Goal: Information Seeking & Learning: Learn about a topic

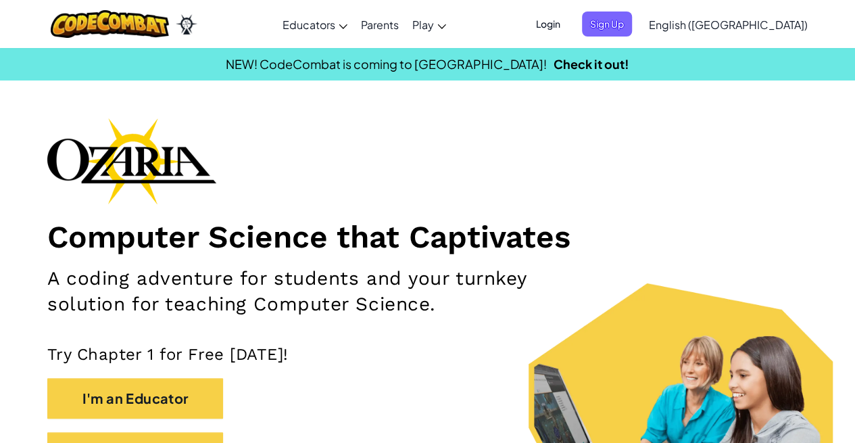
click at [632, 26] on span "Sign Up" at bounding box center [607, 23] width 50 height 25
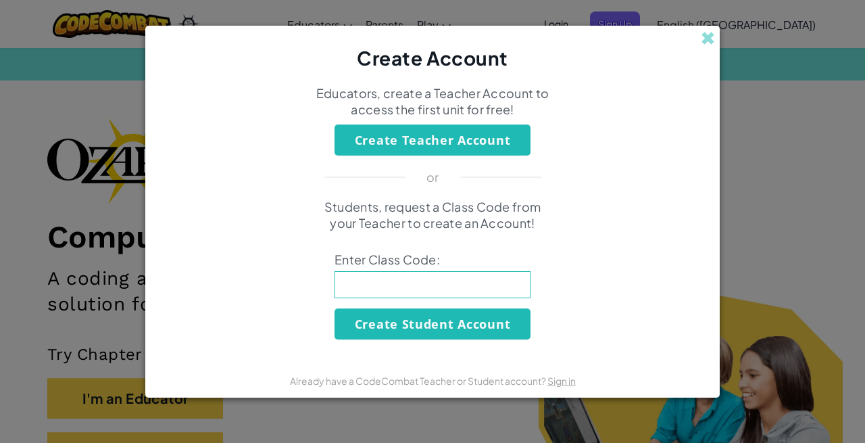
click at [429, 277] on input at bounding box center [433, 284] width 196 height 27
type input "UnderSharePig"
click button "Create Student Account" at bounding box center [433, 323] width 196 height 31
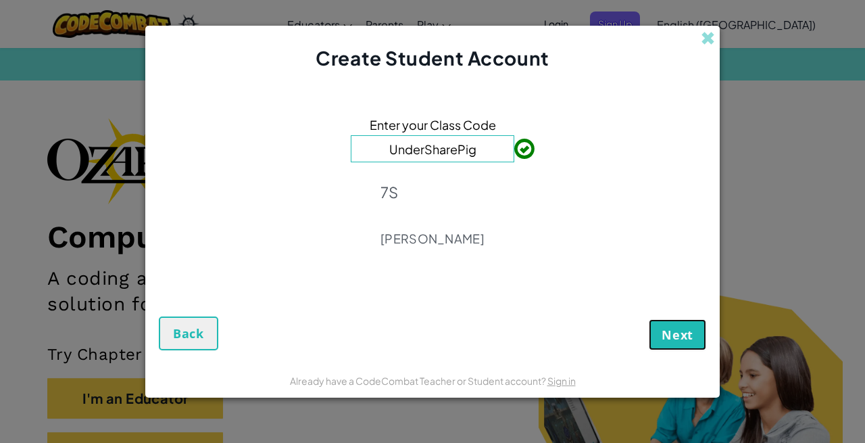
click at [669, 328] on span "Next" at bounding box center [678, 335] width 32 height 16
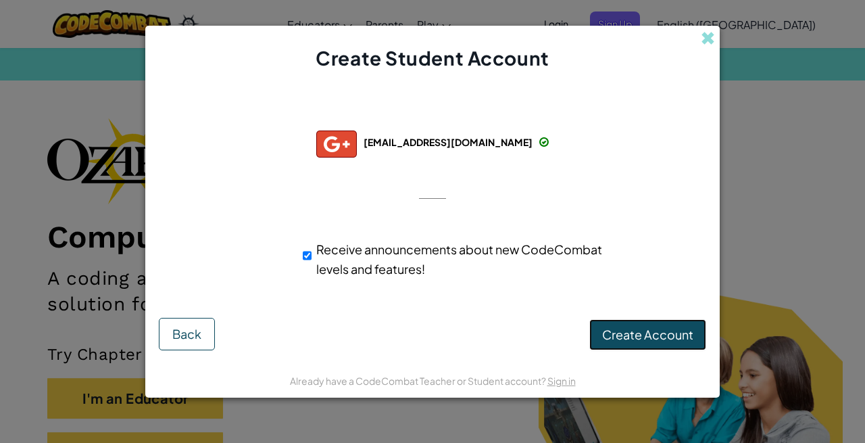
click at [653, 335] on span "Create Account" at bounding box center [647, 335] width 91 height 16
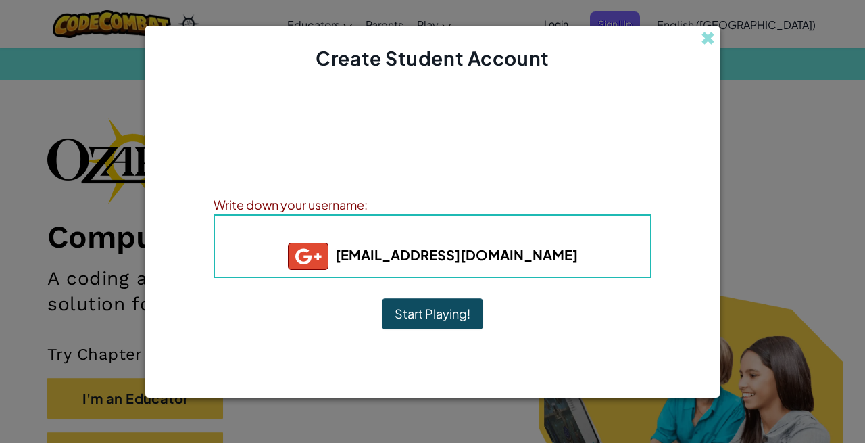
click at [415, 308] on button "Start Playing!" at bounding box center [432, 313] width 101 height 31
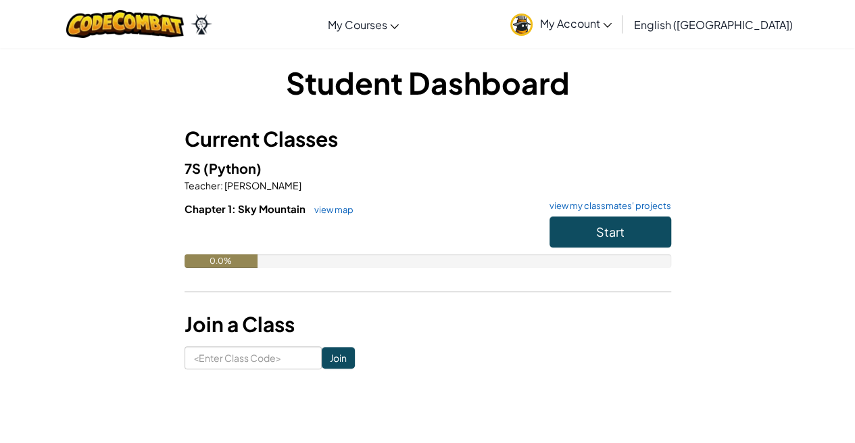
scroll to position [8, 0]
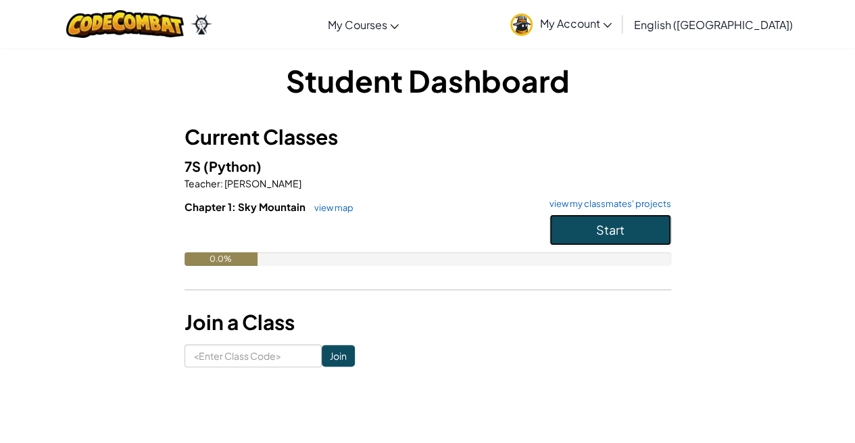
click at [603, 222] on span "Start" at bounding box center [610, 230] width 28 height 16
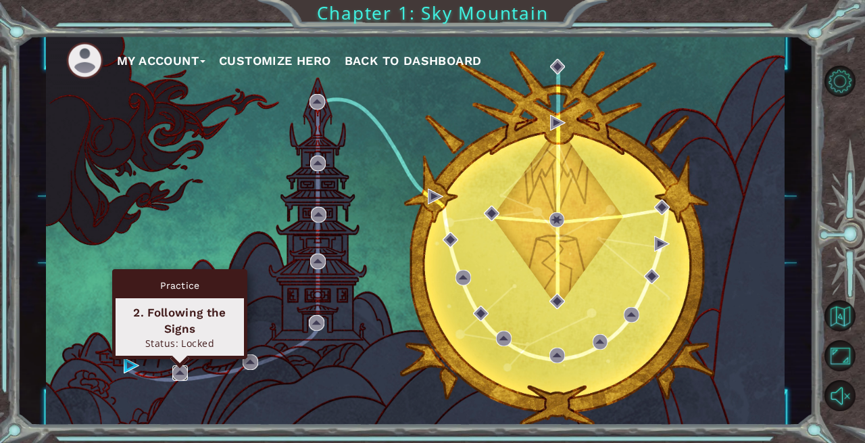
click at [177, 373] on img at bounding box center [180, 373] width 16 height 16
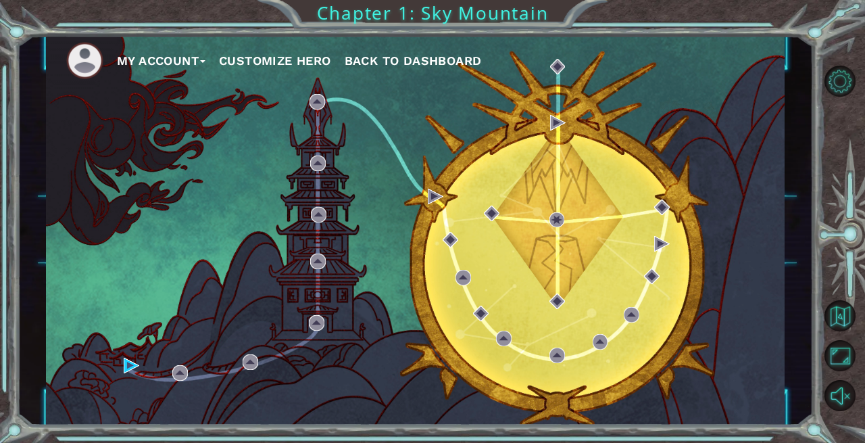
click at [130, 354] on div "My Account Customize Hero Back to Dashboard" at bounding box center [415, 229] width 739 height 389
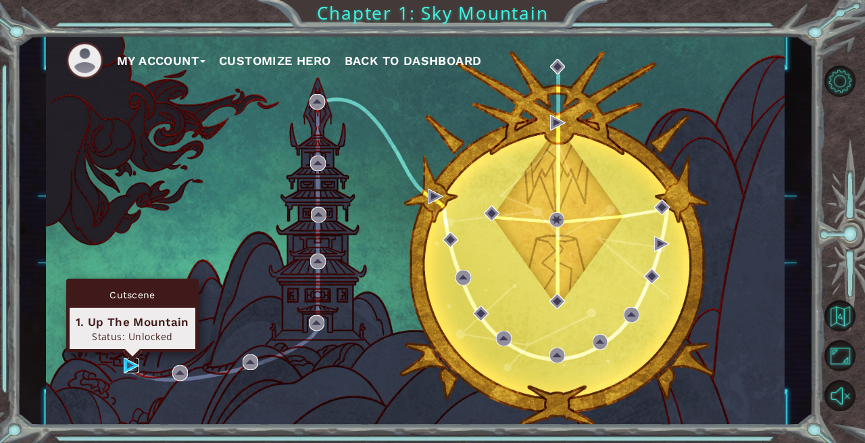
click at [128, 359] on img at bounding box center [132, 366] width 16 height 16
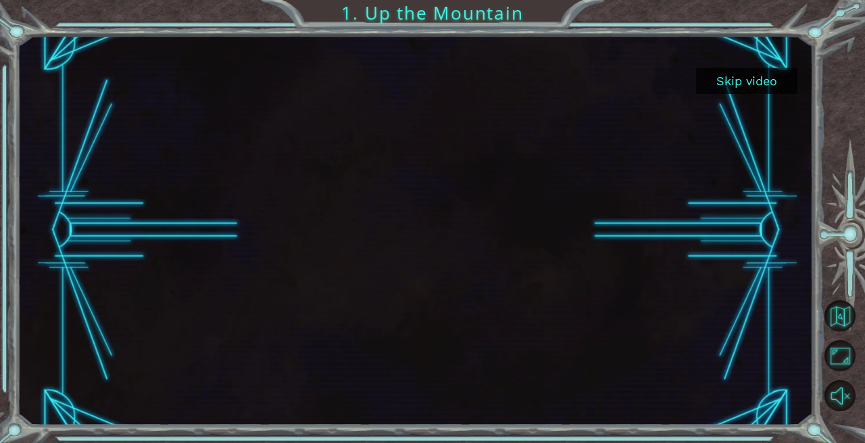
click at [755, 85] on button "Skip video" at bounding box center [746, 81] width 101 height 26
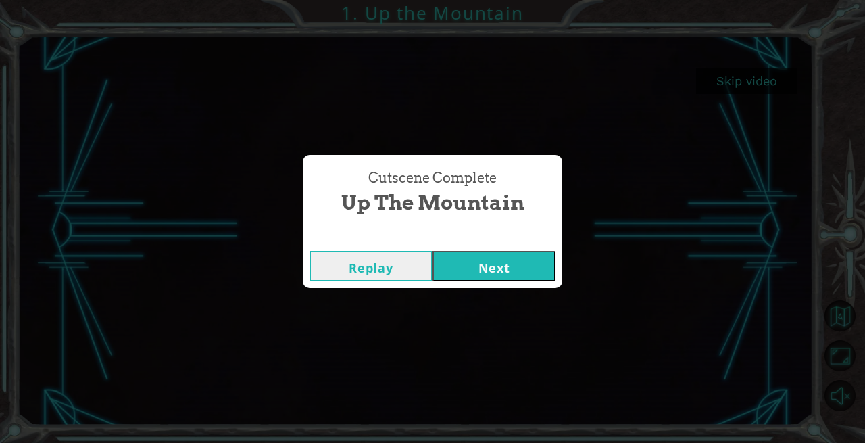
click at [404, 268] on button "Replay" at bounding box center [371, 266] width 123 height 30
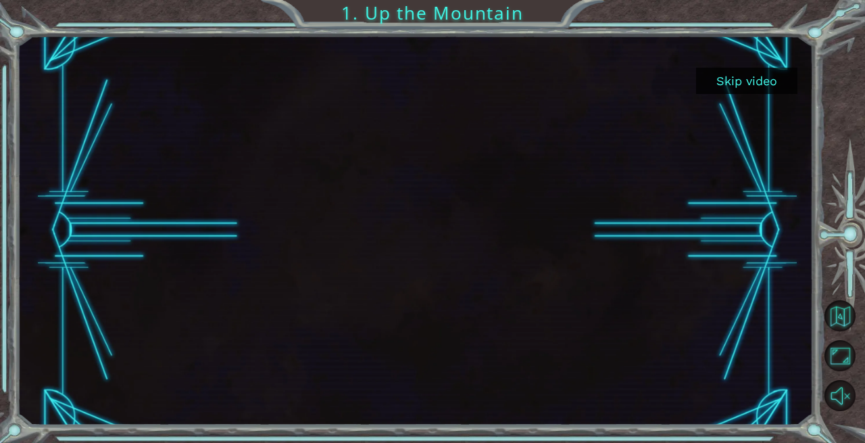
click at [755, 85] on button "Skip video" at bounding box center [746, 81] width 101 height 26
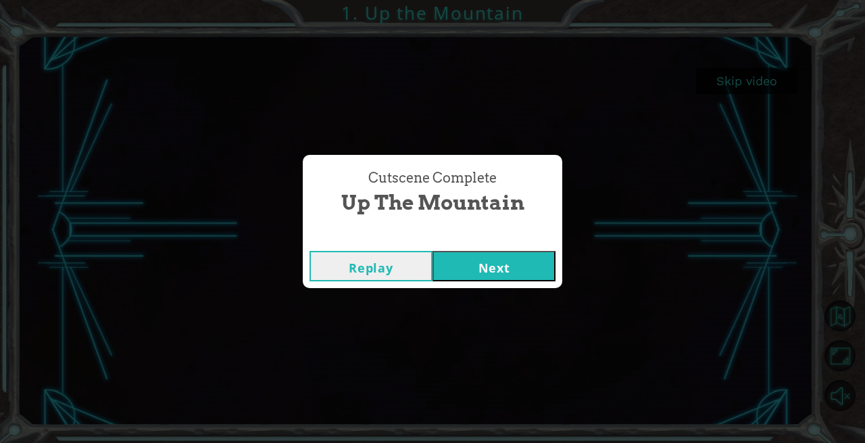
click at [487, 267] on button "Next" at bounding box center [494, 266] width 123 height 30
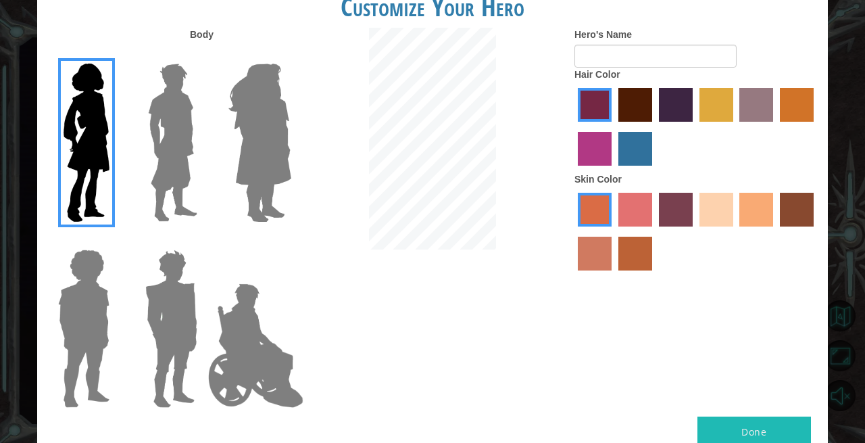
click at [158, 292] on img at bounding box center [171, 328] width 63 height 169
click at [203, 241] on input "Hero Garnet" at bounding box center [203, 241] width 0 height 0
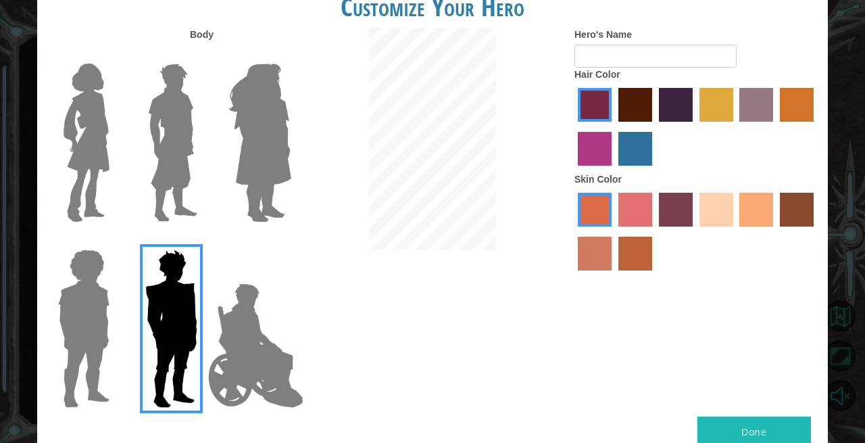
click at [281, 153] on img at bounding box center [260, 142] width 74 height 169
click at [291, 55] on input "Hero Amethyst" at bounding box center [291, 55] width 0 height 0
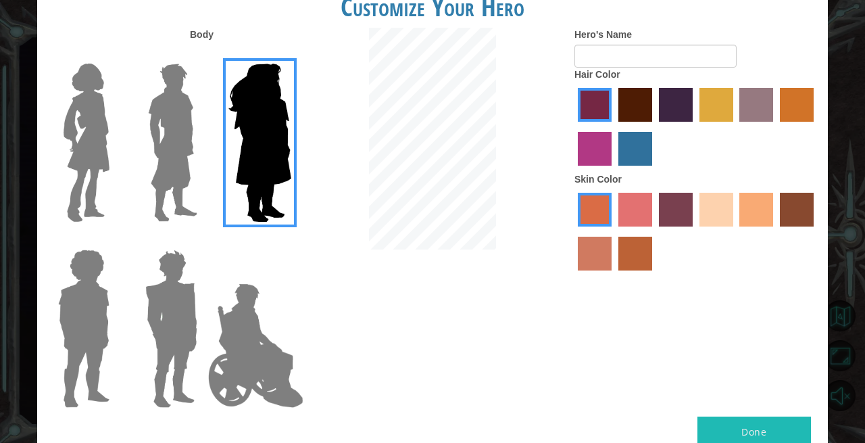
click at [727, 218] on label "sandy beach skin color" at bounding box center [717, 210] width 34 height 34
click at [695, 231] on input "sandy beach skin color" at bounding box center [695, 231] width 0 height 0
click at [750, 218] on label "tacao skin color" at bounding box center [757, 210] width 34 height 34
click at [736, 231] on input "tacao skin color" at bounding box center [736, 231] width 0 height 0
click at [720, 215] on label "sandy beach skin color" at bounding box center [717, 210] width 34 height 34
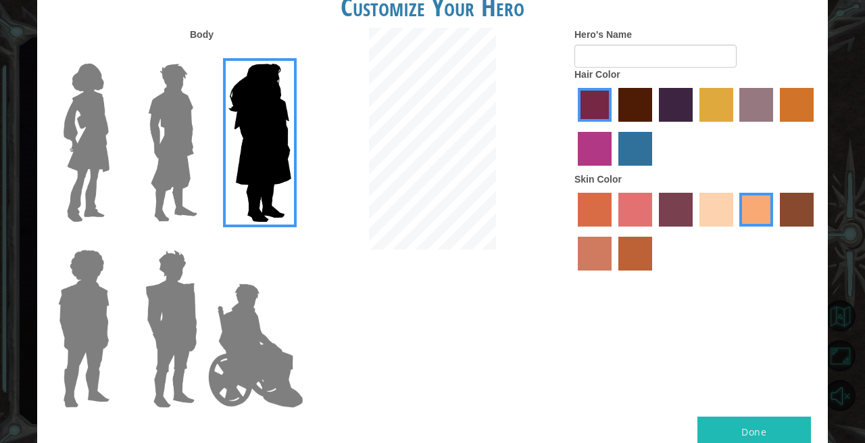
click at [695, 231] on input "sandy beach skin color" at bounding box center [695, 231] width 0 height 0
click at [86, 178] on img at bounding box center [86, 142] width 57 height 169
click at [115, 55] on input "Hero Connie" at bounding box center [115, 55] width 0 height 0
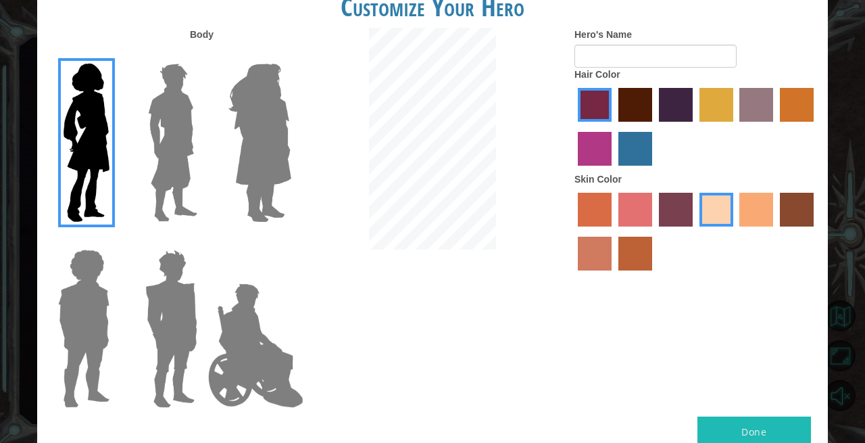
click at [642, 105] on label "maroon hair color" at bounding box center [636, 105] width 34 height 34
click at [614, 126] on input "maroon hair color" at bounding box center [614, 126] width 0 height 0
click at [711, 99] on label "tulip tree hair color" at bounding box center [717, 105] width 34 height 34
click at [695, 126] on input "tulip tree hair color" at bounding box center [695, 126] width 0 height 0
click at [634, 109] on label "maroon hair color" at bounding box center [636, 105] width 34 height 34
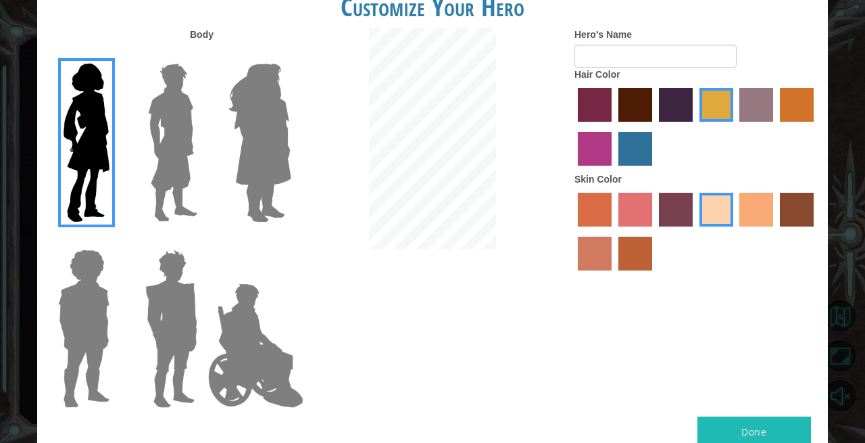
click at [614, 126] on input "maroon hair color" at bounding box center [614, 126] width 0 height 0
click at [749, 107] on label "bazaar hair color" at bounding box center [757, 105] width 34 height 34
click at [736, 126] on input "bazaar hair color" at bounding box center [736, 126] width 0 height 0
click at [780, 419] on button "Done" at bounding box center [755, 431] width 114 height 30
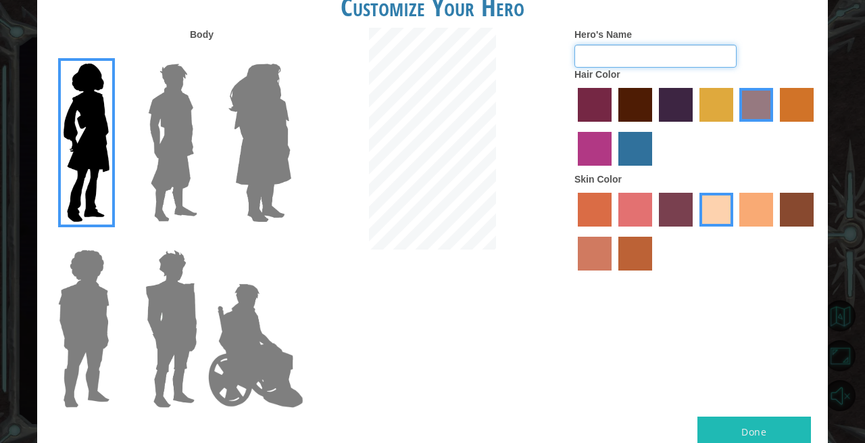
click at [676, 64] on input "Hero's Name" at bounding box center [656, 56] width 162 height 23
click at [511, 78] on div at bounding box center [433, 140] width 264 height 225
click at [638, 51] on input "Hero's Name" at bounding box center [656, 56] width 162 height 23
paste input "Zephyr"
type input "Zephyr"
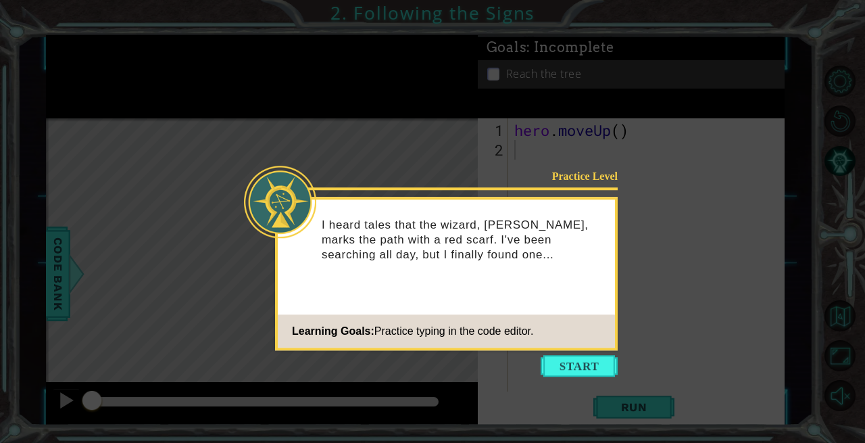
click at [579, 365] on button "Start" at bounding box center [579, 366] width 77 height 22
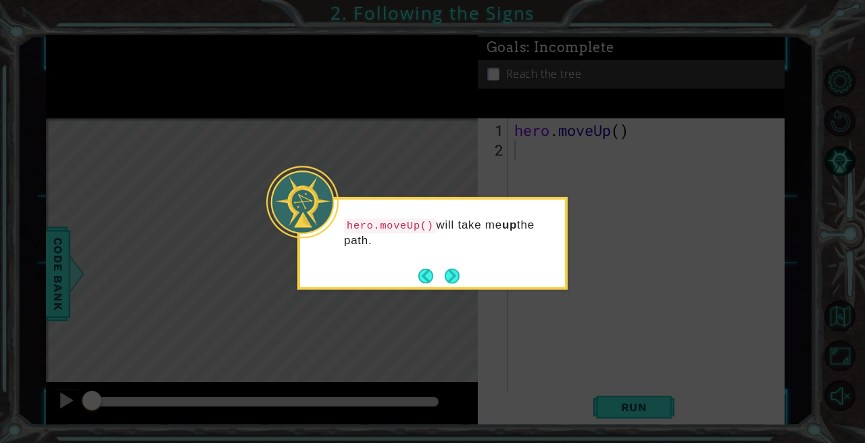
click at [451, 272] on button "Next" at bounding box center [453, 276] width 16 height 16
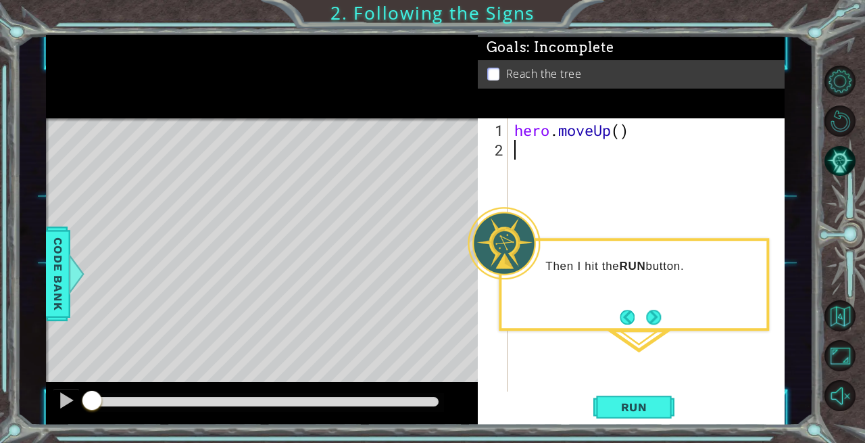
click at [637, 408] on span "Run" at bounding box center [634, 407] width 53 height 14
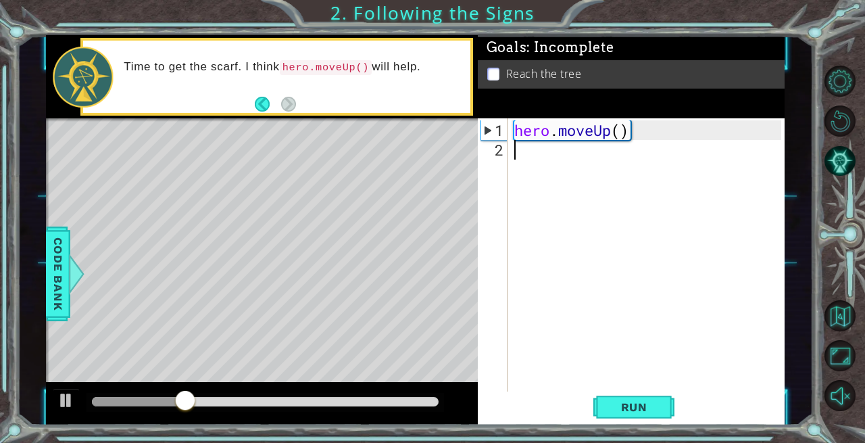
type textarea "hero.moveUp()"
click at [615, 404] on span "Run" at bounding box center [634, 407] width 53 height 14
click at [527, 164] on div "hero . moveUp ( )" at bounding box center [650, 277] width 277 height 314
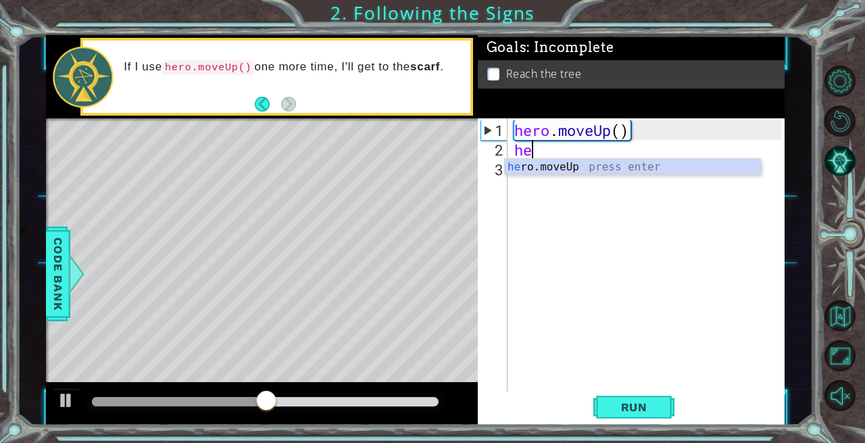
type textarea "her"
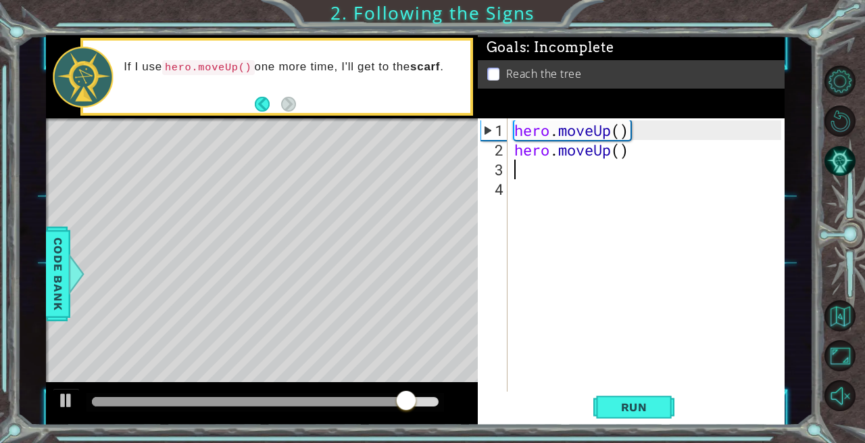
click at [629, 410] on span "Run" at bounding box center [634, 407] width 53 height 14
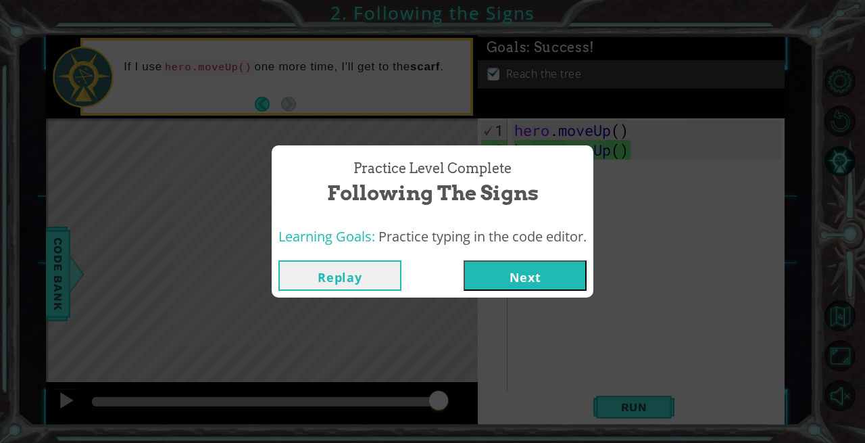
click at [529, 279] on button "Next" at bounding box center [525, 275] width 123 height 30
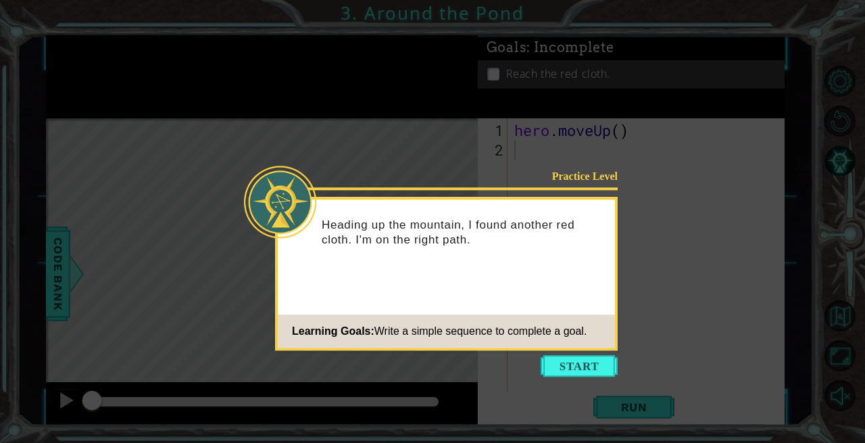
click at [576, 358] on button "Start" at bounding box center [579, 366] width 77 height 22
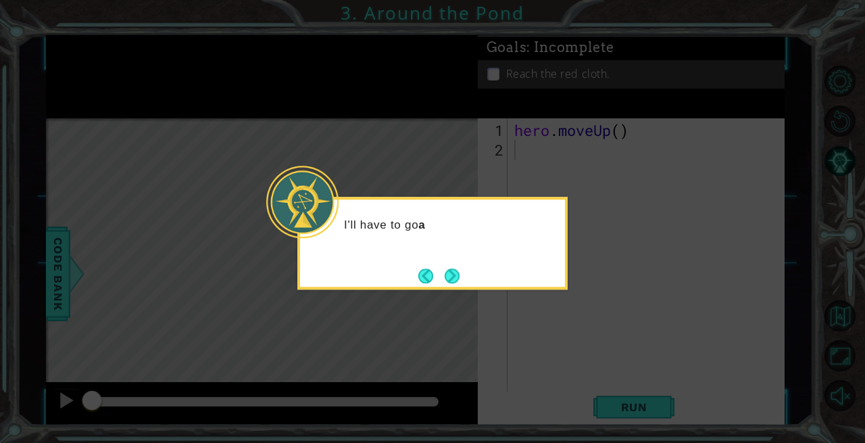
click at [534, 336] on icon at bounding box center [432, 221] width 865 height 443
click at [454, 281] on button "Next" at bounding box center [453, 276] width 16 height 16
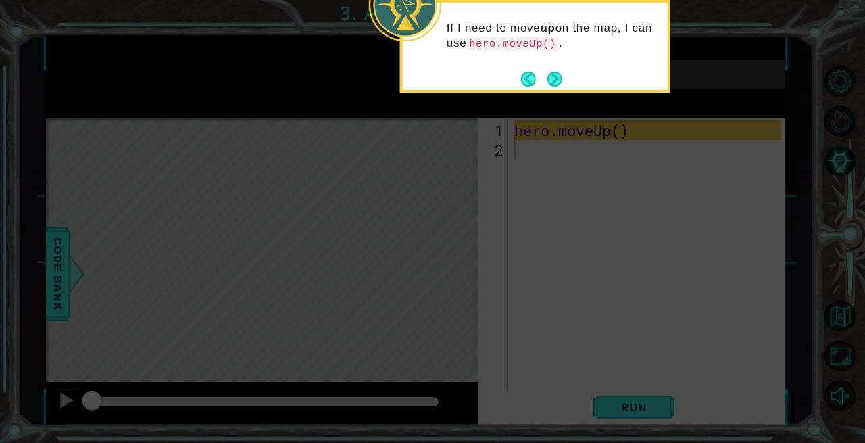
click at [556, 75] on button "Next" at bounding box center [555, 79] width 15 height 15
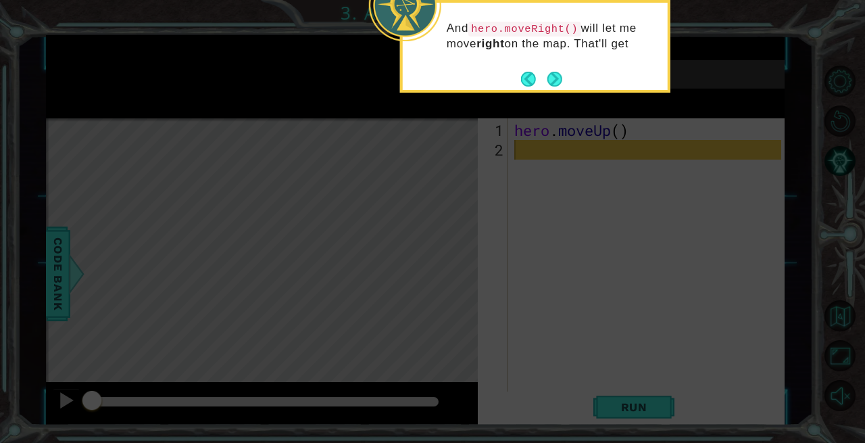
click at [549, 82] on button "Next" at bounding box center [554, 78] width 17 height 17
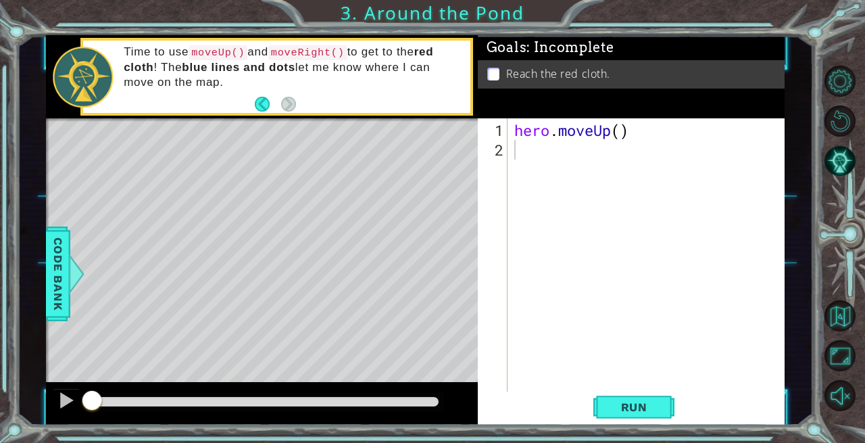
click at [630, 400] on button "Run" at bounding box center [634, 406] width 81 height 30
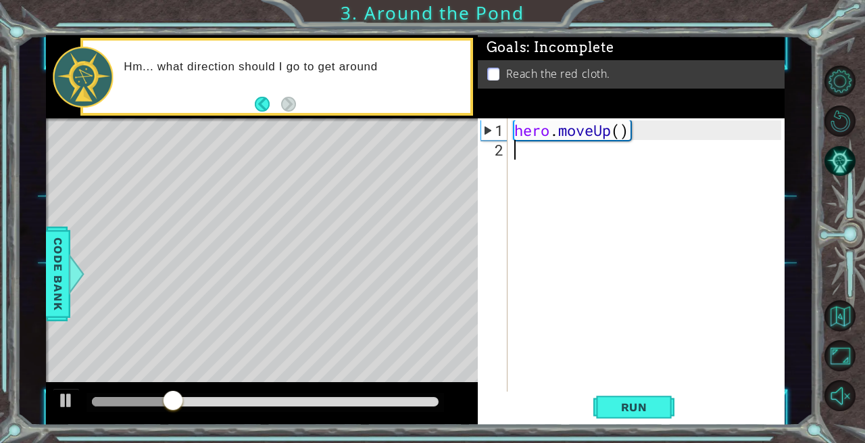
type textarea "h"
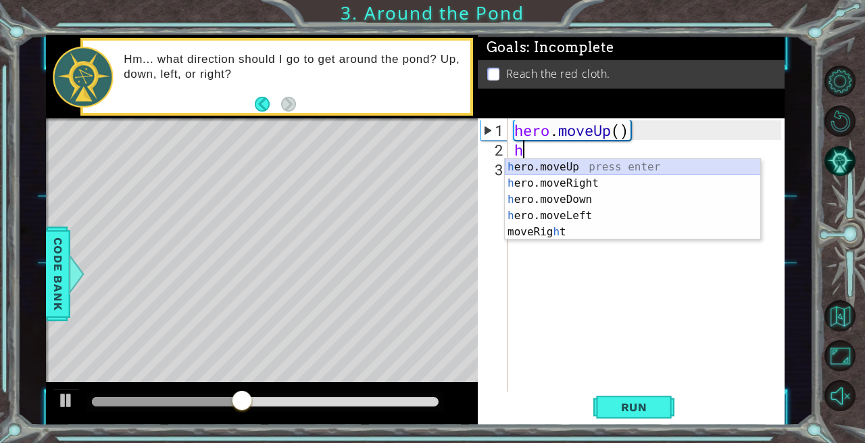
click at [542, 166] on div "h ero.moveUp press enter h ero.moveRight press enter h ero.moveDown press enter…" at bounding box center [633, 216] width 256 height 114
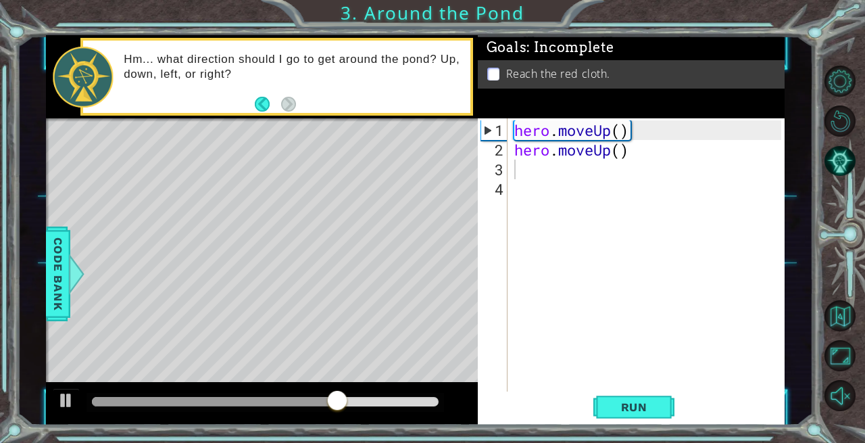
click at [639, 406] on span "Run" at bounding box center [634, 407] width 53 height 14
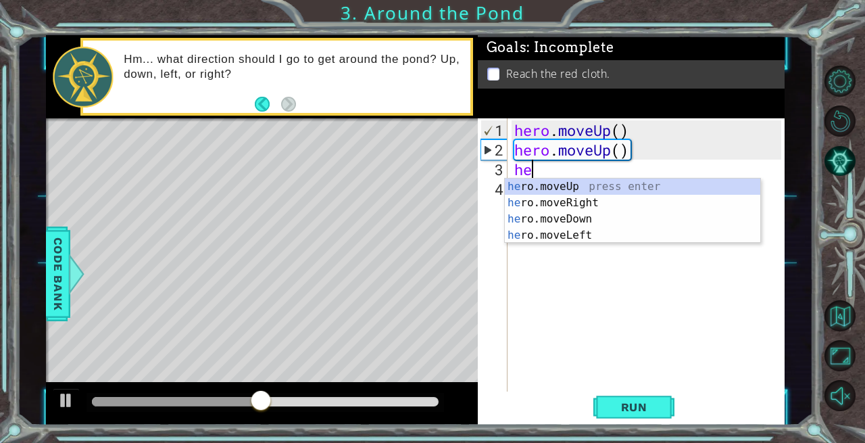
type textarea "her"
click at [598, 204] on div "her o.moveUp press enter her o.moveRight press enter her o.moveDown press enter…" at bounding box center [633, 226] width 256 height 97
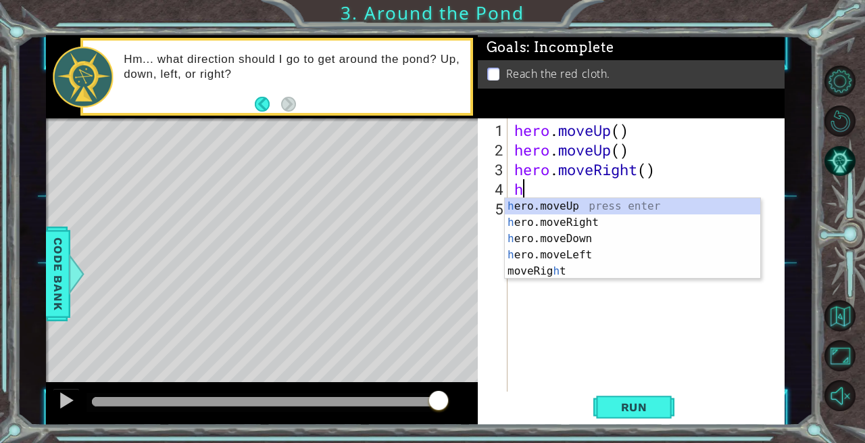
type textarea "her"
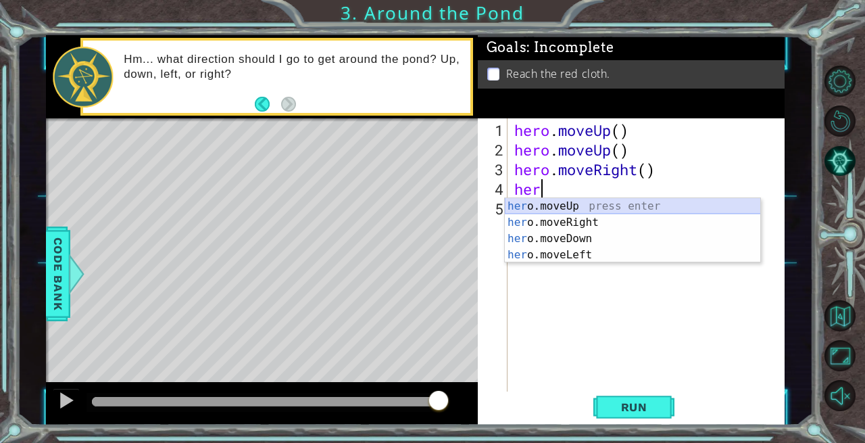
click at [525, 207] on div "her o.moveUp press enter her o.moveRight press enter her o.moveDown press enter…" at bounding box center [633, 246] width 256 height 97
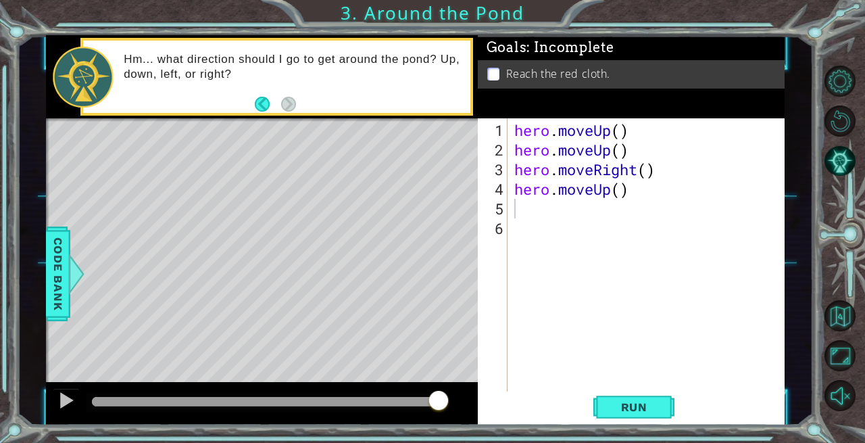
click at [628, 406] on span "Run" at bounding box center [634, 407] width 53 height 14
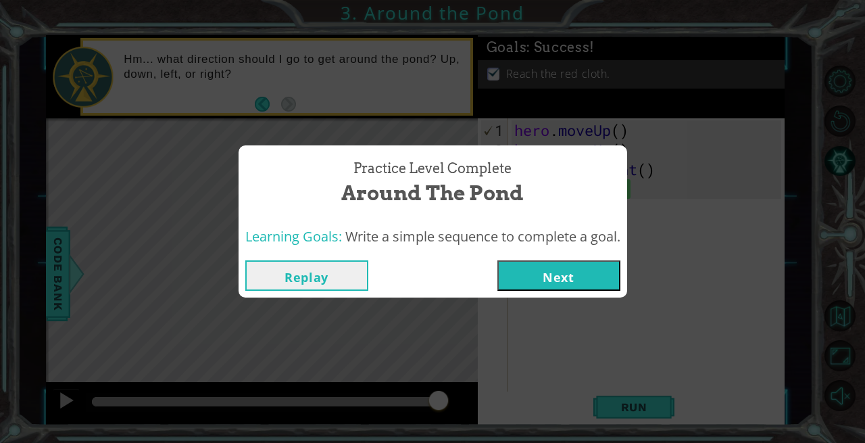
click at [557, 274] on button "Next" at bounding box center [559, 275] width 123 height 30
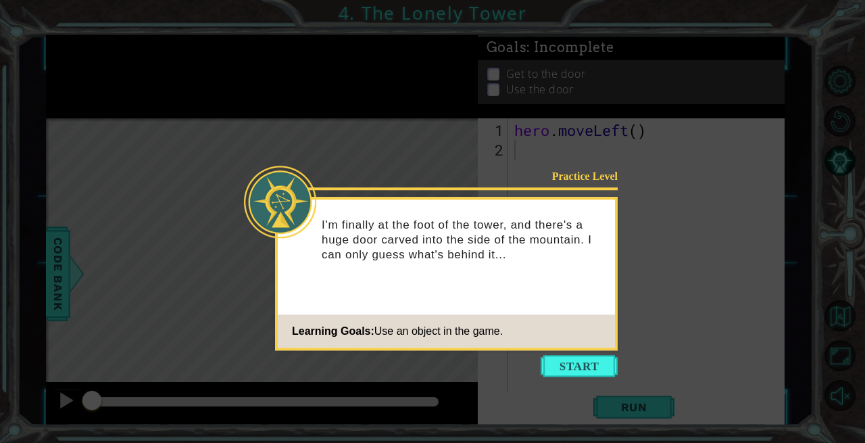
click at [577, 366] on button "Start" at bounding box center [579, 366] width 77 height 22
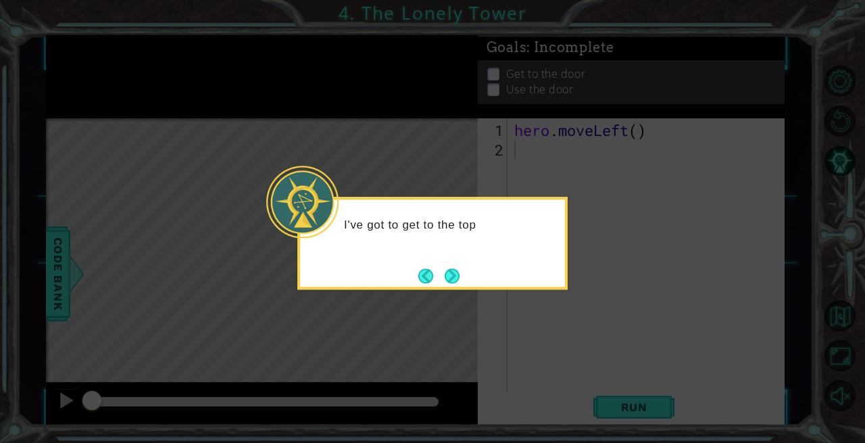
click at [456, 268] on button "Next" at bounding box center [452, 276] width 24 height 24
click at [448, 272] on button "Next" at bounding box center [452, 276] width 16 height 16
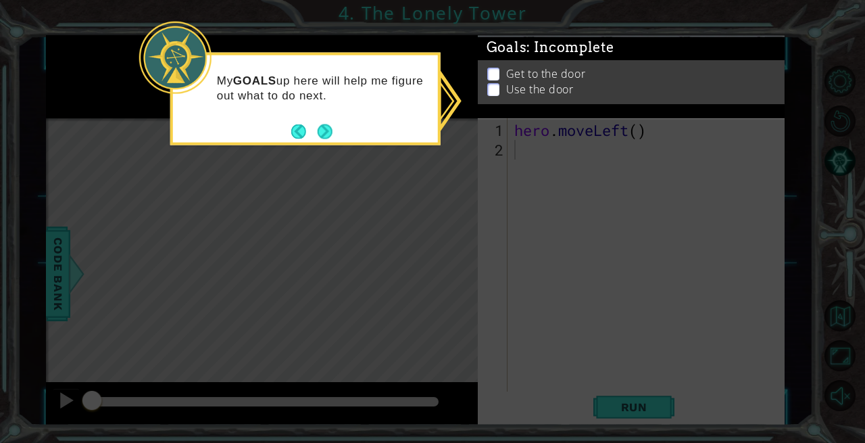
click at [325, 130] on button "Next" at bounding box center [325, 131] width 23 height 23
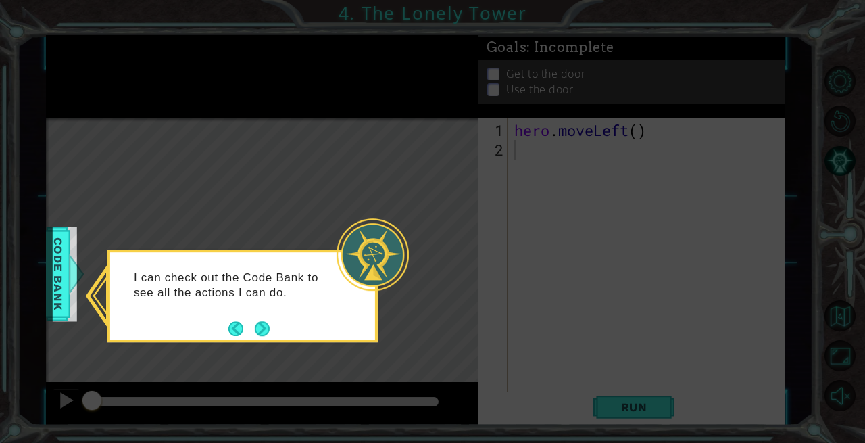
click at [214, 300] on p "I can check out the Code Bank to see all the actions I can do." at bounding box center [235, 285] width 202 height 30
click at [54, 254] on span "Code Bank" at bounding box center [58, 274] width 22 height 82
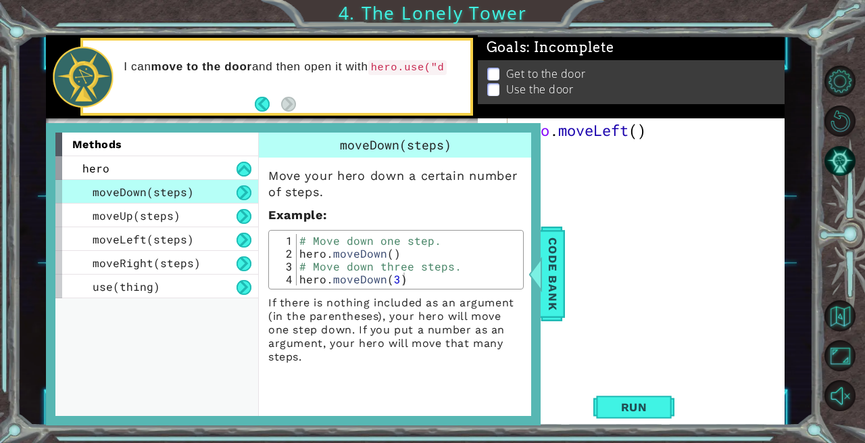
click at [156, 220] on span "moveUp(steps)" at bounding box center [137, 215] width 88 height 14
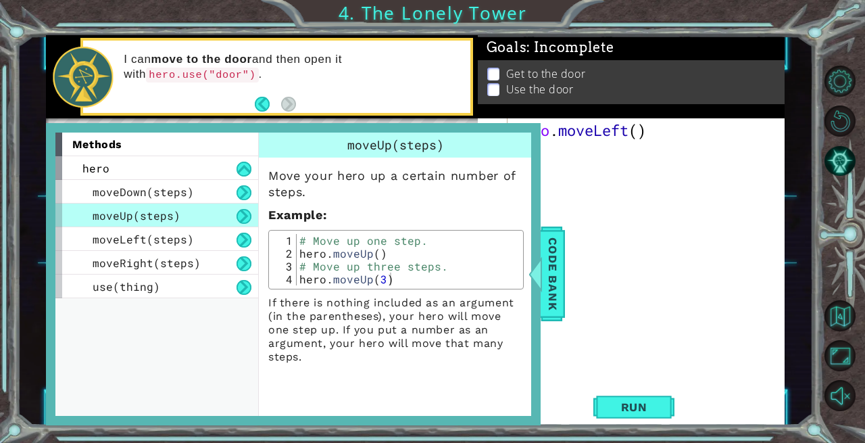
click at [185, 232] on span "moveLeft(steps)" at bounding box center [143, 239] width 101 height 14
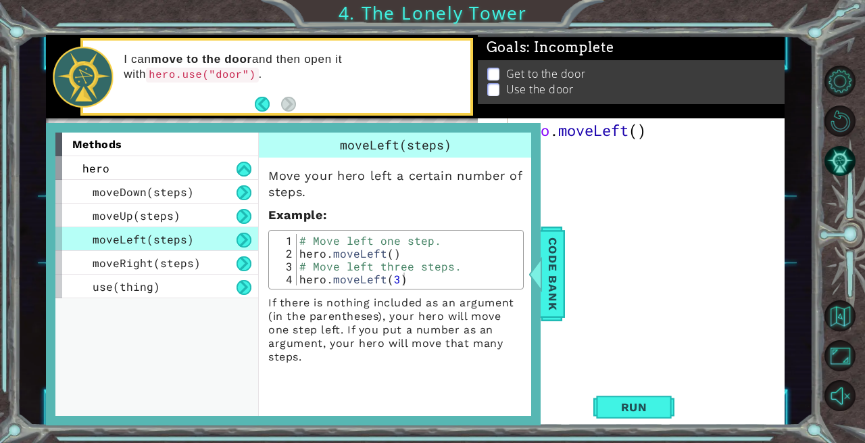
click at [208, 166] on div "hero" at bounding box center [156, 168] width 203 height 24
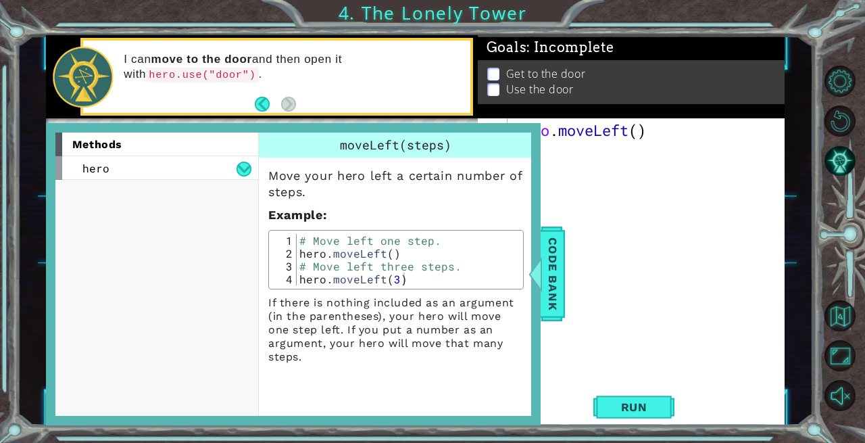
click at [552, 254] on span "Code Bank" at bounding box center [542, 274] width 22 height 82
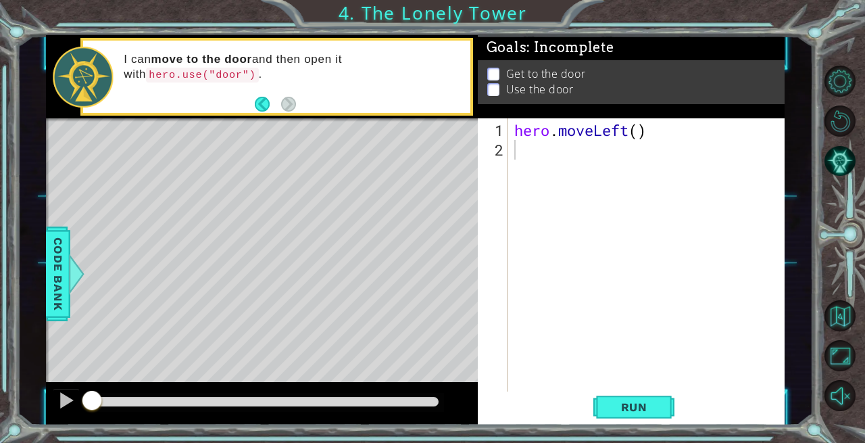
click at [621, 400] on span "Run" at bounding box center [634, 407] width 53 height 14
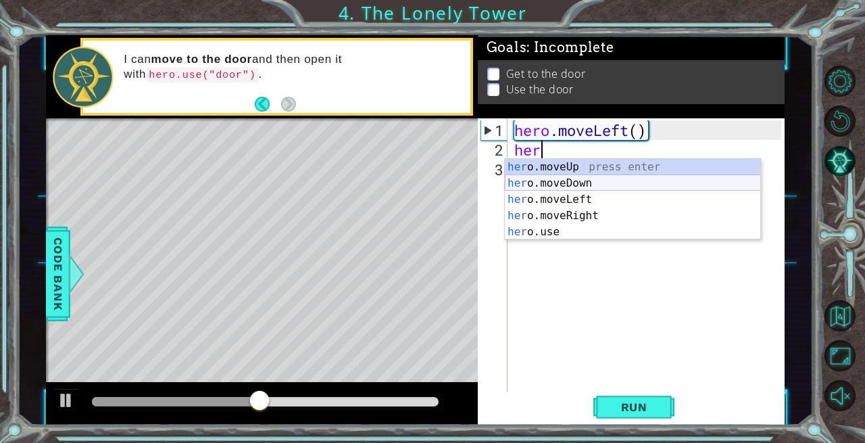
type textarea "herl"
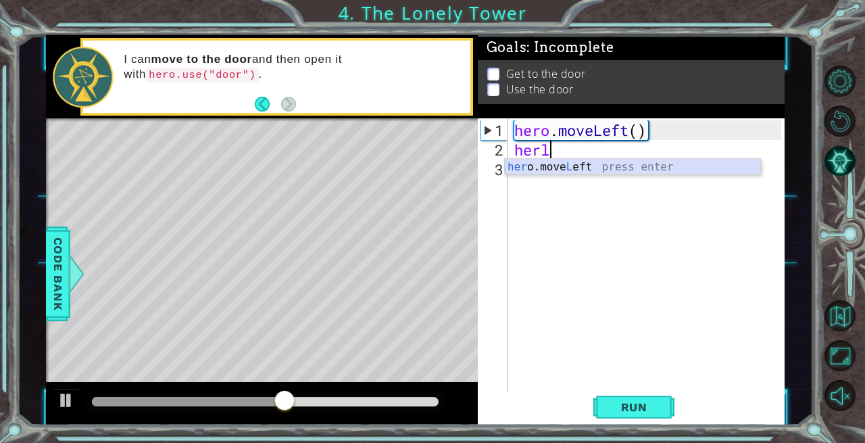
click at [567, 169] on div "her o.move L eft press enter" at bounding box center [633, 183] width 256 height 49
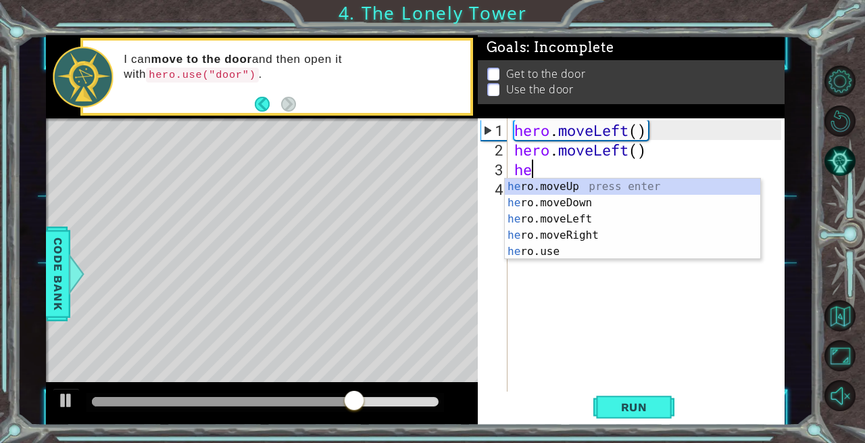
scroll to position [0, 0]
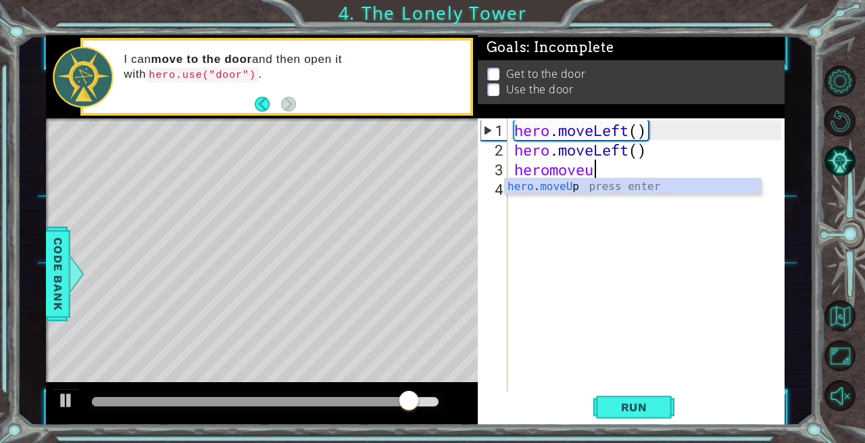
type textarea "heromoveup"
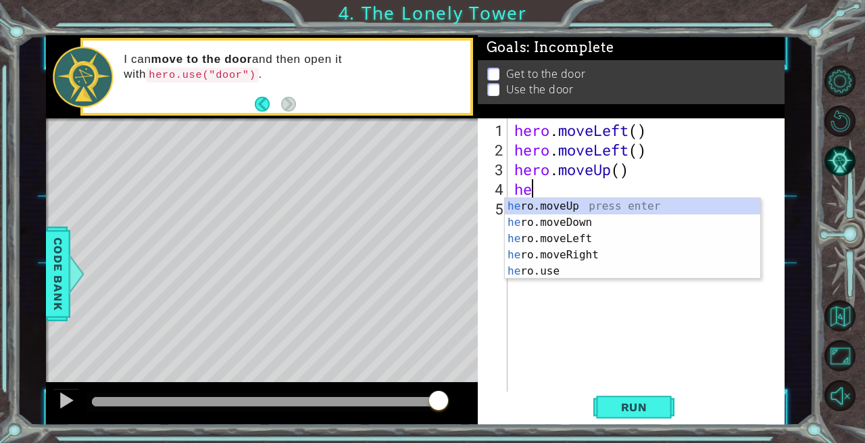
type textarea "her"
click at [595, 201] on div "her o.moveUp press enter her o.moveDown press enter her o.moveLeft press enter …" at bounding box center [633, 255] width 256 height 114
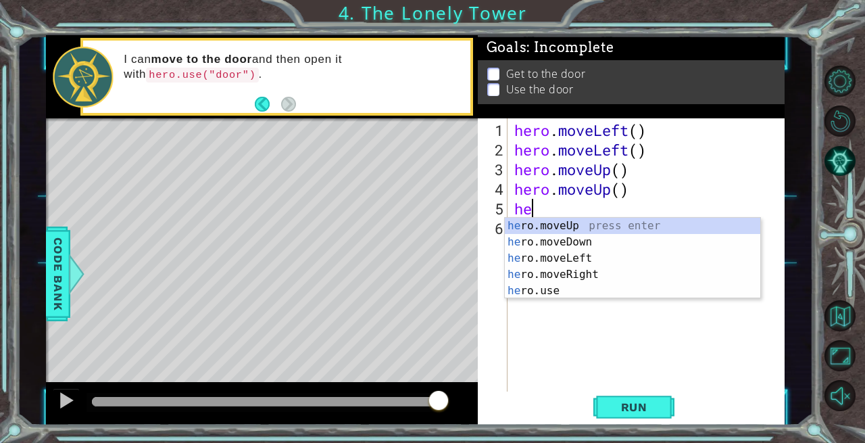
type textarea "her"
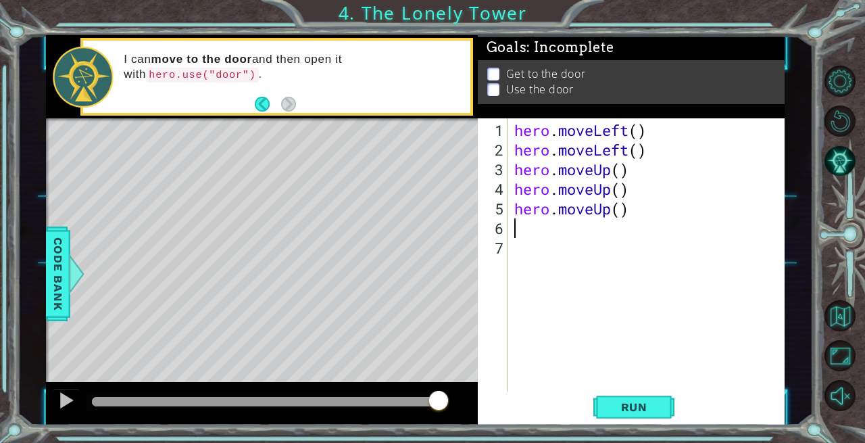
click at [635, 404] on span "Run" at bounding box center [634, 407] width 53 height 14
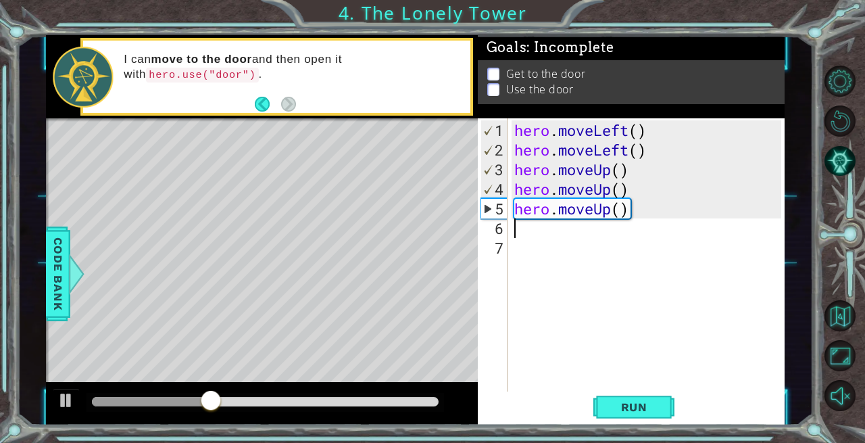
click at [623, 214] on div "hero . moveLeft ( ) hero . moveLeft ( ) hero . moveUp ( ) hero . moveUp ( ) her…" at bounding box center [650, 277] width 277 height 314
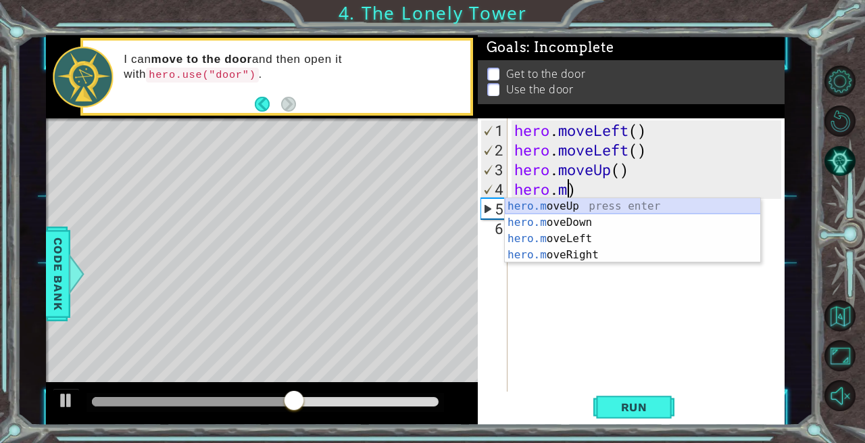
click at [610, 206] on div "hero.m oveUp press enter hero.m oveDown press enter hero.m oveLeft press enter …" at bounding box center [633, 246] width 256 height 97
type textarea "hero.moveUp()"
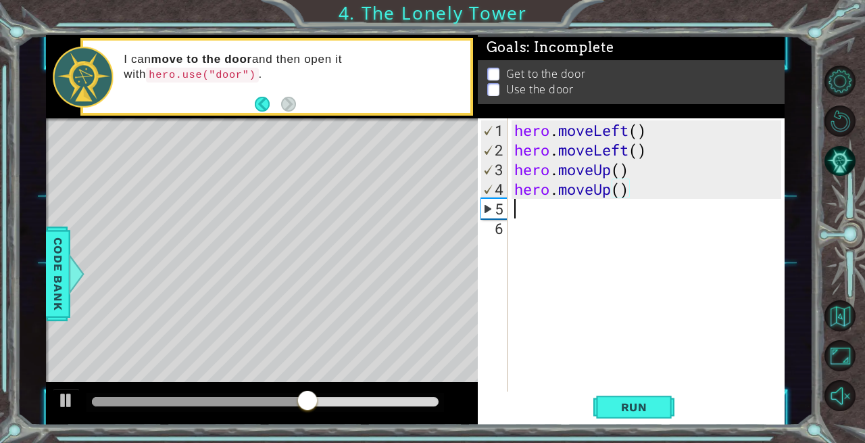
click at [522, 209] on div "hero . moveLeft ( ) hero . moveLeft ( ) hero . moveUp ( ) hero . moveUp ( )" at bounding box center [650, 277] width 277 height 314
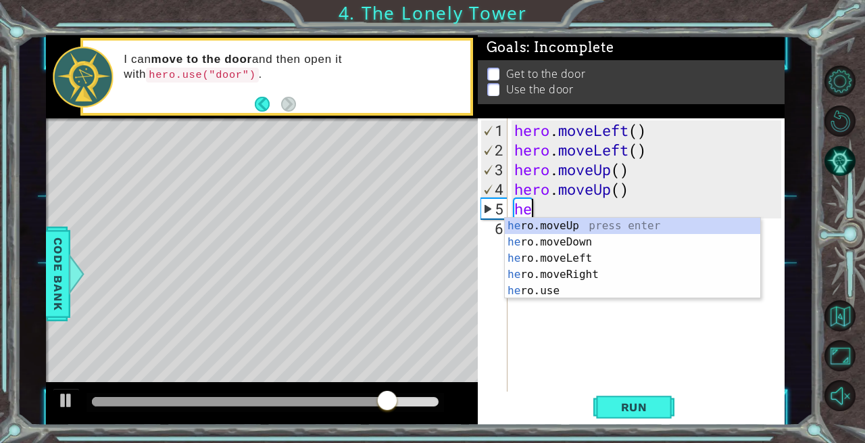
type textarea "hero"
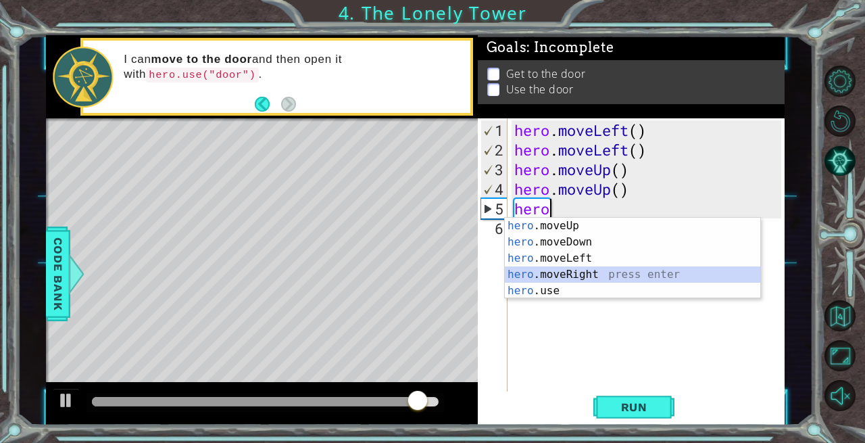
click at [594, 274] on div "hero .moveUp press enter hero .moveDown press enter hero .moveLeft press enter …" at bounding box center [633, 275] width 256 height 114
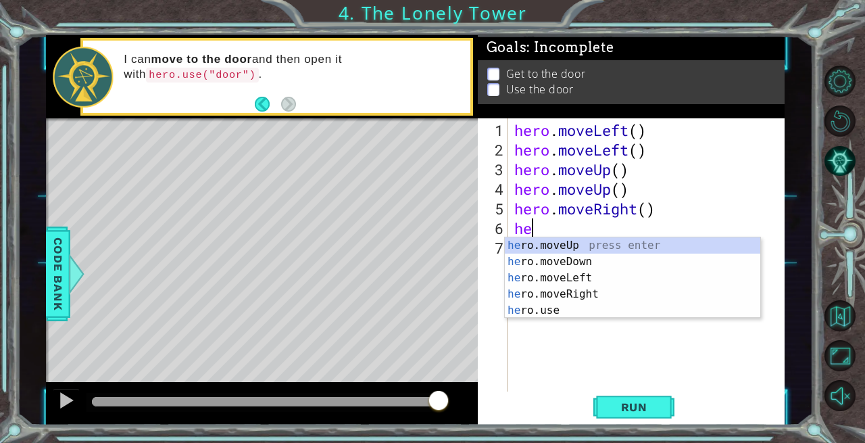
scroll to position [0, 0]
type textarea "hero"
click at [566, 291] on div "hero .moveUp press enter hero .moveDown press enter hero .moveLeft press enter …" at bounding box center [633, 294] width 256 height 114
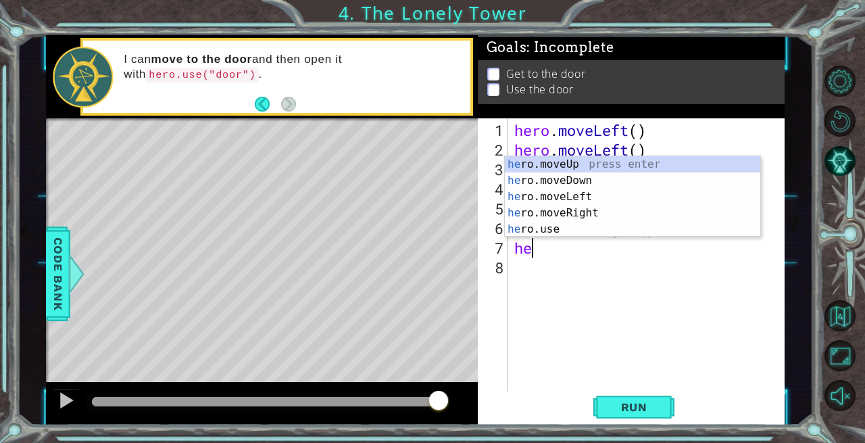
type textarea "her"
click at [587, 214] on div "her o.moveUp press enter her o.moveDown press enter her o.moveLeft press enter …" at bounding box center [633, 213] width 256 height 114
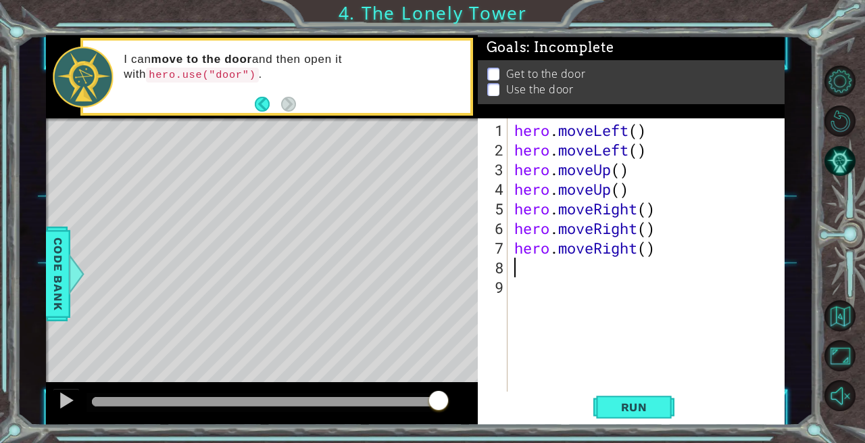
click at [629, 408] on span "Run" at bounding box center [634, 407] width 53 height 14
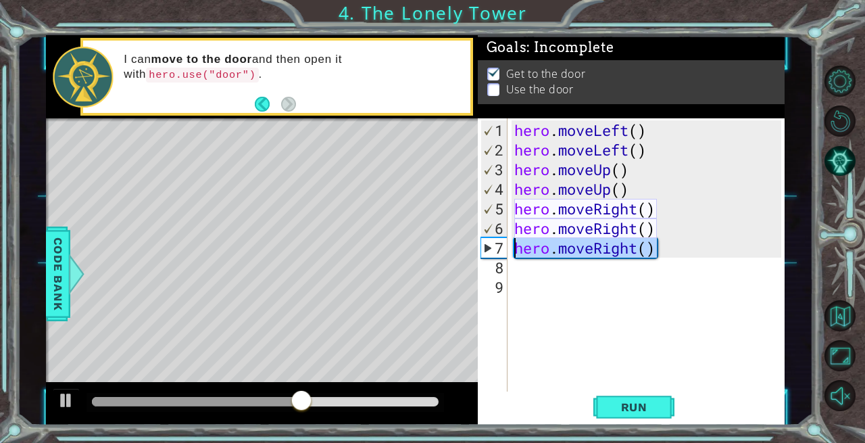
drag, startPoint x: 653, startPoint y: 248, endPoint x: 515, endPoint y: 248, distance: 137.9
click at [515, 248] on div "hero . moveLeft ( ) hero . moveLeft ( ) hero . moveUp ( ) hero . moveUp ( ) her…" at bounding box center [650, 277] width 277 height 314
type textarea "hero.moveRight()"
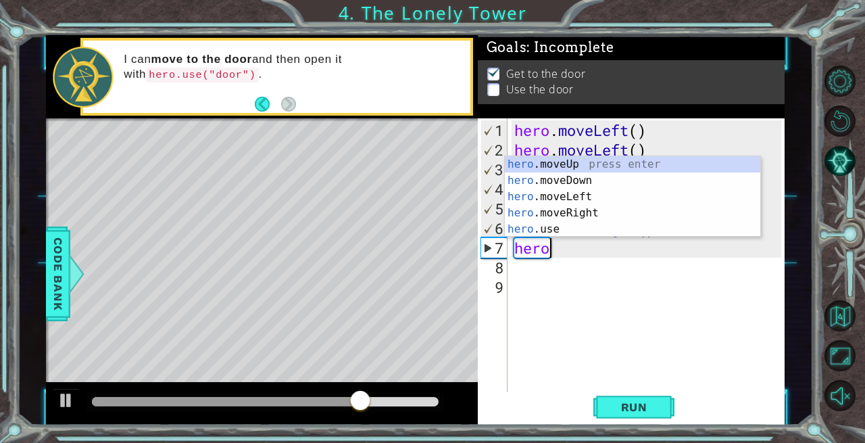
scroll to position [0, 1]
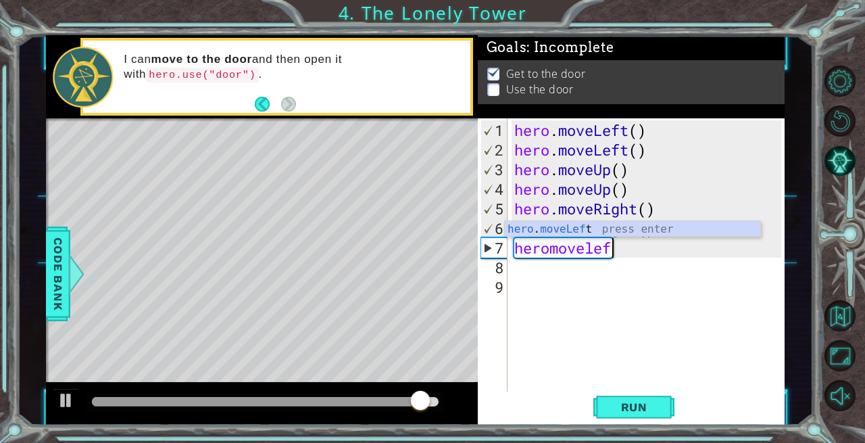
type textarea "heromoveleft"
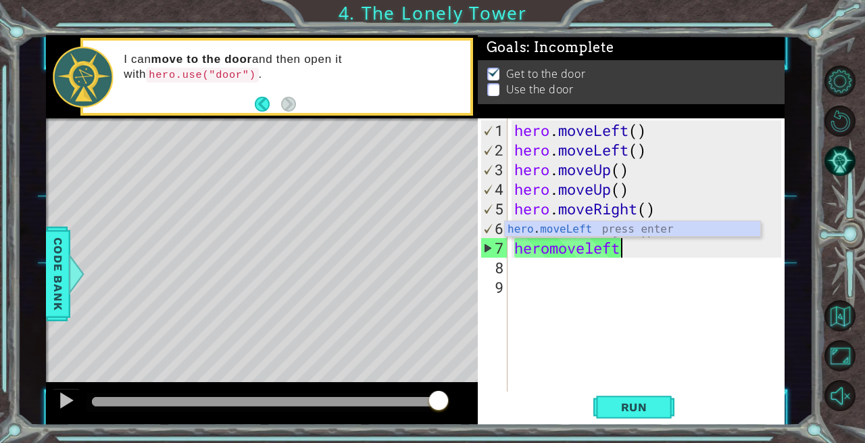
scroll to position [0, 0]
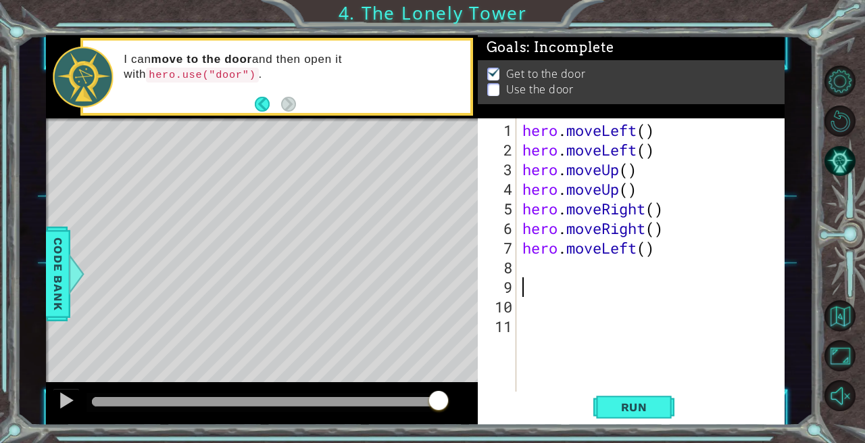
click at [617, 400] on button "Run" at bounding box center [634, 406] width 81 height 30
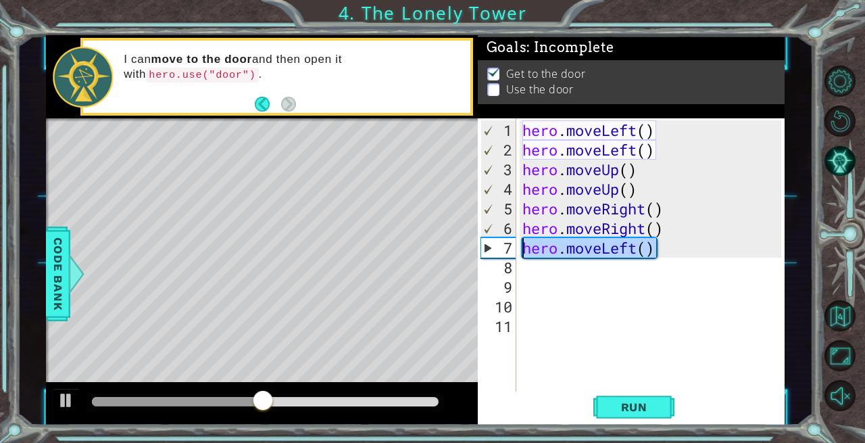
drag, startPoint x: 653, startPoint y: 249, endPoint x: 521, endPoint y: 249, distance: 131.8
click at [521, 249] on div "hero . moveLeft ( ) hero . moveLeft ( ) hero . moveUp ( ) hero . moveUp ( ) her…" at bounding box center [654, 277] width 269 height 314
type textarea "hero.moveLeft()"
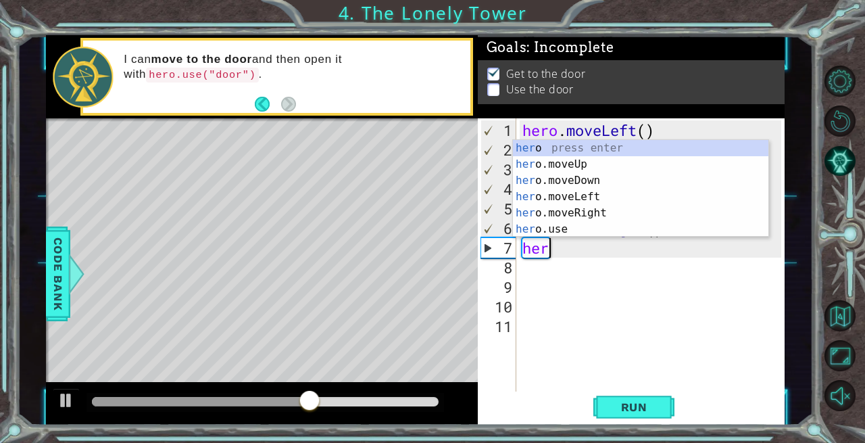
type textarea "hero"
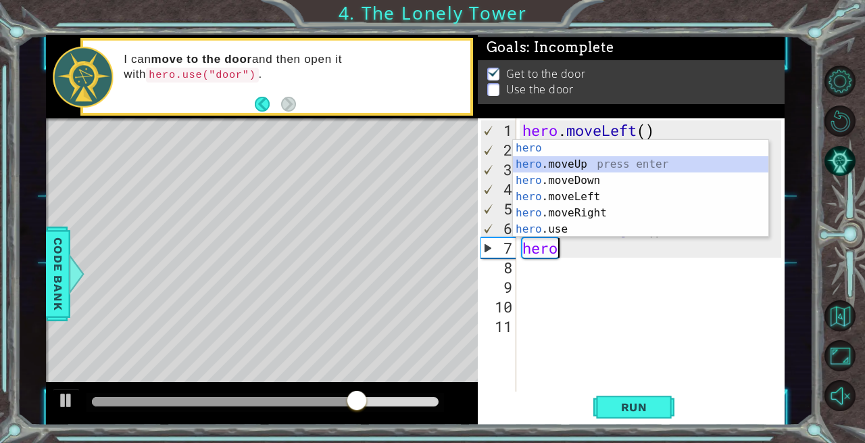
click at [581, 166] on div "hero press enter hero .moveUp press enter hero .moveDown press enter hero .move…" at bounding box center [641, 205] width 256 height 130
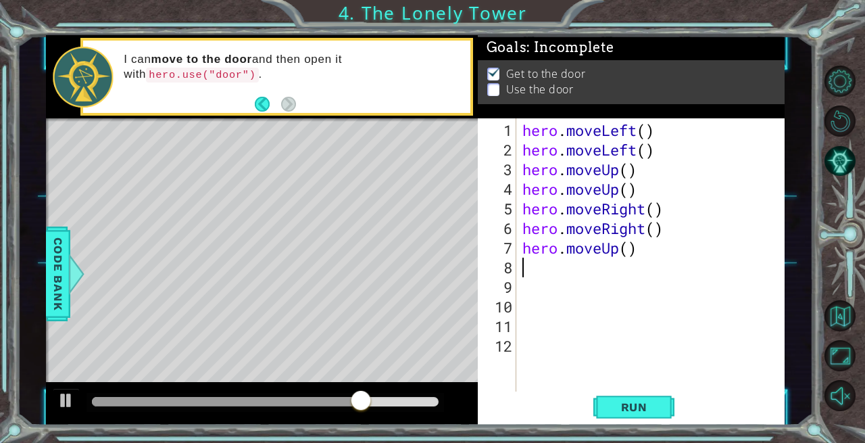
scroll to position [0, 0]
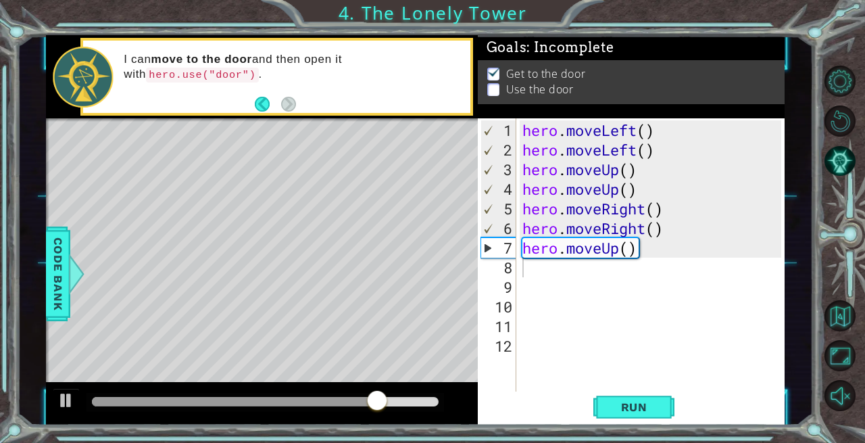
click at [623, 409] on span "Run" at bounding box center [634, 407] width 53 height 14
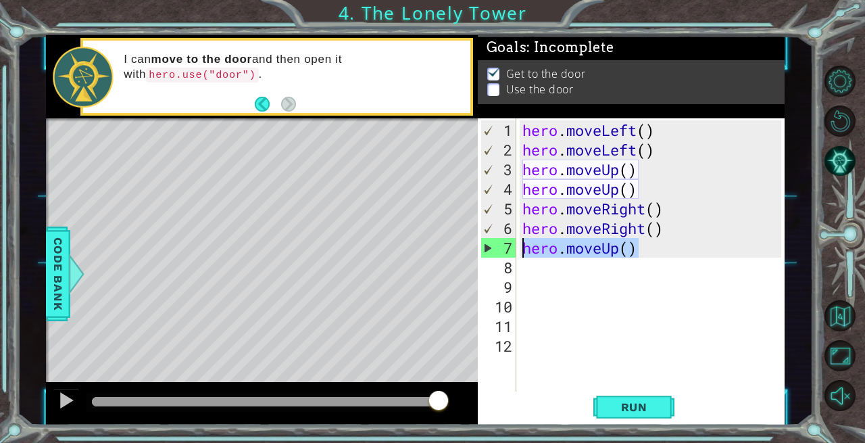
drag, startPoint x: 638, startPoint y: 247, endPoint x: 522, endPoint y: 249, distance: 115.6
click at [522, 249] on div "hero . moveLeft ( ) hero . moveLeft ( ) hero . moveUp ( ) hero . moveUp ( ) her…" at bounding box center [654, 277] width 269 height 314
type textarea "hero.moveUp()"
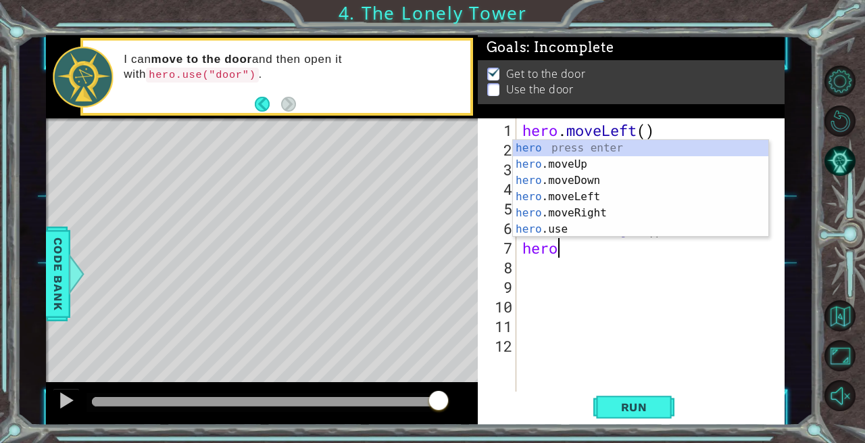
scroll to position [0, 1]
click at [537, 226] on div "hero press enter hero .moveUp press enter hero .moveDown press enter hero .move…" at bounding box center [641, 205] width 256 height 130
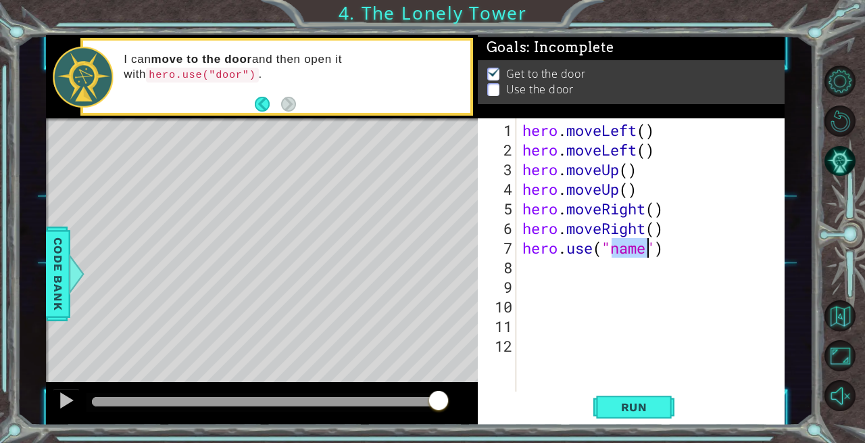
click at [636, 400] on button "Run" at bounding box center [634, 406] width 81 height 30
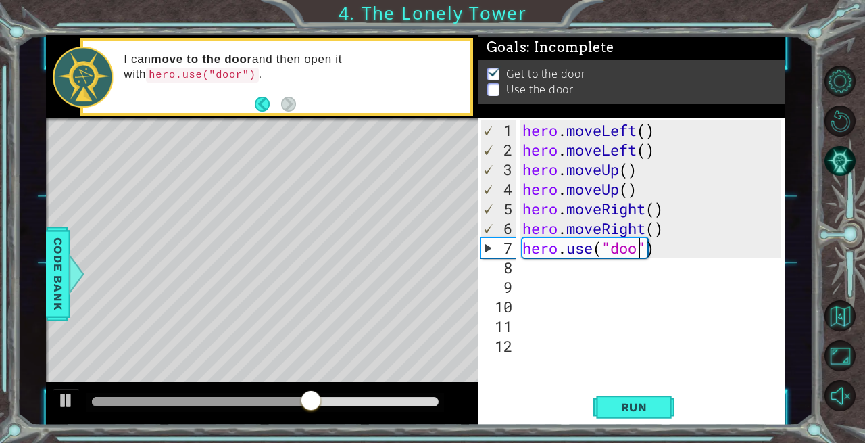
scroll to position [0, 5]
type textarea "hero.use("door")"
click at [642, 409] on span "Run" at bounding box center [634, 407] width 53 height 14
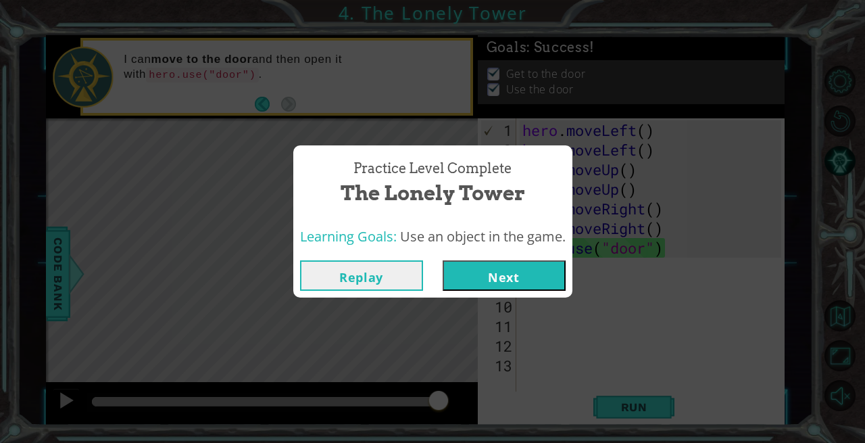
click at [481, 275] on button "Next" at bounding box center [504, 275] width 123 height 30
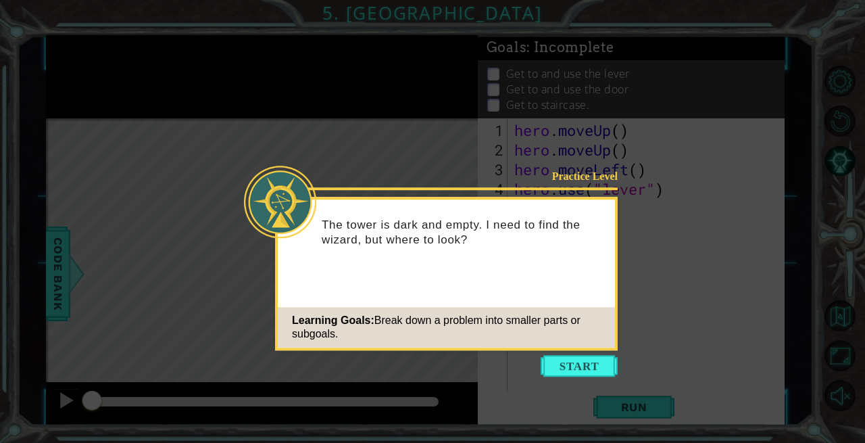
click at [574, 359] on button "Start" at bounding box center [579, 366] width 77 height 22
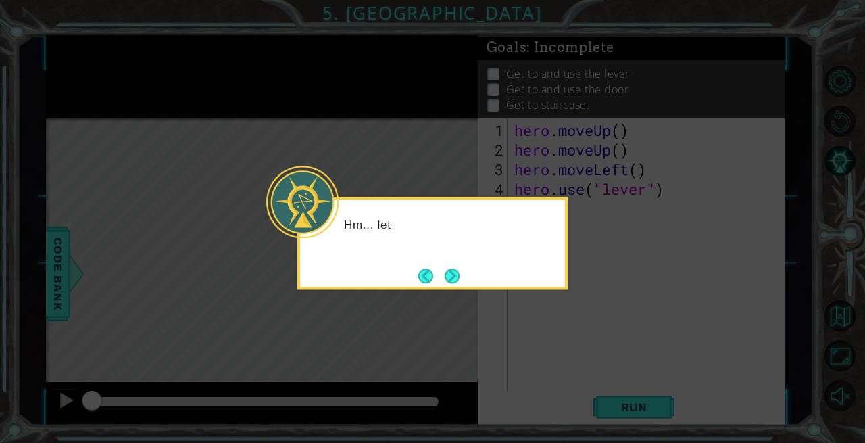
click at [522, 272] on div "Hm... let" at bounding box center [432, 243] width 270 height 93
click at [456, 272] on button "Next" at bounding box center [452, 275] width 17 height 17
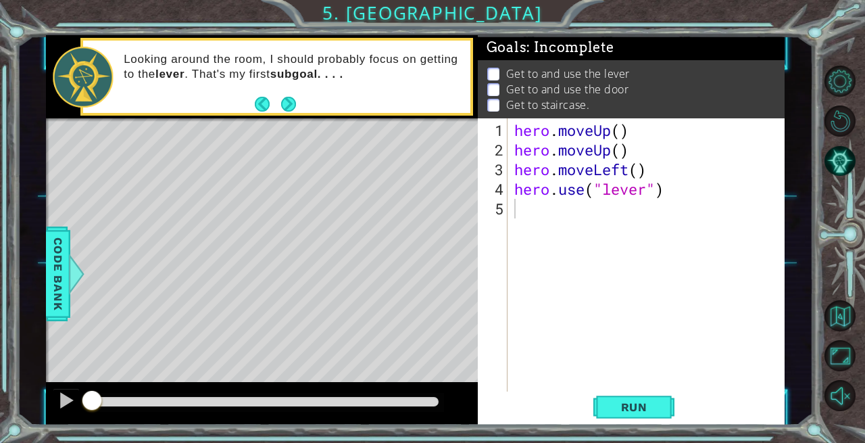
click at [288, 102] on button "Next" at bounding box center [289, 104] width 18 height 18
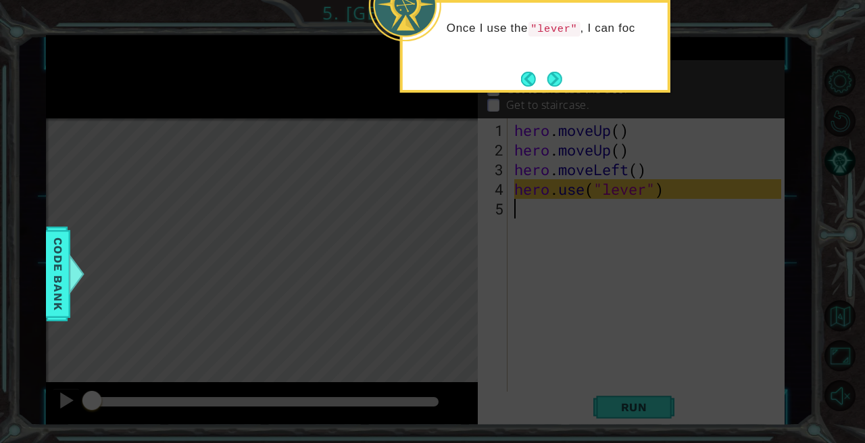
click at [555, 77] on button "Next" at bounding box center [554, 78] width 17 height 17
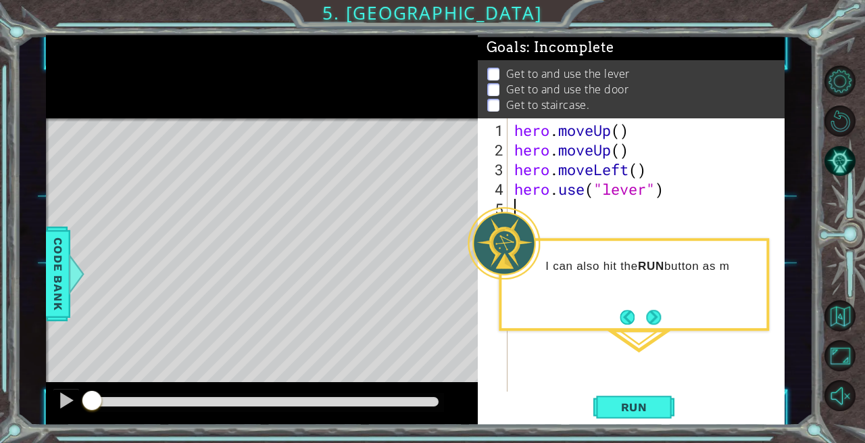
click at [654, 312] on button "Next" at bounding box center [654, 316] width 17 height 17
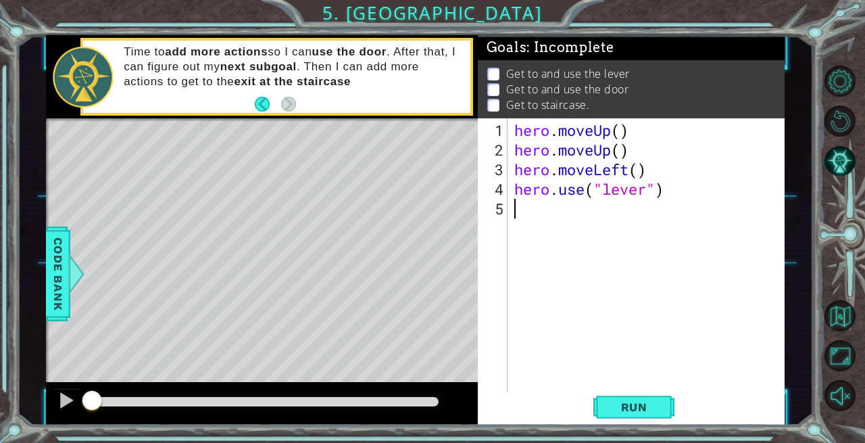
click at [307, 120] on div at bounding box center [262, 119] width 432 height 3
click at [304, 91] on div "Time to add more actions so I can use the door . After that, I can figure out m…" at bounding box center [292, 77] width 356 height 78
click at [265, 99] on button "Back" at bounding box center [268, 104] width 26 height 15
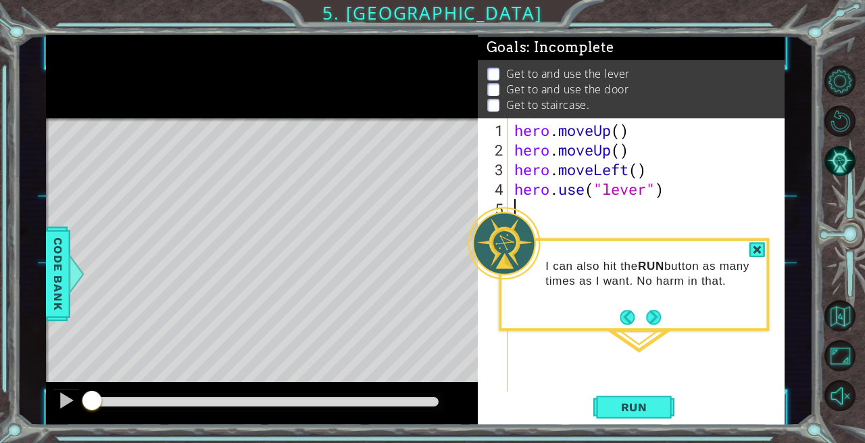
click at [654, 321] on button "Next" at bounding box center [653, 317] width 15 height 15
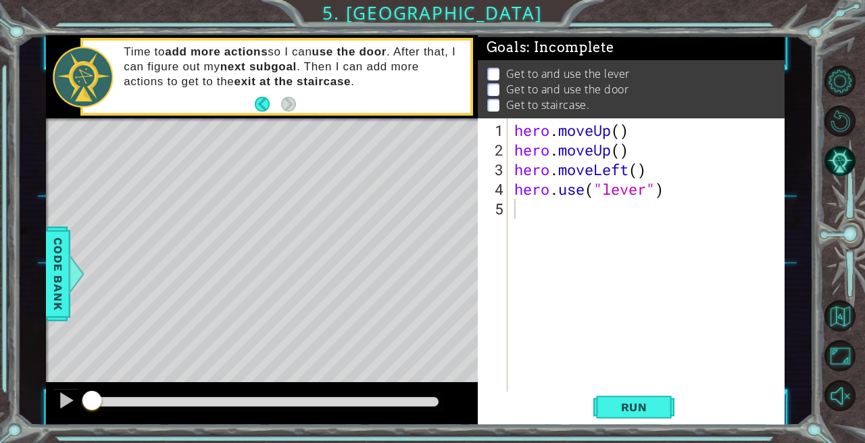
click at [262, 96] on footer at bounding box center [275, 104] width 41 height 20
click at [260, 106] on button "Back" at bounding box center [268, 104] width 26 height 15
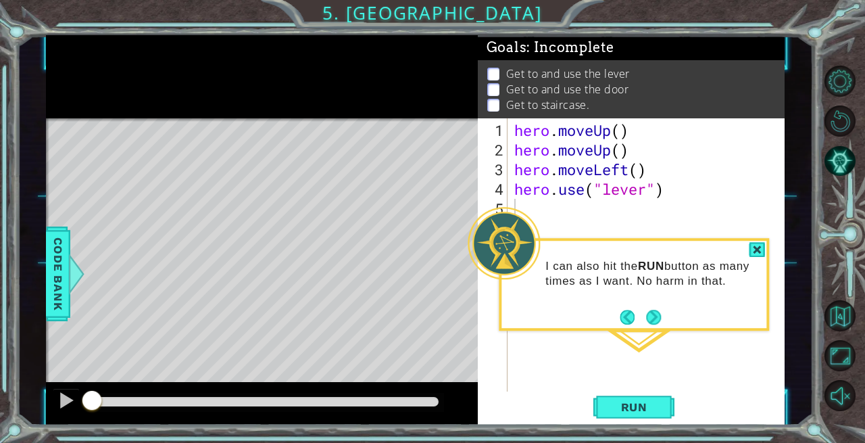
click at [629, 408] on span "Run" at bounding box center [634, 407] width 53 height 14
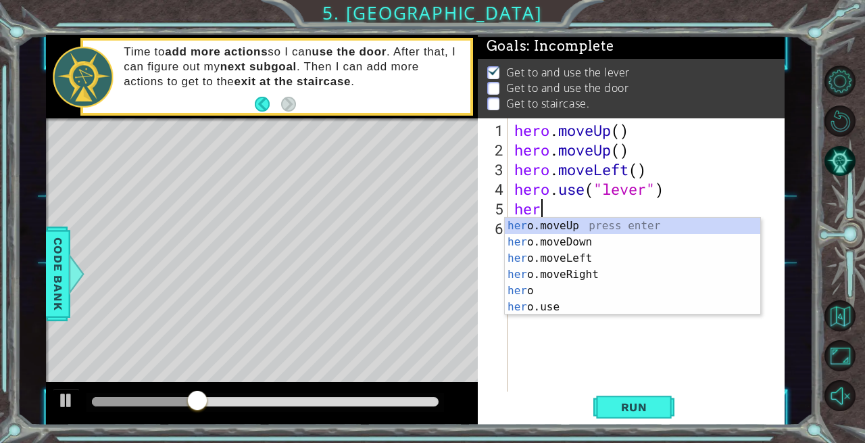
type textarea "hero"
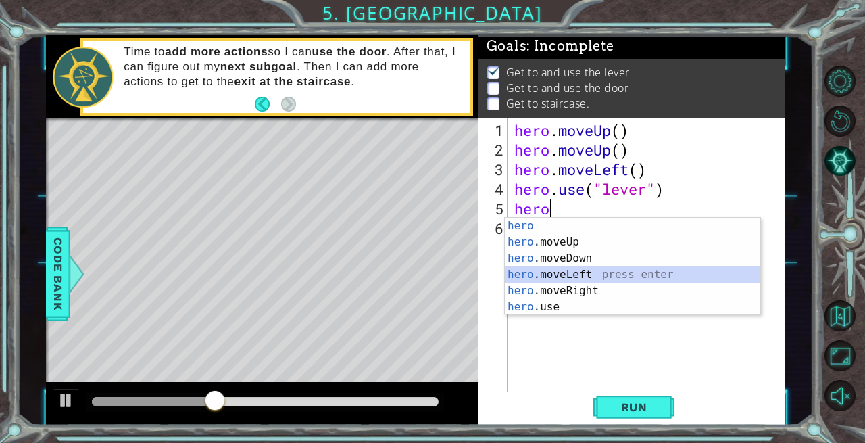
click at [573, 267] on div "hero press enter hero .moveUp press enter hero .moveDown press enter hero .move…" at bounding box center [633, 283] width 256 height 130
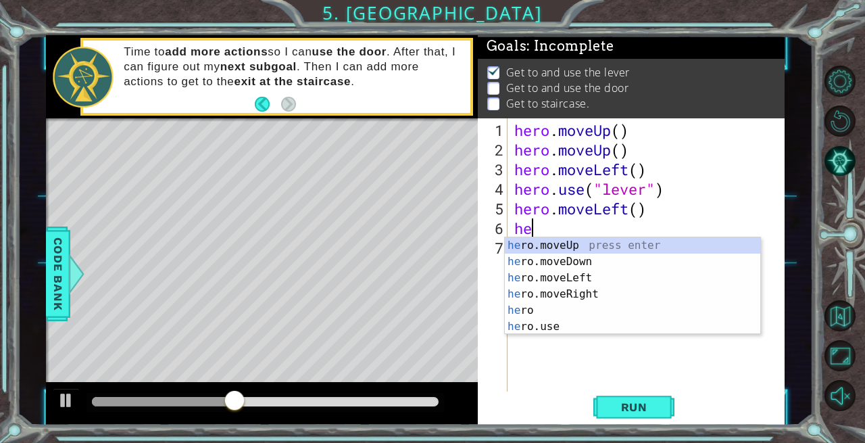
type textarea "her"
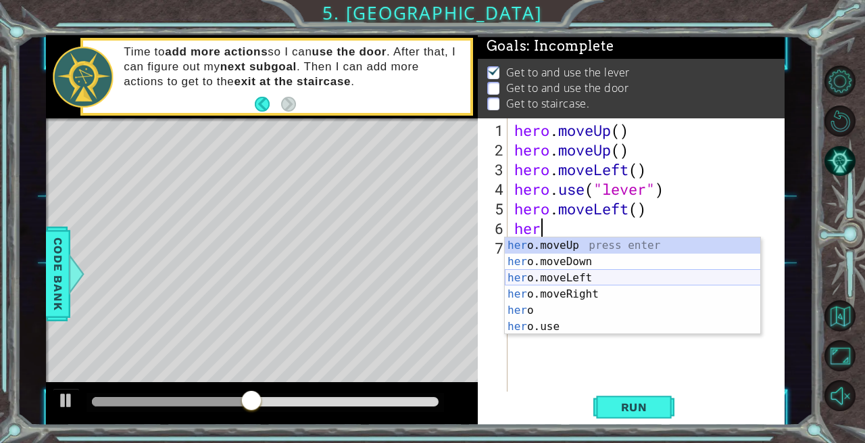
click at [557, 279] on div "her o.moveUp press enter her o.moveDown press enter her o.moveLeft press enter …" at bounding box center [633, 302] width 256 height 130
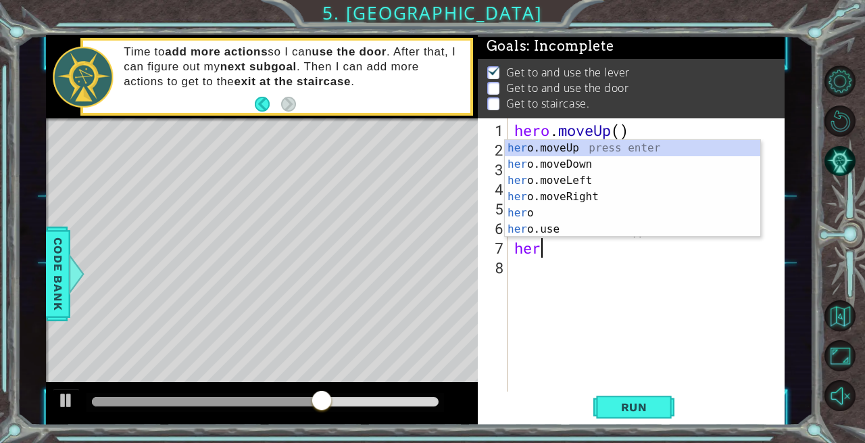
type textarea "hero"
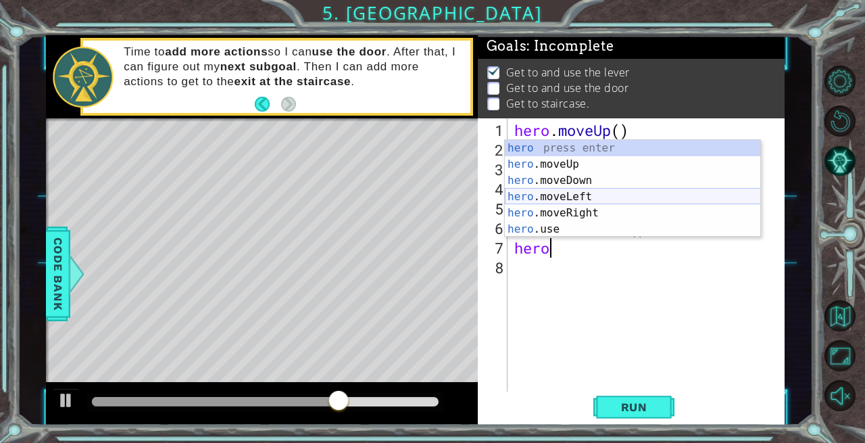
click at [542, 189] on div "hero press enter hero .moveUp press enter hero .moveDown press enter hero .move…" at bounding box center [633, 205] width 256 height 130
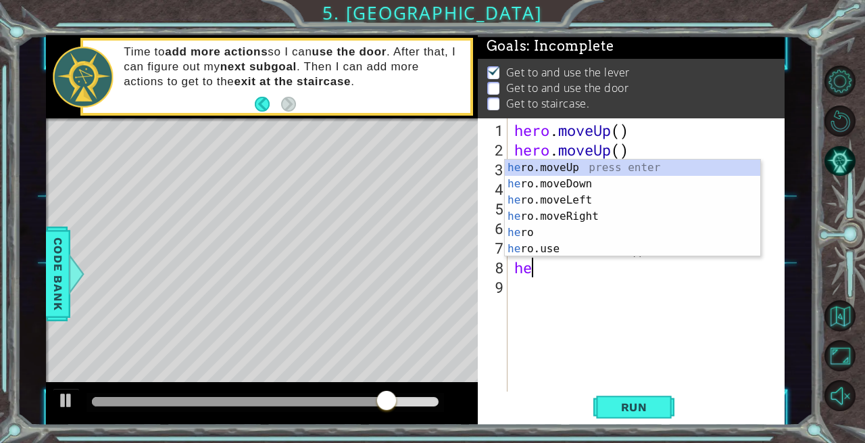
scroll to position [0, 0]
click at [542, 256] on div "her o.moveUp press enter her o.moveDown press enter her o.moveLeft press enter …" at bounding box center [633, 225] width 256 height 130
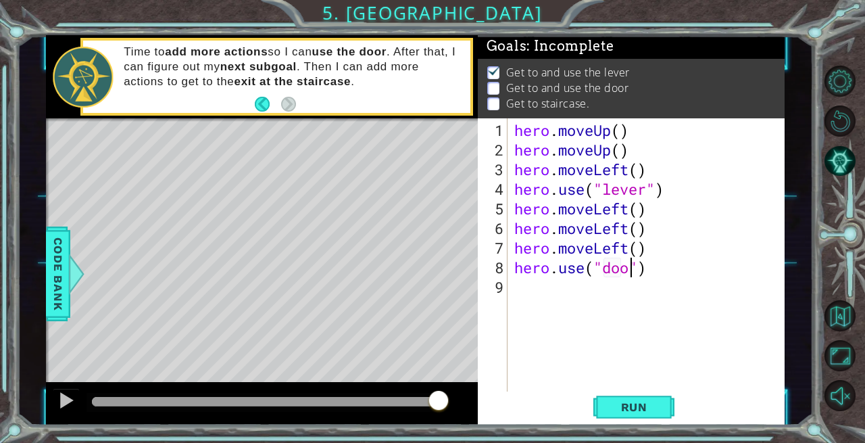
type textarea "hero.use("door")"
click at [517, 287] on div "hero . moveUp ( ) hero . moveUp ( ) hero . moveLeft ( ) hero . use ( "lever" ) …" at bounding box center [650, 277] width 277 height 314
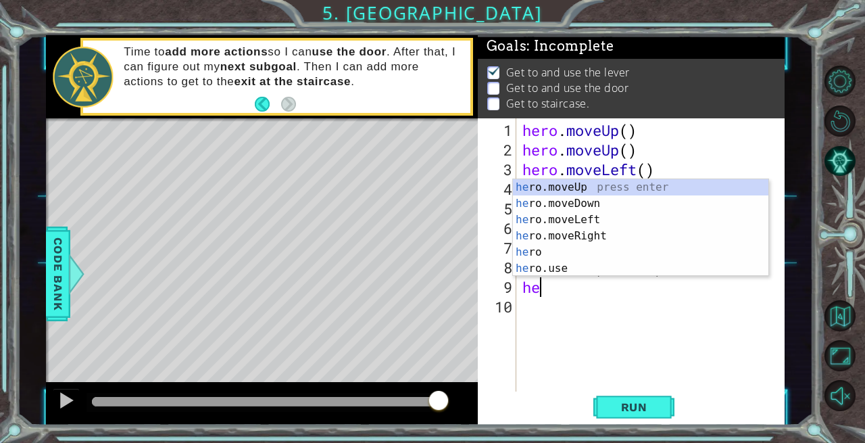
scroll to position [0, 0]
type textarea "hero"
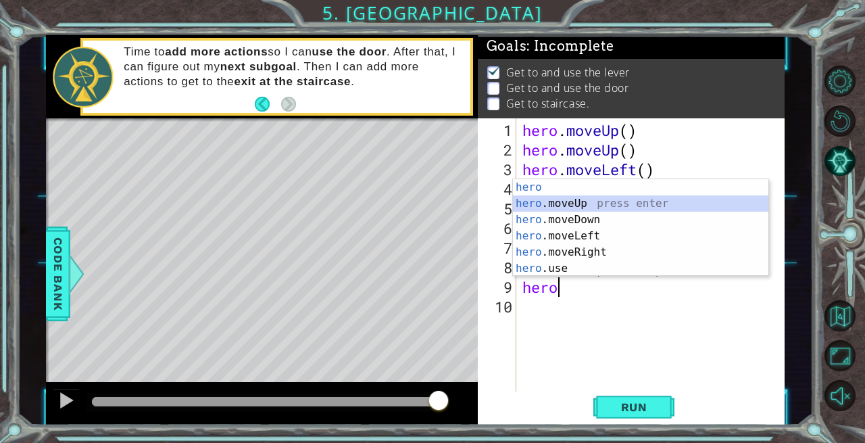
click at [579, 204] on div "hero press enter hero .moveUp press enter hero .moveDown press enter hero .move…" at bounding box center [641, 244] width 256 height 130
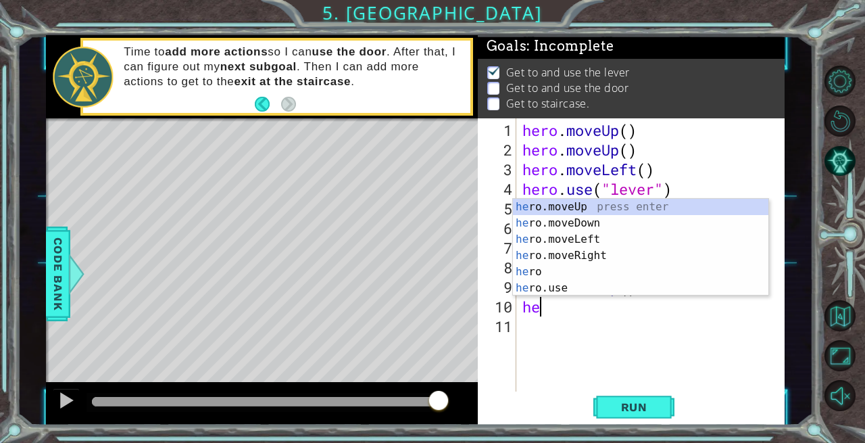
scroll to position [0, 0]
type textarea "hero"
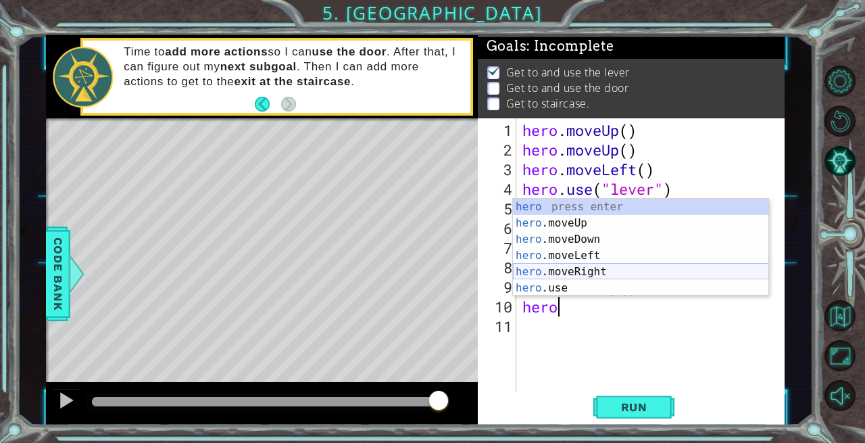
click at [548, 271] on div "hero press enter hero .moveUp press enter hero .moveDown press enter hero .move…" at bounding box center [641, 264] width 256 height 130
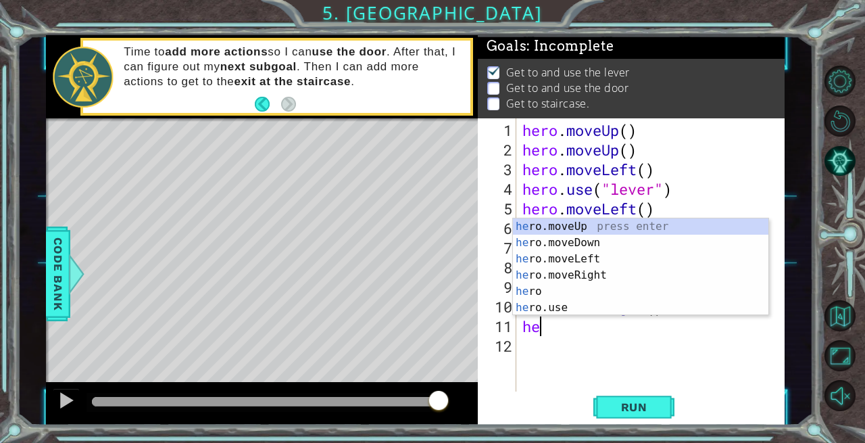
scroll to position [0, 0]
type textarea "hero"
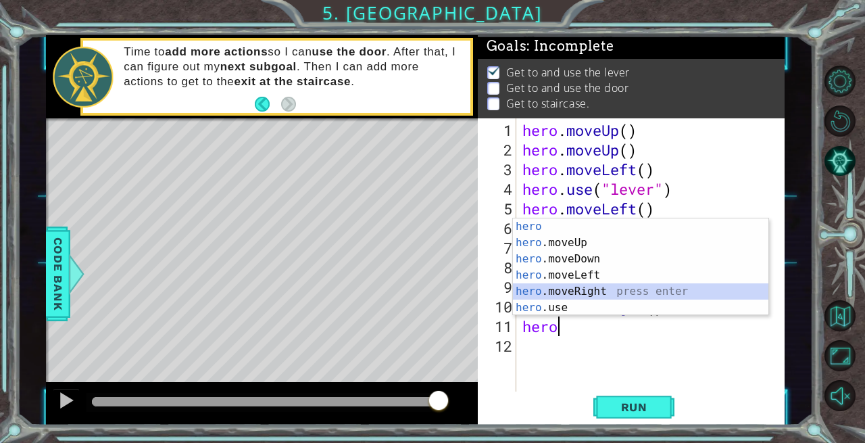
click at [541, 293] on div "hero press enter hero .moveUp press enter hero .moveDown press enter hero .move…" at bounding box center [641, 283] width 256 height 130
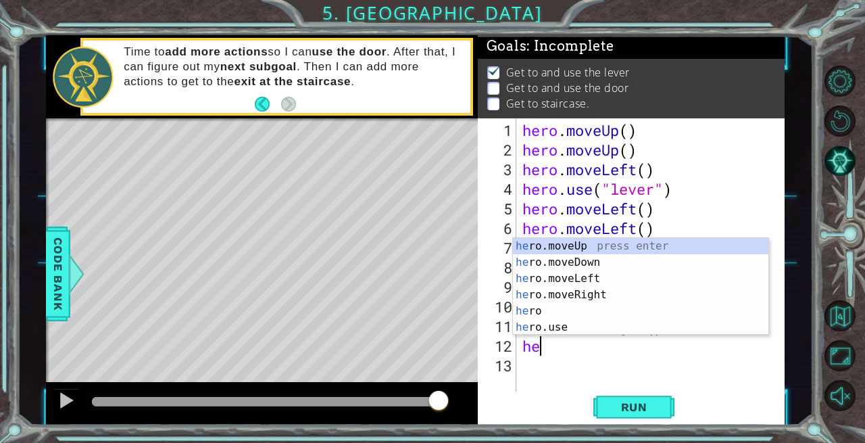
type textarea "hero"
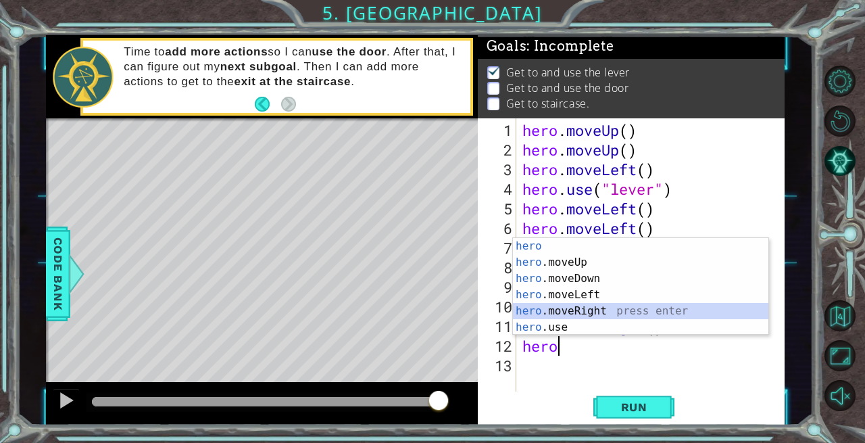
click at [581, 311] on div "hero press enter hero .moveUp press enter hero .moveDown press enter hero .move…" at bounding box center [641, 303] width 256 height 130
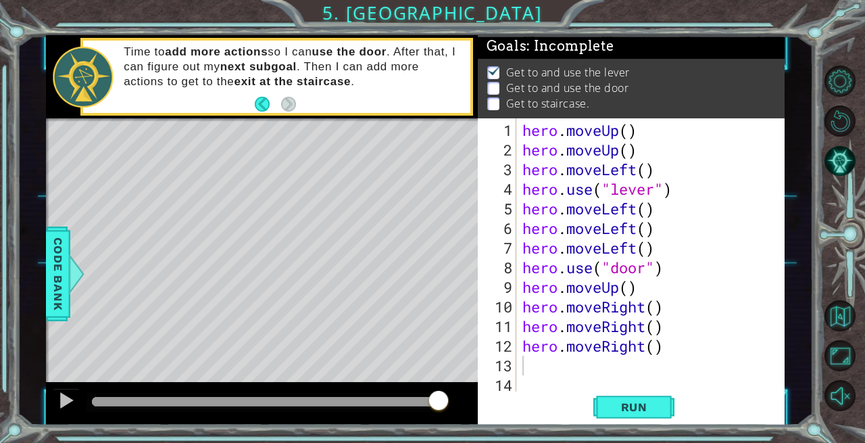
click at [636, 405] on span "Run" at bounding box center [634, 407] width 53 height 14
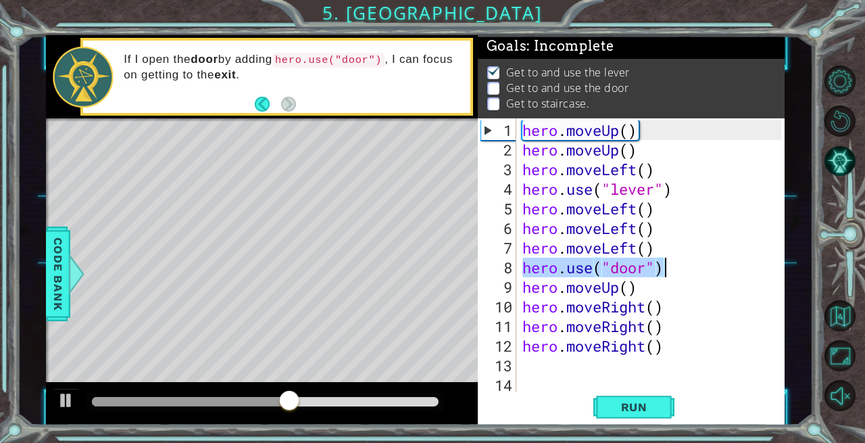
drag, startPoint x: 522, startPoint y: 270, endPoint x: 663, endPoint y: 272, distance: 140.7
click at [663, 272] on div "hero . moveUp ( ) hero . moveUp ( ) hero . moveLeft ( ) hero . use ( "lever" ) …" at bounding box center [654, 277] width 269 height 314
type textarea "hero.use("door")"
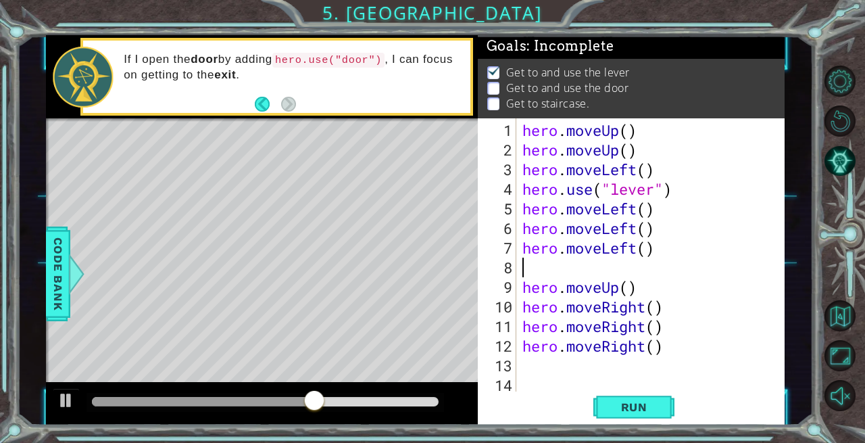
click at [530, 366] on div "hero . moveUp ( ) hero . moveUp ( ) hero . moveLeft ( ) hero . use ( "lever" ) …" at bounding box center [654, 277] width 269 height 314
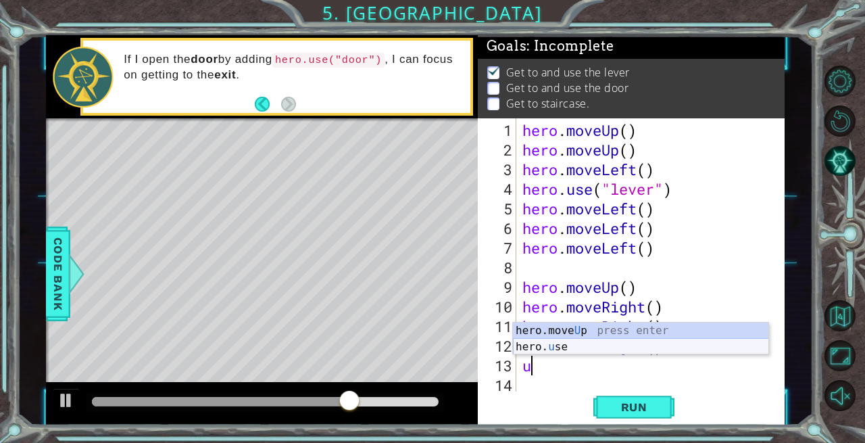
click at [617, 348] on div "hero.move U p press enter hero. u se press enter" at bounding box center [641, 354] width 256 height 65
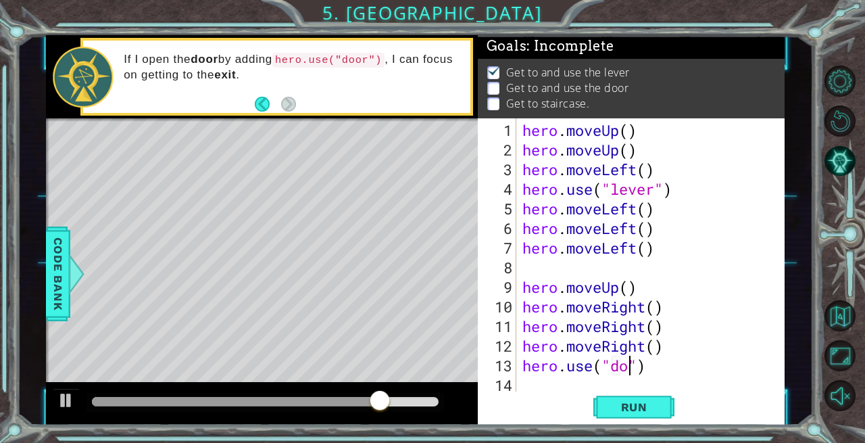
scroll to position [0, 5]
type textarea "hero.use("door")"
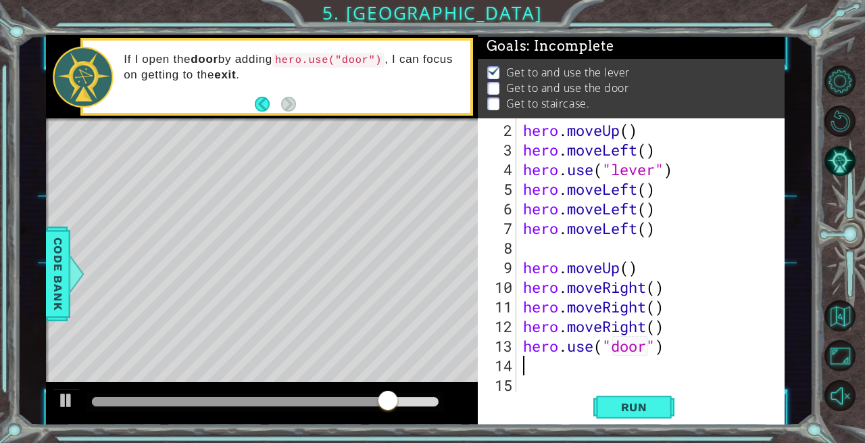
scroll to position [20, 0]
click at [629, 409] on span "Run" at bounding box center [634, 407] width 53 height 14
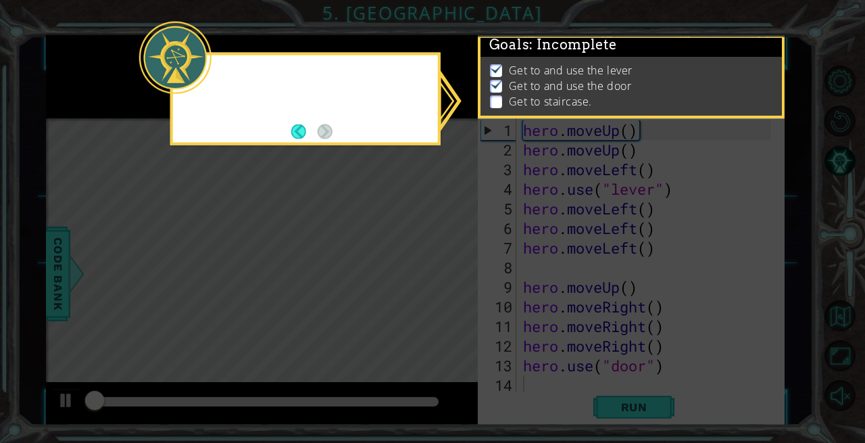
scroll to position [0, 0]
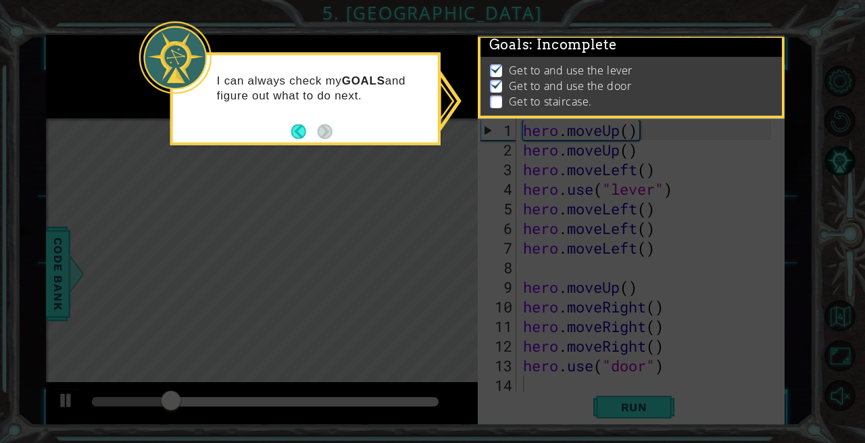
click at [300, 130] on button "Back" at bounding box center [304, 131] width 26 height 15
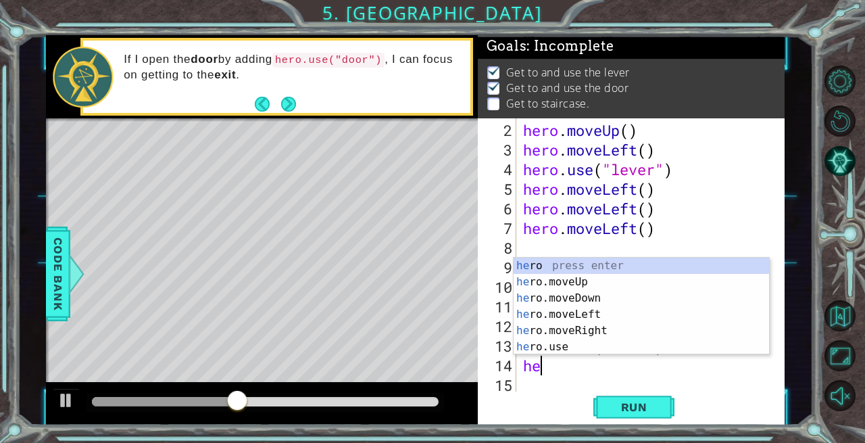
type textarea "hero"
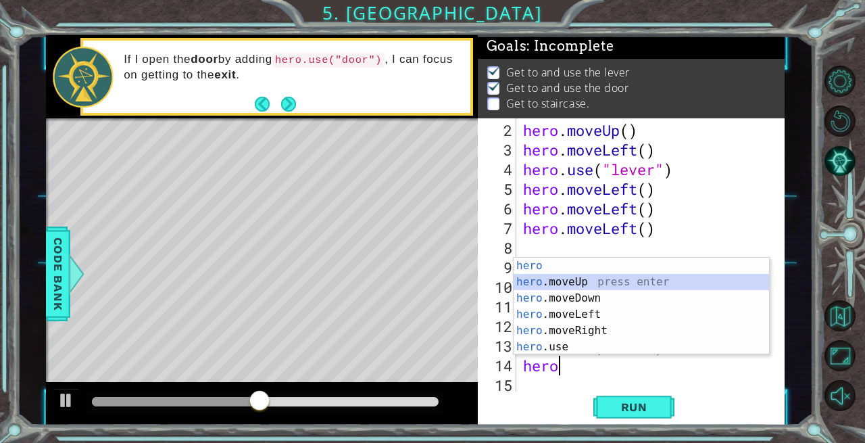
click at [581, 284] on div "hero press enter hero .moveUp press enter hero .moveDown press enter hero .move…" at bounding box center [642, 323] width 256 height 130
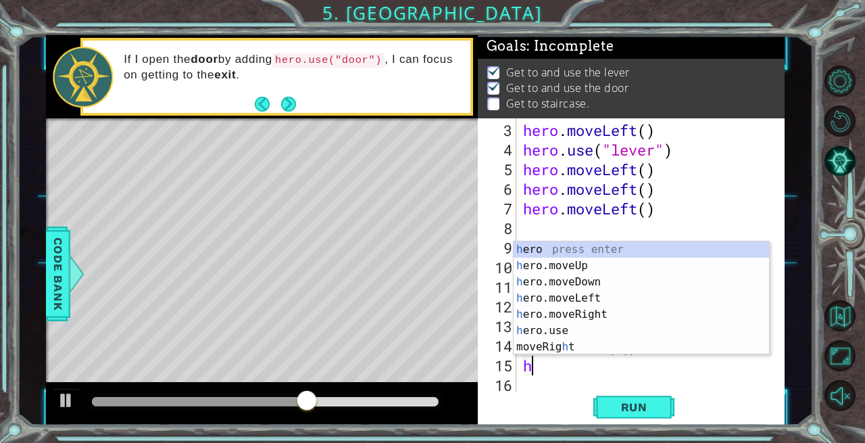
type textarea "her"
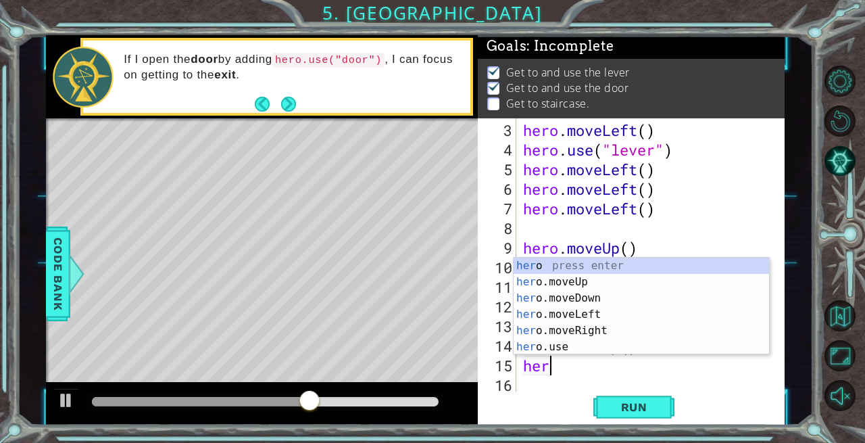
scroll to position [0, 0]
click at [565, 281] on div "her o press enter her o.moveUp press enter her o.moveDown press enter her o.mov…" at bounding box center [642, 323] width 256 height 130
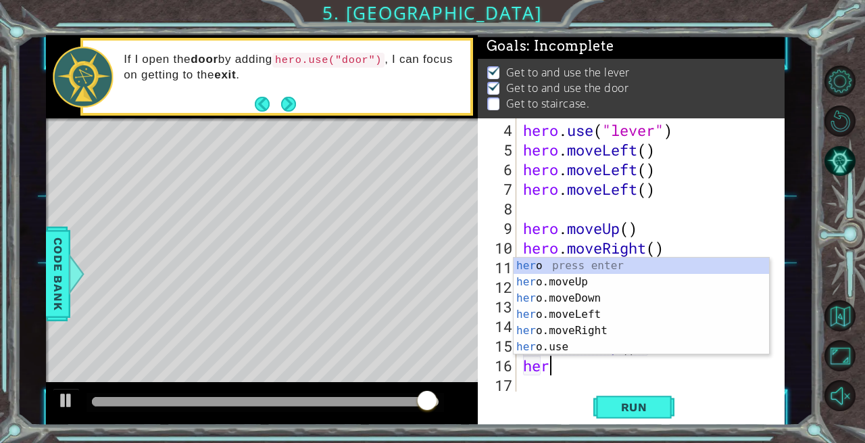
type textarea "hero"
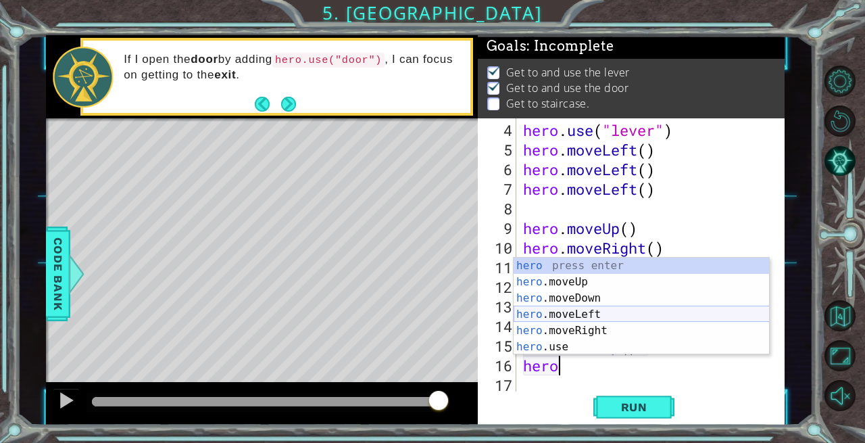
click at [571, 316] on div "hero press enter hero .moveUp press enter hero .moveDown press enter hero .move…" at bounding box center [642, 323] width 256 height 130
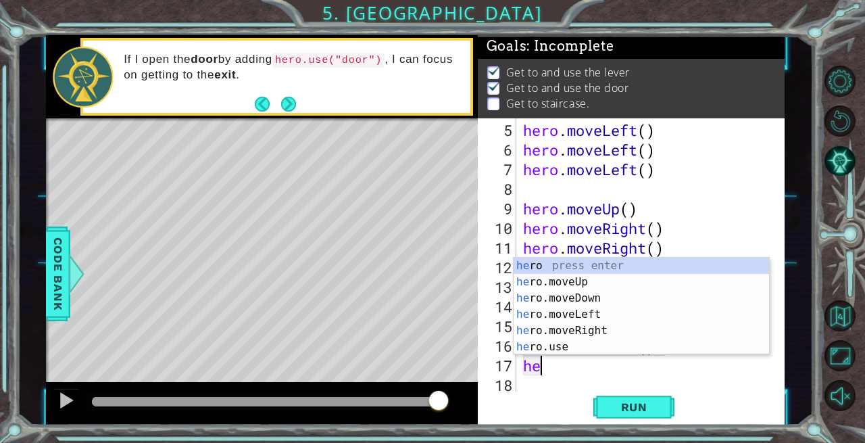
scroll to position [0, 0]
type textarea "hero"
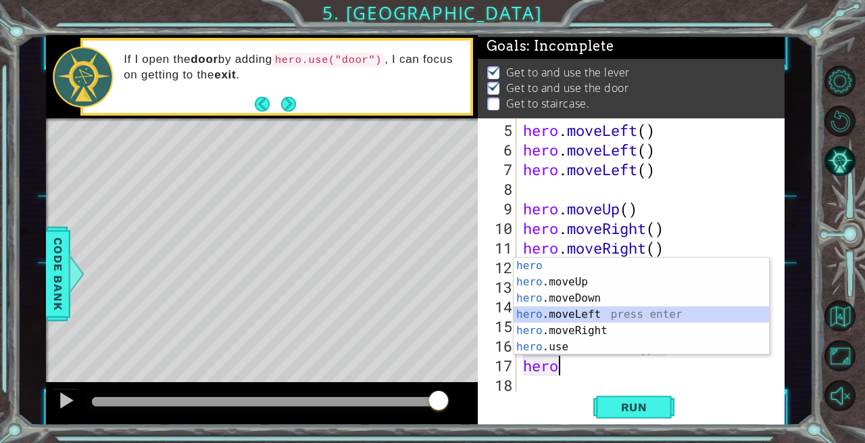
click at [573, 309] on div "hero press enter hero .moveUp press enter hero .moveDown press enter hero .move…" at bounding box center [642, 323] width 256 height 130
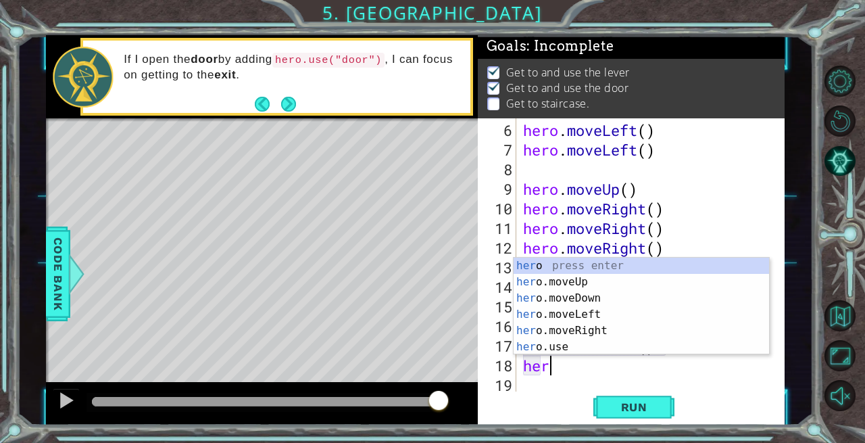
scroll to position [0, 0]
type textarea "hero"
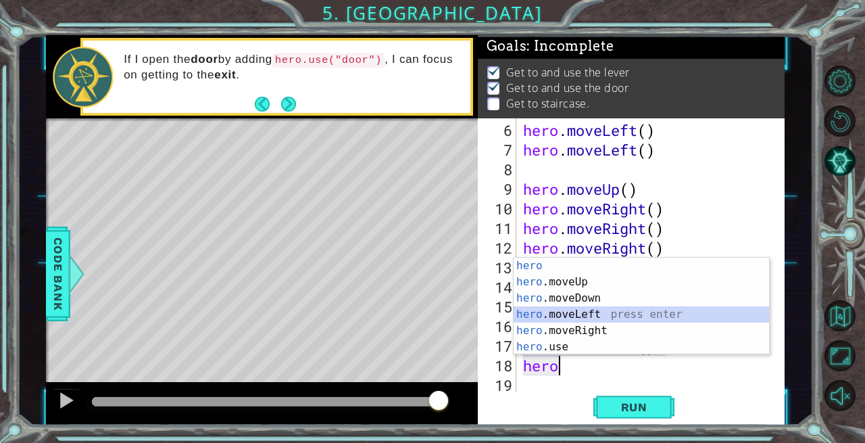
click at [584, 314] on div "hero press enter hero .moveUp press enter hero .moveDown press enter hero .move…" at bounding box center [642, 323] width 256 height 130
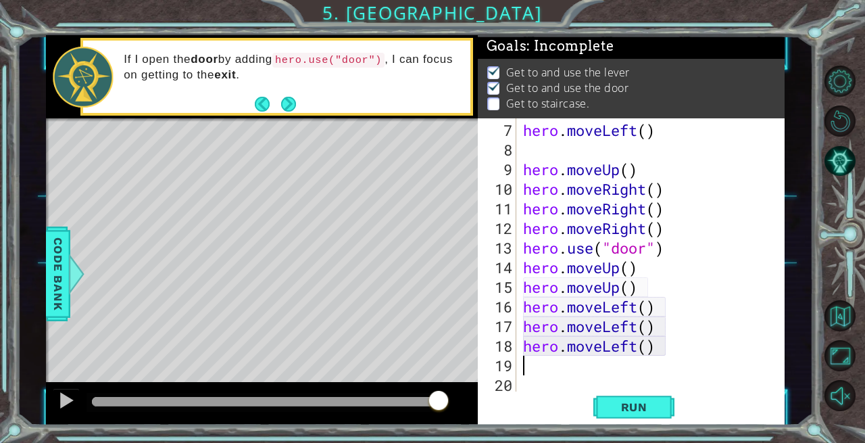
scroll to position [118, 0]
click at [642, 417] on button "Run" at bounding box center [634, 406] width 81 height 30
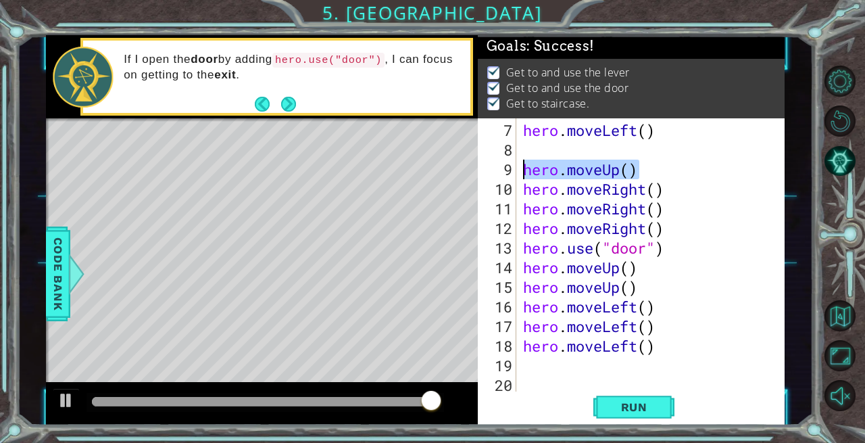
drag, startPoint x: 650, startPoint y: 170, endPoint x: 522, endPoint y: 174, distance: 128.5
click at [522, 174] on div "hero . moveLeft ( ) hero . moveUp ( ) hero . moveRight ( ) hero . moveRight ( )…" at bounding box center [650, 277] width 258 height 314
type textarea "hero.moveUp()"
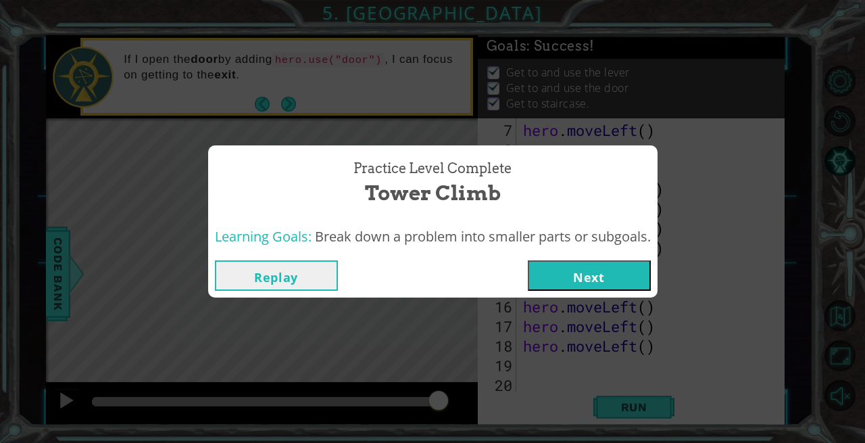
click at [587, 274] on button "Next" at bounding box center [589, 275] width 123 height 30
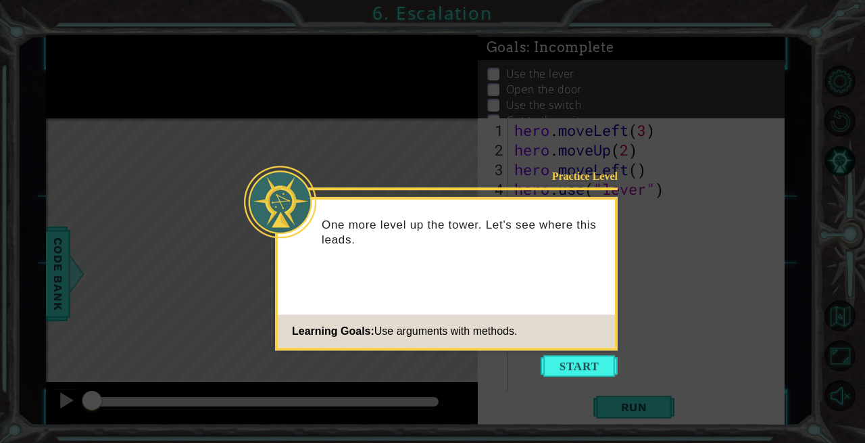
click at [565, 366] on button "Start" at bounding box center [579, 366] width 77 height 22
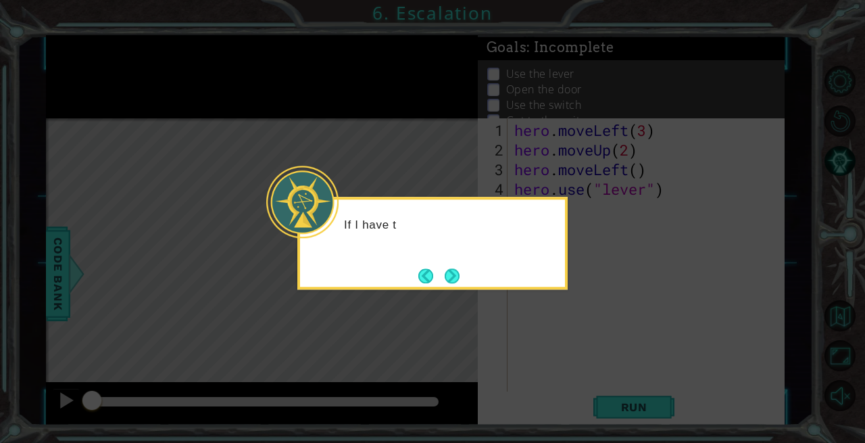
click at [541, 291] on icon at bounding box center [432, 221] width 865 height 443
drag, startPoint x: 445, startPoint y: 272, endPoint x: 507, endPoint y: 295, distance: 66.3
click at [507, 295] on body "1 ההההההההההההההההההההההההההההההההההההההההההההההההההההההההההההההההההההההההההההה…" at bounding box center [432, 221] width 865 height 443
click at [471, 268] on div "If I have to move long distances, there are easier ways to do it." at bounding box center [432, 239] width 265 height 68
click at [453, 274] on button "Next" at bounding box center [453, 276] width 24 height 24
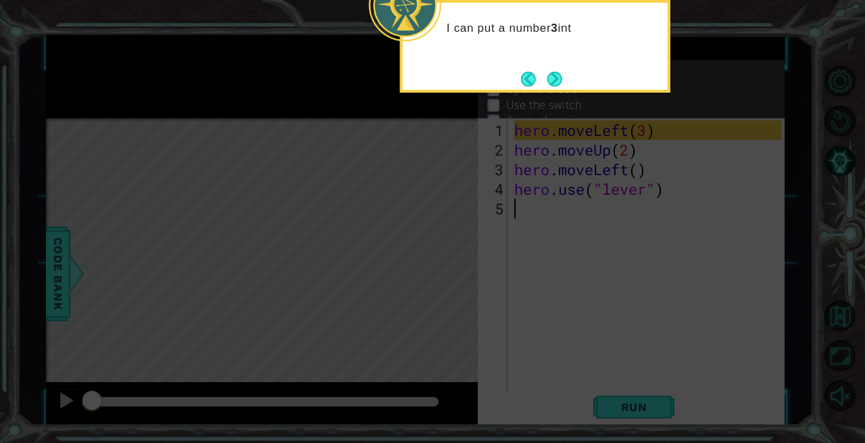
click at [552, 72] on button "Next" at bounding box center [555, 79] width 18 height 18
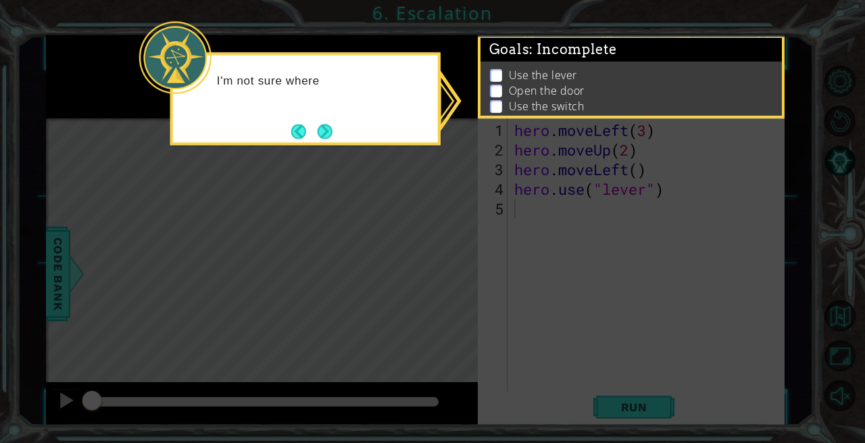
click at [324, 134] on button "Next" at bounding box center [324, 131] width 25 height 25
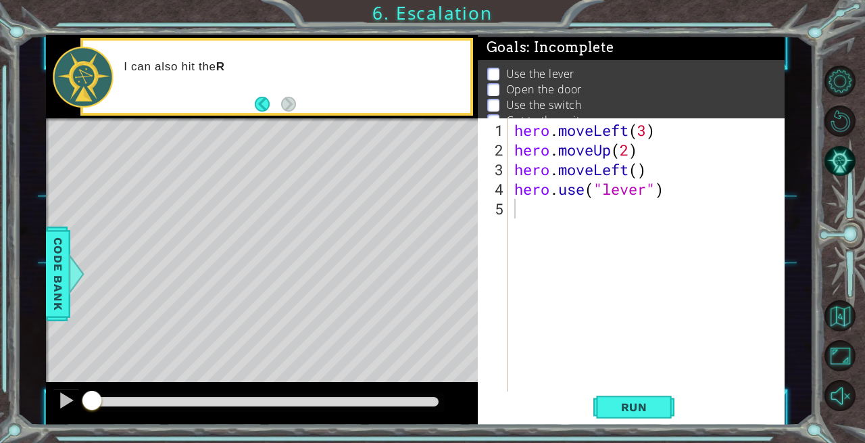
click at [264, 105] on button "Back" at bounding box center [268, 104] width 26 height 15
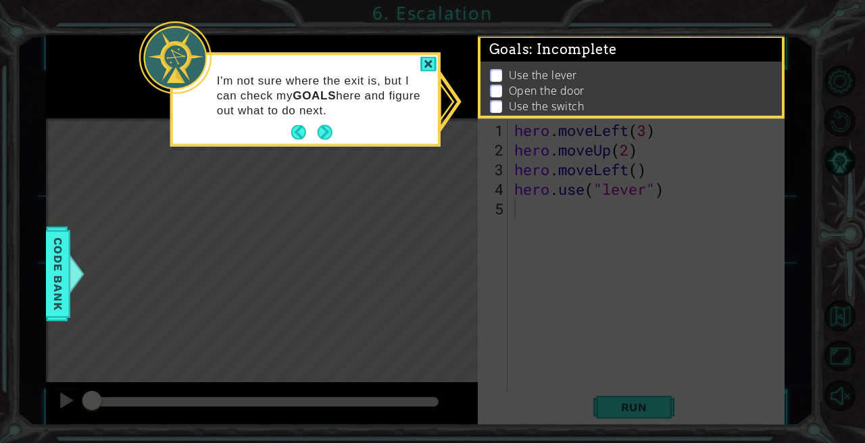
click at [329, 128] on button "Next" at bounding box center [325, 132] width 16 height 16
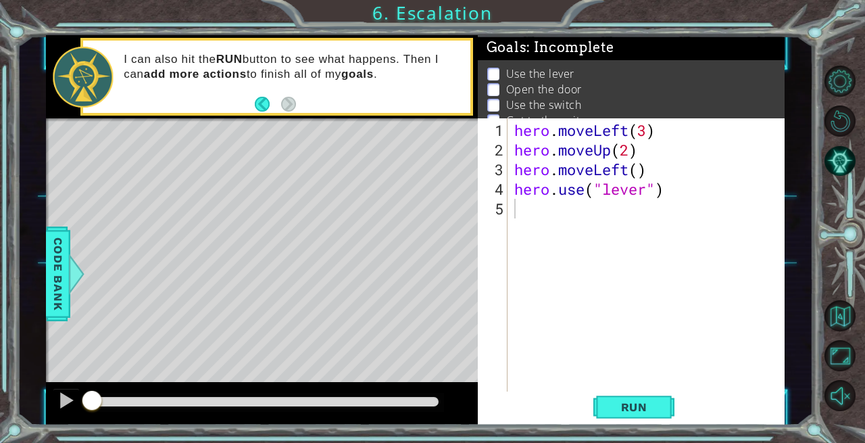
click at [640, 409] on span "Run" at bounding box center [634, 407] width 53 height 14
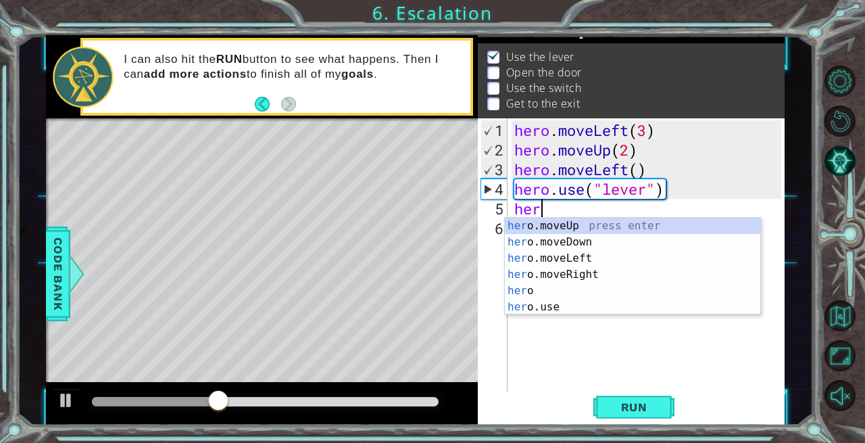
scroll to position [0, 1]
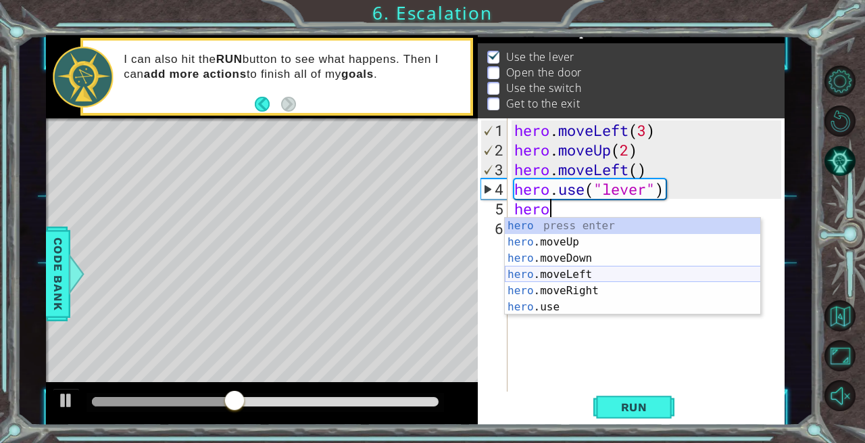
click at [584, 270] on div "hero press enter hero .moveUp press enter hero .moveDown press enter hero .move…" at bounding box center [633, 283] width 256 height 130
type textarea "hero.moveLeft(1)"
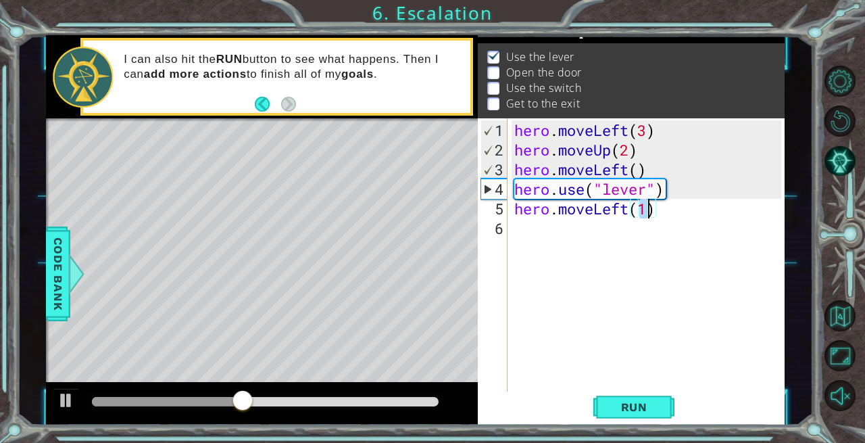
click at [523, 229] on div "hero . moveLeft ( 3 ) hero . moveUp ( 2 ) hero . moveLeft ( ) hero . use ( "lev…" at bounding box center [650, 277] width 277 height 314
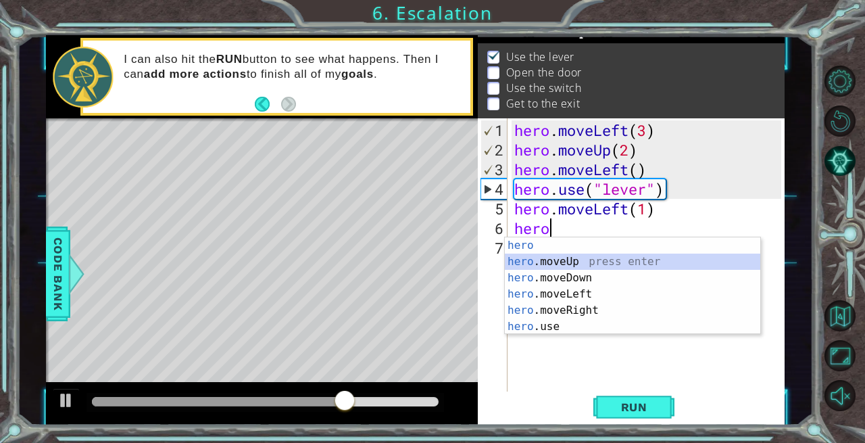
click at [565, 258] on div "hero press enter hero .moveUp press enter hero .moveDown press enter hero .move…" at bounding box center [633, 302] width 256 height 130
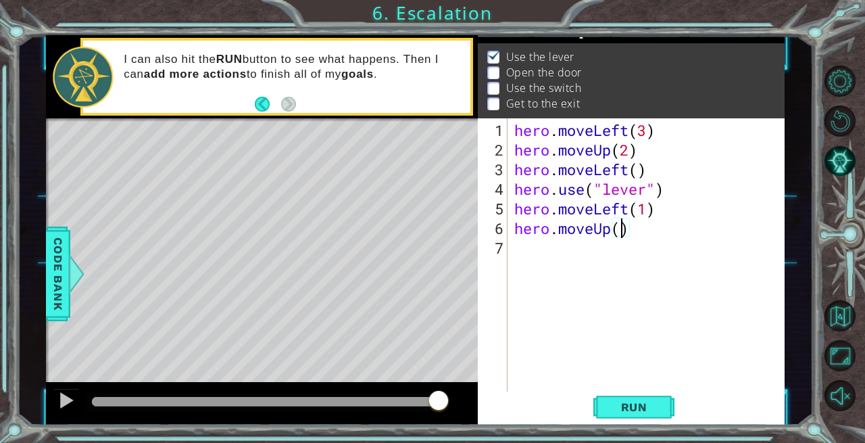
type textarea "hero.moveUp(3)"
click at [521, 244] on div "hero . moveLeft ( 3 ) hero . moveUp ( 2 ) hero . moveLeft ( ) hero . use ( "lev…" at bounding box center [650, 277] width 277 height 314
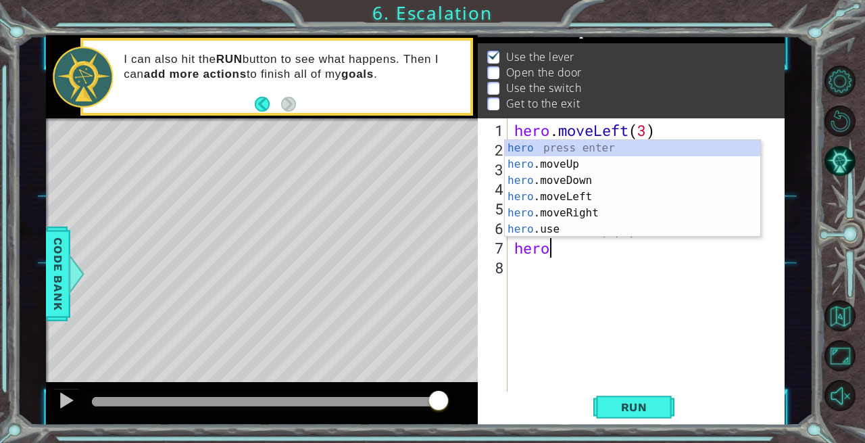
scroll to position [0, 1]
click at [573, 212] on div "hero press enter hero .moveUp press enter hero .moveDown press enter hero .move…" at bounding box center [633, 205] width 256 height 130
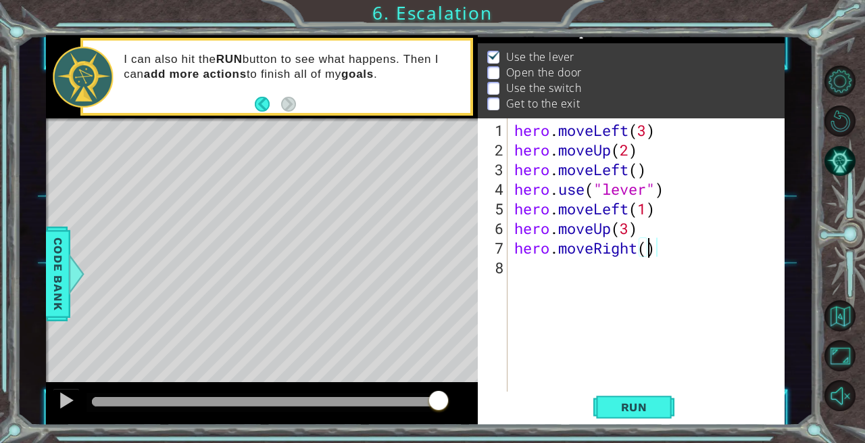
type textarea "hero.moveRight(2)"
click at [527, 266] on div "hero . moveLeft ( 3 ) hero . moveUp ( 2 ) hero . moveLeft ( ) hero . use ( "lev…" at bounding box center [650, 277] width 277 height 314
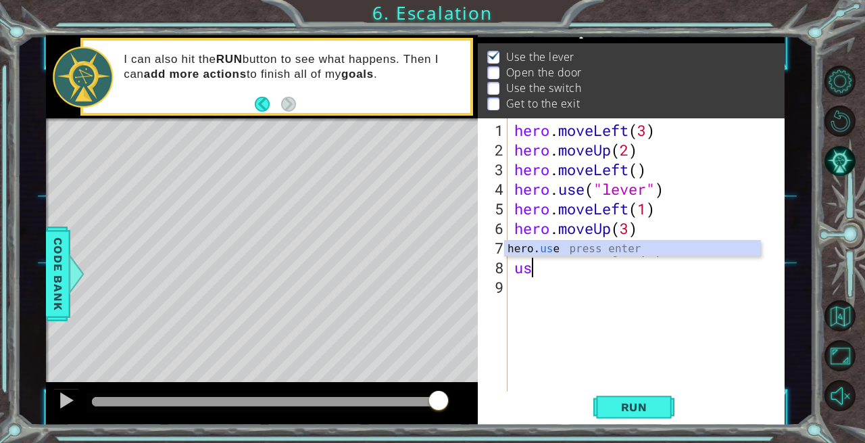
scroll to position [0, 0]
click at [547, 251] on div "hero. use press enter" at bounding box center [633, 265] width 256 height 49
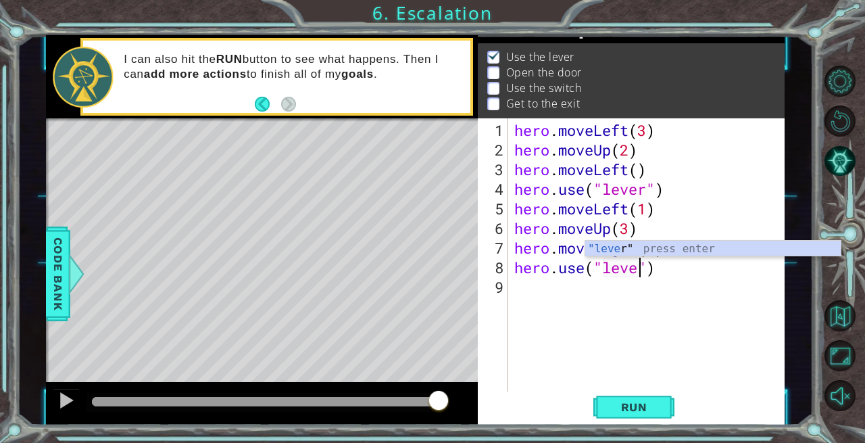
scroll to position [0, 6]
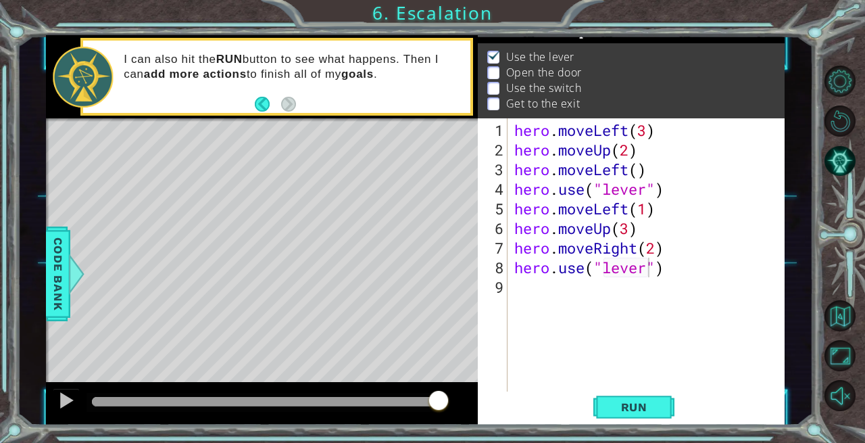
click at [626, 406] on span "Run" at bounding box center [634, 407] width 53 height 14
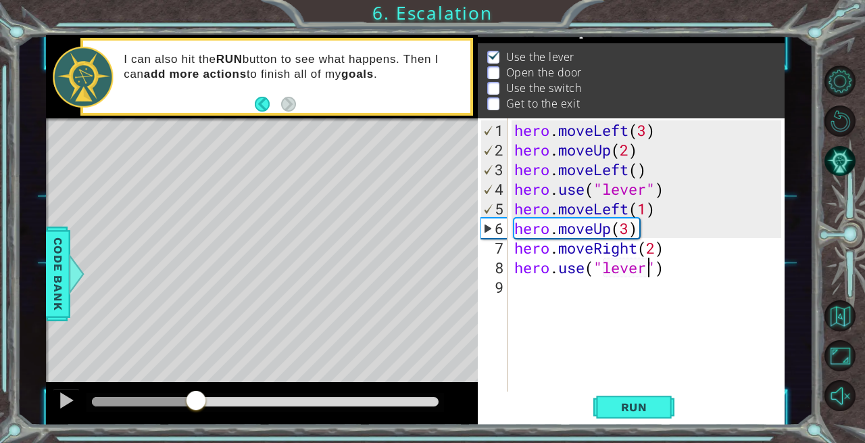
drag, startPoint x: 142, startPoint y: 400, endPoint x: 196, endPoint y: 408, distance: 54.8
click at [196, 408] on div at bounding box center [196, 401] width 24 height 24
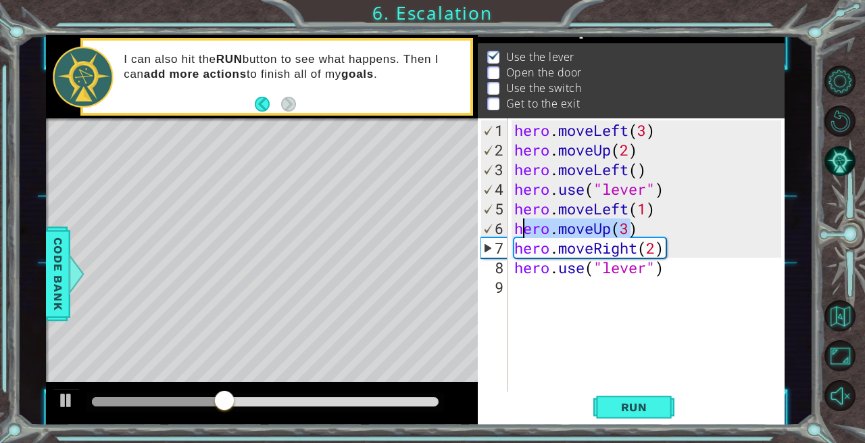
drag, startPoint x: 634, startPoint y: 233, endPoint x: 523, endPoint y: 229, distance: 111.0
click at [523, 229] on div "hero . moveLeft ( 3 ) hero . moveUp ( 2 ) hero . moveLeft ( ) hero . use ( "lev…" at bounding box center [650, 277] width 277 height 314
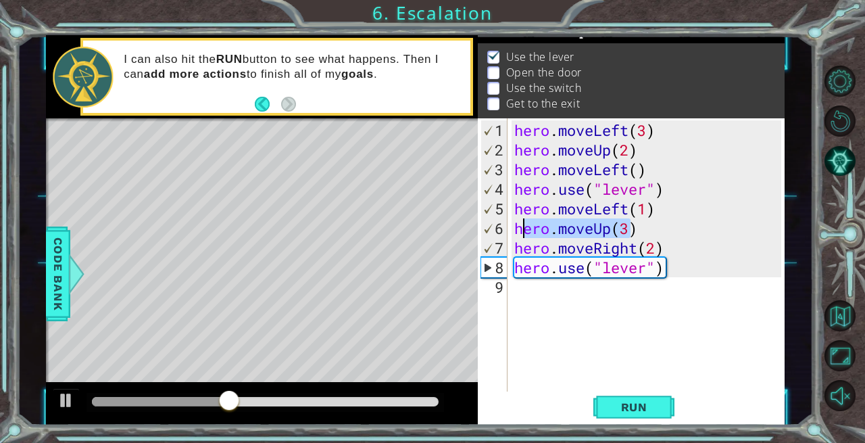
scroll to position [0, 0]
click at [535, 235] on div "hero . moveLeft ( 3 ) hero . moveUp ( 2 ) hero . moveLeft ( ) hero . use ( "lev…" at bounding box center [650, 277] width 277 height 314
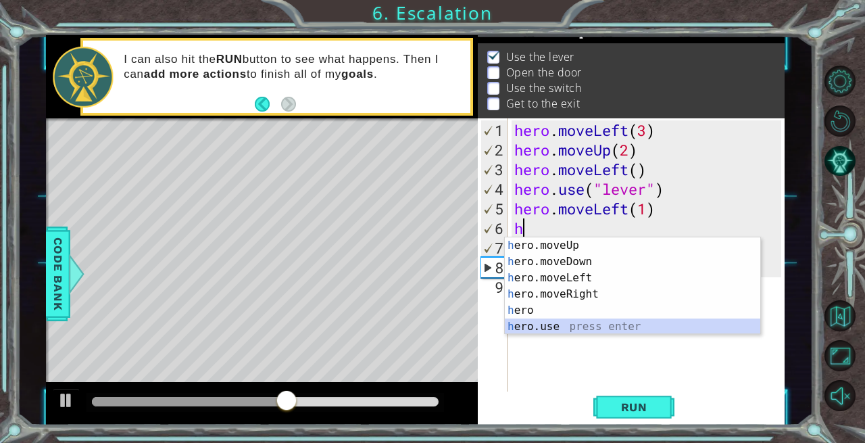
click at [556, 324] on div "h ero.moveUp press enter h ero.moveDown press enter h ero.moveLeft press enter …" at bounding box center [633, 302] width 256 height 130
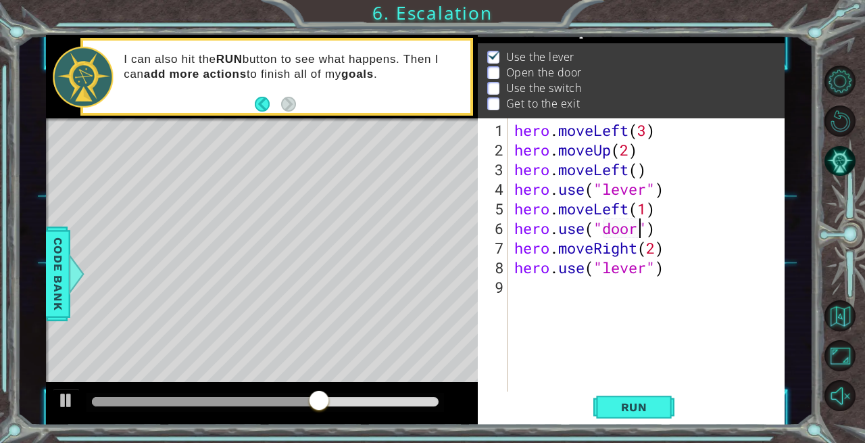
scroll to position [0, 5]
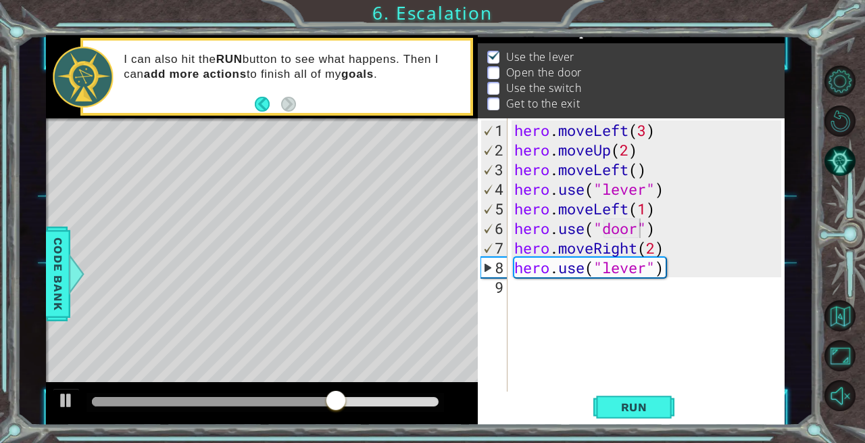
click at [633, 402] on span "Run" at bounding box center [634, 407] width 53 height 14
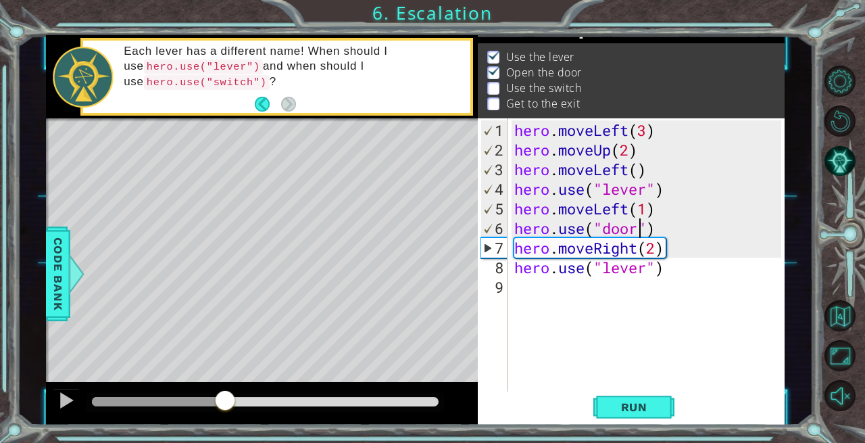
drag, startPoint x: 110, startPoint y: 391, endPoint x: 226, endPoint y: 400, distance: 116.6
click at [226, 400] on div at bounding box center [225, 401] width 24 height 24
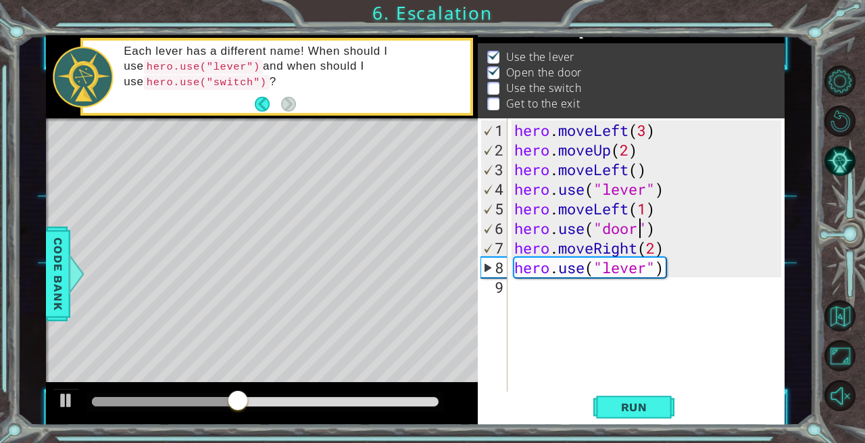
click at [636, 248] on div "hero . moveLeft ( 3 ) hero . moveUp ( 2 ) hero . moveLeft ( ) hero . use ( "lev…" at bounding box center [650, 277] width 277 height 314
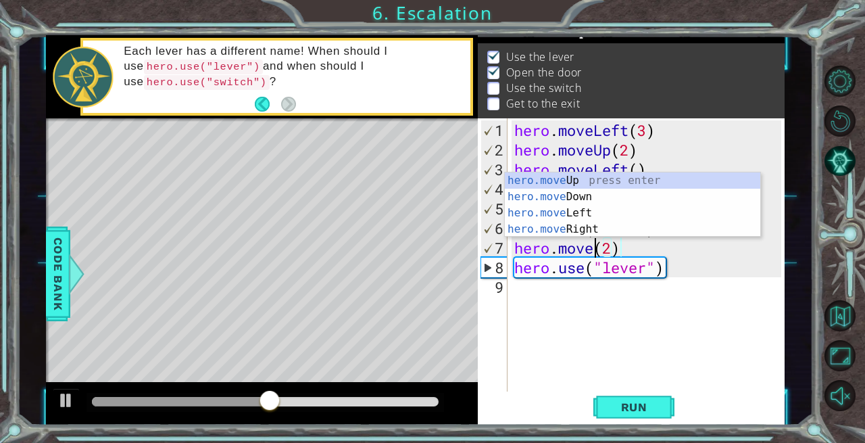
scroll to position [0, 4]
click at [577, 210] on div "hero.move Up press enter hero.move Down press enter hero.move Left press enter …" at bounding box center [633, 220] width 256 height 97
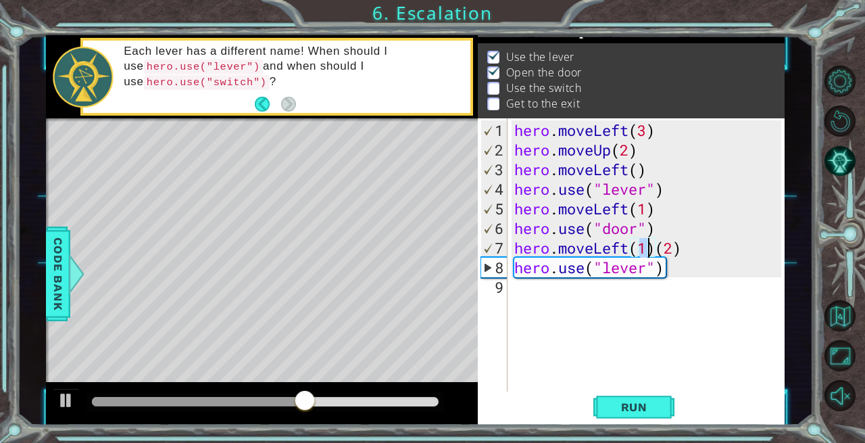
click at [677, 248] on div "hero . moveLeft ( 3 ) hero . moveUp ( 2 ) hero . moveLeft ( ) hero . use ( "lev…" at bounding box center [650, 277] width 277 height 314
drag, startPoint x: 688, startPoint y: 249, endPoint x: 656, endPoint y: 249, distance: 32.5
click at [656, 249] on div "hero . moveLeft ( 3 ) hero . moveUp ( 2 ) hero . moveLeft ( ) hero . use ( "lev…" at bounding box center [650, 277] width 277 height 314
click at [648, 249] on div "hero . moveLeft ( 3 ) hero . moveUp ( 2 ) hero . moveLeft ( ) hero . use ( "lev…" at bounding box center [650, 277] width 277 height 314
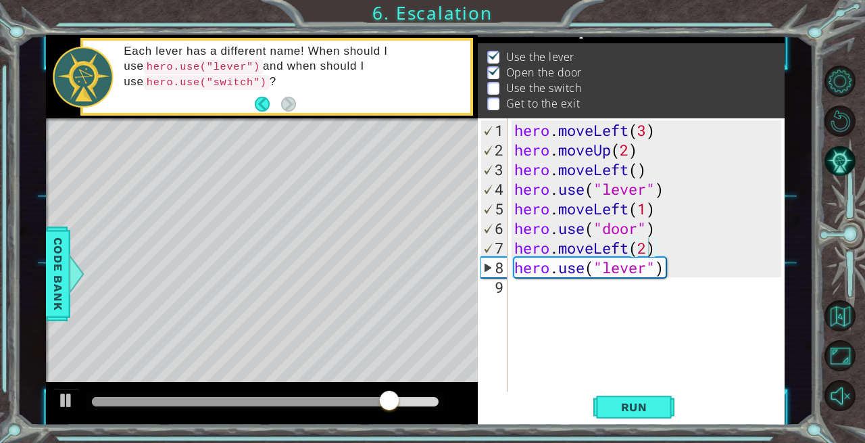
click at [619, 413] on span "Run" at bounding box center [634, 407] width 53 height 14
drag, startPoint x: 110, startPoint y: 398, endPoint x: 241, endPoint y: 393, distance: 130.6
click at [241, 393] on div at bounding box center [241, 401] width 24 height 24
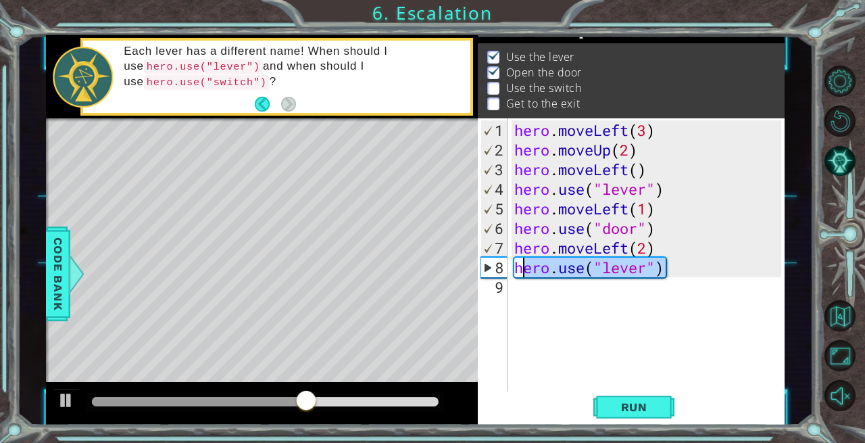
drag, startPoint x: 667, startPoint y: 271, endPoint x: 513, endPoint y: 266, distance: 154.2
click at [513, 266] on div "hero . moveLeft ( 3 ) hero . moveUp ( 2 ) hero . moveLeft ( ) hero . use ( "lev…" at bounding box center [650, 277] width 277 height 314
type textarea "hero.use("lever")"
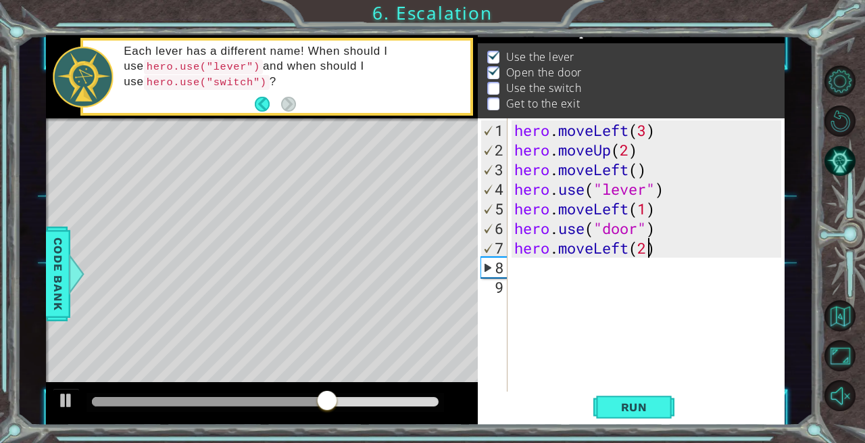
click at [646, 249] on div "hero . moveLeft ( 3 ) hero . moveUp ( 2 ) hero . moveLeft ( ) hero . use ( "lev…" at bounding box center [650, 277] width 277 height 314
type textarea "hero.moveLeft(1)"
click at [531, 272] on div "hero . moveLeft ( 3 ) hero . moveUp ( 2 ) hero . moveLeft ( ) hero . use ( "lev…" at bounding box center [650, 277] width 277 height 314
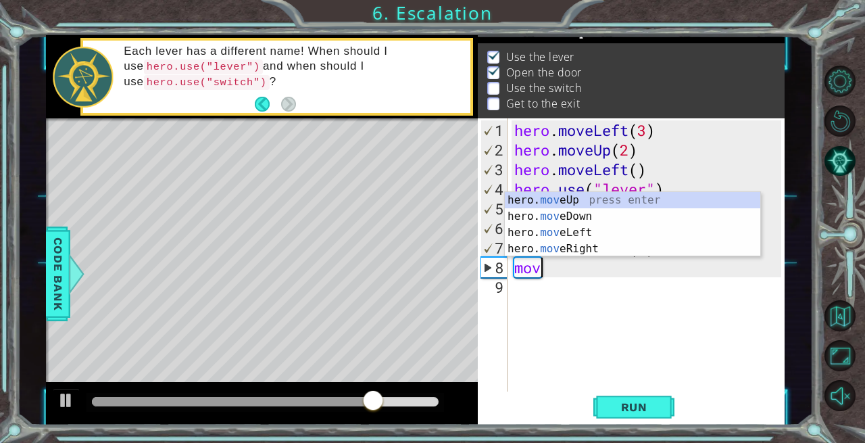
scroll to position [0, 1]
click at [573, 201] on div "hero. move Up press enter hero. move Down press enter hero. move Left press ent…" at bounding box center [633, 240] width 256 height 97
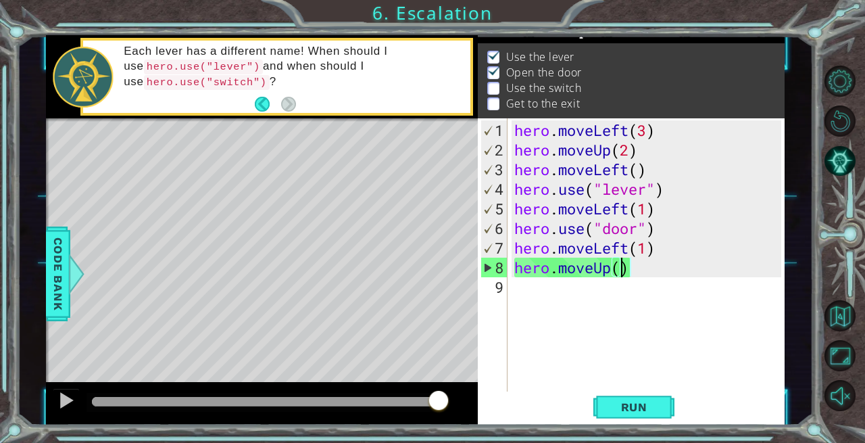
scroll to position [0, 5]
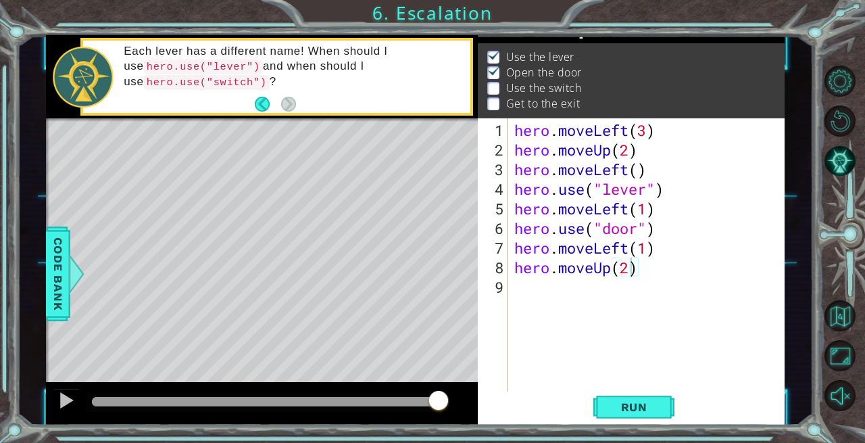
click at [631, 412] on span "Run" at bounding box center [634, 407] width 53 height 14
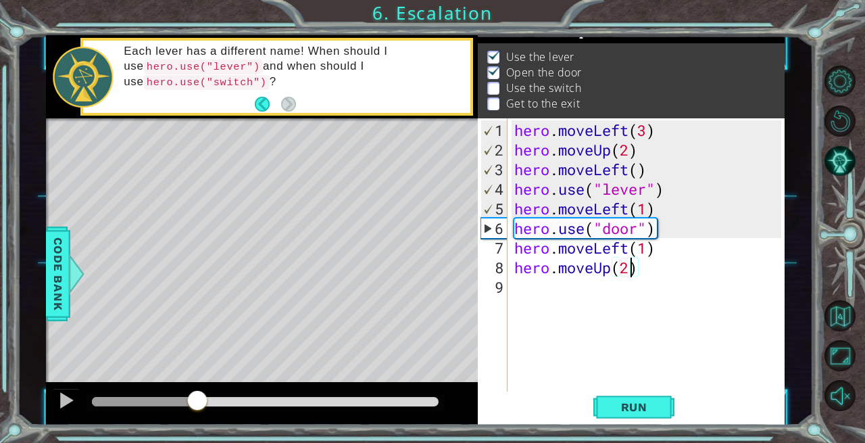
drag, startPoint x: 105, startPoint y: 398, endPoint x: 200, endPoint y: 414, distance: 96.0
click at [200, 414] on div at bounding box center [262, 403] width 432 height 43
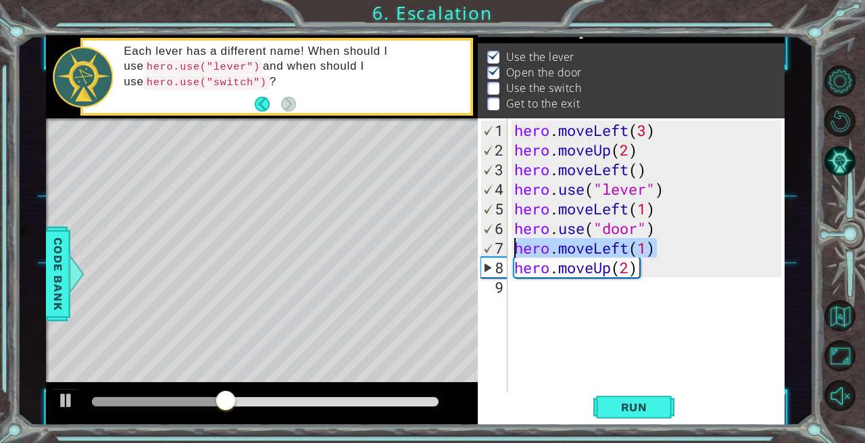
drag, startPoint x: 656, startPoint y: 249, endPoint x: 514, endPoint y: 251, distance: 142.0
click at [514, 251] on div "hero . moveLeft ( 3 ) hero . moveUp ( 2 ) hero . moveLeft ( ) hero . use ( "lev…" at bounding box center [650, 277] width 277 height 314
type textarea "hero.moveLeft(1)"
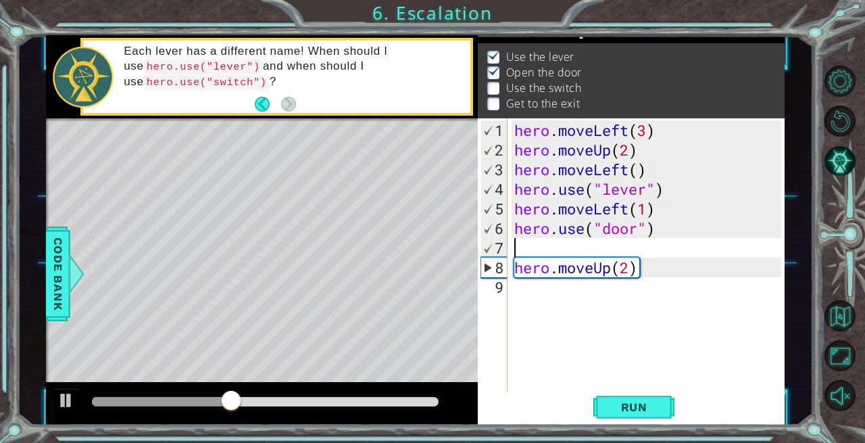
scroll to position [0, 0]
click at [512, 267] on div "hero . moveLeft ( 3 ) hero . moveUp ( 2 ) hero . moveLeft ( ) hero . use ( "lev…" at bounding box center [650, 277] width 277 height 314
type textarea "hero.moveUp(2)"
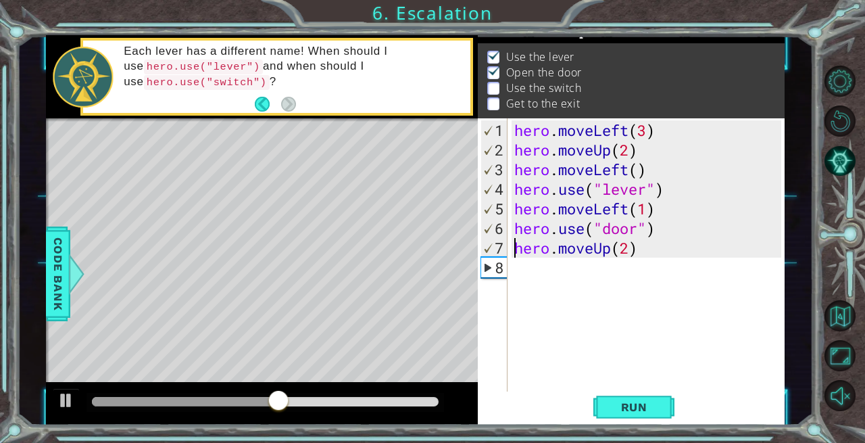
click at [656, 405] on span "Run" at bounding box center [634, 407] width 53 height 14
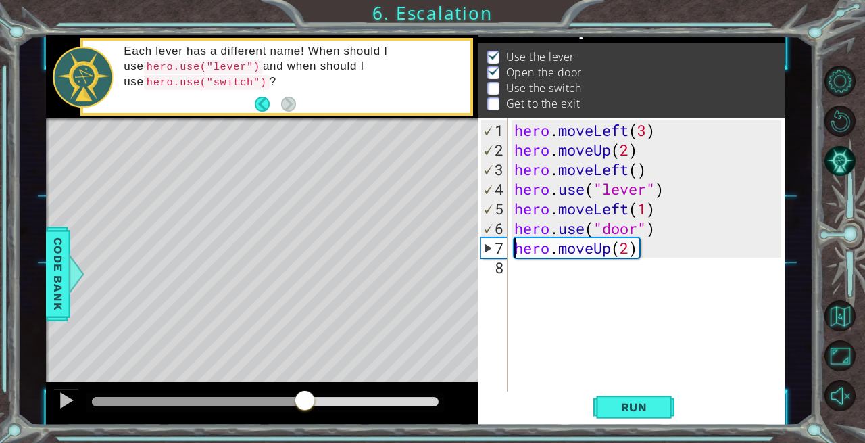
drag, startPoint x: 107, startPoint y: 397, endPoint x: 304, endPoint y: 409, distance: 197.1
click at [304, 409] on div at bounding box center [305, 401] width 24 height 24
click at [518, 279] on div "hero . moveLeft ( 3 ) hero . moveUp ( 2 ) hero . moveLeft ( ) hero . use ( "lev…" at bounding box center [650, 277] width 277 height 314
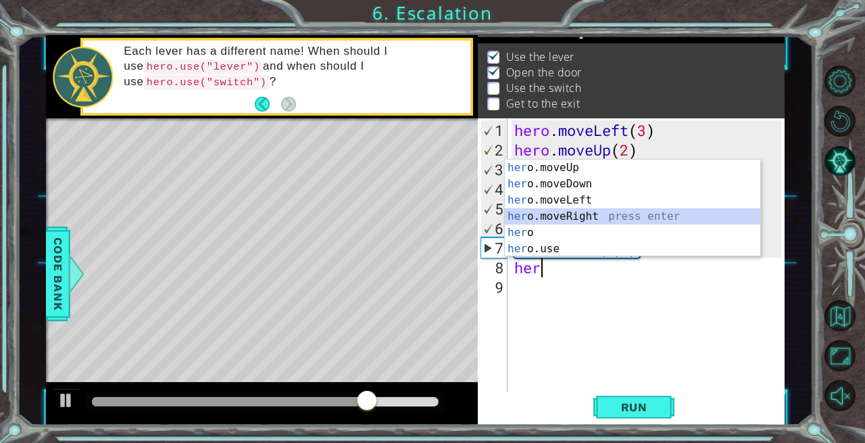
click at [590, 216] on div "her o.moveUp press enter her o.moveDown press enter her o.moveLeft press enter …" at bounding box center [633, 225] width 256 height 130
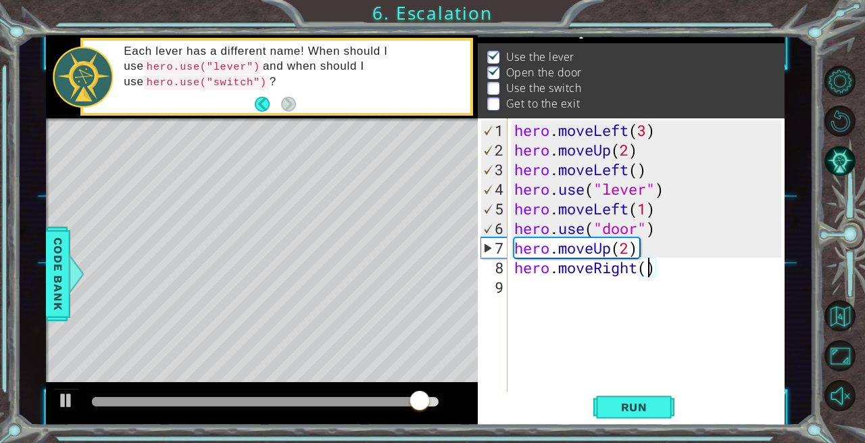
type textarea "hero.moveRight(2)"
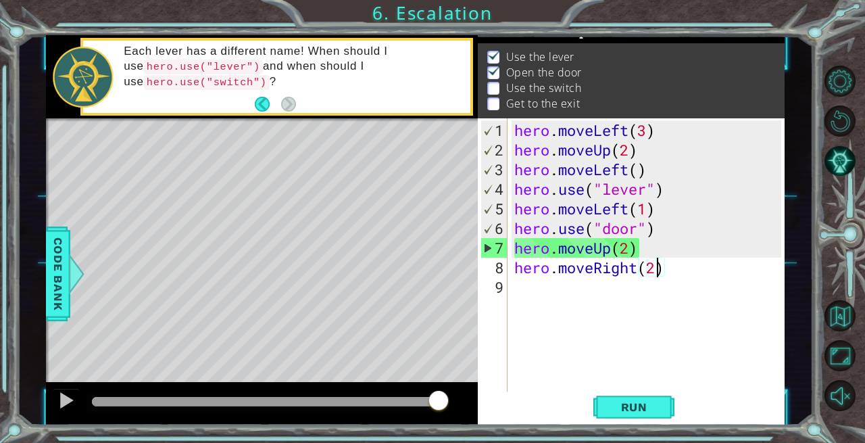
click at [518, 280] on div "hero . moveLeft ( 3 ) hero . moveUp ( 2 ) hero . moveLeft ( ) hero . use ( "lev…" at bounding box center [650, 277] width 277 height 314
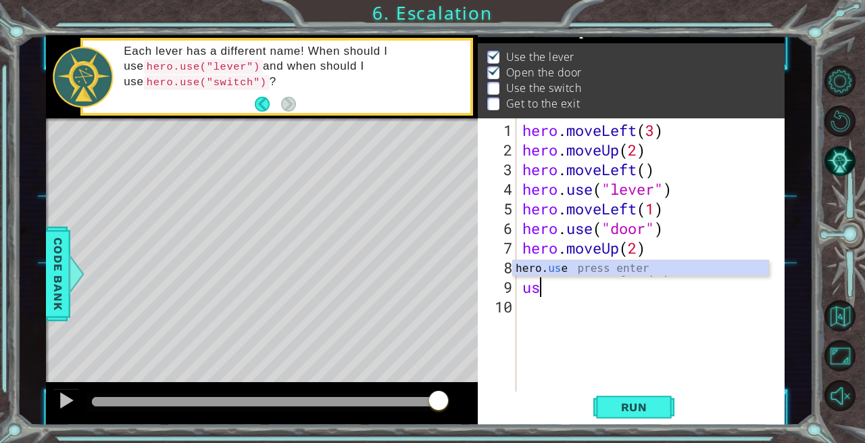
scroll to position [0, 0]
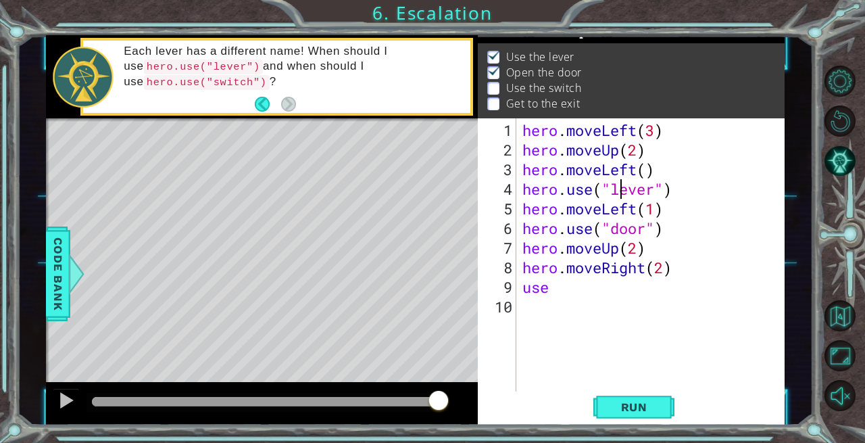
click at [621, 191] on div "hero . moveLeft ( 3 ) hero . moveUp ( 2 ) hero . moveLeft ( ) hero . use ( "lev…" at bounding box center [654, 277] width 269 height 314
click at [557, 292] on div "hero . moveLeft ( 3 ) hero . moveUp ( 2 ) hero . moveLeft ( ) hero . use ( "lev…" at bounding box center [654, 277] width 269 height 314
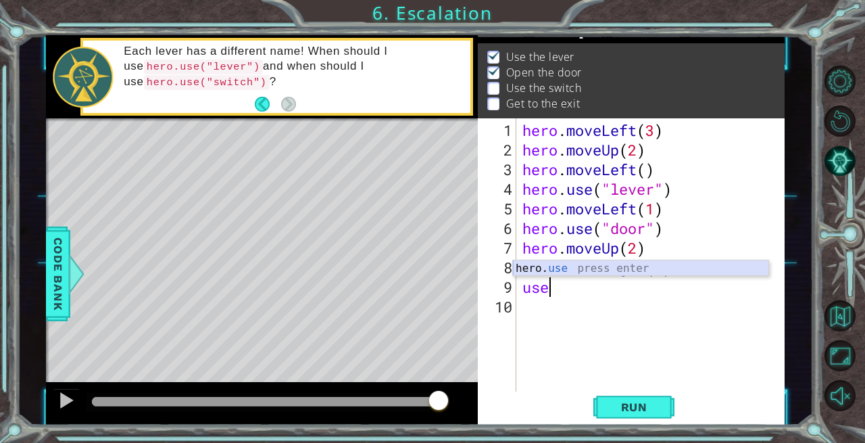
click at [563, 271] on div "hero. use press enter" at bounding box center [641, 284] width 256 height 49
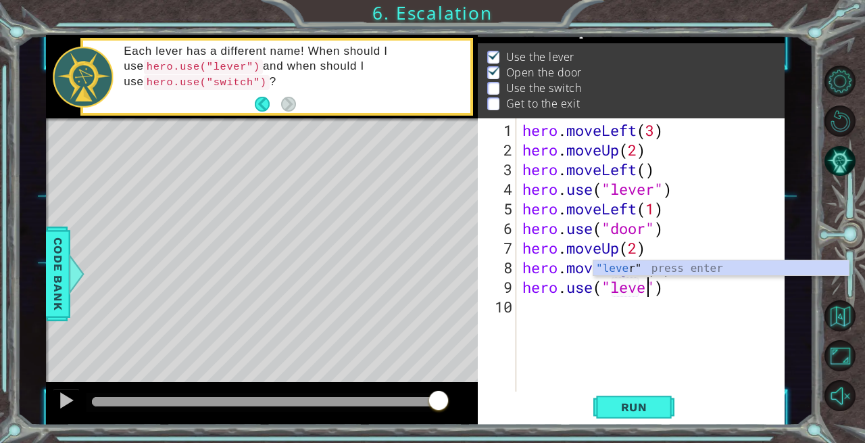
scroll to position [0, 6]
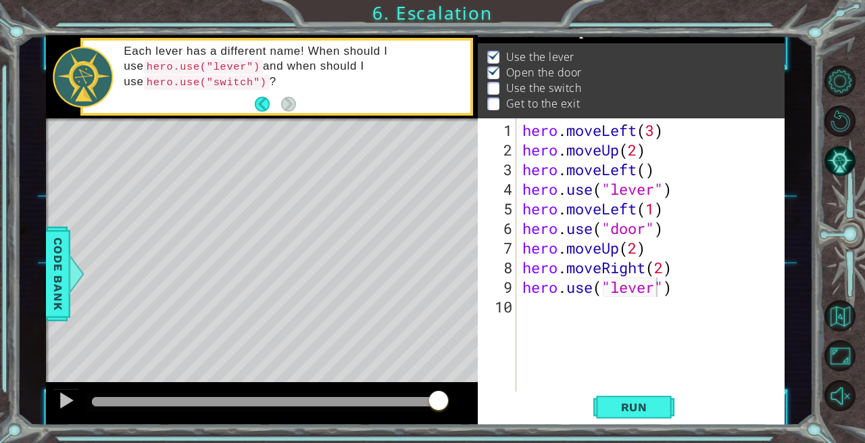
click at [614, 404] on span "Run" at bounding box center [634, 407] width 53 height 14
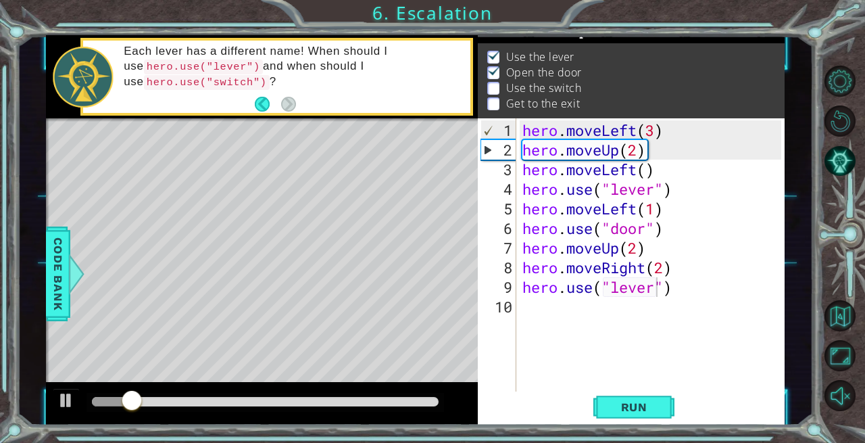
click at [213, 396] on div at bounding box center [266, 402] width 358 height 19
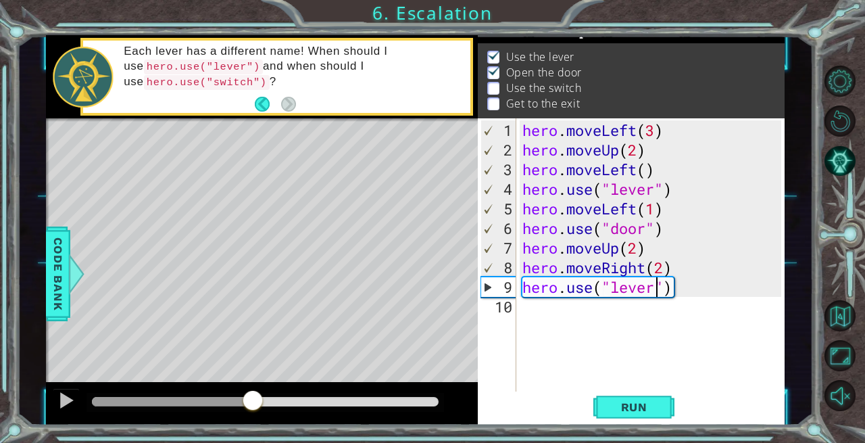
drag, startPoint x: 142, startPoint y: 396, endPoint x: 253, endPoint y: 408, distance: 111.6
click at [253, 408] on div at bounding box center [253, 401] width 24 height 24
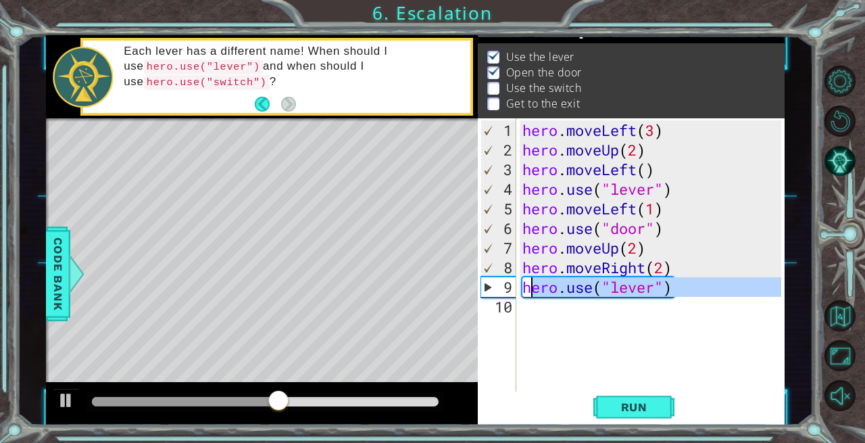
drag, startPoint x: 672, startPoint y: 295, endPoint x: 525, endPoint y: 292, distance: 146.8
click at [525, 292] on div "hero . moveLeft ( 3 ) hero . moveUp ( 2 ) hero . moveLeft ( ) hero . use ( "lev…" at bounding box center [654, 277] width 269 height 314
type textarea "hero.use("lever")"
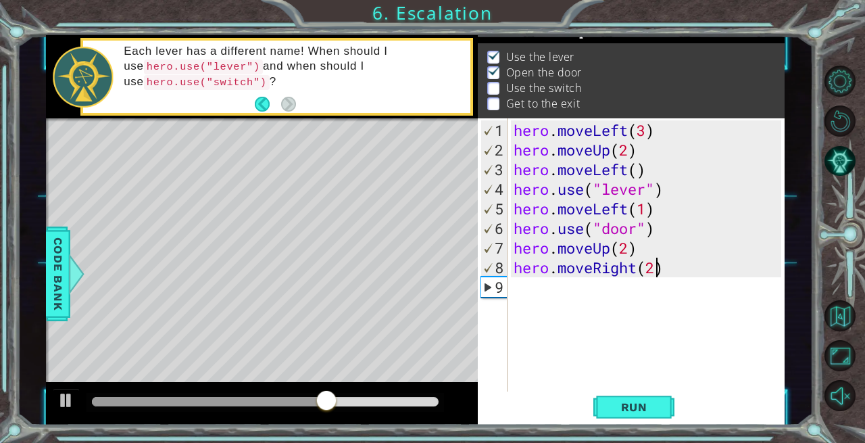
click at [659, 268] on div "hero . moveLeft ( 3 ) hero . moveUp ( 2 ) hero . moveLeft ( ) hero . use ( "lev…" at bounding box center [650, 277] width 278 height 314
type textarea "hero.moveRight(3)"
click at [512, 300] on div "hero . moveLeft ( 3 ) hero . moveUp ( 2 ) hero . moveLeft ( ) hero . use ( "lev…" at bounding box center [650, 277] width 278 height 314
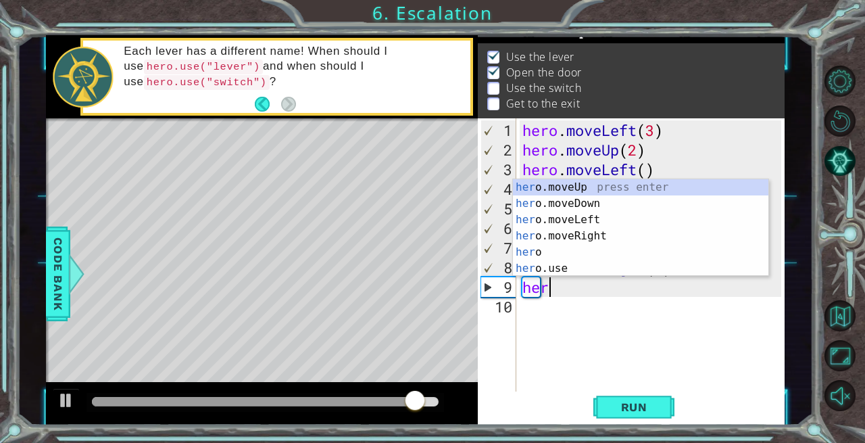
scroll to position [0, 0]
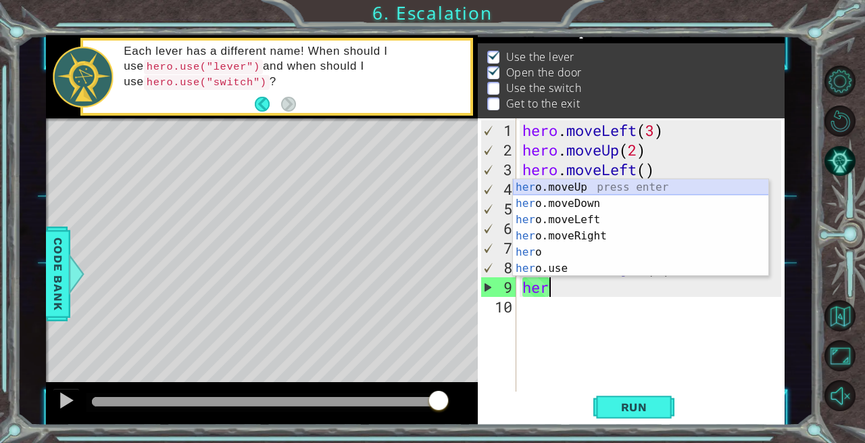
click at [579, 186] on div "her o.moveUp press enter her o.moveDown press enter her o.moveLeft press enter …" at bounding box center [641, 244] width 256 height 130
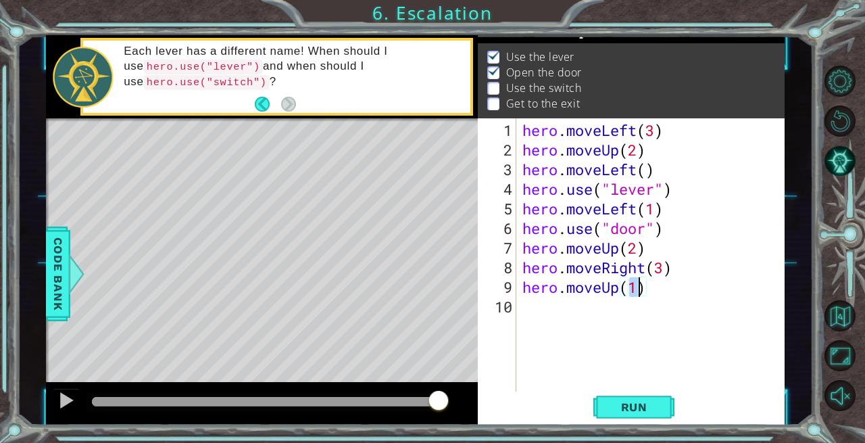
type textarea "hero.moveUp(1)"
click at [623, 400] on button "Run" at bounding box center [634, 406] width 81 height 30
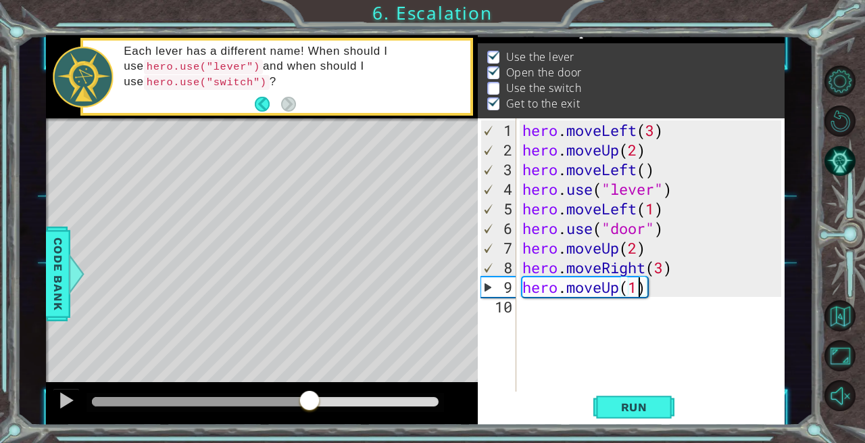
drag, startPoint x: 111, startPoint y: 397, endPoint x: 310, endPoint y: 411, distance: 200.0
click at [310, 411] on div at bounding box center [309, 401] width 24 height 24
drag, startPoint x: 341, startPoint y: 399, endPoint x: 317, endPoint y: 400, distance: 23.7
click at [317, 400] on div at bounding box center [317, 401] width 24 height 24
click at [274, 214] on div "Level Map" at bounding box center [358, 317] width 625 height 398
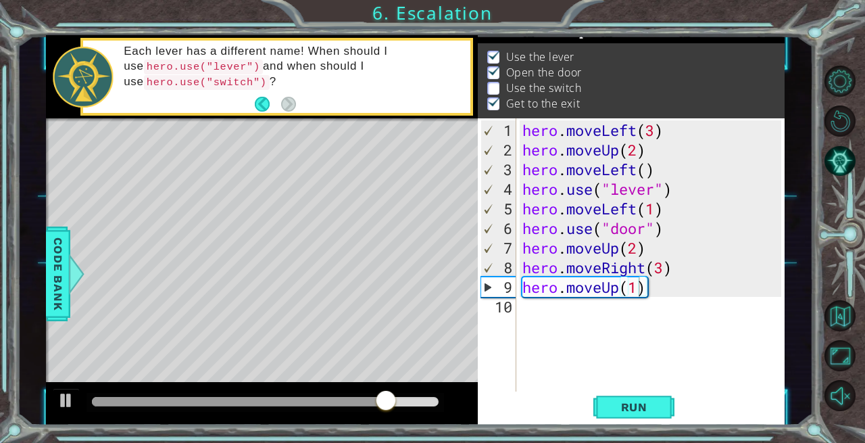
click at [522, 289] on div "hero . moveLeft ( 3 ) hero . moveUp ( 2 ) hero . moveLeft ( ) hero . use ( "lev…" at bounding box center [654, 277] width 269 height 314
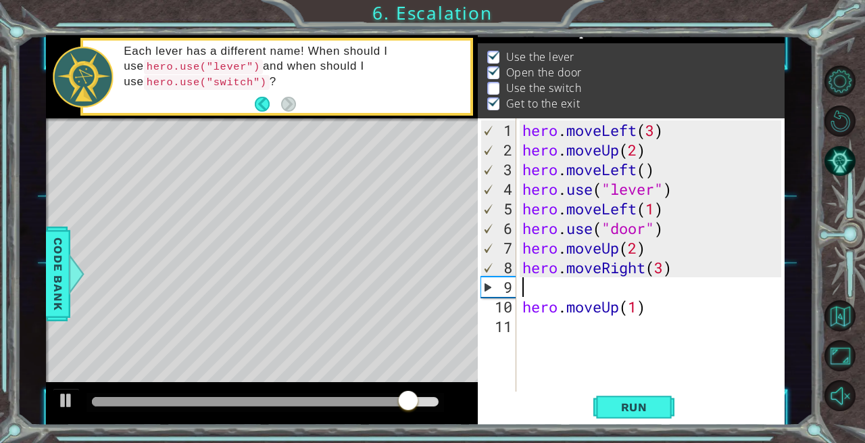
click at [526, 280] on div "hero . moveLeft ( 3 ) hero . moveUp ( 2 ) hero . moveLeft ( ) hero . use ( "lev…" at bounding box center [654, 277] width 269 height 314
click at [664, 270] on div "hero . moveLeft ( 3 ) hero . moveUp ( 2 ) hero . moveLeft ( ) hero . use ( "lev…" at bounding box center [654, 277] width 269 height 314
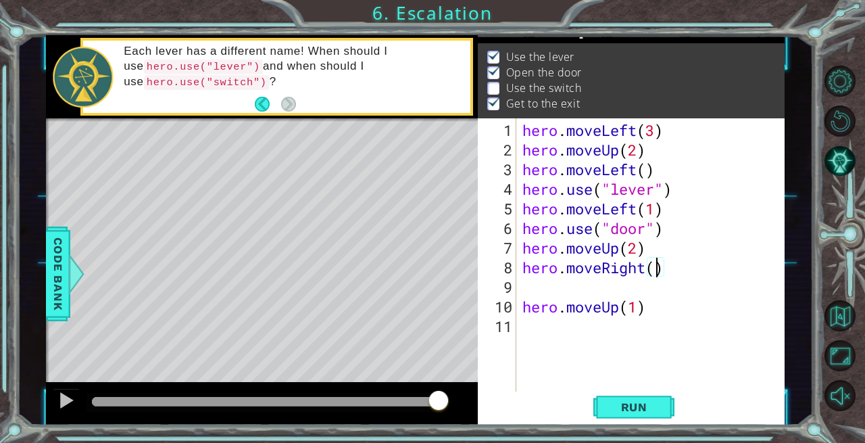
type textarea "hero.moveRight(2)"
click at [522, 285] on div "hero . moveLeft ( 3 ) hero . moveUp ( 2 ) hero . moveLeft ( ) hero . use ( "lev…" at bounding box center [654, 277] width 269 height 314
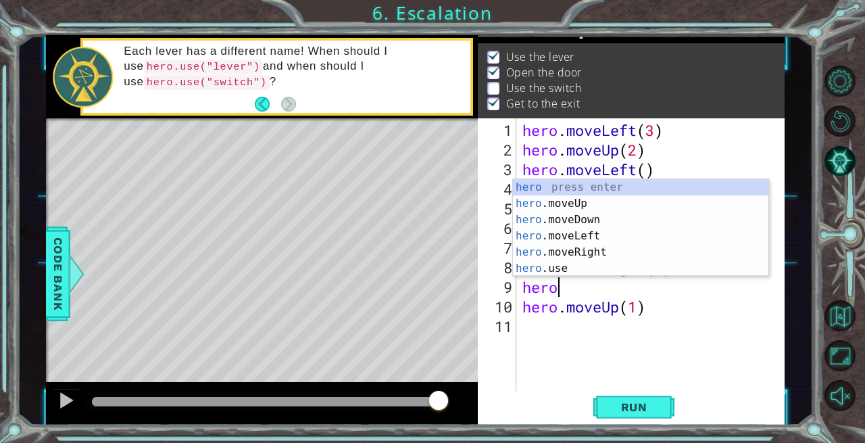
scroll to position [0, 1]
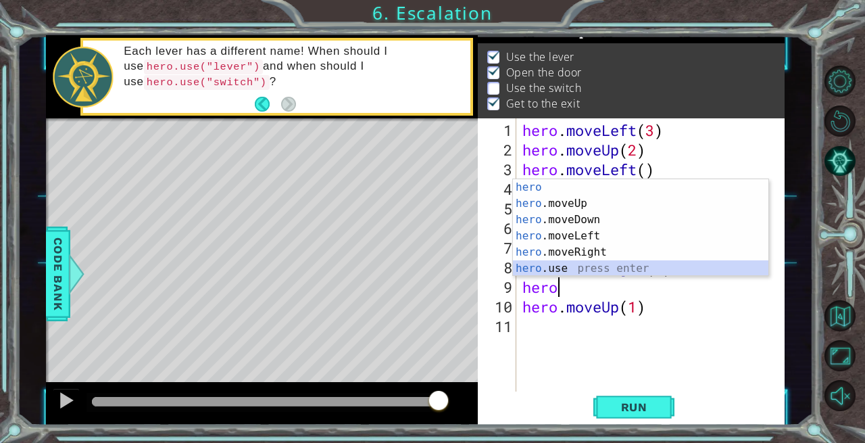
click at [543, 272] on div "hero press enter hero .moveUp press enter hero .moveDown press enter hero .move…" at bounding box center [641, 244] width 256 height 130
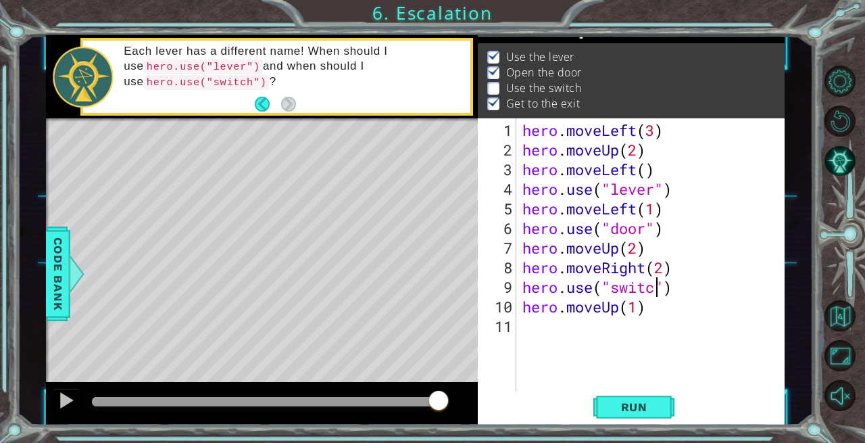
scroll to position [0, 6]
click at [629, 406] on span "Run" at bounding box center [634, 407] width 53 height 14
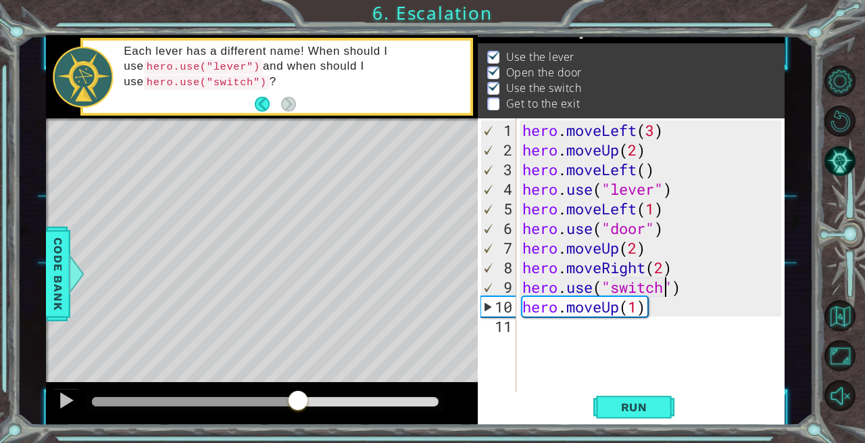
drag, startPoint x: 109, startPoint y: 394, endPoint x: 299, endPoint y: 412, distance: 190.8
click at [299, 412] on div at bounding box center [298, 401] width 24 height 24
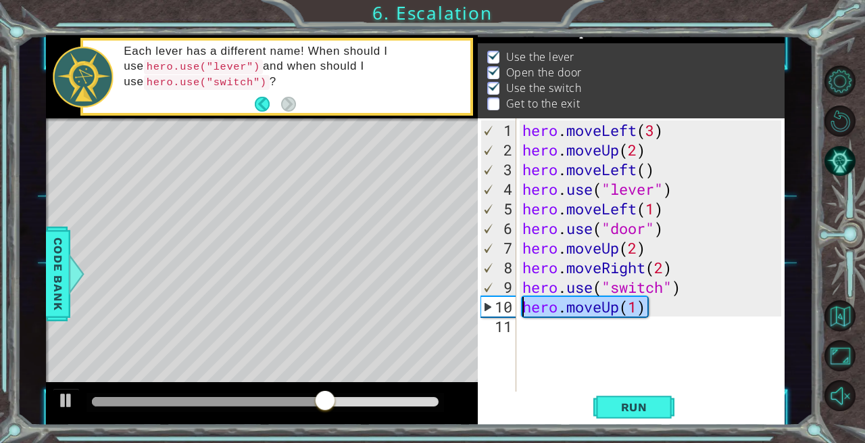
drag, startPoint x: 645, startPoint y: 308, endPoint x: 521, endPoint y: 306, distance: 123.7
click at [521, 306] on div "hero . moveLeft ( 3 ) hero . moveUp ( 2 ) hero . moveLeft ( ) hero . use ( "lev…" at bounding box center [654, 277] width 269 height 314
type textarea "hero.moveUp(1)"
click at [529, 329] on div "hero . moveLeft ( 3 ) hero . moveUp ( 2 ) hero . moveLeft ( ) hero . use ( "lev…" at bounding box center [654, 277] width 269 height 314
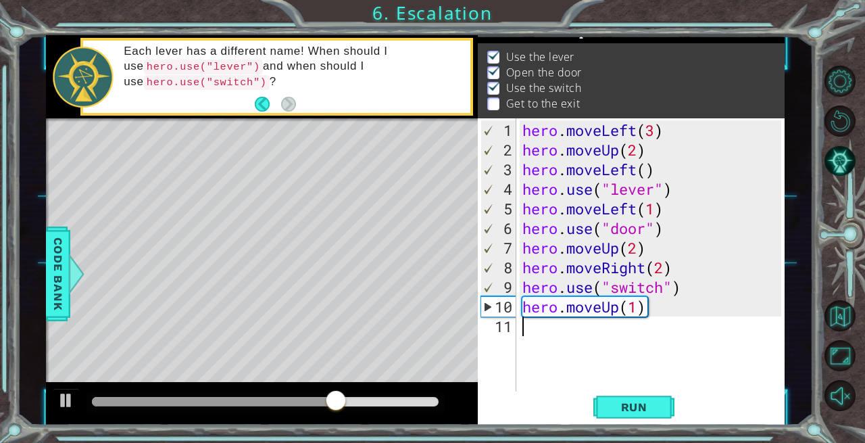
scroll to position [0, 0]
click at [520, 305] on div "hero . moveLeft ( 3 ) hero . moveUp ( 2 ) hero . moveLeft ( ) hero . use ( "lev…" at bounding box center [651, 255] width 262 height 274
type textarea "hero.moveUp(1)"
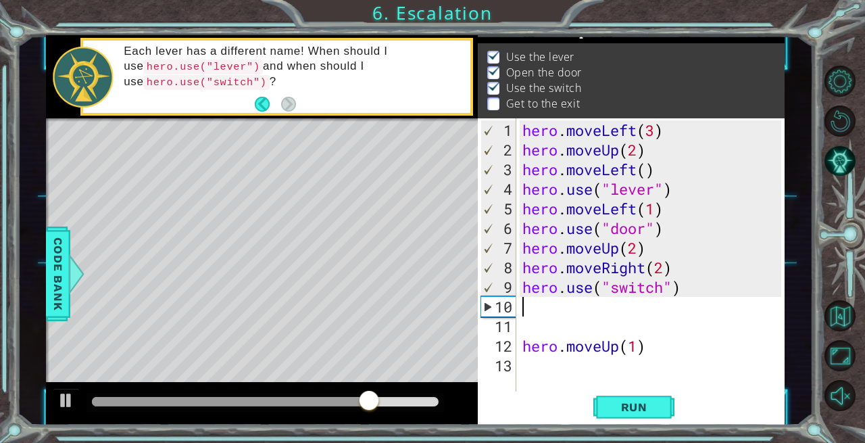
click at [526, 310] on div "hero . moveLeft ( 3 ) hero . moveUp ( 2 ) hero . moveLeft ( ) hero . use ( "lev…" at bounding box center [654, 277] width 269 height 314
click at [527, 333] on div "hero . moveLeft ( 3 ) hero . moveUp ( 2 ) hero . moveLeft ( ) hero . use ( "lev…" at bounding box center [654, 277] width 269 height 314
click at [522, 348] on div "hero . moveLeft ( 3 ) hero . moveUp ( 2 ) hero . moveLeft ( ) hero . use ( "lev…" at bounding box center [654, 277] width 269 height 314
type textarea "hero.moveUp(1)"
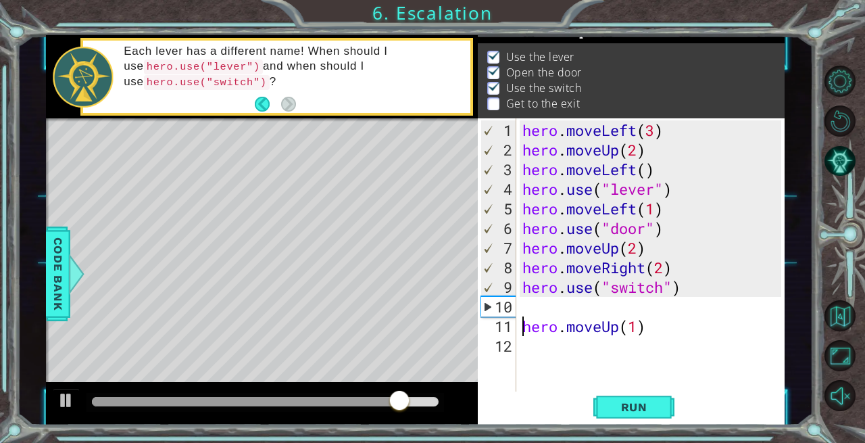
click at [530, 306] on div "hero . moveLeft ( 3 ) hero . moveUp ( 2 ) hero . moveLeft ( ) hero . use ( "lev…" at bounding box center [654, 277] width 269 height 314
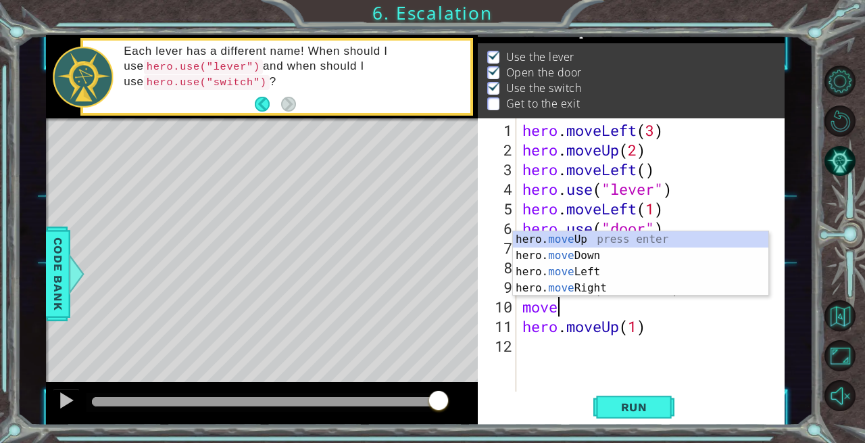
scroll to position [0, 1]
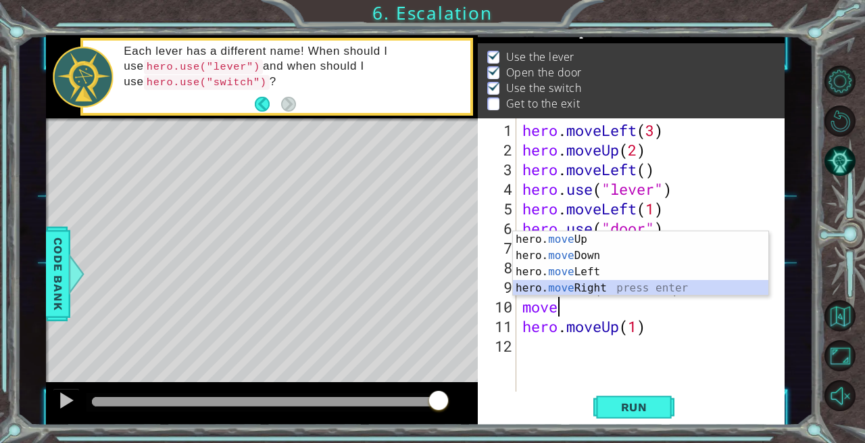
click at [591, 285] on div "hero. move Up press enter hero. move Down press enter hero. move Left press ent…" at bounding box center [641, 279] width 256 height 97
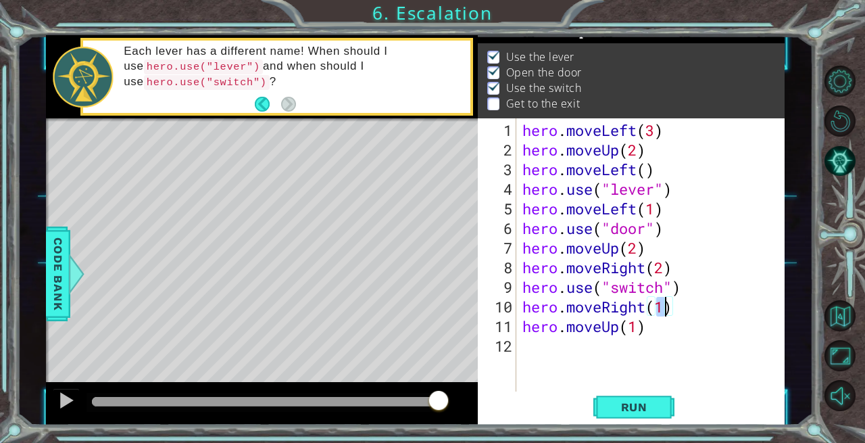
click at [640, 325] on div "hero . moveLeft ( 3 ) hero . moveUp ( 2 ) hero . moveLeft ( ) hero . use ( "lev…" at bounding box center [654, 277] width 269 height 314
type textarea "hero.moveUp(3)"
click at [638, 404] on span "Run" at bounding box center [634, 407] width 53 height 14
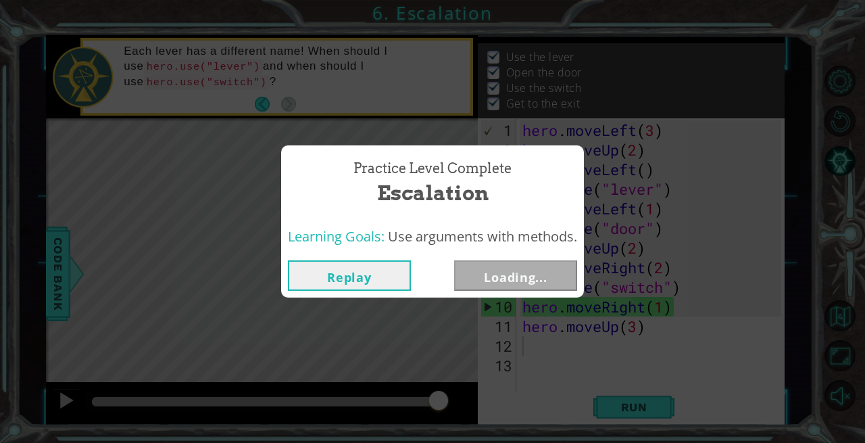
drag, startPoint x: 126, startPoint y: 394, endPoint x: 461, endPoint y: 423, distance: 335.9
click at [461, 423] on body "1 ההההההההההההההההההההההההההההההההההההההההההההההההההההההההההההההההההההההההההההה…" at bounding box center [432, 221] width 865 height 443
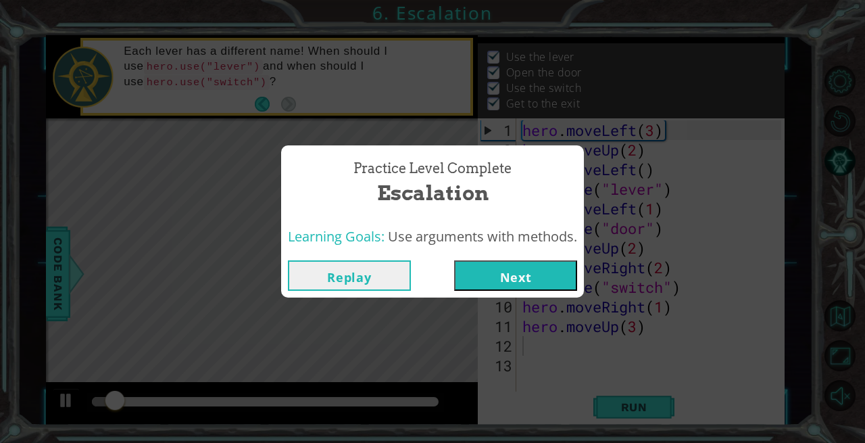
click at [520, 281] on button "Next" at bounding box center [515, 275] width 123 height 30
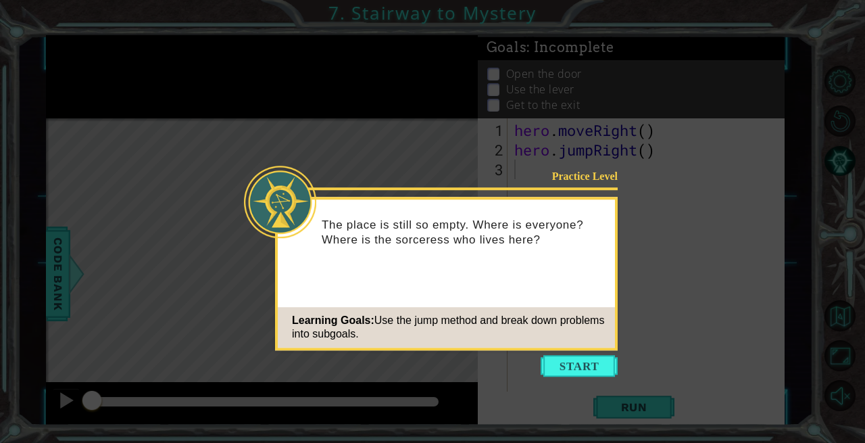
click at [573, 360] on button "Start" at bounding box center [579, 366] width 77 height 22
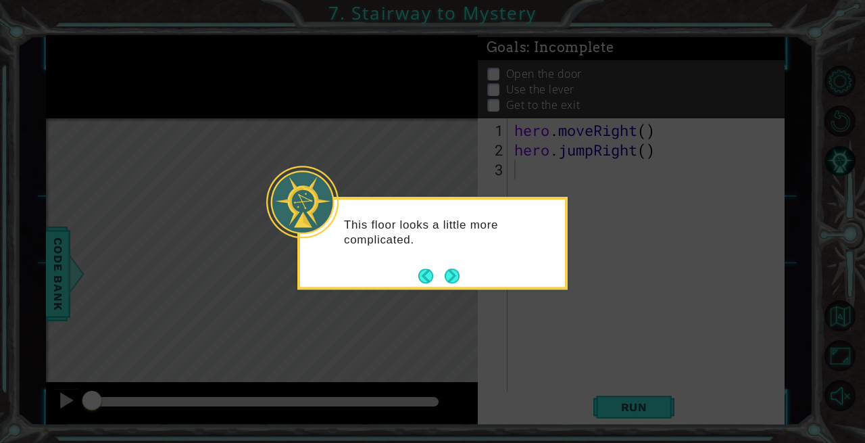
click at [449, 268] on button "Next" at bounding box center [452, 276] width 20 height 20
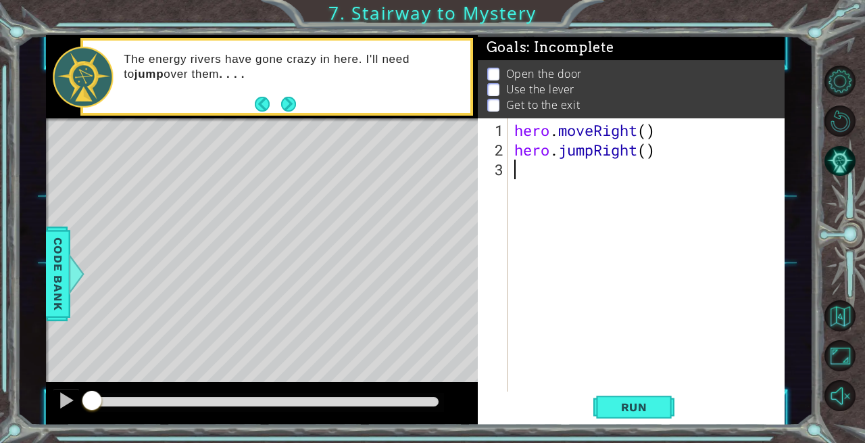
click at [494, 69] on p at bounding box center [493, 74] width 12 height 13
click at [495, 88] on p at bounding box center [493, 89] width 12 height 13
click at [295, 112] on button "Next" at bounding box center [289, 103] width 21 height 21
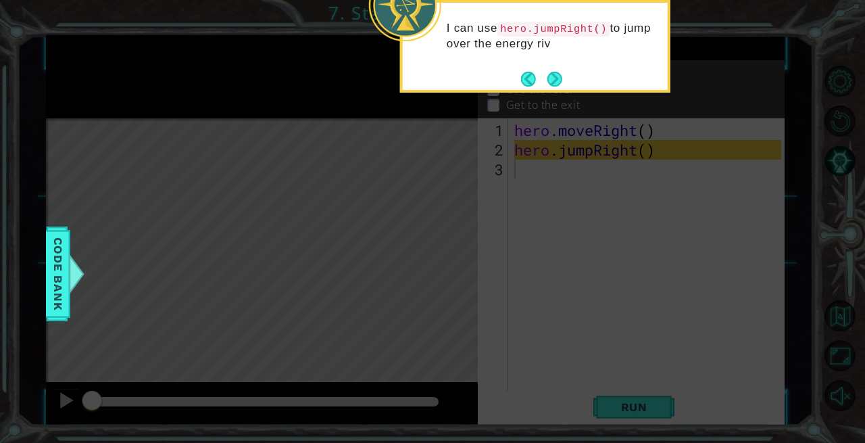
click at [556, 78] on button "Next" at bounding box center [555, 79] width 23 height 23
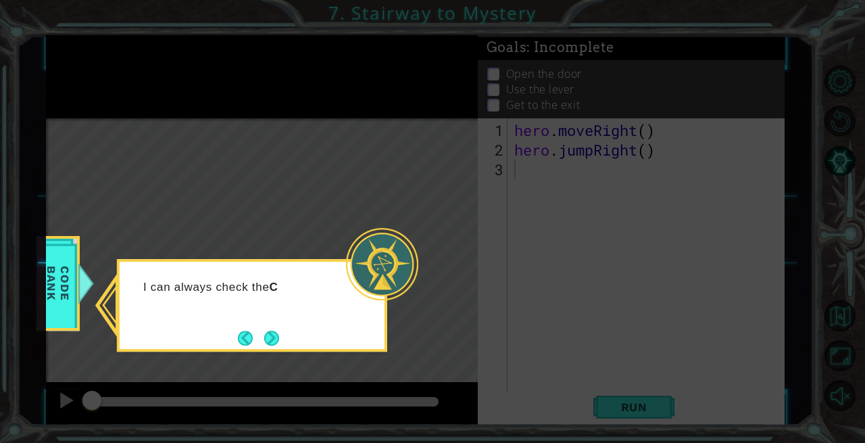
click at [273, 339] on button "Next" at bounding box center [272, 338] width 16 height 16
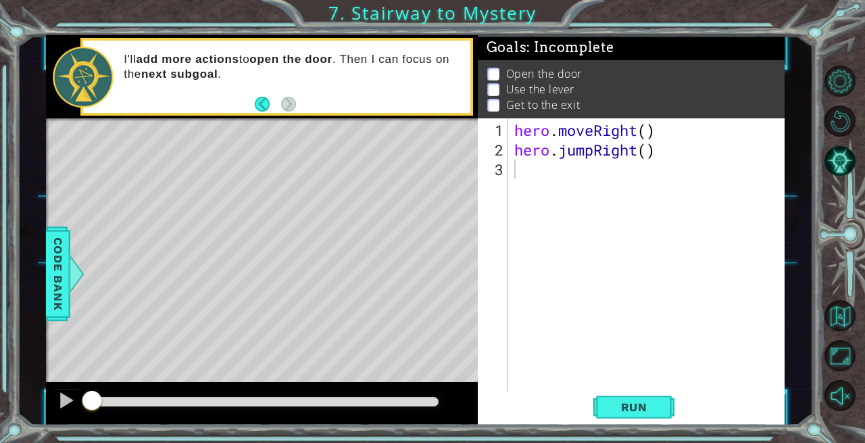
click at [620, 407] on span "Run" at bounding box center [634, 407] width 53 height 14
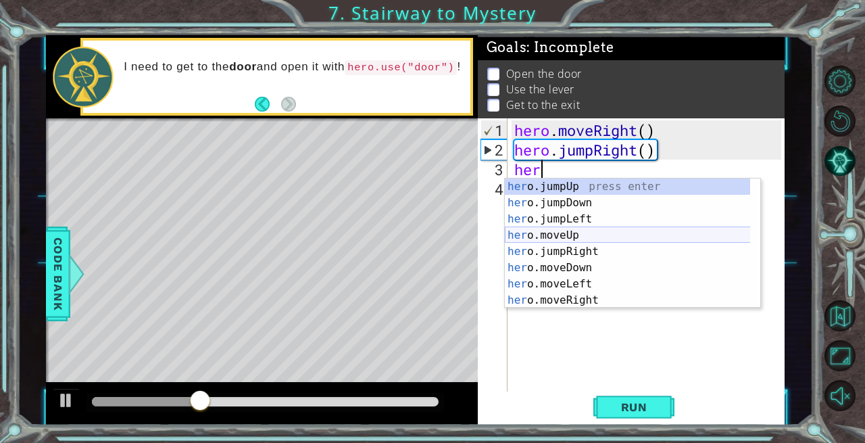
click at [584, 236] on div "her o.jumpUp press enter her o.jumpDown press enter her o.jumpLeft press enter …" at bounding box center [628, 259] width 246 height 162
type textarea "hero.moveUp(1)"
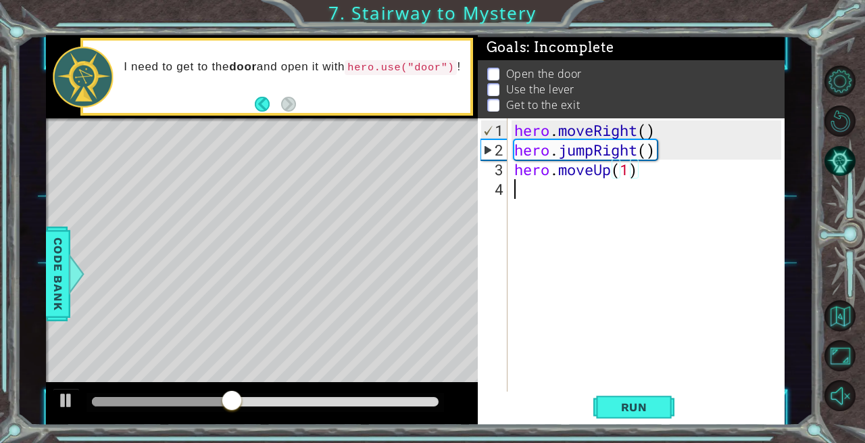
click at [533, 191] on div "hero . moveRight ( ) hero . jumpRight ( ) hero . moveUp ( 1 )" at bounding box center [650, 277] width 277 height 314
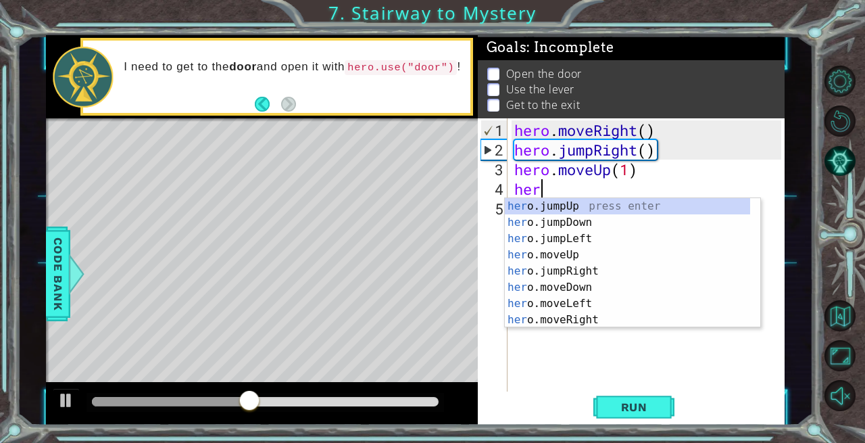
scroll to position [0, 1]
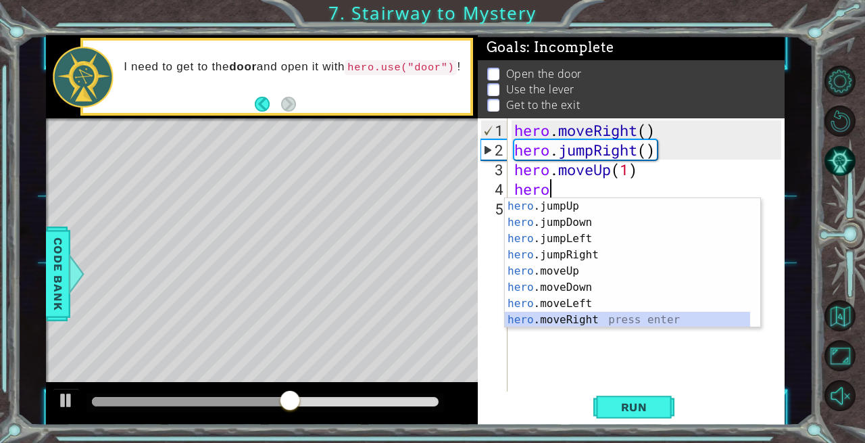
click at [600, 318] on div "hero .jumpUp press enter hero .jumpDown press enter hero .jumpLeft press enter …" at bounding box center [628, 279] width 246 height 162
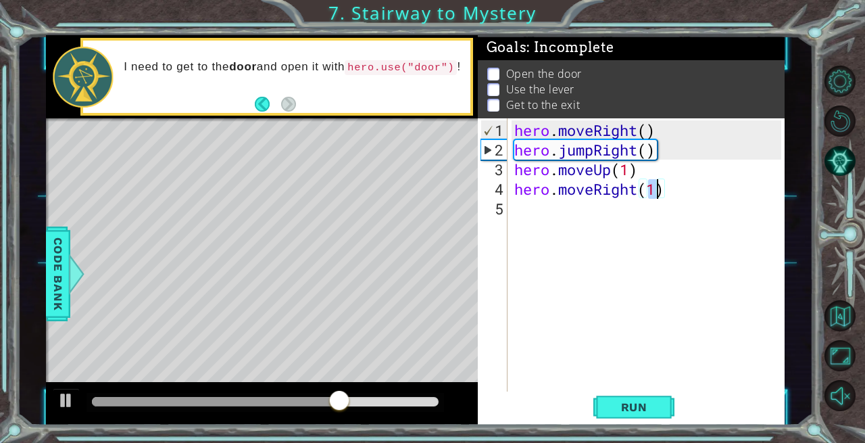
type textarea "hero.moveRight(1)"
click at [629, 403] on span "Run" at bounding box center [634, 407] width 53 height 14
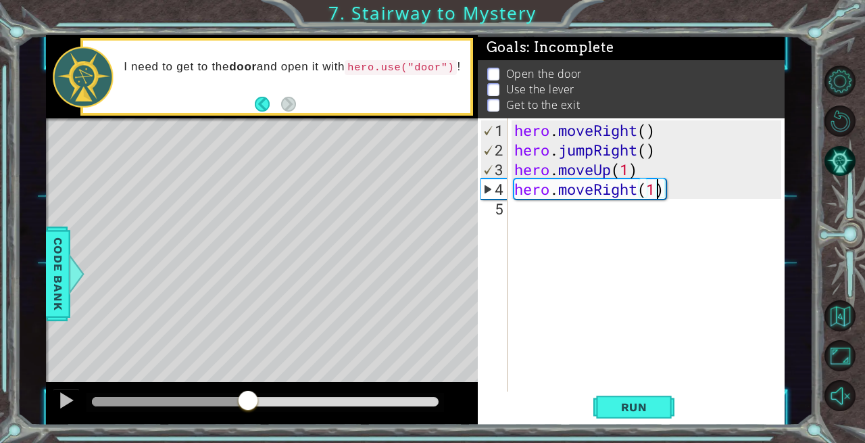
drag, startPoint x: 110, startPoint y: 392, endPoint x: 248, endPoint y: 394, distance: 138.6
click at [248, 394] on div at bounding box center [248, 401] width 24 height 24
click at [68, 397] on div at bounding box center [66, 400] width 18 height 18
click at [537, 222] on div "hero . moveRight ( ) hero . jumpRight ( ) hero . moveUp ( 1 ) hero . moveRight …" at bounding box center [650, 277] width 277 height 314
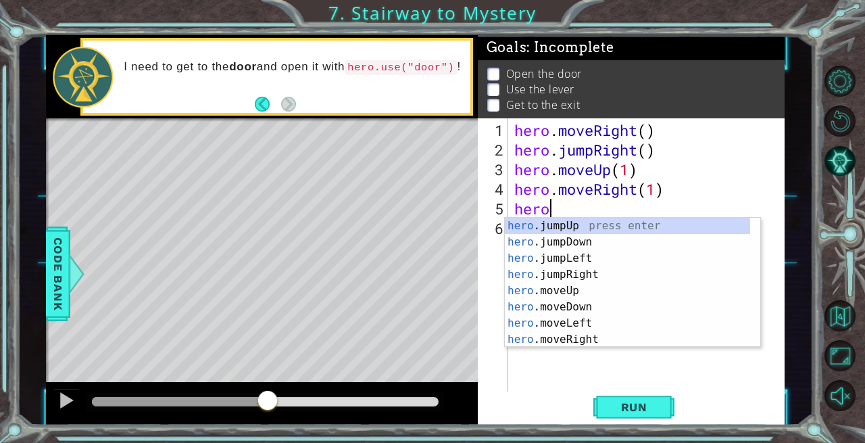
scroll to position [0, 1]
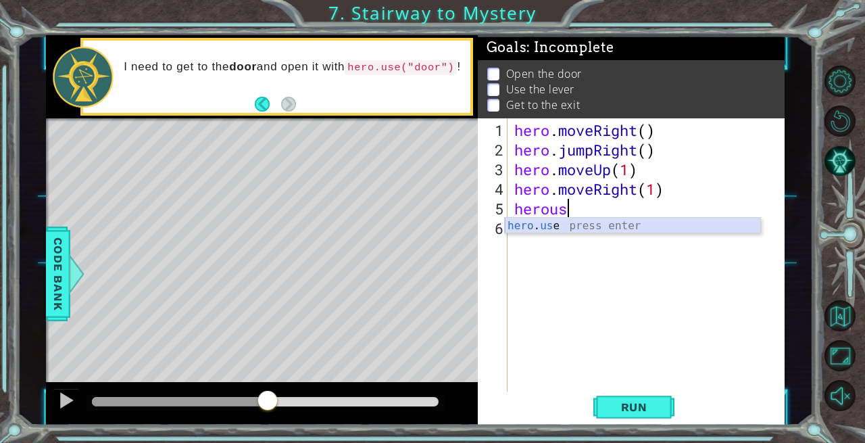
click at [556, 229] on div "hero . us e press enter" at bounding box center [633, 242] width 256 height 49
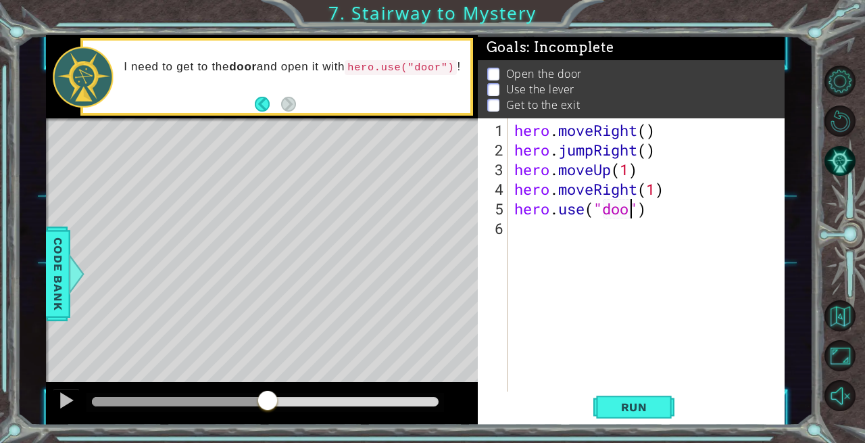
type textarea "hero.use("door")"
click at [531, 224] on div "hero . moveRight ( ) hero . jumpRight ( ) hero . moveUp ( 1 ) hero . moveRight …" at bounding box center [650, 277] width 277 height 314
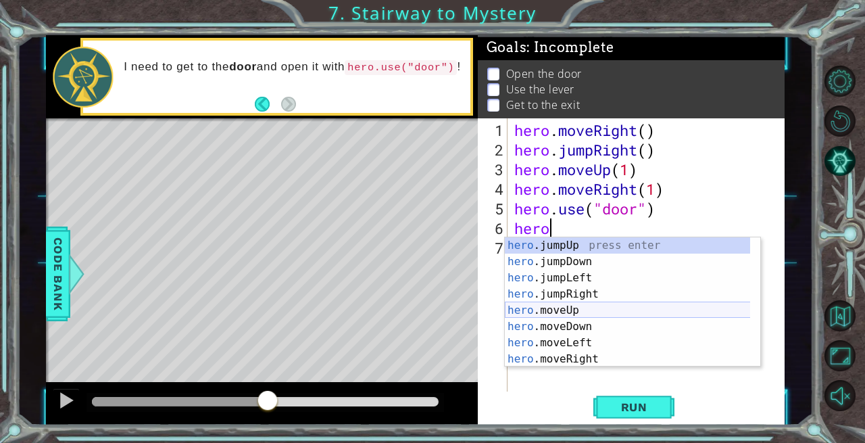
scroll to position [0, 1]
click at [579, 312] on div "hero .jumpUp press enter hero .jumpDown press enter hero .jumpLeft press enter …" at bounding box center [628, 318] width 246 height 162
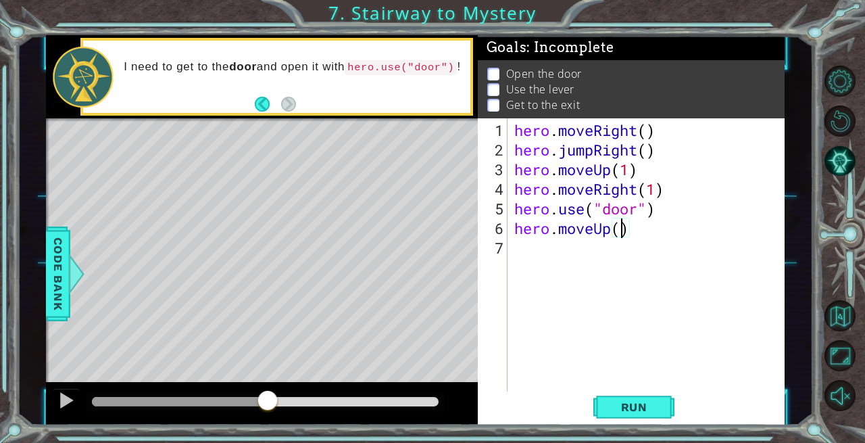
type textarea "hero.moveUp(2)"
click at [531, 248] on div "hero . moveRight ( ) hero . jumpRight ( ) hero . moveUp ( 1 ) hero . moveRight …" at bounding box center [650, 277] width 277 height 314
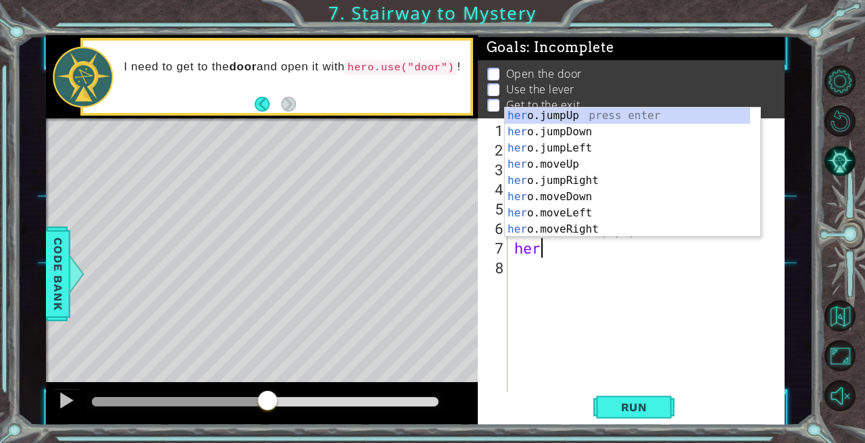
scroll to position [0, 1]
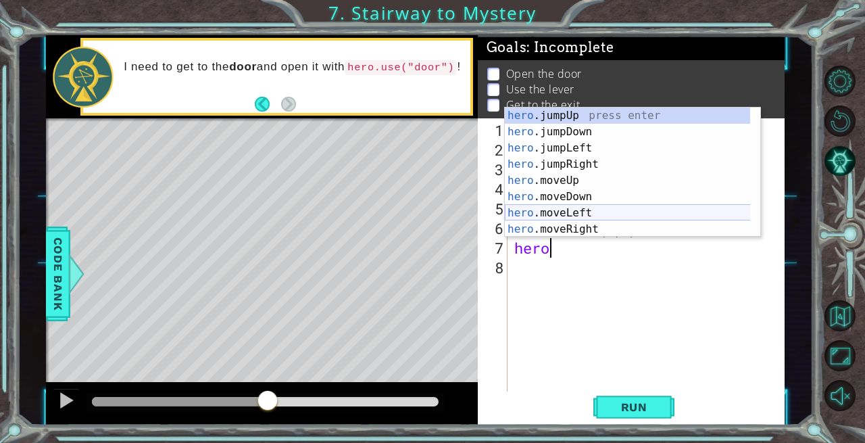
click at [581, 216] on div "hero .jumpUp press enter hero .jumpDown press enter hero .jumpLeft press enter …" at bounding box center [628, 188] width 246 height 162
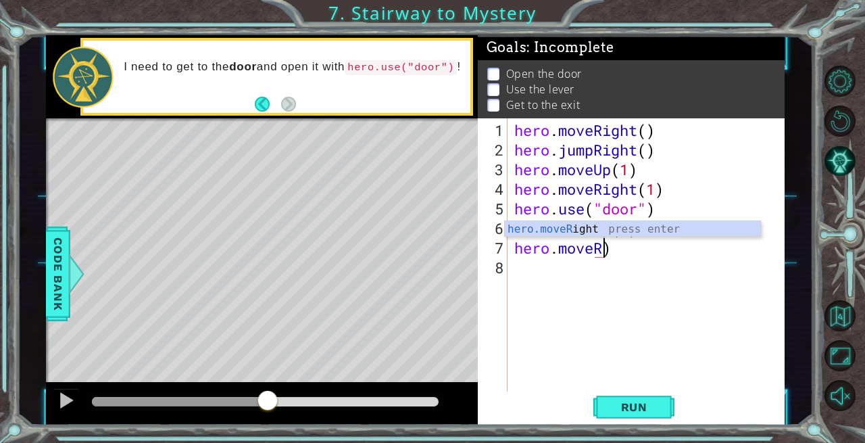
scroll to position [0, 3]
type textarea "hero.moveRight(1)"
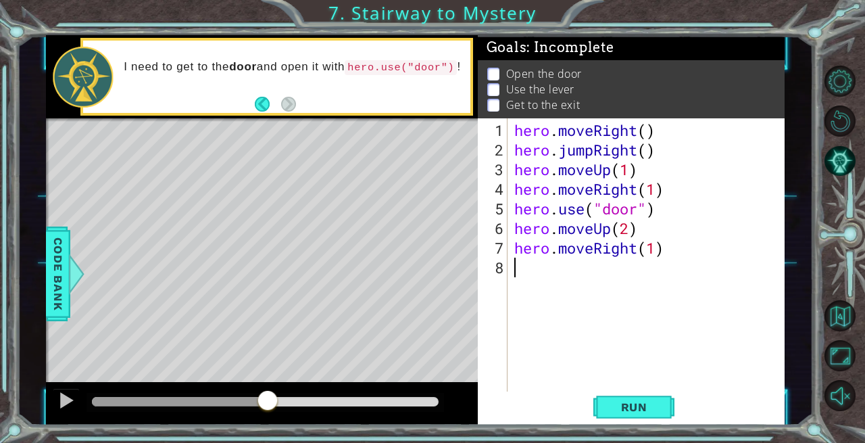
click at [523, 269] on div "hero . moveRight ( ) hero . jumpRight ( ) hero . moveUp ( 1 ) hero . moveRight …" at bounding box center [650, 277] width 277 height 314
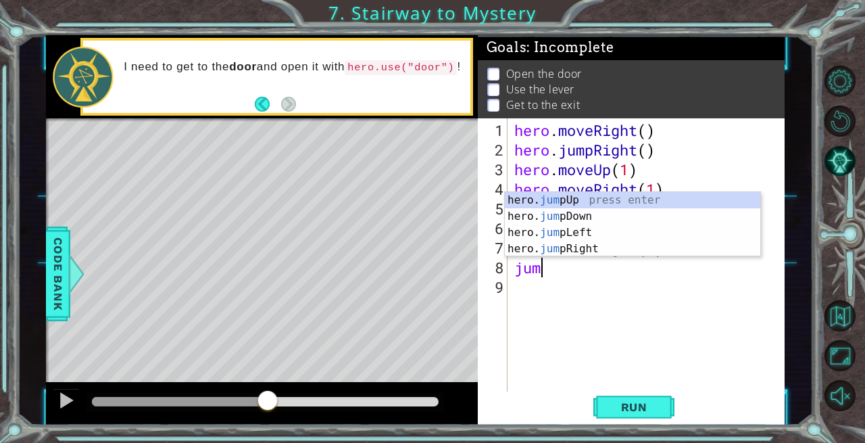
scroll to position [0, 0]
type textarea "jump"
click at [583, 200] on div "hero. jump Up press enter hero. jump Down press enter hero. jump Left press ent…" at bounding box center [633, 240] width 256 height 97
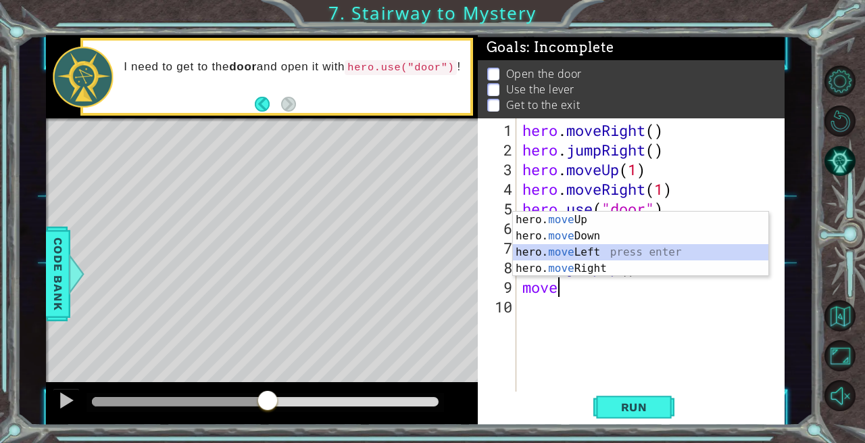
click at [575, 249] on div "hero. move Up press enter hero. move Down press enter hero. move Left press ent…" at bounding box center [641, 260] width 256 height 97
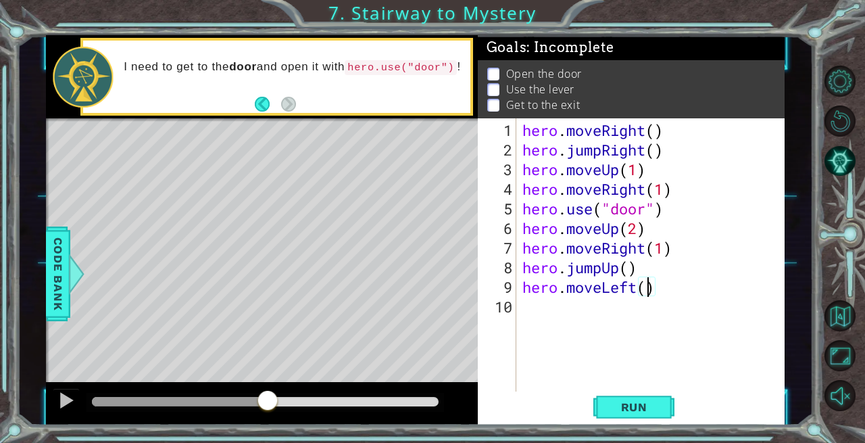
type textarea "hero.moveLeft(3)"
click at [642, 408] on span "Run" at bounding box center [634, 407] width 53 height 14
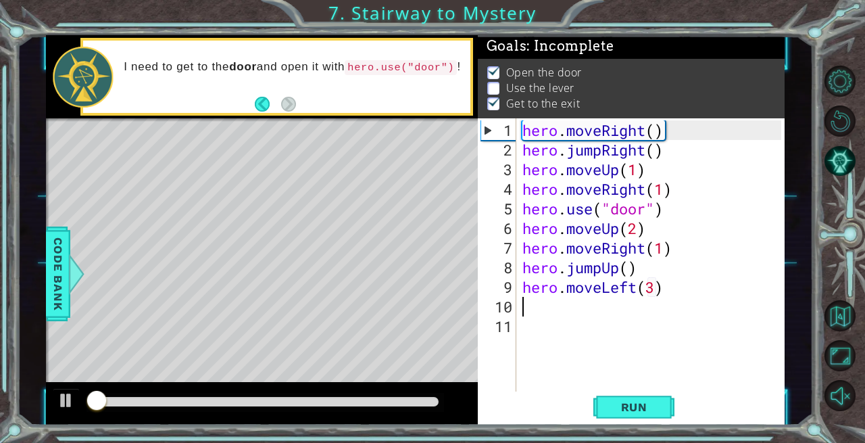
scroll to position [9, 0]
drag, startPoint x: 166, startPoint y: 397, endPoint x: 281, endPoint y: 400, distance: 115.0
click at [280, 400] on div at bounding box center [186, 401] width 188 height 9
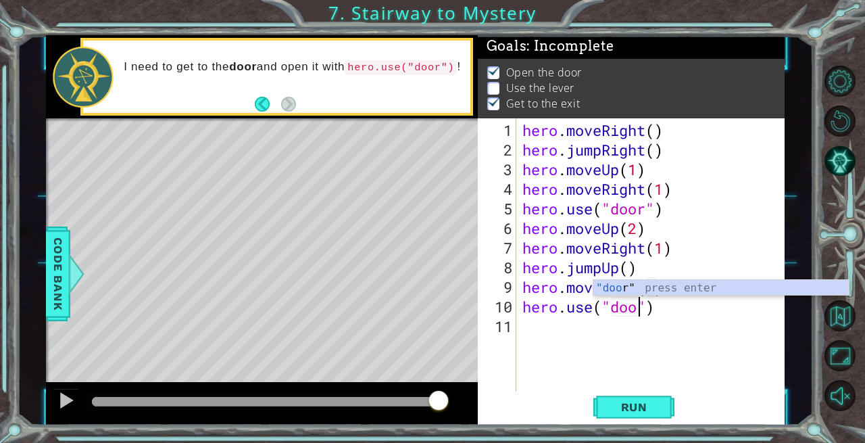
scroll to position [0, 5]
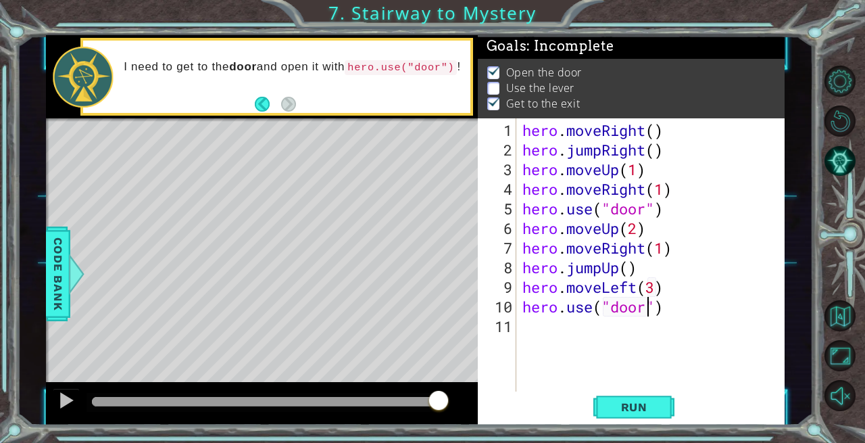
type textarea "hero.use("door")"
click at [650, 402] on span "Run" at bounding box center [634, 407] width 53 height 14
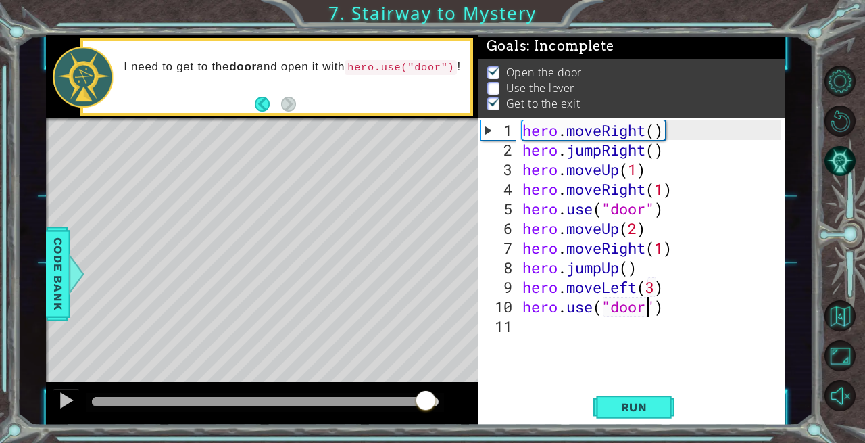
drag, startPoint x: 107, startPoint y: 396, endPoint x: 427, endPoint y: 413, distance: 320.3
click at [427, 413] on div at bounding box center [426, 401] width 24 height 24
click at [285, 378] on div "methods hero moveDown(steps) moveUp(steps) moveLeft(steps) moveRight(steps) use…" at bounding box center [415, 229] width 739 height 389
click at [68, 395] on div at bounding box center [66, 400] width 18 height 18
click at [66, 396] on div at bounding box center [66, 400] width 18 height 18
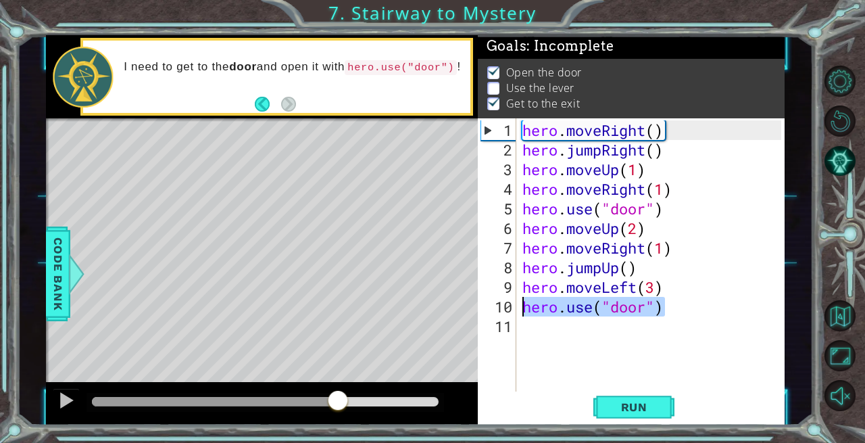
drag, startPoint x: 669, startPoint y: 308, endPoint x: 522, endPoint y: 312, distance: 146.8
click at [522, 312] on div "hero . moveRight ( ) hero . jumpRight ( ) hero . moveUp ( 1 ) hero . moveRight …" at bounding box center [654, 277] width 269 height 314
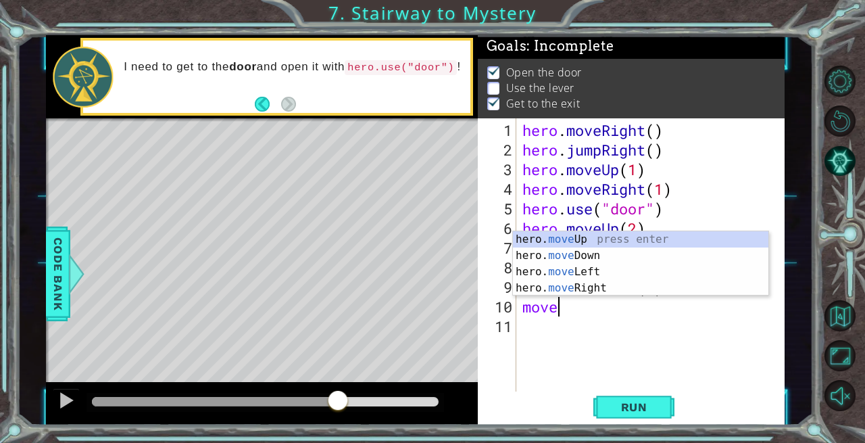
scroll to position [0, 1]
click at [576, 272] on div "hero. move Up press enter hero. move Down press enter hero. move Left press ent…" at bounding box center [641, 279] width 256 height 97
type textarea "hero.moveLeft(1)"
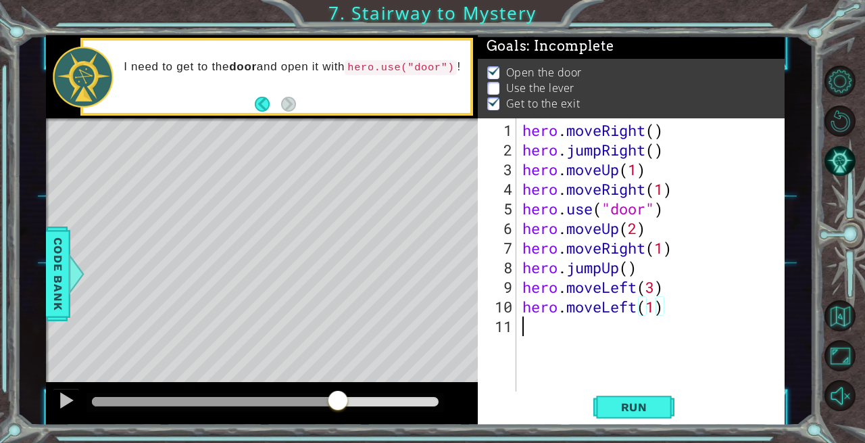
click at [525, 340] on div "hero . moveRight ( ) hero . jumpRight ( ) hero . moveUp ( 1 ) hero . moveRight …" at bounding box center [654, 277] width 269 height 314
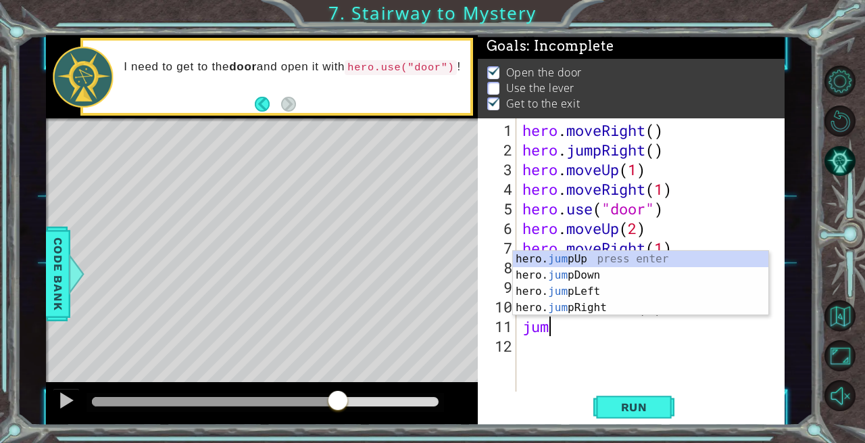
scroll to position [0, 0]
type textarea "jump"
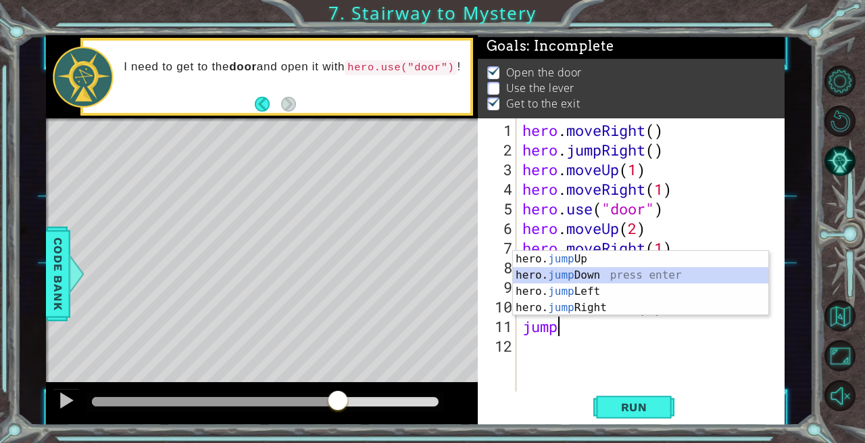
click at [573, 270] on div "hero. jump Up press enter hero. jump Down press enter hero. jump Left press ent…" at bounding box center [641, 299] width 256 height 97
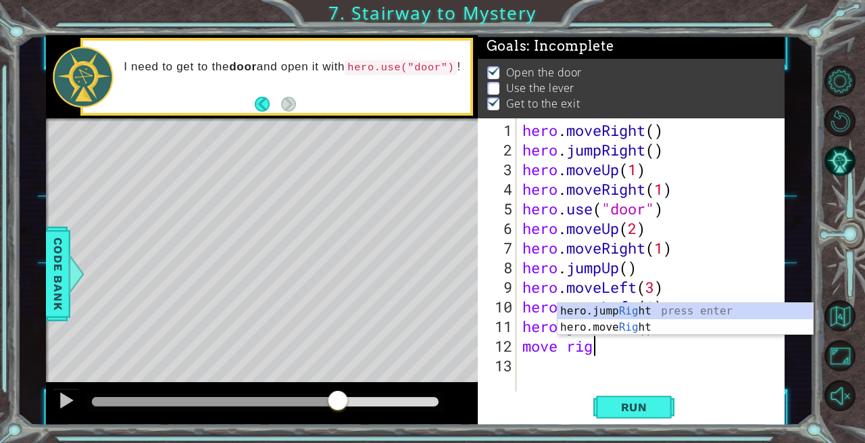
scroll to position [0, 3]
type textarea "move righ"
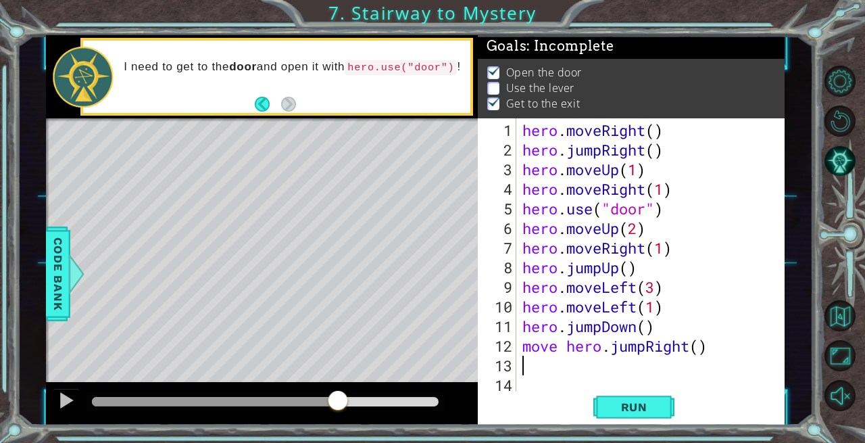
scroll to position [0, 0]
drag, startPoint x: 614, startPoint y: 347, endPoint x: 695, endPoint y: 354, distance: 81.4
click at [695, 354] on div "hero . moveRight ( ) hero . jumpRight ( ) hero . moveUp ( 1 ) hero . moveRight …" at bounding box center [654, 277] width 269 height 314
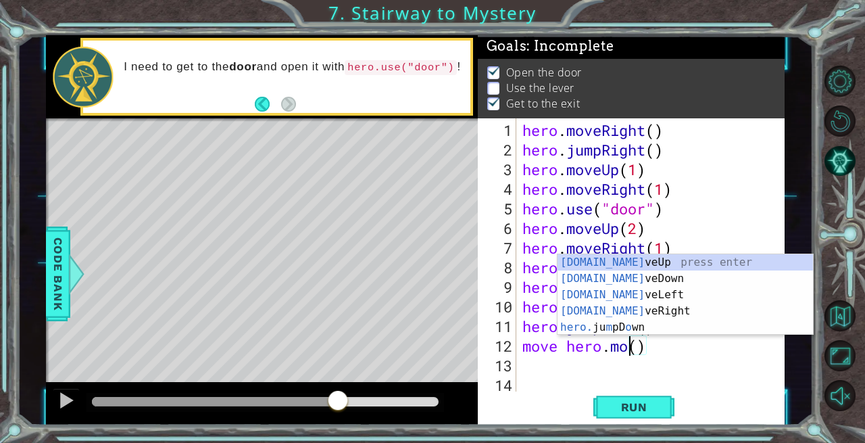
scroll to position [0, 5]
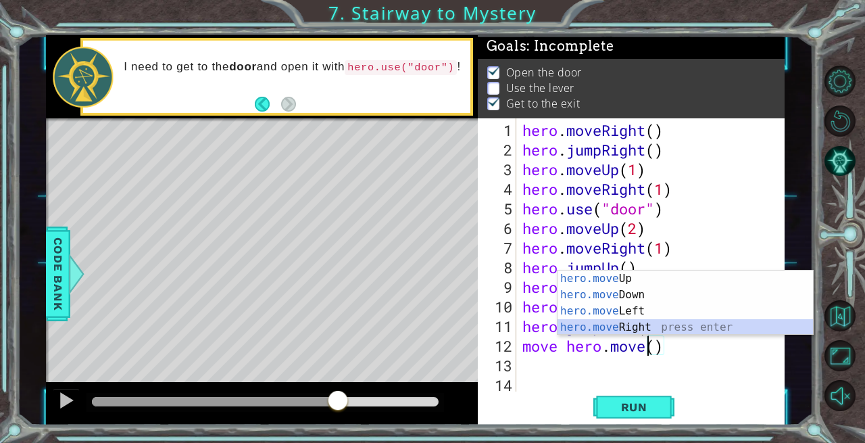
click at [646, 325] on div "hero.move Up press enter hero.move Down press enter hero.move Left press enter …" at bounding box center [686, 318] width 256 height 97
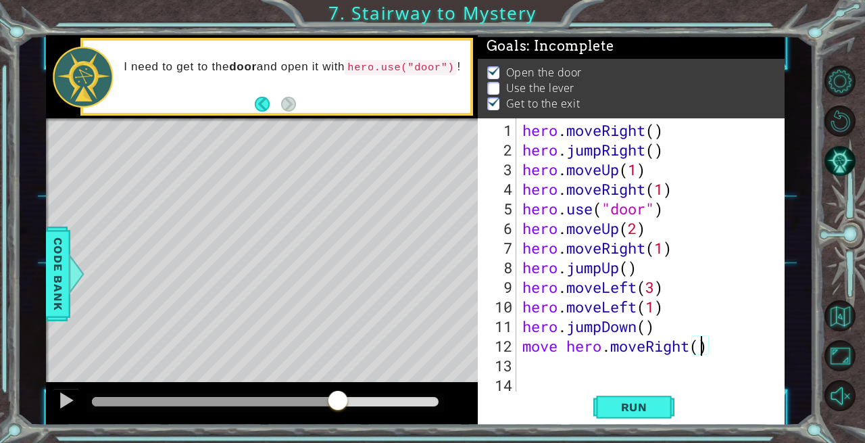
type textarea "move hero.moveRight(3)"
click at [529, 371] on div "hero . moveRight ( ) hero . jumpRight ( ) hero . moveUp ( 1 ) hero . moveRight …" at bounding box center [654, 277] width 269 height 314
click at [639, 400] on span "Run" at bounding box center [634, 407] width 53 height 14
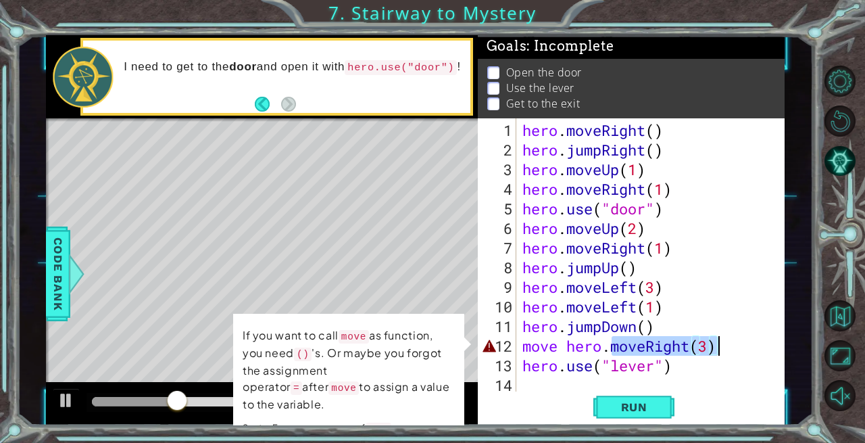
drag, startPoint x: 614, startPoint y: 347, endPoint x: 730, endPoint y: 352, distance: 116.4
click at [730, 352] on div "hero . moveRight ( ) hero . jumpRight ( ) hero . moveUp ( 1 ) hero . moveRight …" at bounding box center [654, 277] width 269 height 314
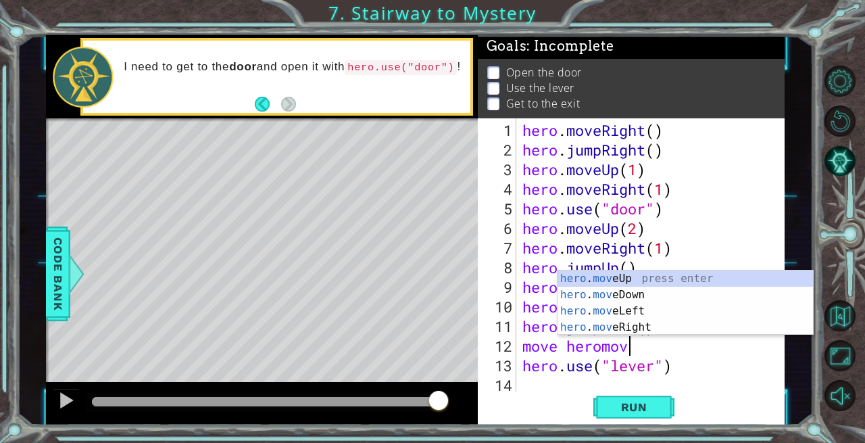
scroll to position [0, 4]
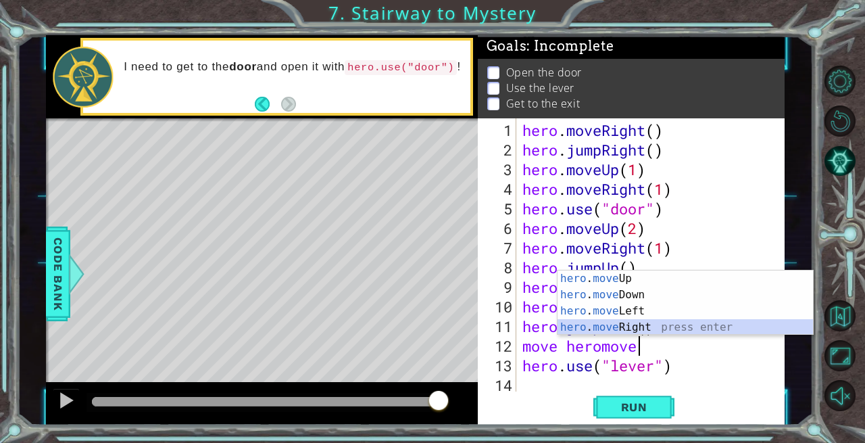
click at [649, 327] on div "hero . move Up press enter hero . move Down press enter hero . move Left press …" at bounding box center [686, 318] width 256 height 97
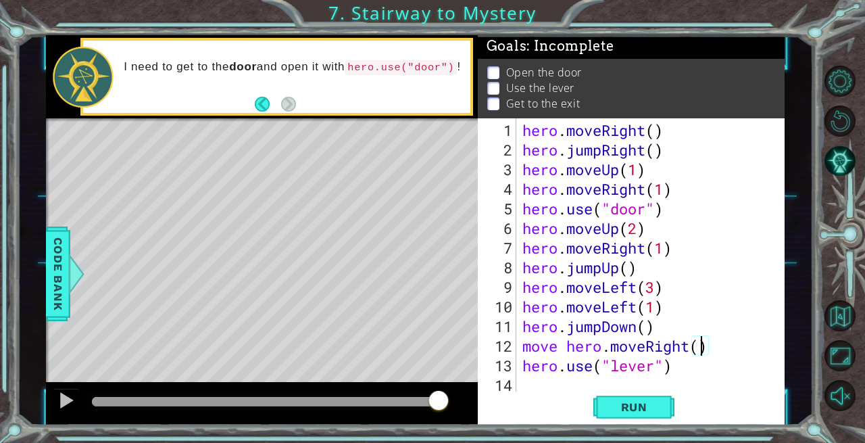
scroll to position [0, 8]
click at [628, 408] on span "Run" at bounding box center [634, 407] width 53 height 14
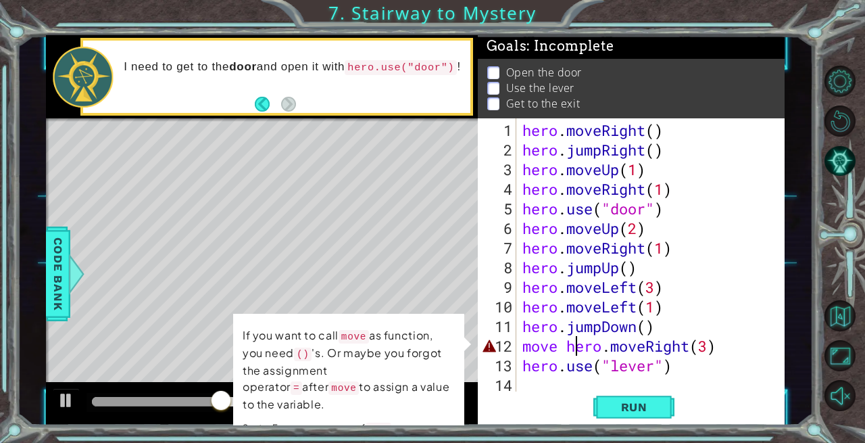
click at [573, 346] on div "hero . moveRight ( ) hero . jumpRight ( ) hero . moveUp ( 1 ) hero . moveRight …" at bounding box center [654, 277] width 269 height 314
click at [567, 345] on div "hero . moveRight ( ) hero . jumpRight ( ) hero . moveUp ( 1 ) hero . moveRight …" at bounding box center [654, 277] width 269 height 314
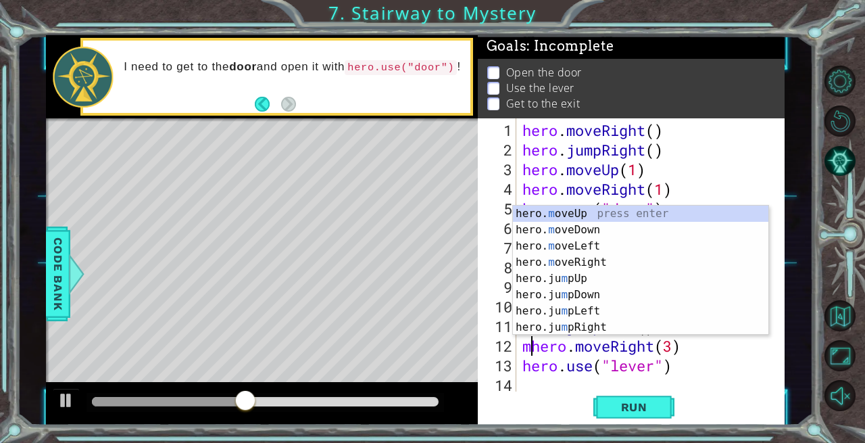
scroll to position [0, 6]
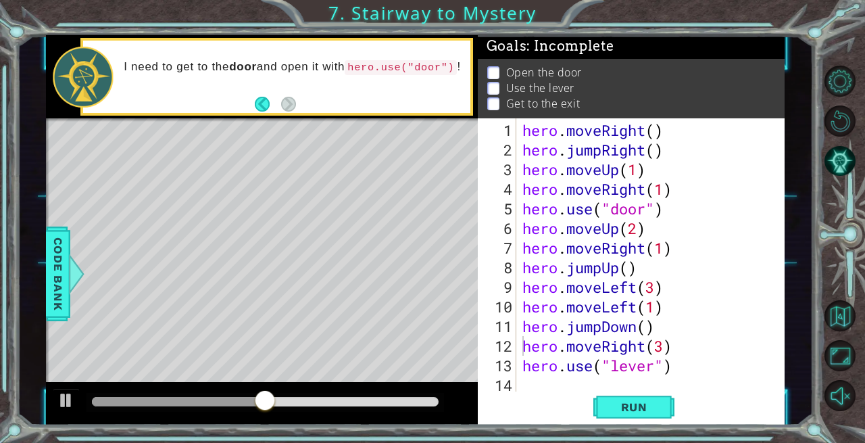
click at [645, 402] on span "Run" at bounding box center [634, 407] width 53 height 14
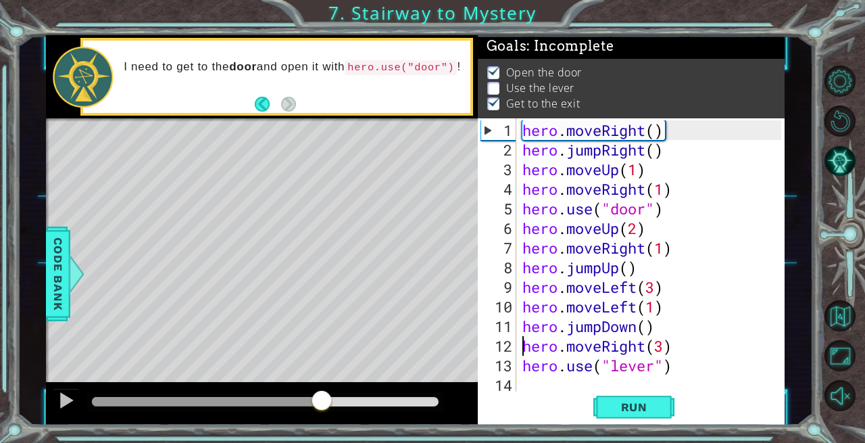
drag, startPoint x: 114, startPoint y: 396, endPoint x: 322, endPoint y: 406, distance: 208.5
click at [322, 406] on div at bounding box center [322, 401] width 24 height 24
click at [671, 347] on div "hero . moveRight ( ) hero . jumpRight ( ) hero . moveUp ( 1 ) hero . moveRight …" at bounding box center [654, 277] width 269 height 314
click at [662, 345] on div "hero . moveRight ( ) hero . jumpRight ( ) hero . moveUp ( 1 ) hero . moveRight …" at bounding box center [654, 277] width 269 height 314
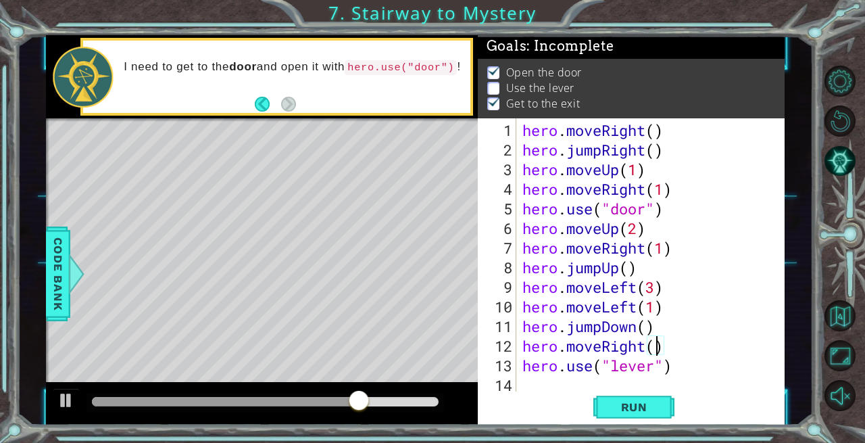
scroll to position [0, 5]
drag, startPoint x: 345, startPoint y: 401, endPoint x: 260, endPoint y: 397, distance: 86.0
click at [260, 397] on div at bounding box center [259, 401] width 24 height 24
drag, startPoint x: 274, startPoint y: 398, endPoint x: 308, endPoint y: 394, distance: 34.0
click at [308, 394] on div at bounding box center [309, 401] width 24 height 24
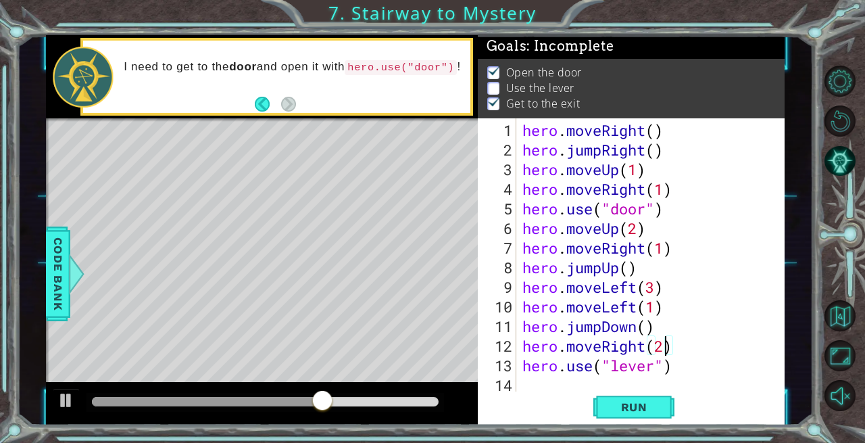
type textarea "hero.moveRight(2)"
click at [626, 403] on span "Run" at bounding box center [634, 407] width 53 height 14
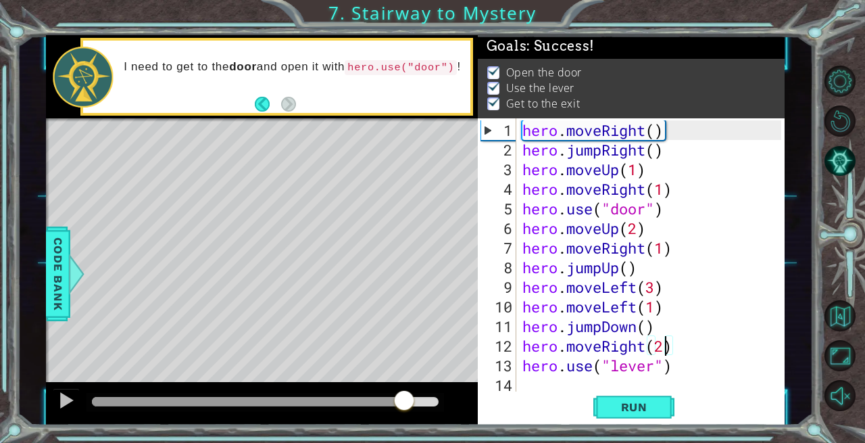
drag, startPoint x: 229, startPoint y: 400, endPoint x: 405, endPoint y: 404, distance: 175.8
click at [405, 404] on div at bounding box center [265, 401] width 347 height 9
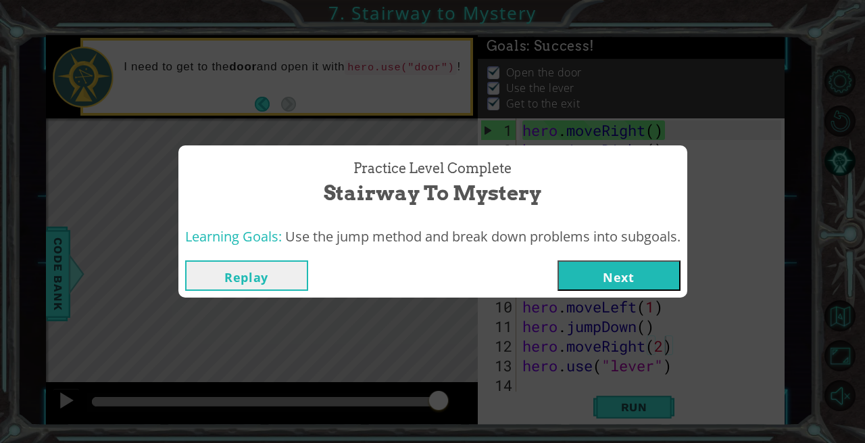
click at [590, 277] on button "Next" at bounding box center [619, 275] width 123 height 30
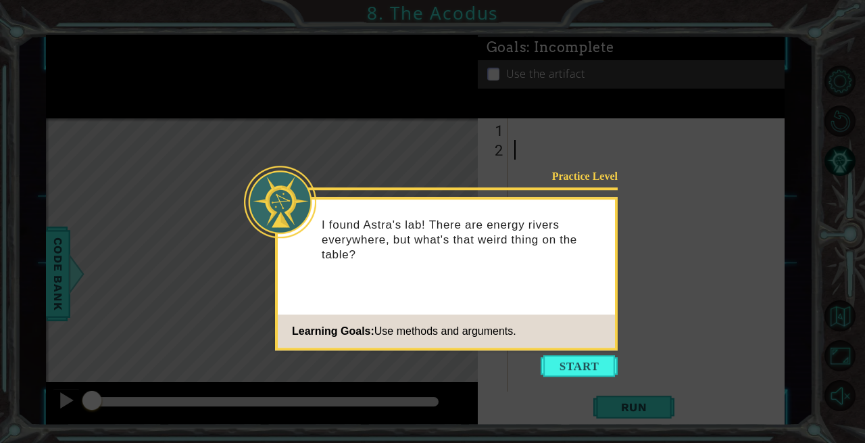
click at [601, 358] on button "Start" at bounding box center [579, 366] width 77 height 22
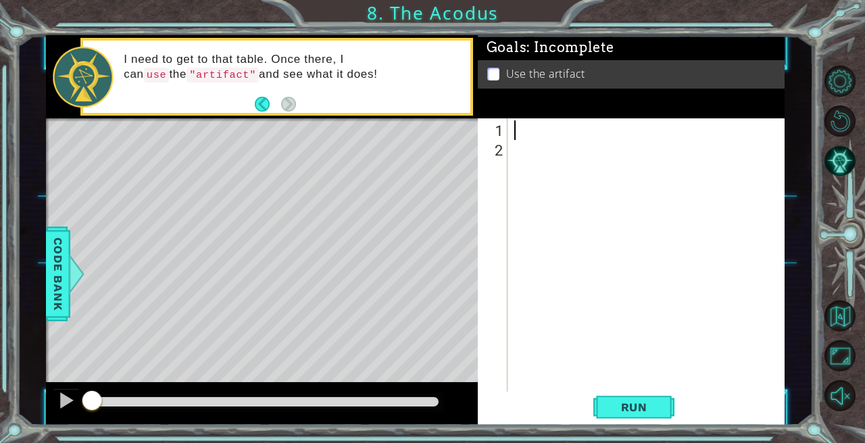
click at [525, 132] on div at bounding box center [650, 277] width 277 height 314
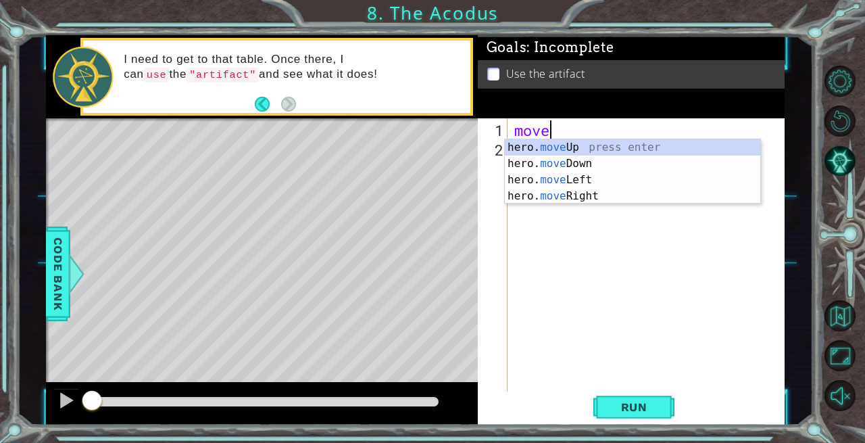
scroll to position [0, 1]
type textarea "hero.moveUp(1)"
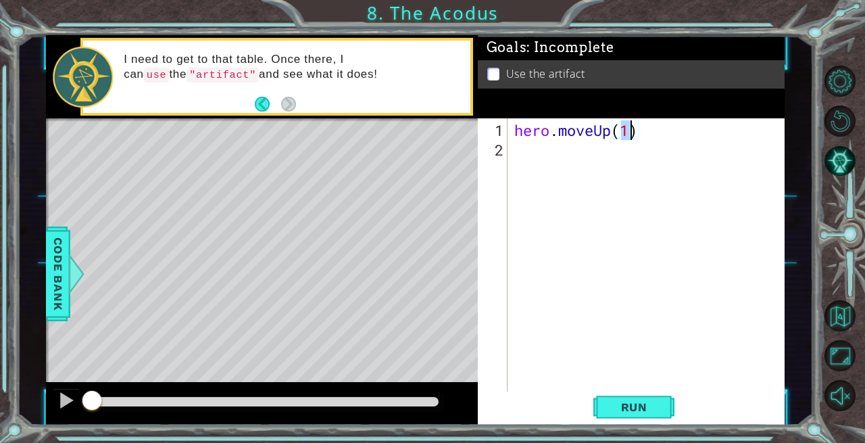
click at [516, 153] on div "hero . moveUp ( 1 )" at bounding box center [650, 277] width 277 height 314
click at [631, 136] on div "hero . moveUp ( 1 )" at bounding box center [650, 277] width 277 height 314
type textarea "hero.moveUp(2)"
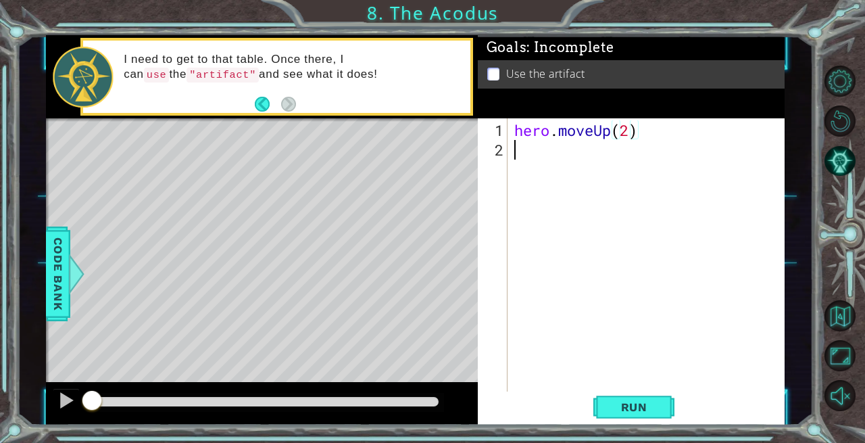
click at [533, 149] on div "hero . moveUp ( 2 )" at bounding box center [650, 277] width 277 height 314
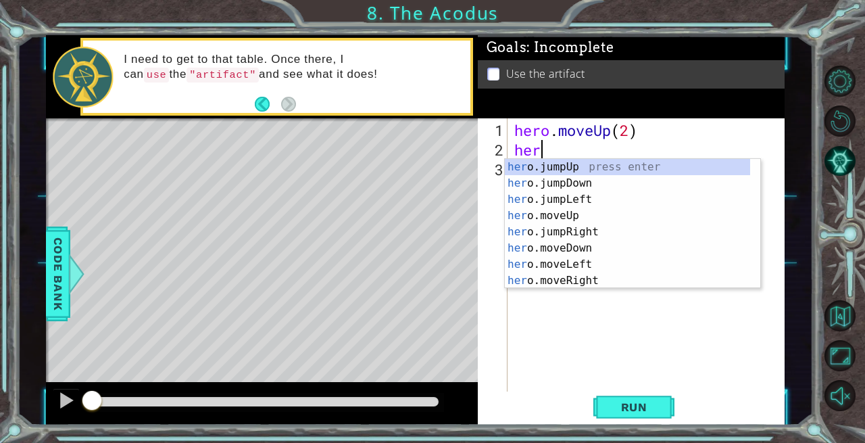
scroll to position [0, 1]
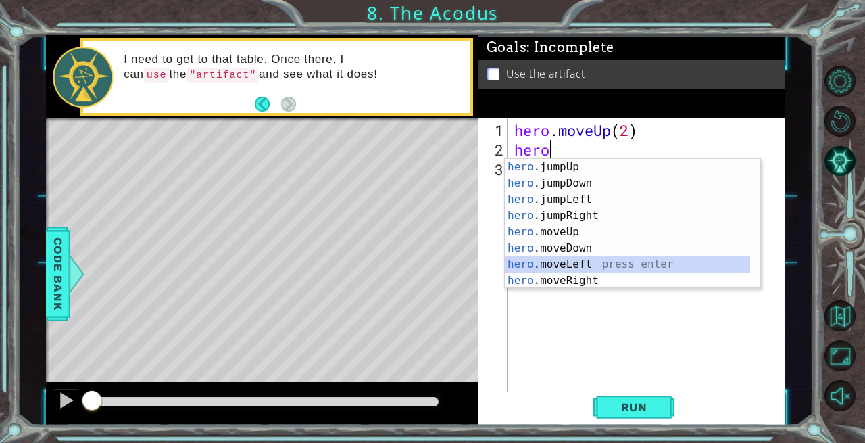
click at [577, 263] on div "hero .jumpUp press enter hero .jumpDown press enter hero .jumpLeft press enter …" at bounding box center [628, 240] width 246 height 162
type textarea "hero.moveLeft(1)"
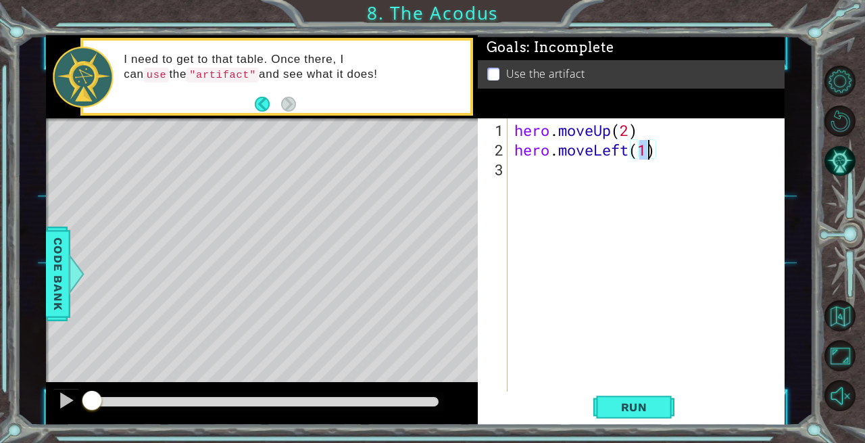
click at [530, 167] on div "hero . moveUp ( 2 ) hero . moveLeft ( 1 )" at bounding box center [650, 277] width 277 height 314
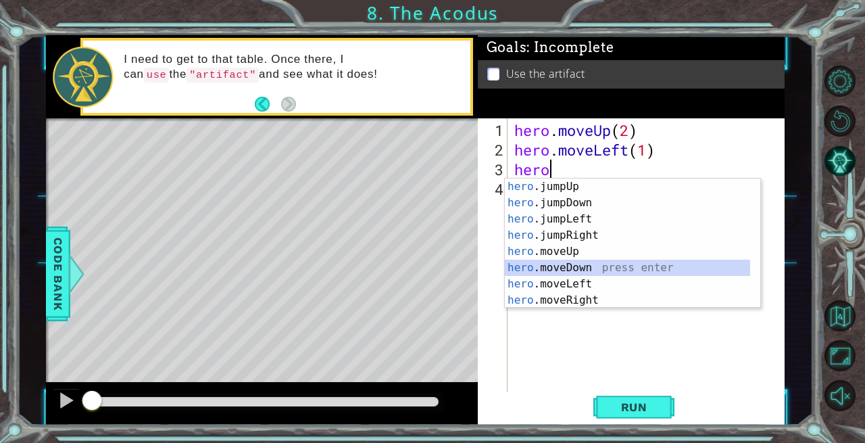
click at [581, 270] on div "hero .jumpUp press enter hero .jumpDown press enter hero .jumpLeft press enter …" at bounding box center [628, 259] width 246 height 162
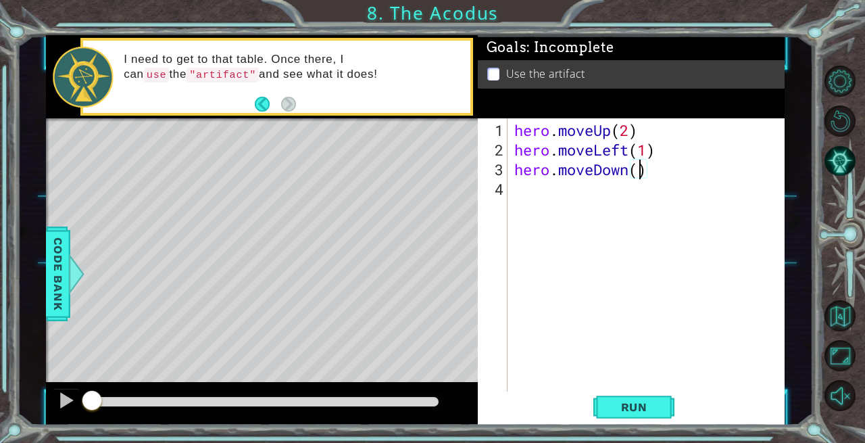
type textarea "hero.moveDown(2)"
click at [525, 194] on div "hero . moveUp ( 2 ) hero . moveLeft ( 1 ) hero . moveDown ( 2 )" at bounding box center [650, 277] width 277 height 314
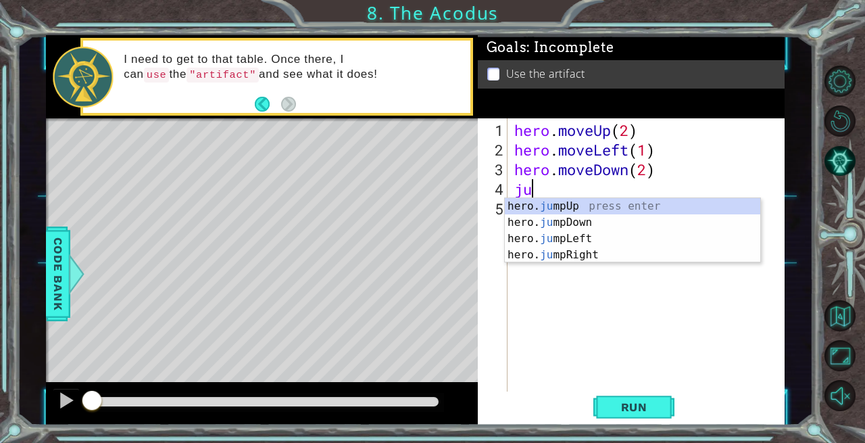
scroll to position [0, 0]
type textarea "jump"
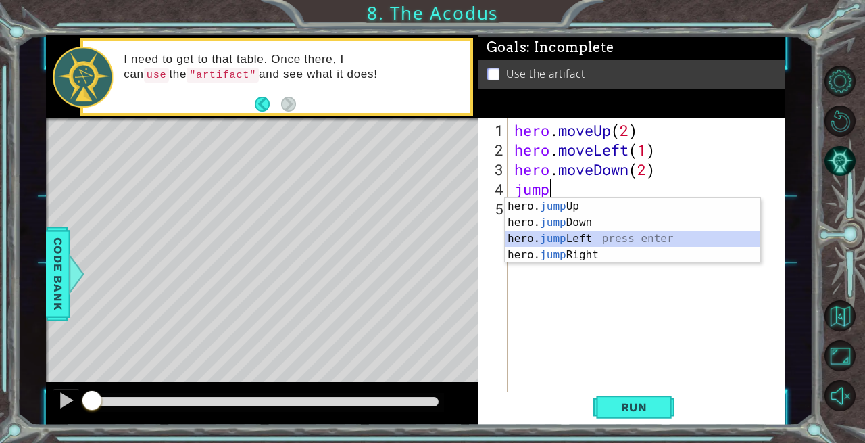
click at [561, 236] on div "hero. jump Up press enter hero. jump Down press enter hero. jump Left press ent…" at bounding box center [633, 246] width 256 height 97
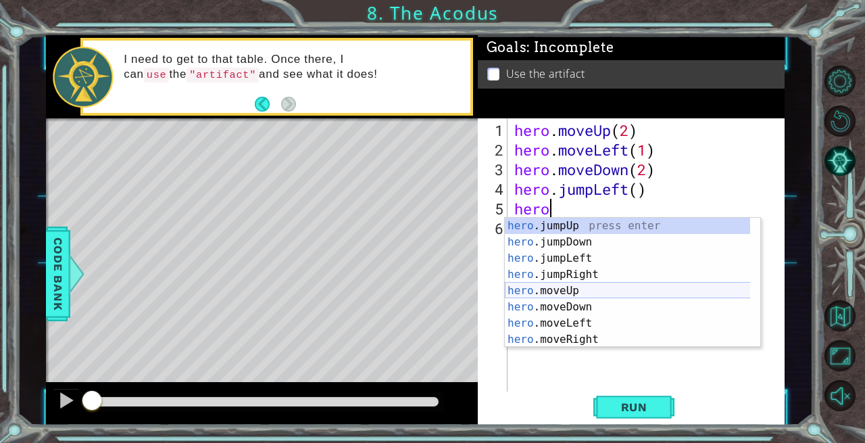
click at [587, 287] on div "hero .jumpUp press enter hero .jumpDown press enter hero .jumpLeft press enter …" at bounding box center [628, 299] width 246 height 162
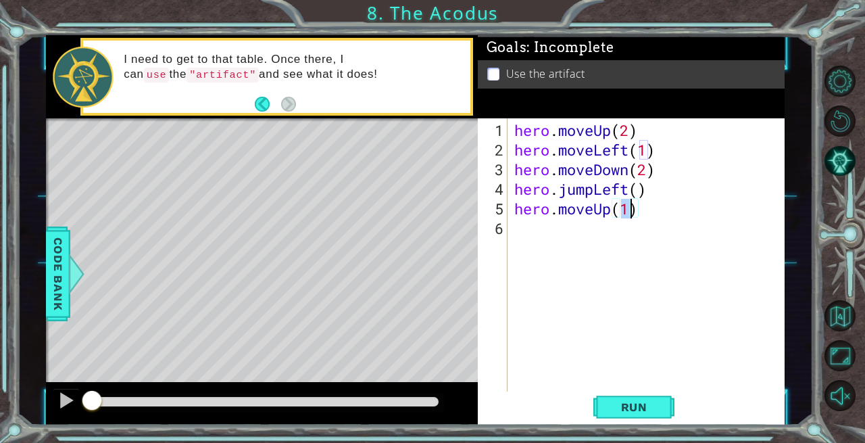
type textarea "hero.moveUp(2)"
click at [526, 231] on div "hero . moveUp ( 2 ) hero . moveLeft ( 1 ) hero . moveDown ( 2 ) hero . jumpLeft…" at bounding box center [650, 277] width 277 height 314
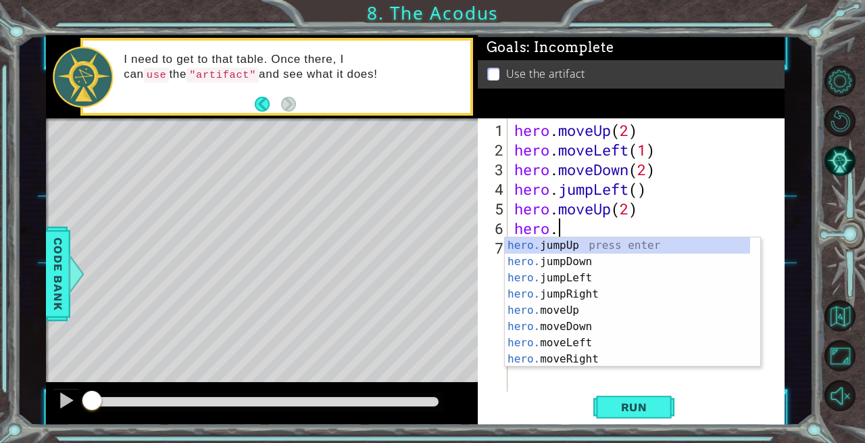
scroll to position [0, 1]
click at [590, 355] on div "hero. jumpUp press enter hero. jumpDown press enter hero. jumpLeft press enter …" at bounding box center [628, 318] width 246 height 162
type textarea "hero.moveRight(1)"
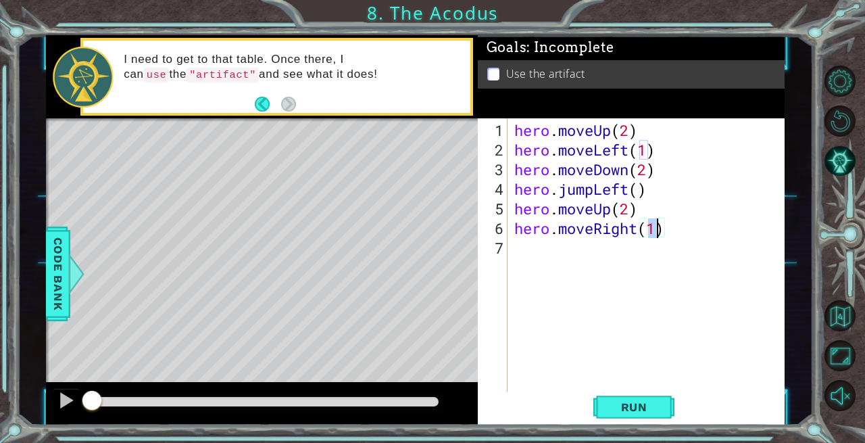
click at [527, 252] on div "hero . moveUp ( 2 ) hero . moveLeft ( 1 ) hero . moveDown ( 2 ) hero . jumpLeft…" at bounding box center [650, 277] width 277 height 314
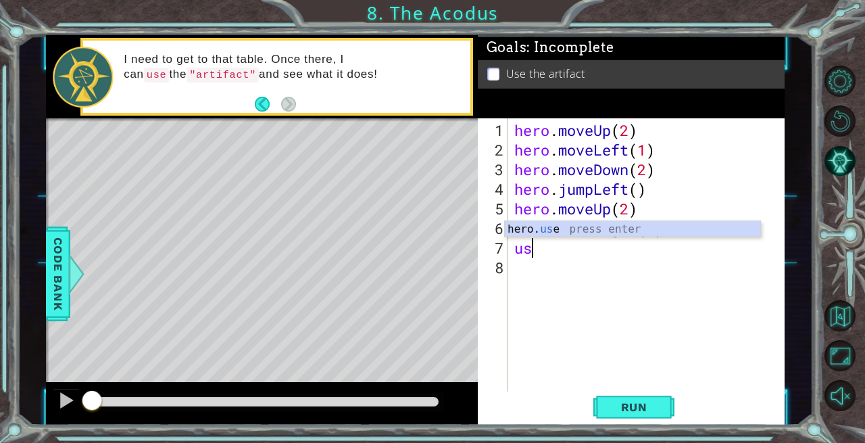
scroll to position [0, 0]
click at [542, 231] on div "hero. use press enter" at bounding box center [633, 245] width 256 height 49
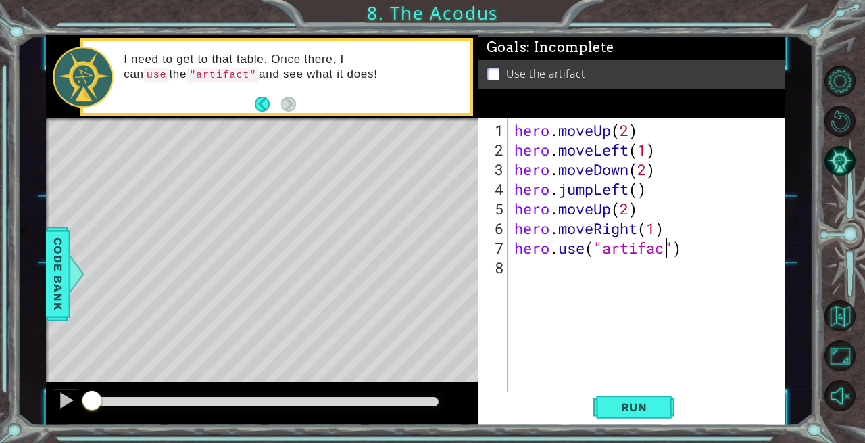
scroll to position [0, 7]
type textarea "hero.use("artifact")"
click at [617, 413] on span "Run" at bounding box center [634, 407] width 53 height 14
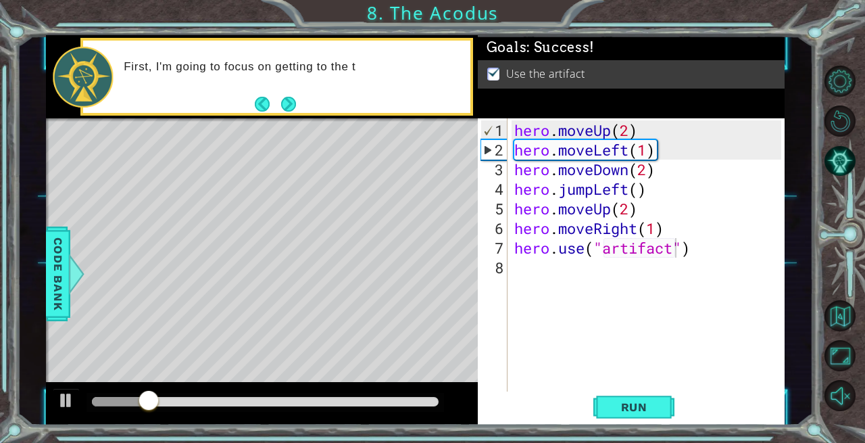
drag, startPoint x: 124, startPoint y: 388, endPoint x: 261, endPoint y: 395, distance: 136.7
click at [261, 395] on div at bounding box center [262, 403] width 432 height 43
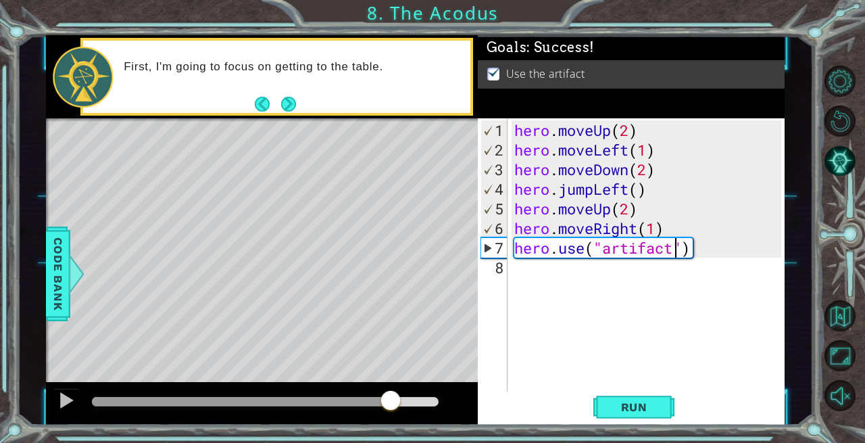
drag, startPoint x: 174, startPoint y: 401, endPoint x: 391, endPoint y: 412, distance: 217.3
click at [391, 412] on div at bounding box center [391, 401] width 24 height 24
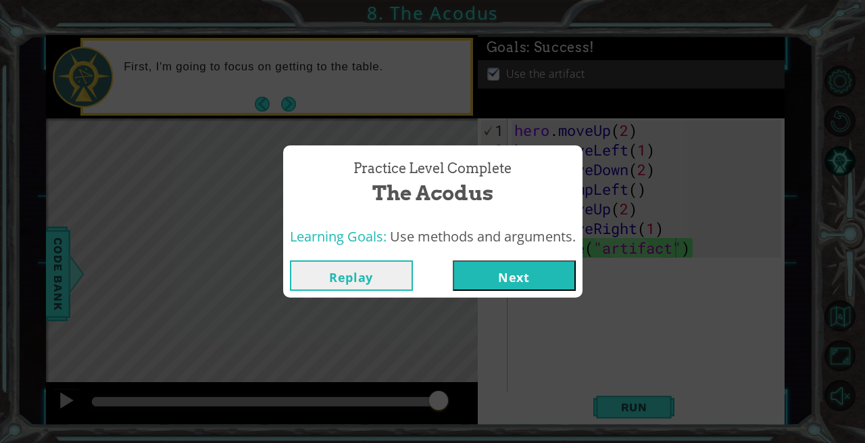
click at [525, 271] on button "Next" at bounding box center [514, 275] width 123 height 30
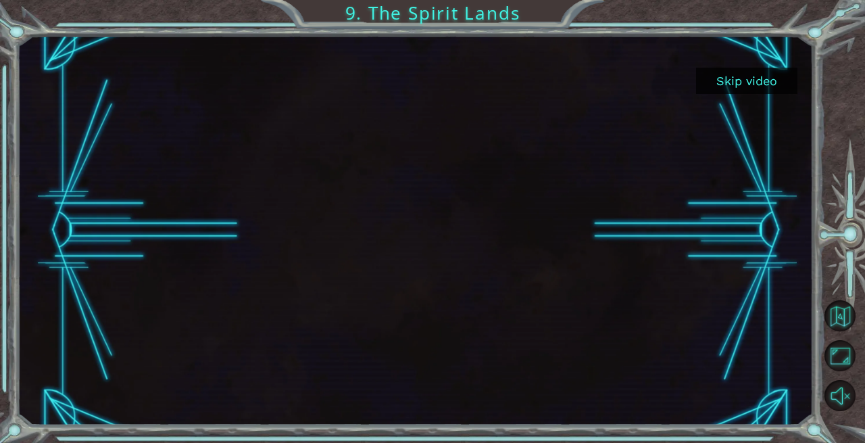
click at [757, 78] on button "Skip video" at bounding box center [746, 81] width 101 height 26
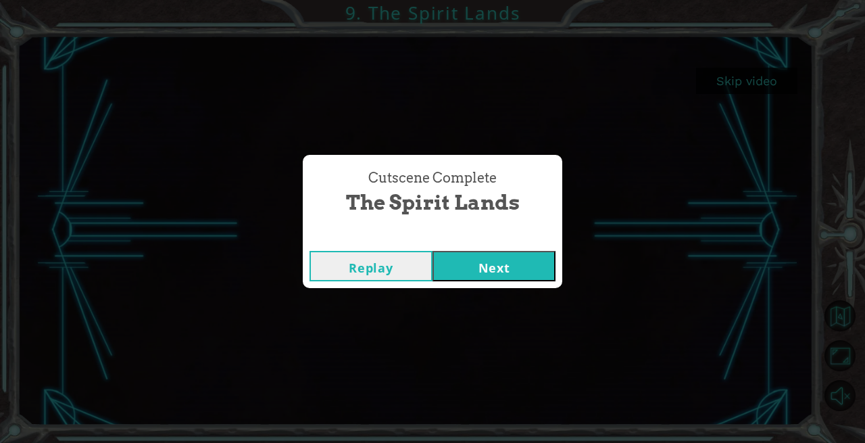
click at [479, 270] on button "Next" at bounding box center [494, 266] width 123 height 30
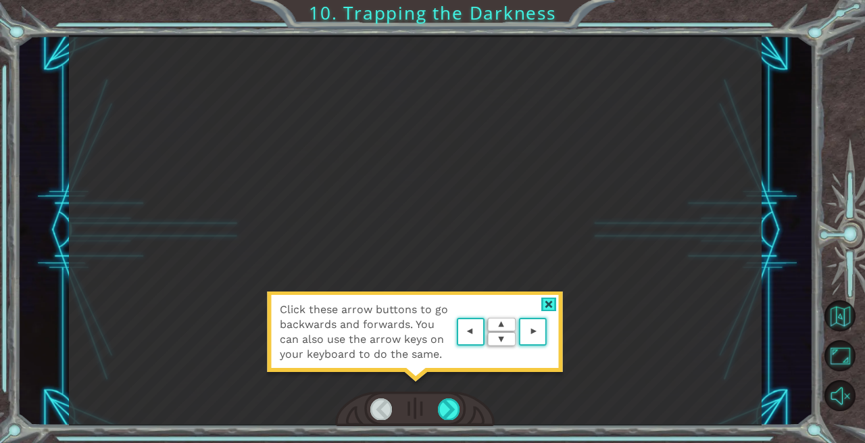
click at [447, 405] on div at bounding box center [449, 408] width 22 height 21
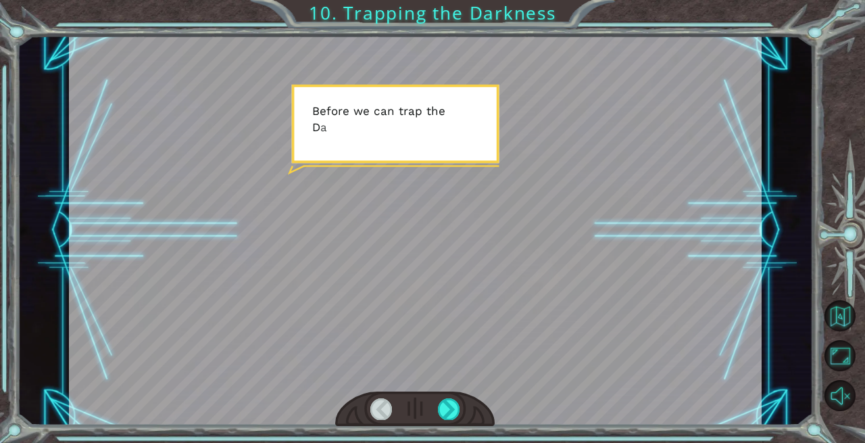
click at [522, 239] on div at bounding box center [416, 230] width 694 height 390
click at [465, 249] on div at bounding box center [416, 230] width 694 height 390
click at [446, 408] on div at bounding box center [449, 408] width 22 height 21
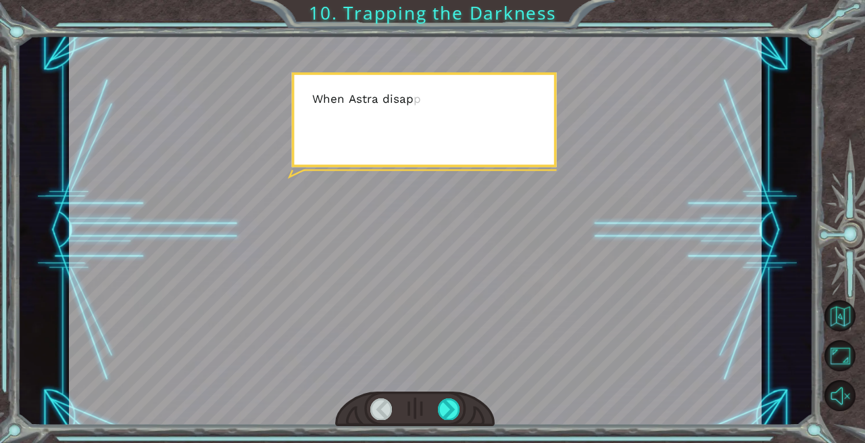
click at [457, 407] on div at bounding box center [449, 408] width 22 height 21
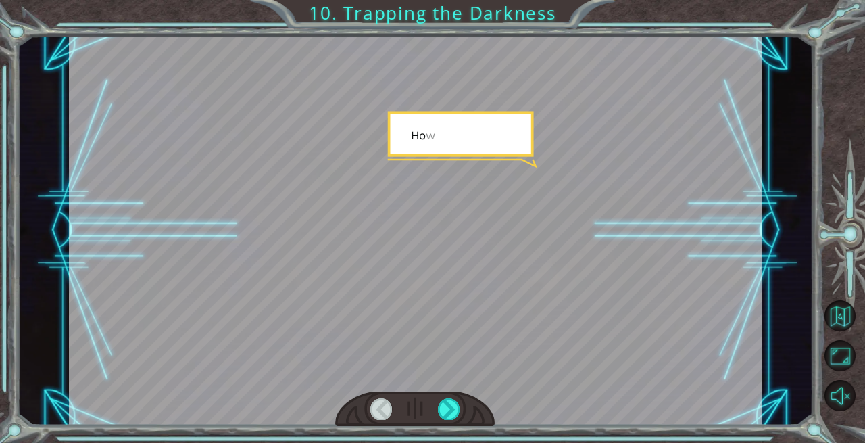
click at [457, 407] on div at bounding box center [449, 408] width 22 height 21
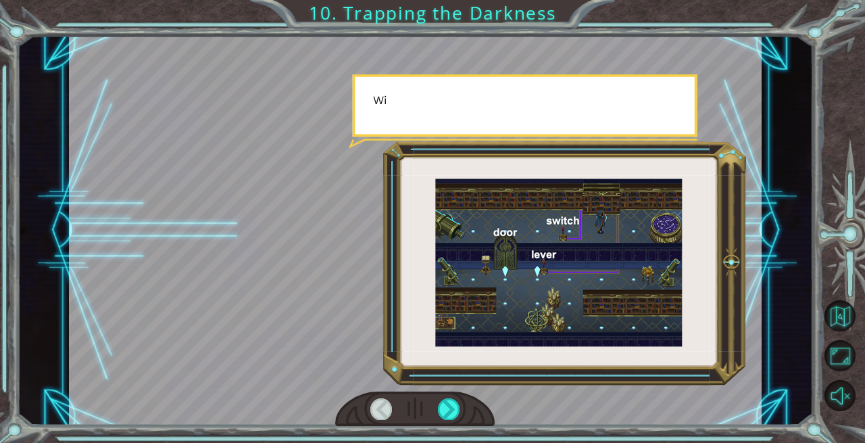
click at [457, 407] on div at bounding box center [449, 408] width 22 height 21
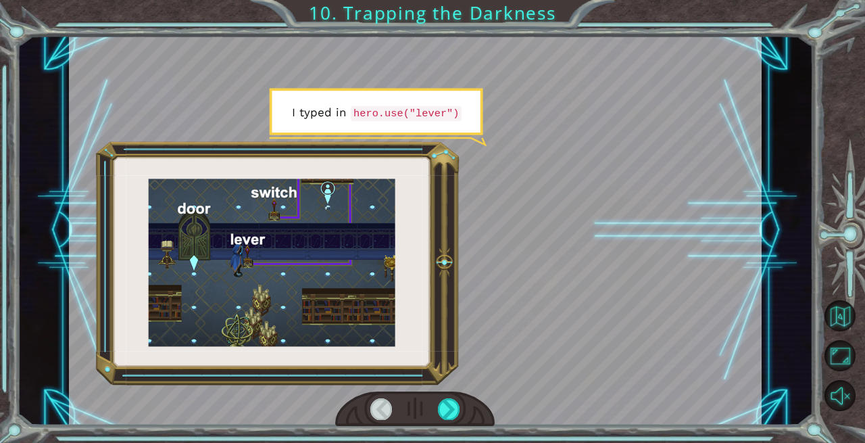
click at [456, 408] on div at bounding box center [449, 408] width 22 height 21
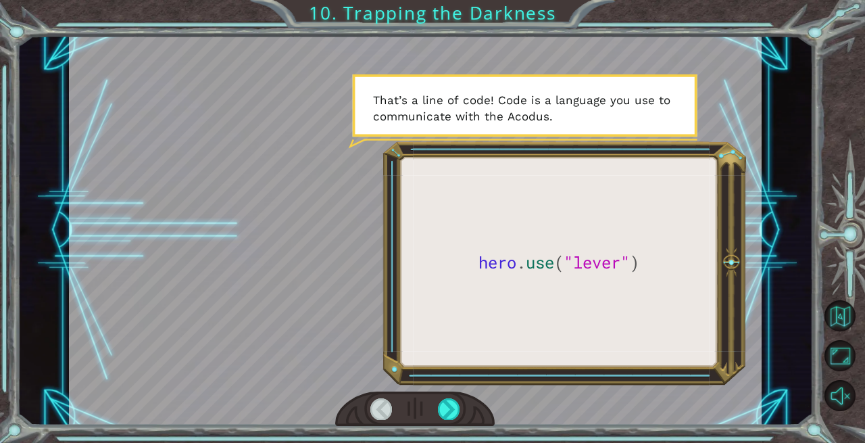
click at [456, 408] on div at bounding box center [449, 408] width 22 height 21
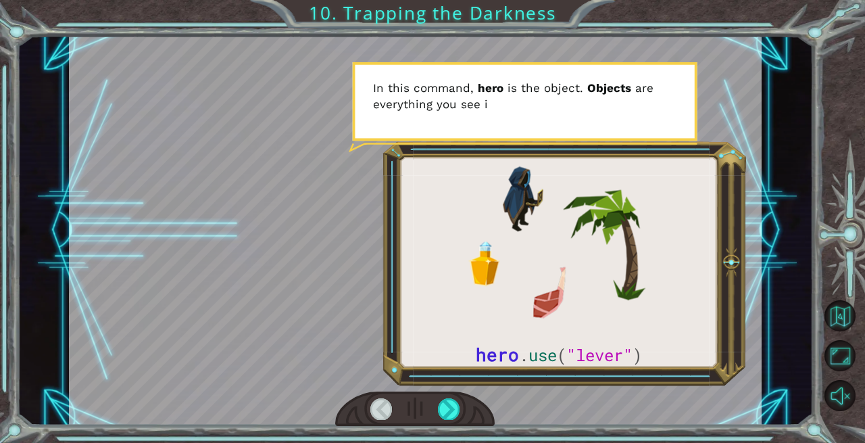
click at [456, 408] on div at bounding box center [449, 408] width 22 height 21
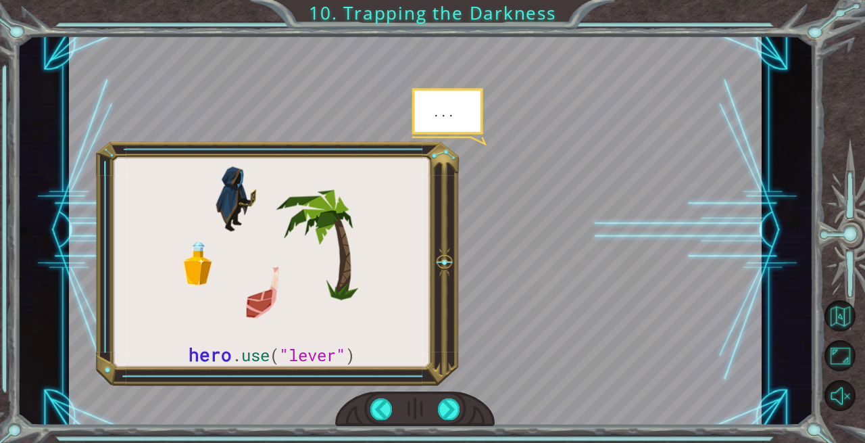
click at [456, 408] on div at bounding box center [449, 408] width 22 height 21
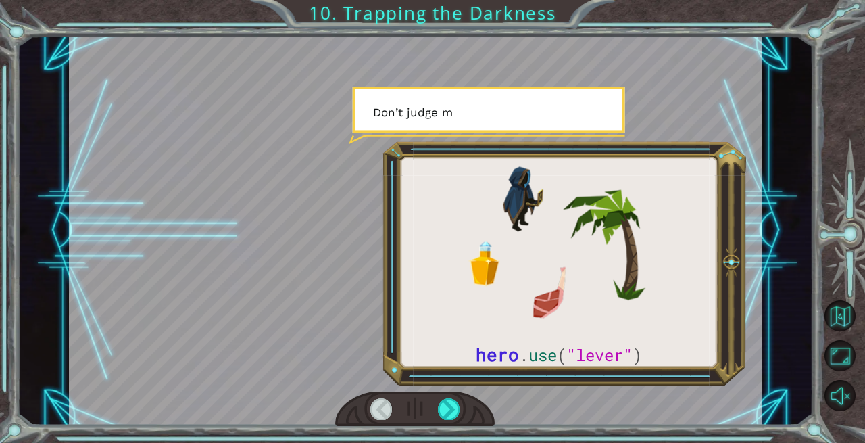
click at [454, 408] on div at bounding box center [449, 408] width 22 height 21
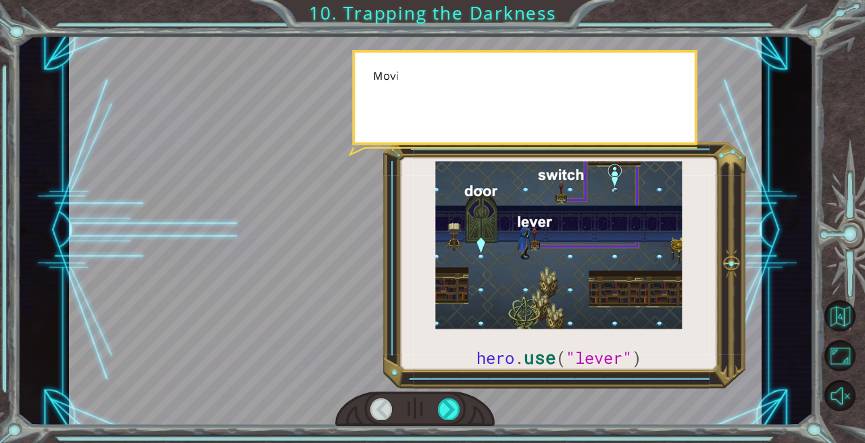
click at [454, 408] on div at bounding box center [449, 408] width 22 height 21
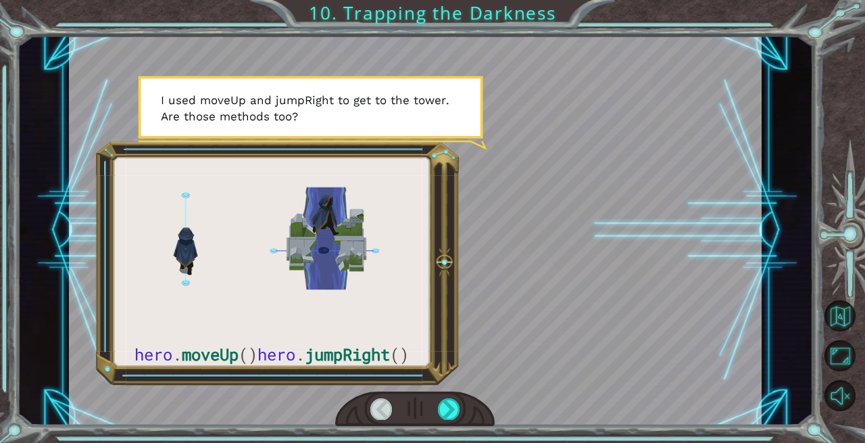
click at [446, 412] on div at bounding box center [449, 408] width 22 height 21
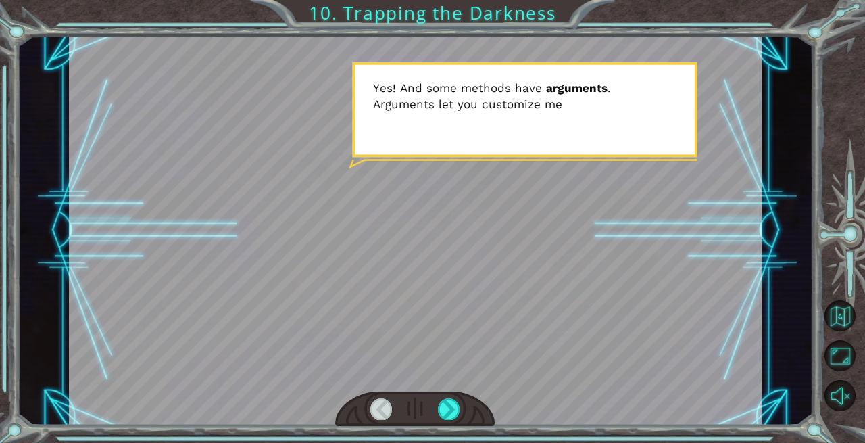
click at [446, 412] on div at bounding box center [449, 408] width 22 height 21
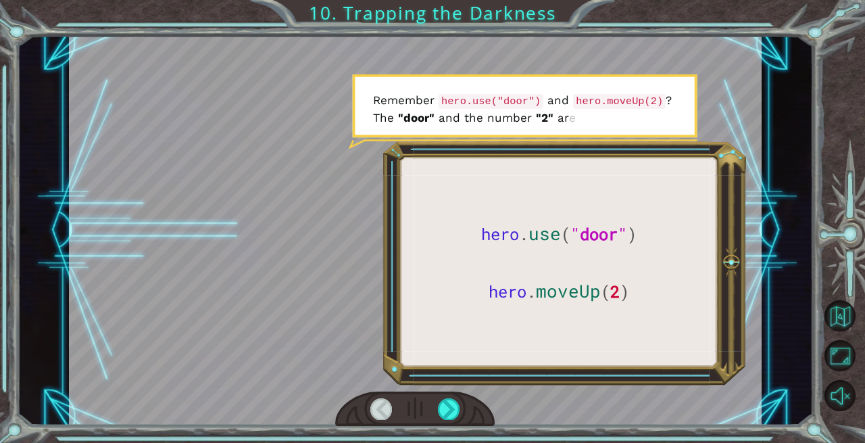
click at [446, 412] on div at bounding box center [449, 408] width 22 height 21
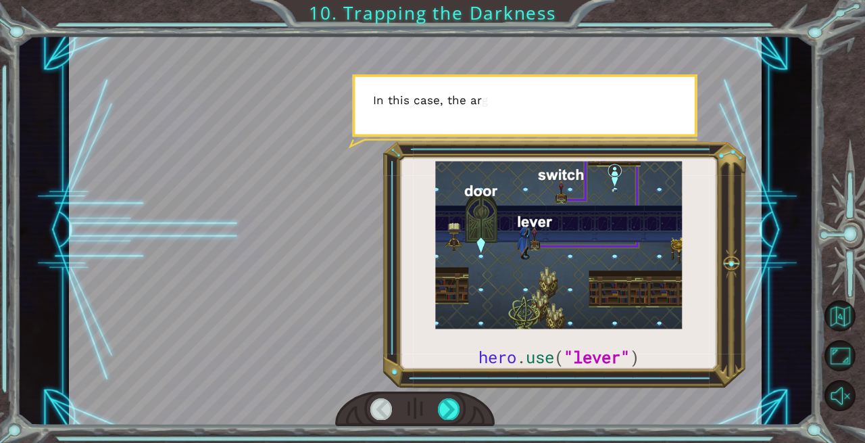
click at [446, 412] on div at bounding box center [449, 408] width 22 height 21
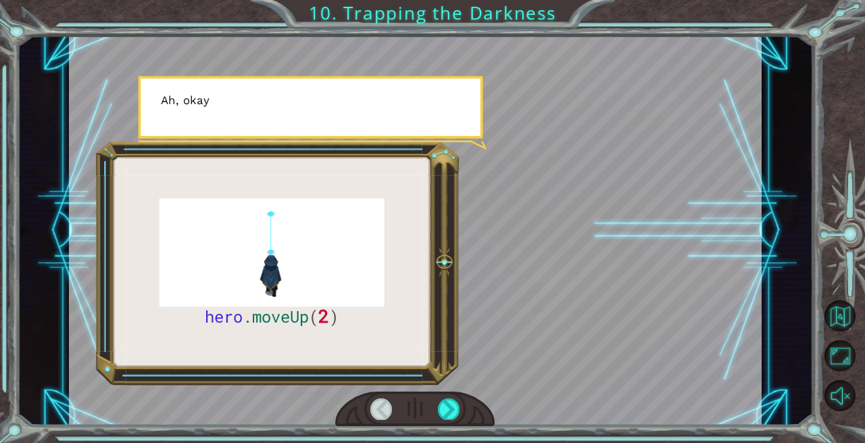
click at [446, 412] on div at bounding box center [449, 408] width 22 height 21
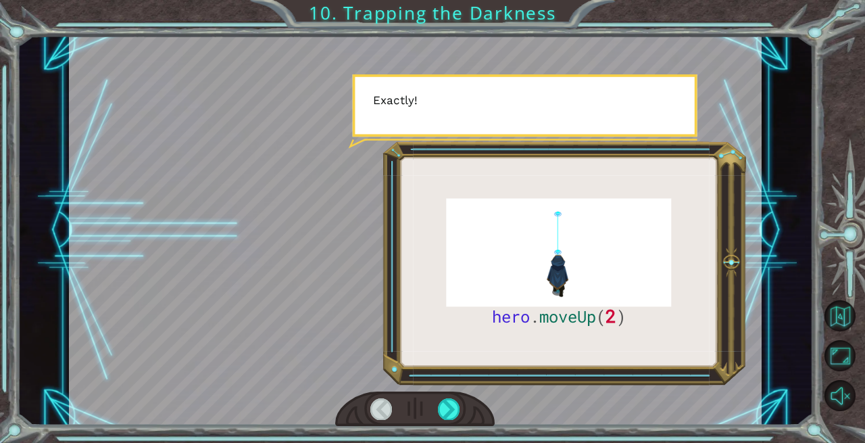
click at [446, 412] on div at bounding box center [449, 408] width 22 height 21
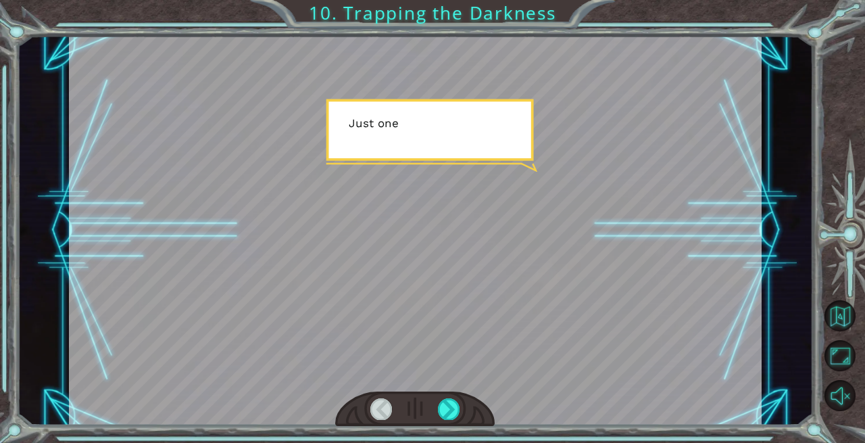
click at [446, 412] on div at bounding box center [449, 408] width 22 height 21
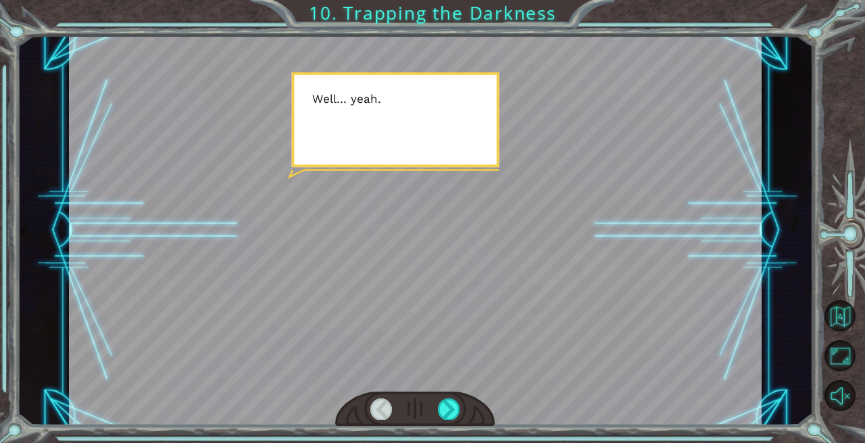
click at [446, 412] on div at bounding box center [449, 408] width 22 height 21
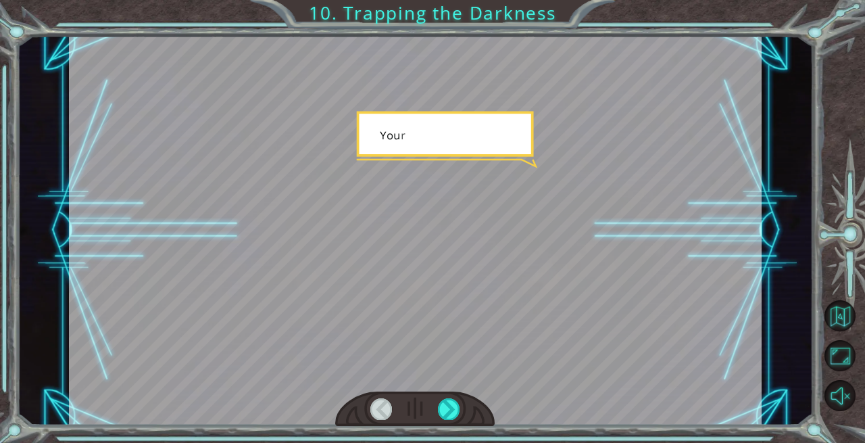
click at [446, 412] on div at bounding box center [449, 408] width 22 height 21
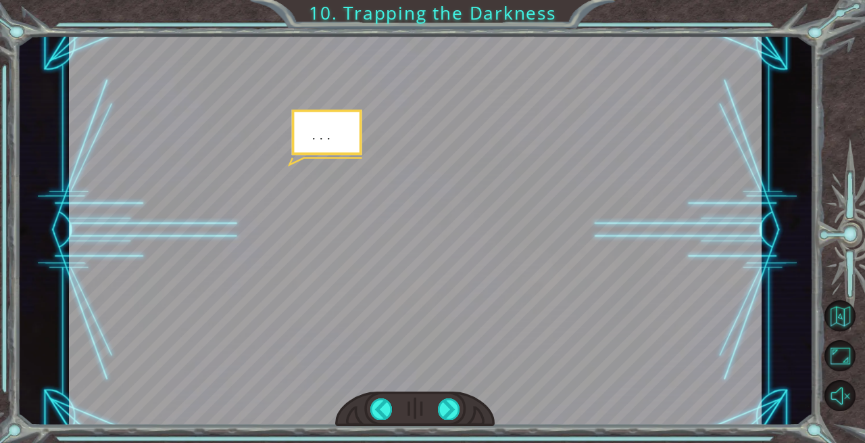
click at [446, 412] on div at bounding box center [449, 408] width 22 height 21
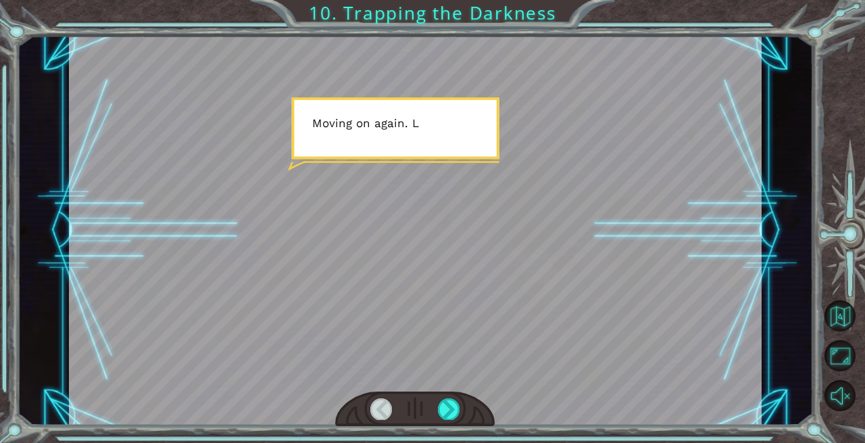
click at [446, 412] on div at bounding box center [449, 408] width 22 height 21
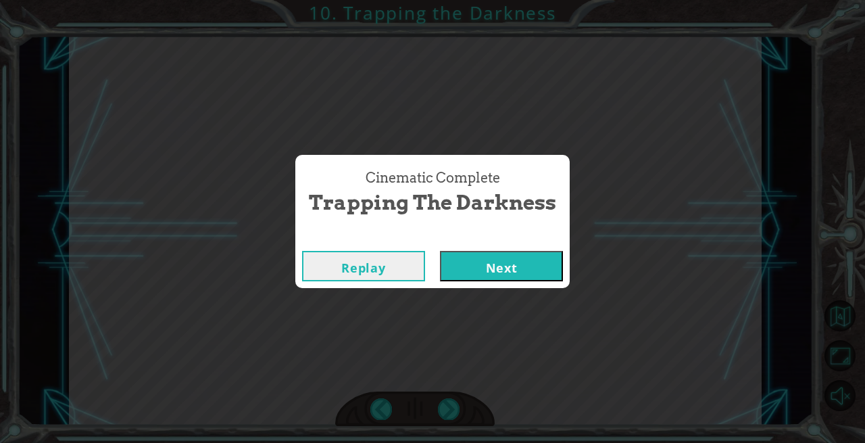
click at [446, 412] on div "Cinematic Complete Trapping the Darkness Replay Next" at bounding box center [432, 221] width 865 height 443
click at [492, 261] on button "Next" at bounding box center [501, 266] width 123 height 30
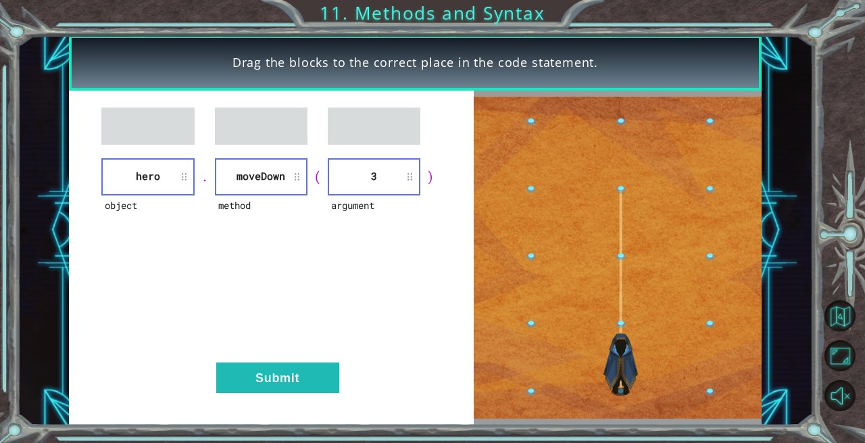
click at [311, 374] on button "Submit" at bounding box center [277, 377] width 123 height 30
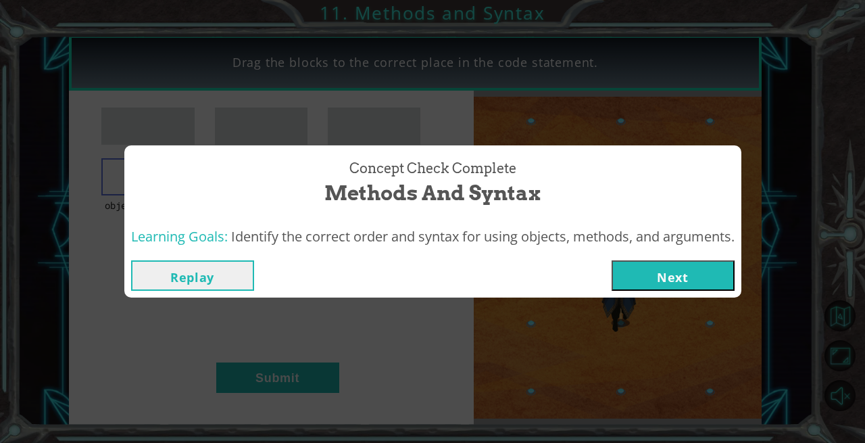
click at [680, 278] on button "Next" at bounding box center [673, 275] width 123 height 30
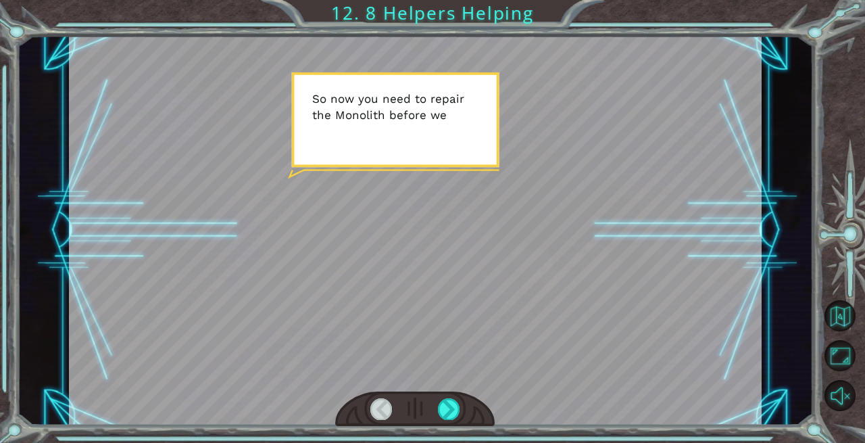
click at [499, 187] on div at bounding box center [416, 230] width 694 height 390
click at [524, 248] on div at bounding box center [416, 230] width 694 height 390
click at [454, 403] on div at bounding box center [449, 408] width 22 height 21
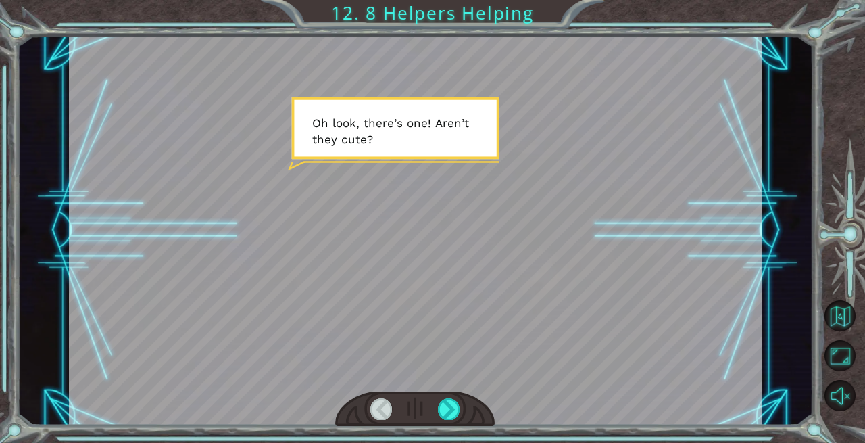
drag, startPoint x: 439, startPoint y: 214, endPoint x: 494, endPoint y: 241, distance: 60.5
click at [494, 241] on div at bounding box center [416, 230] width 694 height 390
click at [448, 389] on div at bounding box center [416, 230] width 694 height 390
click at [448, 403] on div at bounding box center [449, 408] width 22 height 21
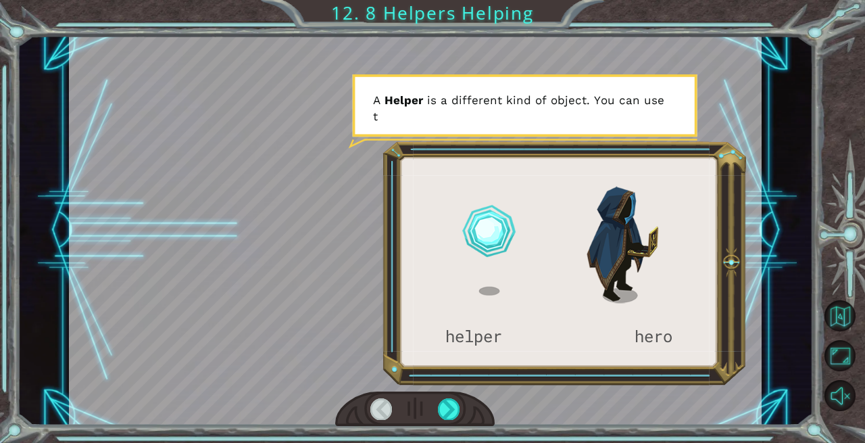
click at [448, 403] on div at bounding box center [449, 408] width 22 height 21
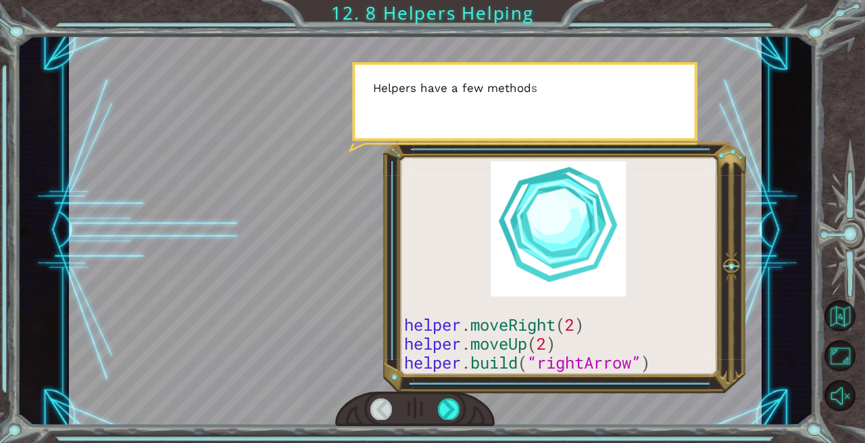
click at [448, 403] on div at bounding box center [449, 408] width 22 height 21
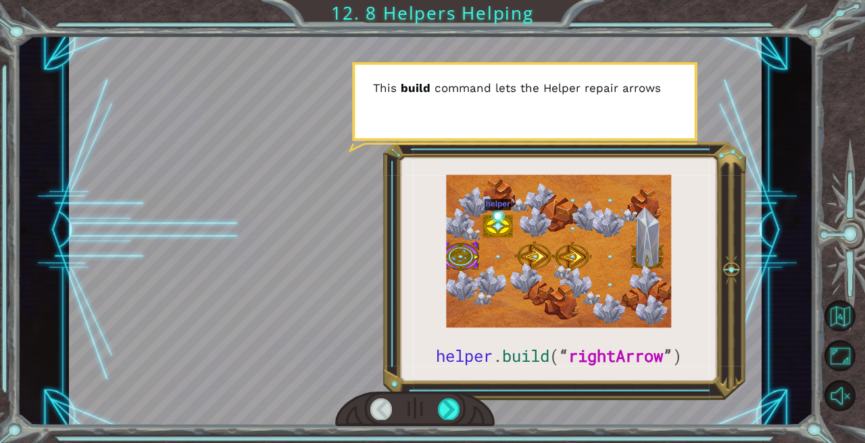
click at [448, 403] on div at bounding box center [449, 408] width 22 height 21
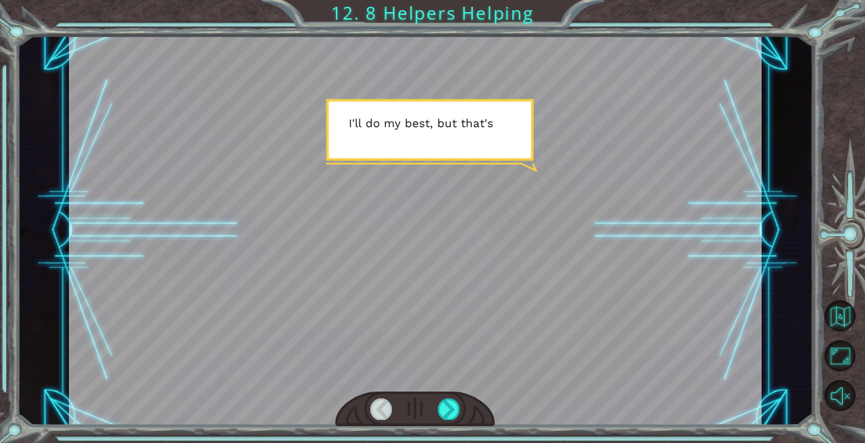
click at [448, 403] on div at bounding box center [449, 408] width 22 height 21
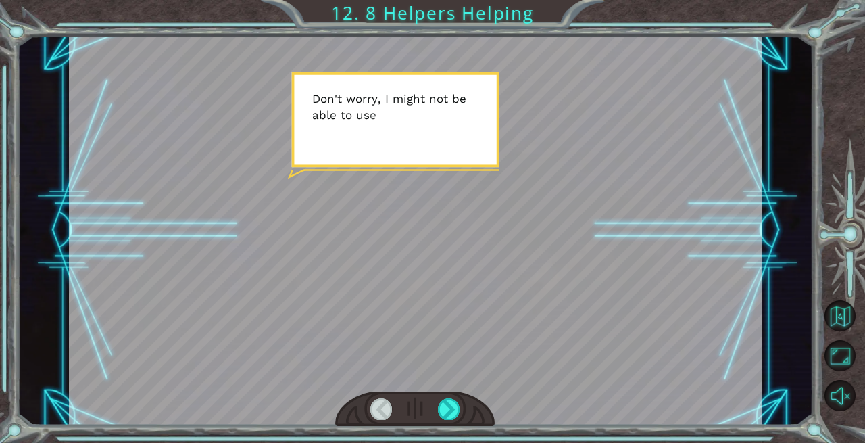
click at [448, 403] on div at bounding box center [449, 408] width 22 height 21
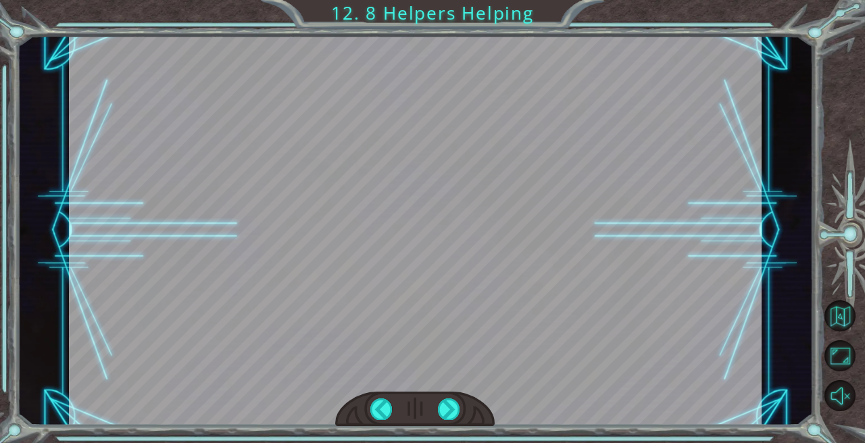
click at [448, 403] on div at bounding box center [449, 408] width 22 height 21
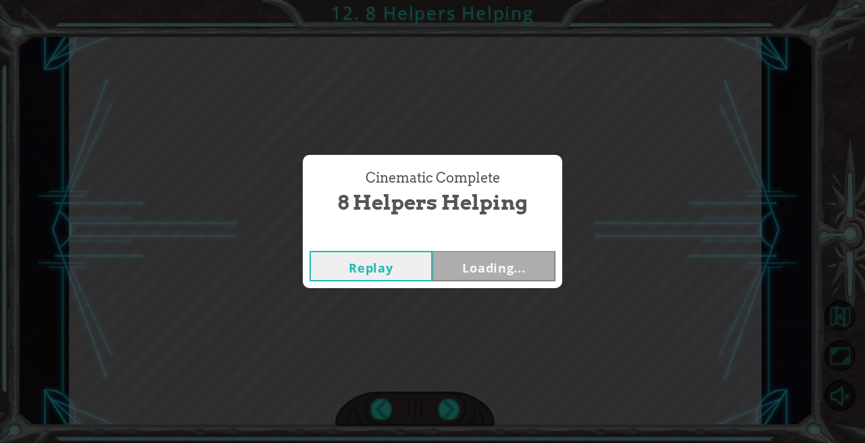
click at [448, 403] on div "Cinematic Complete 8 Helpers Helping Replay Loading..." at bounding box center [432, 221] width 865 height 443
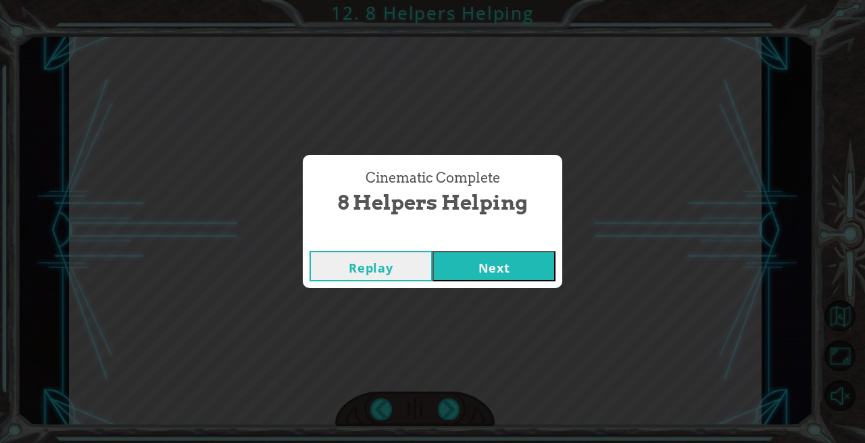
click at [479, 268] on button "Next" at bounding box center [494, 266] width 123 height 30
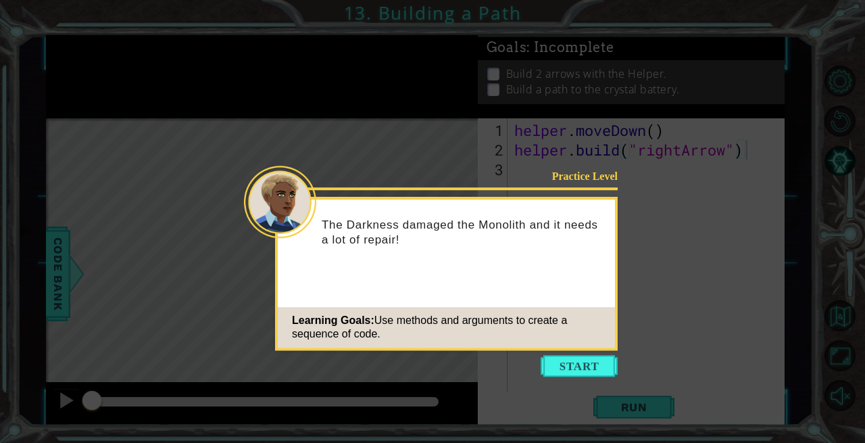
click at [572, 364] on button "Start" at bounding box center [579, 366] width 77 height 22
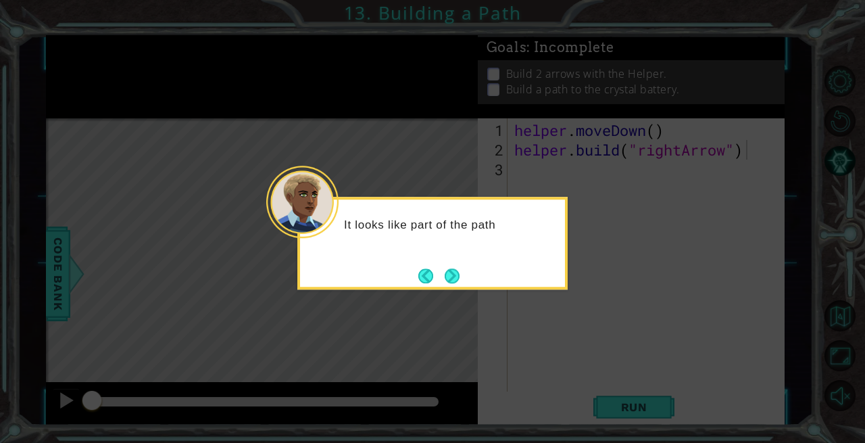
click at [456, 272] on button "Next" at bounding box center [452, 276] width 22 height 22
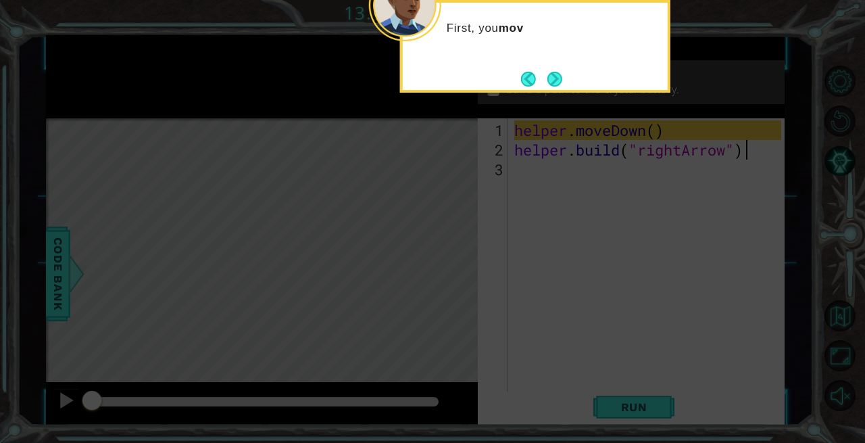
click at [556, 79] on button "Next" at bounding box center [555, 79] width 20 height 20
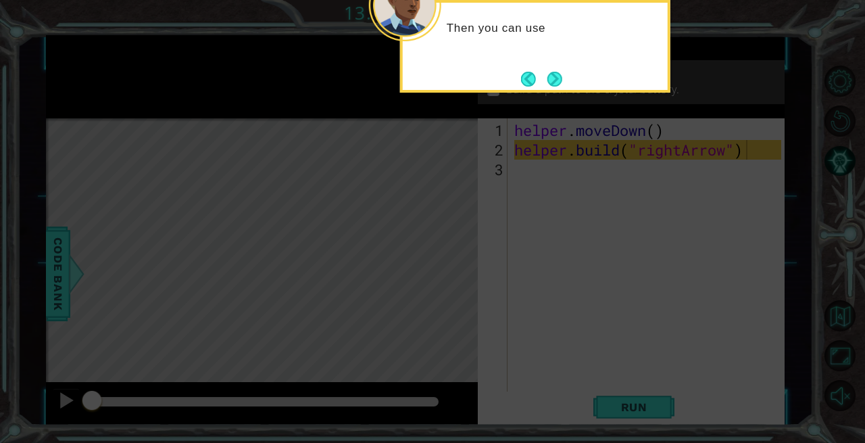
click at [554, 79] on button "Next" at bounding box center [554, 78] width 25 height 25
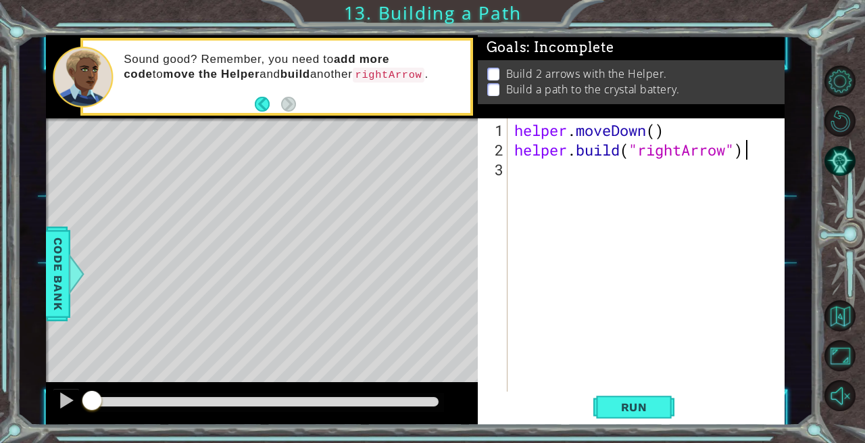
click at [535, 171] on div "helper . moveDown ( ) helper . build ( "rightArrow" )" at bounding box center [650, 277] width 277 height 314
click at [637, 404] on span "Run" at bounding box center [634, 407] width 53 height 14
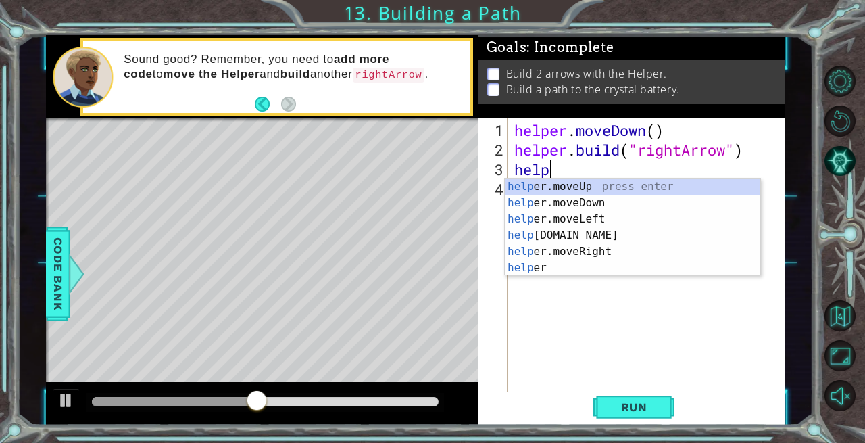
scroll to position [0, 1]
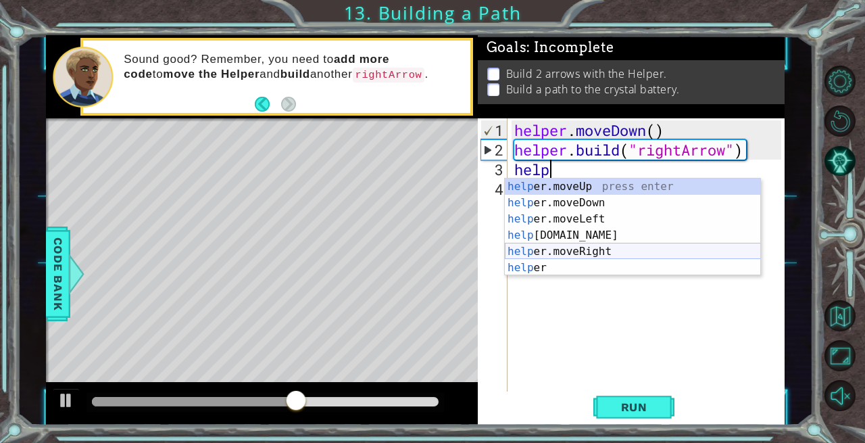
click at [580, 249] on div "help er.moveUp press enter help er.moveDown press enter help er.moveLeft press …" at bounding box center [633, 243] width 256 height 130
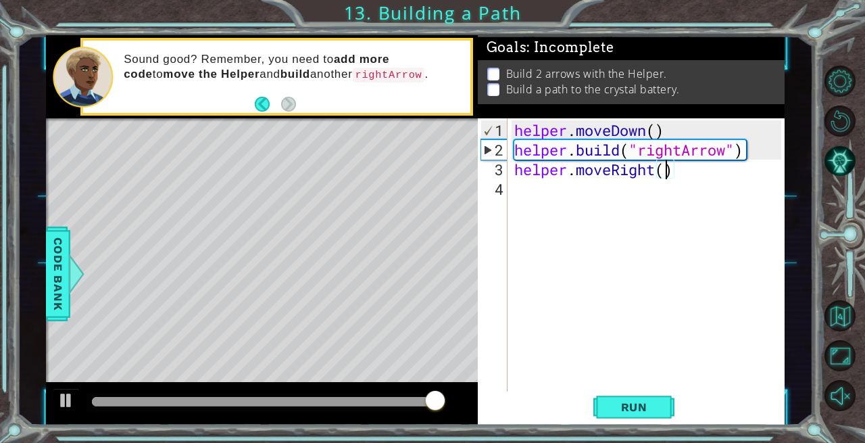
type textarea "helper.moveRight(3)"
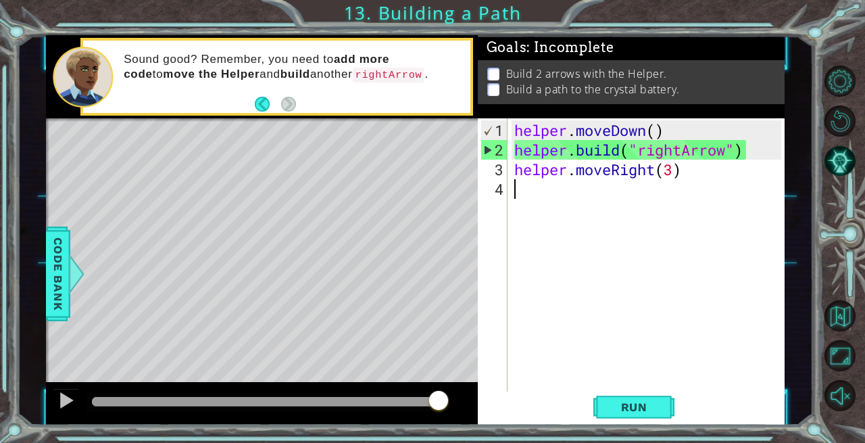
click at [535, 189] on div "helper . moveDown ( ) helper . build ( "rightArrow" ) helper . moveRight ( 3 )" at bounding box center [650, 277] width 277 height 314
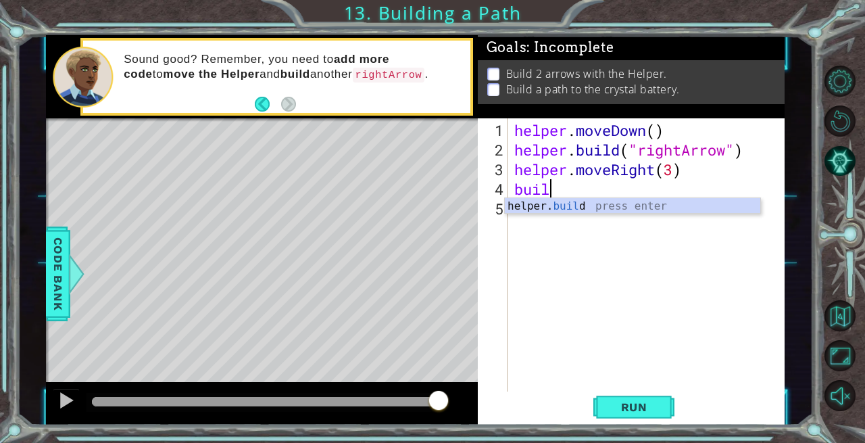
scroll to position [0, 1]
click at [541, 208] on div "helper. build press enter" at bounding box center [633, 222] width 256 height 49
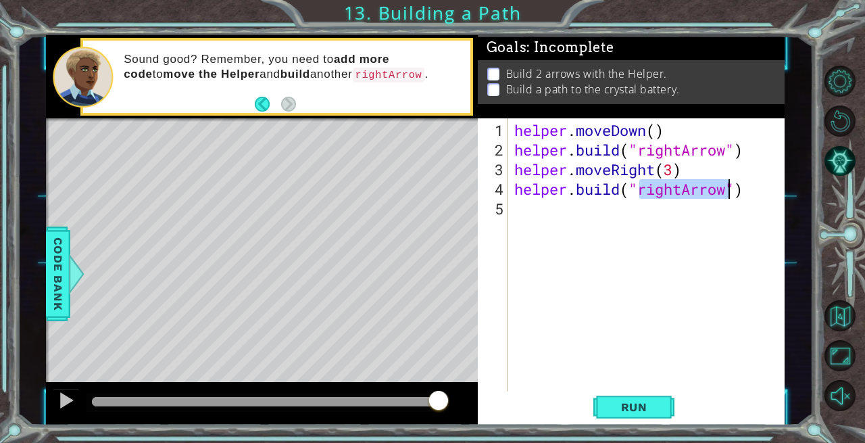
type textarea "[DOMAIN_NAME]("rightArrow")"
click at [640, 404] on span "Run" at bounding box center [634, 407] width 53 height 14
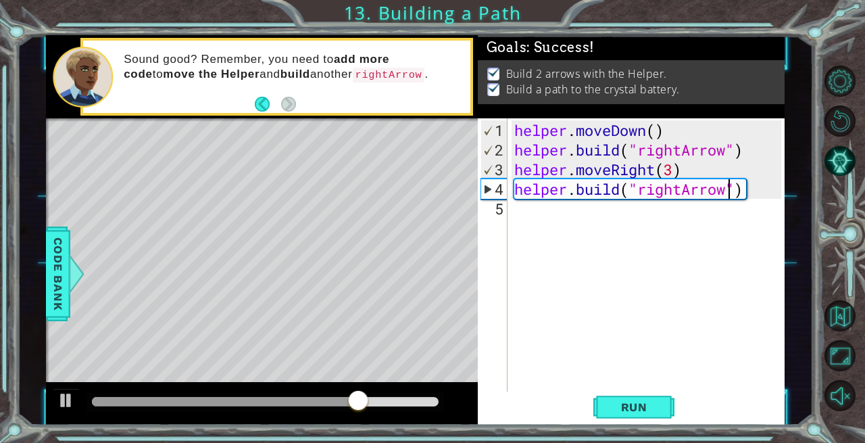
click at [513, 209] on div "helper . moveDown ( ) helper . build ( "rightArrow" ) helper . moveRight ( 3 ) …" at bounding box center [650, 277] width 277 height 314
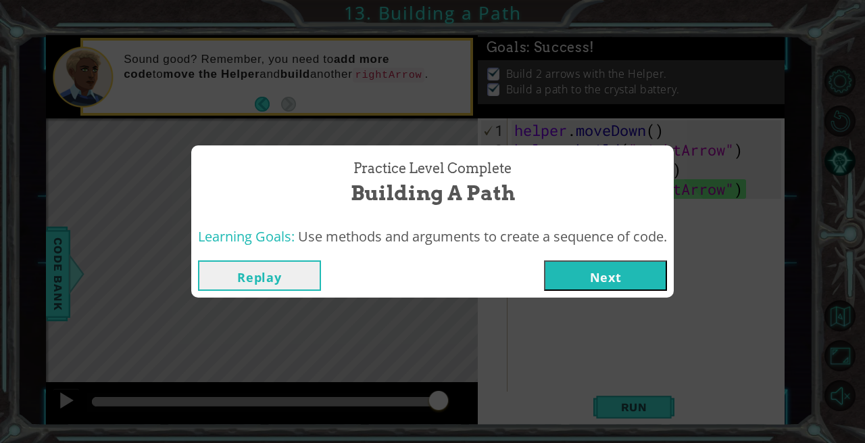
click at [622, 281] on button "Next" at bounding box center [605, 275] width 123 height 30
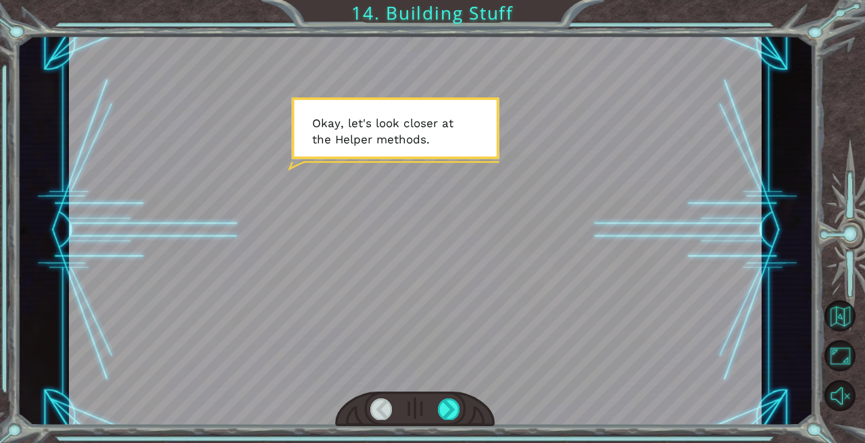
click at [444, 406] on div at bounding box center [449, 408] width 22 height 21
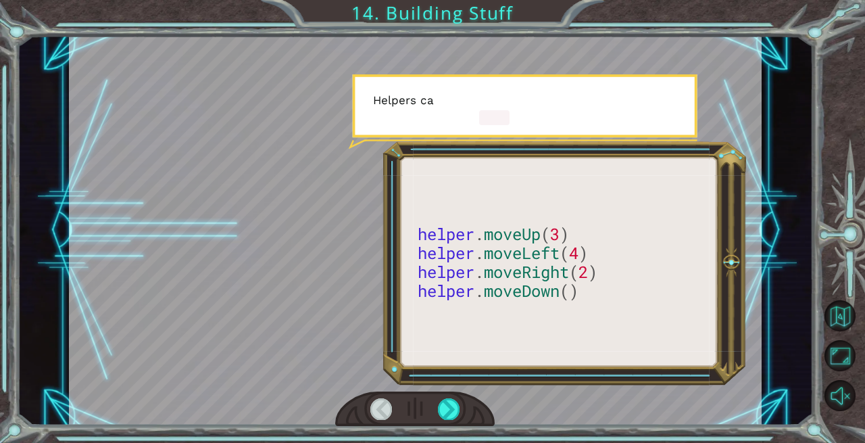
click at [444, 406] on div at bounding box center [449, 408] width 22 height 21
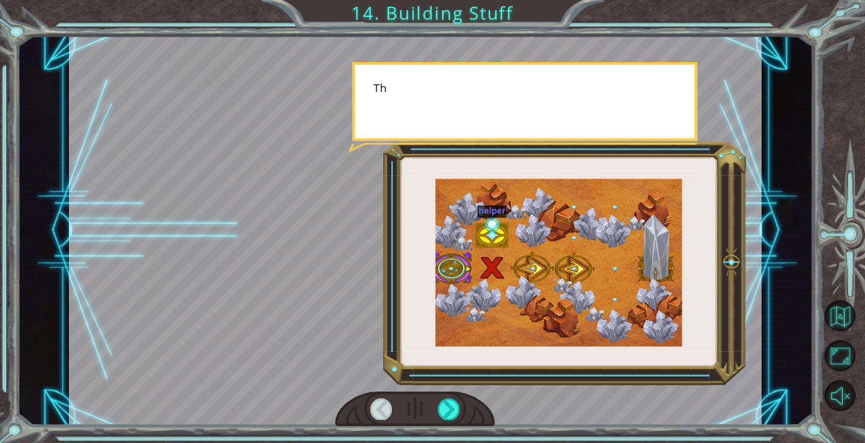
click at [444, 406] on div at bounding box center [449, 408] width 22 height 21
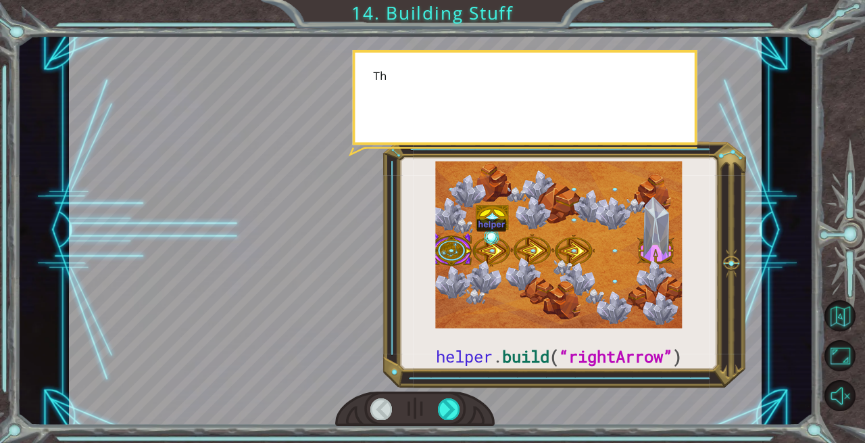
click at [444, 406] on div at bounding box center [449, 408] width 22 height 21
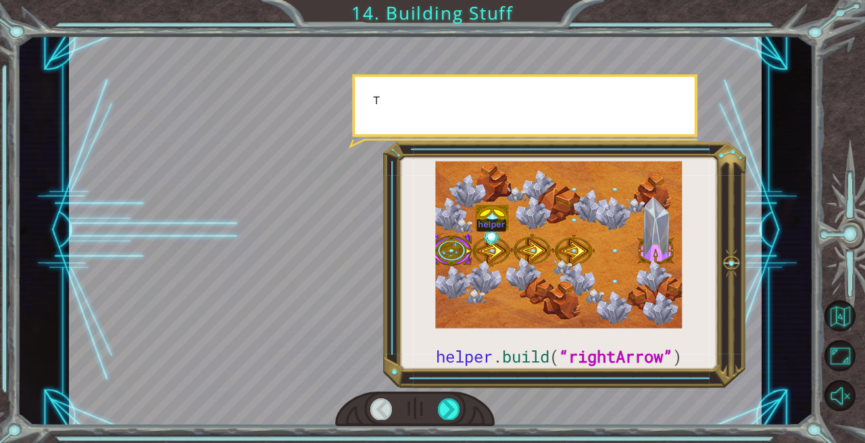
click at [444, 406] on div at bounding box center [449, 408] width 22 height 21
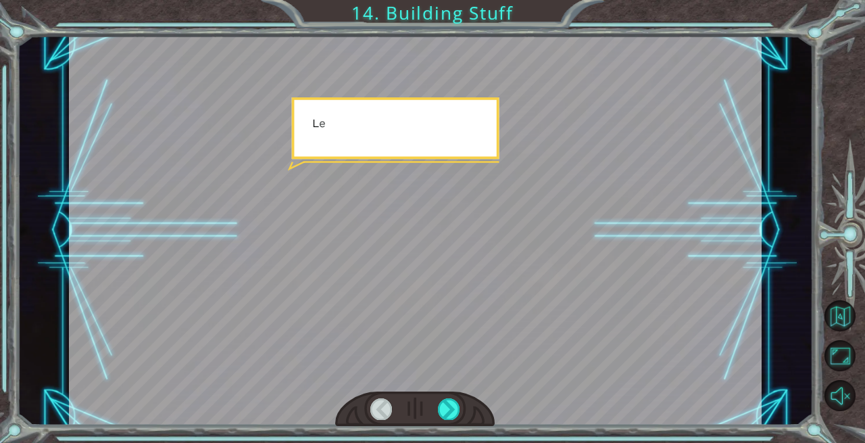
click at [444, 406] on div at bounding box center [449, 408] width 22 height 21
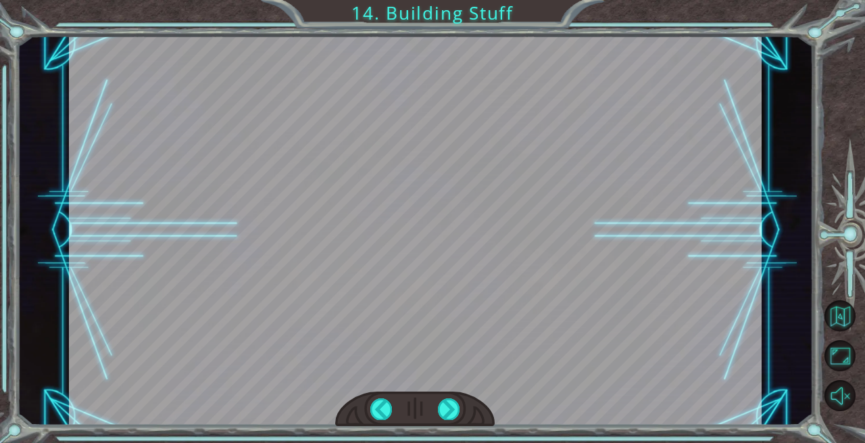
click at [444, 406] on div at bounding box center [449, 408] width 22 height 21
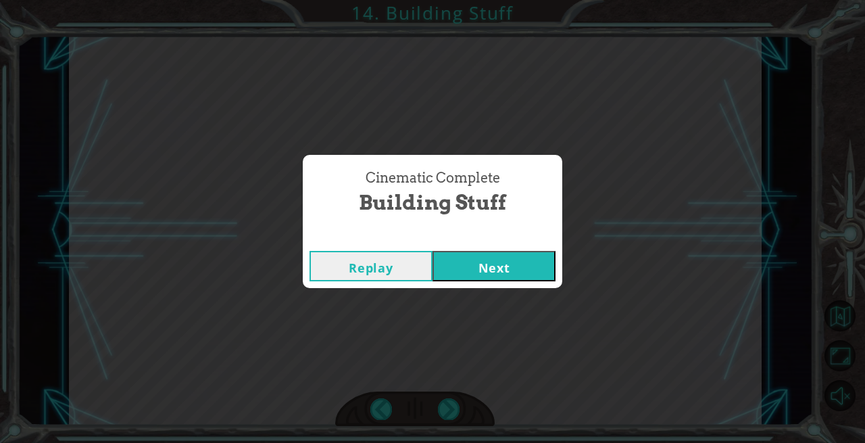
click at [444, 406] on div "Cinematic Complete Building Stuff Replay Next" at bounding box center [432, 221] width 865 height 443
click at [494, 267] on button "Next" at bounding box center [494, 266] width 123 height 30
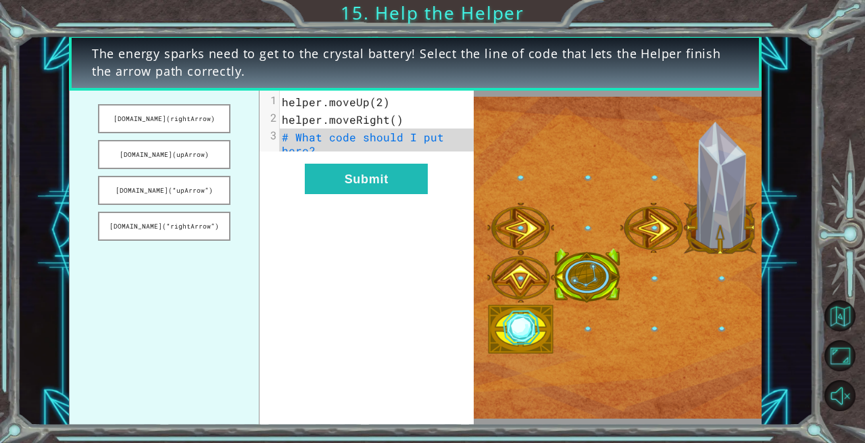
drag, startPoint x: 160, startPoint y: 153, endPoint x: 215, endPoint y: 159, distance: 55.0
click at [215, 159] on button "[DOMAIN_NAME](upArrow)" at bounding box center [164, 154] width 133 height 29
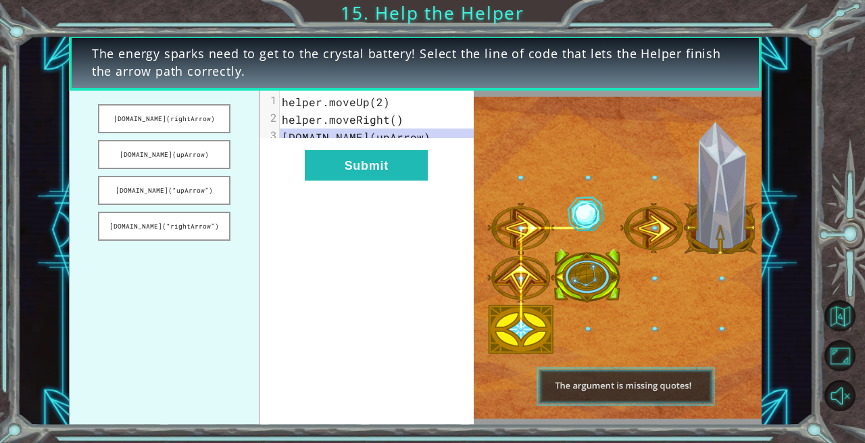
click at [381, 181] on button "Submit" at bounding box center [366, 165] width 123 height 30
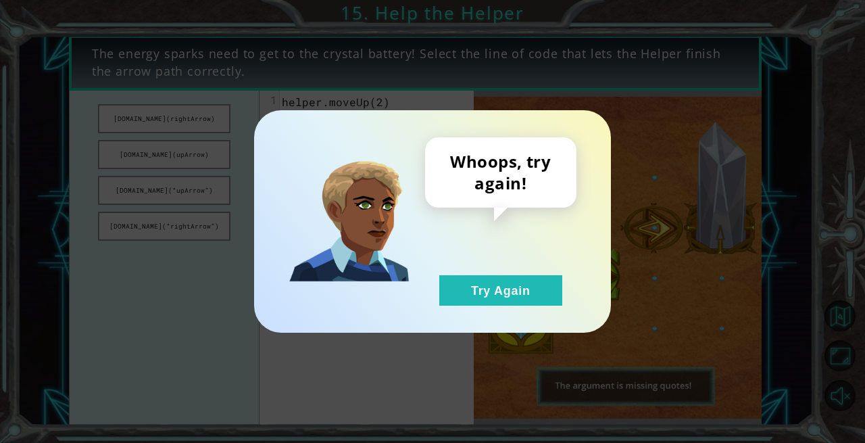
click at [506, 285] on button "Try Again" at bounding box center [500, 290] width 123 height 30
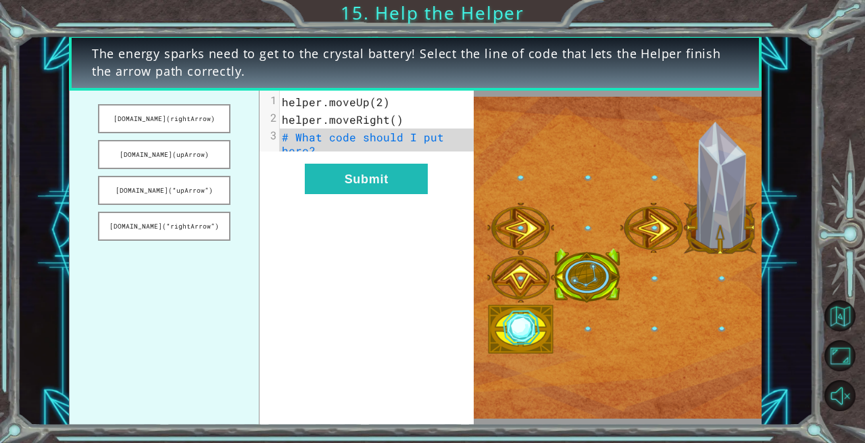
click at [156, 122] on button "[DOMAIN_NAME](rightArrow)" at bounding box center [164, 118] width 133 height 29
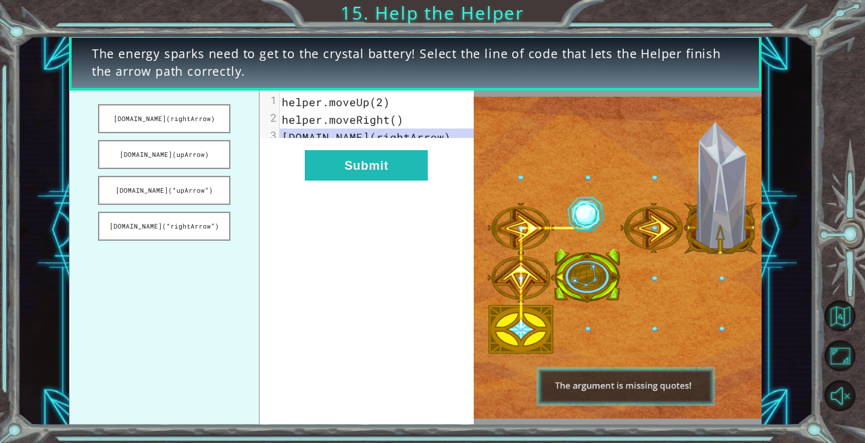
click at [350, 181] on button "Submit" at bounding box center [366, 165] width 123 height 30
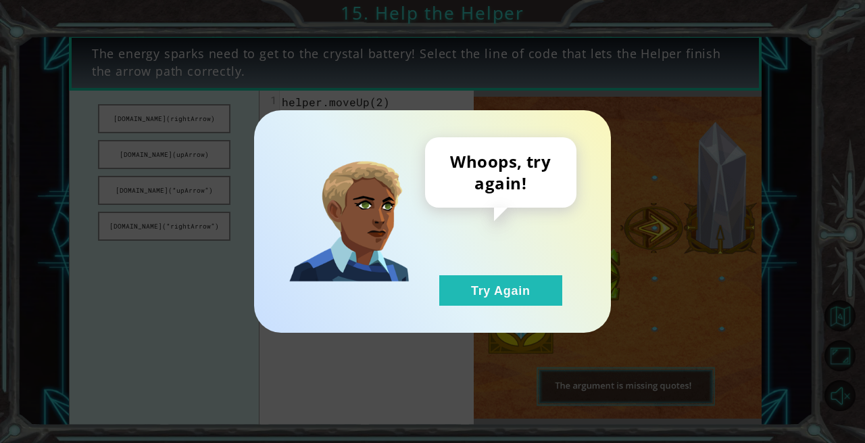
click at [501, 279] on button "Try Again" at bounding box center [500, 290] width 123 height 30
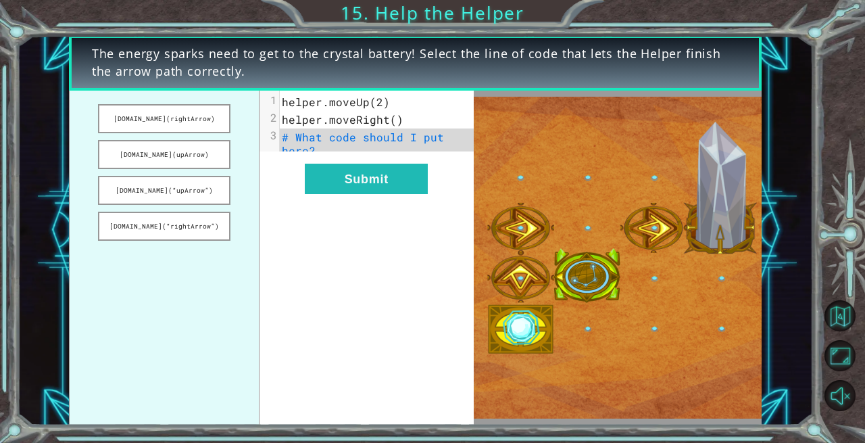
click at [183, 226] on button "[DOMAIN_NAME](“rightArrow”)" at bounding box center [164, 226] width 133 height 29
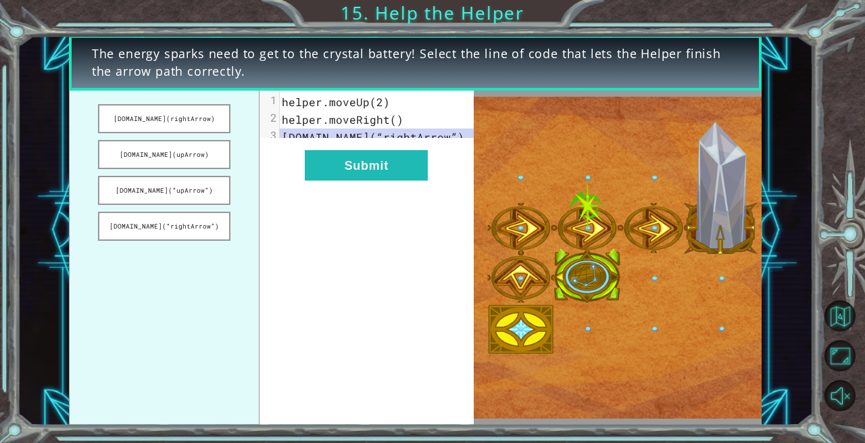
click at [362, 173] on button "Submit" at bounding box center [366, 165] width 123 height 30
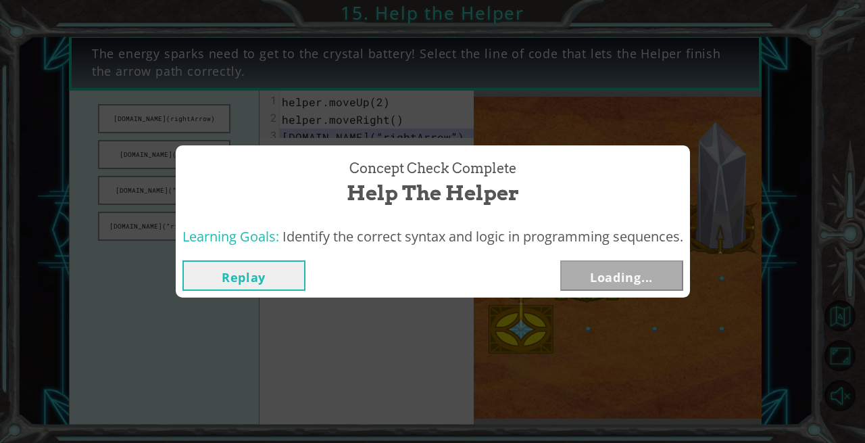
click at [400, 176] on span "Concept Check Complete" at bounding box center [433, 169] width 167 height 20
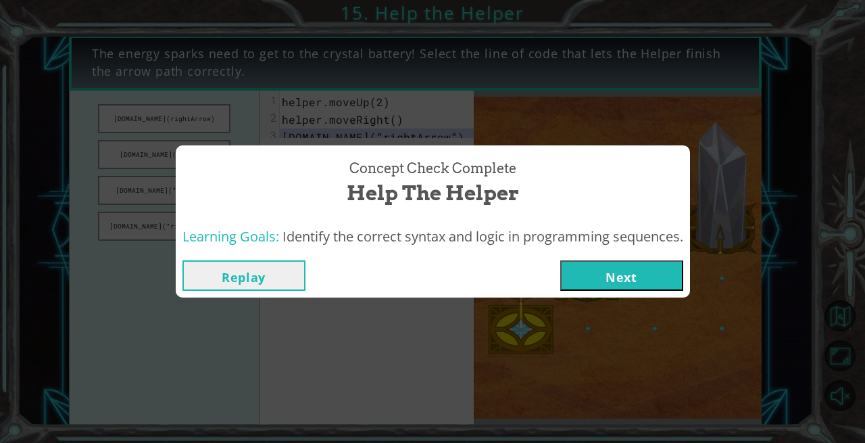
click at [618, 280] on button "Next" at bounding box center [621, 275] width 123 height 30
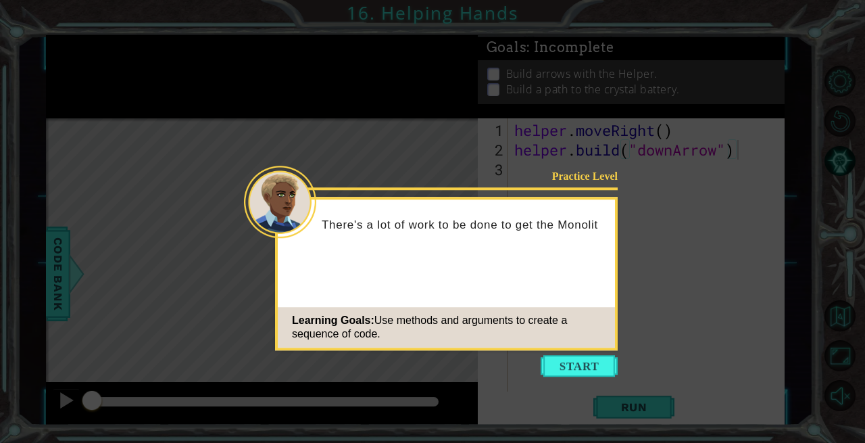
click at [559, 371] on button "Start" at bounding box center [579, 366] width 77 height 22
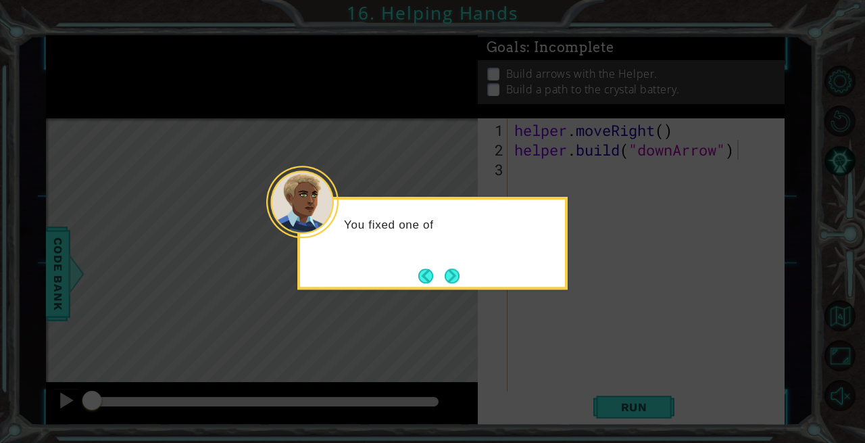
click at [433, 279] on button "Back" at bounding box center [432, 275] width 26 height 15
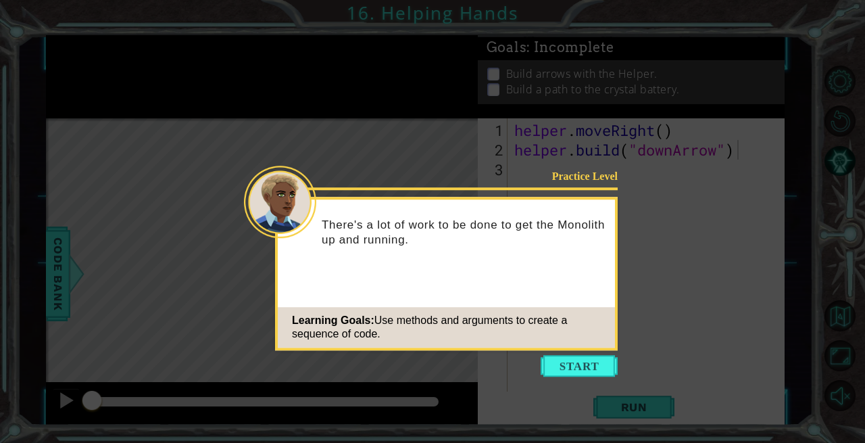
click at [584, 369] on button "Start" at bounding box center [579, 366] width 77 height 22
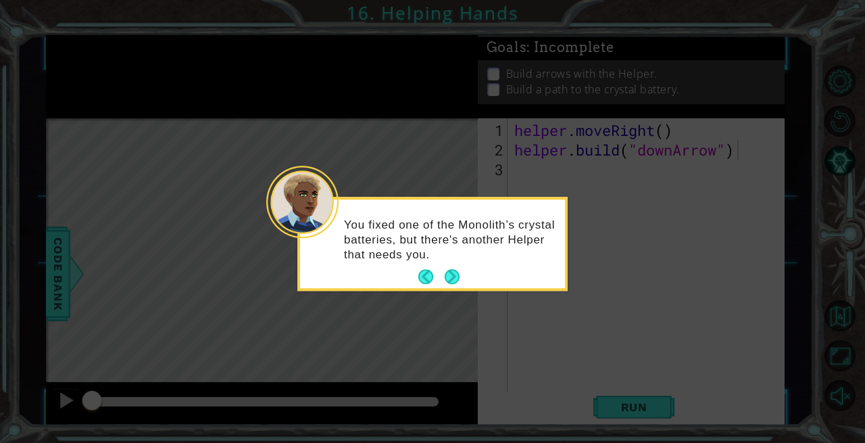
click at [449, 273] on button "Next" at bounding box center [452, 276] width 25 height 25
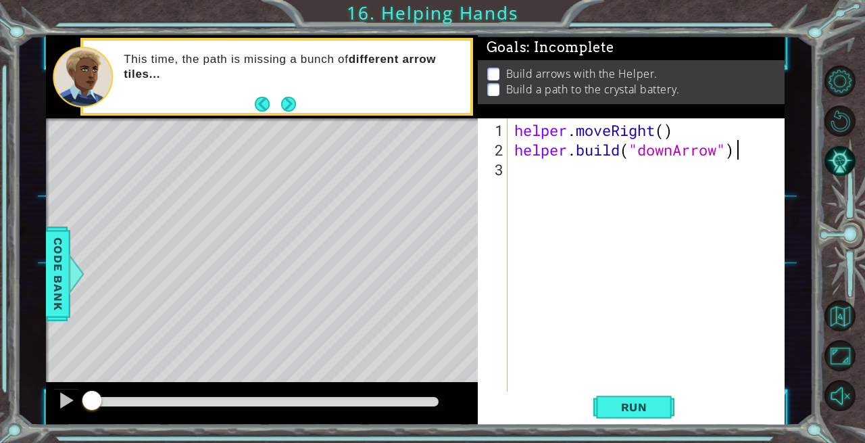
click at [537, 174] on div "helper . moveRight ( ) helper . build ( "downArrow" )" at bounding box center [650, 277] width 277 height 314
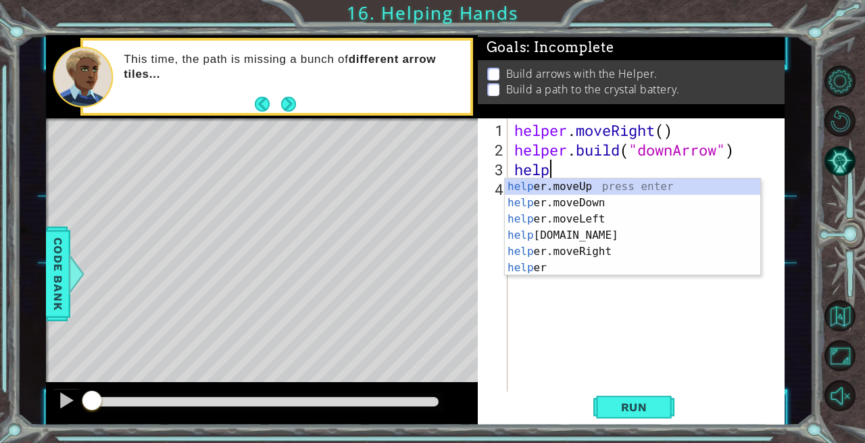
scroll to position [0, 1]
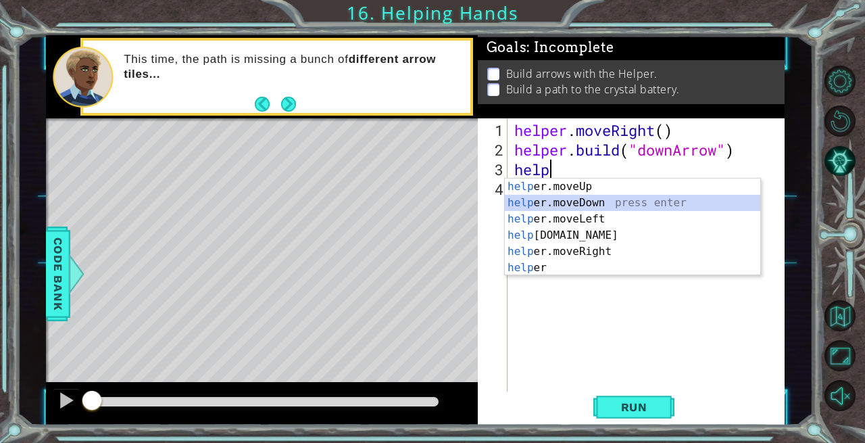
click at [573, 201] on div "help er.moveUp press enter help er.moveDown press enter help er.moveLeft press …" at bounding box center [633, 243] width 256 height 130
type textarea "helper.moveDown(1)"
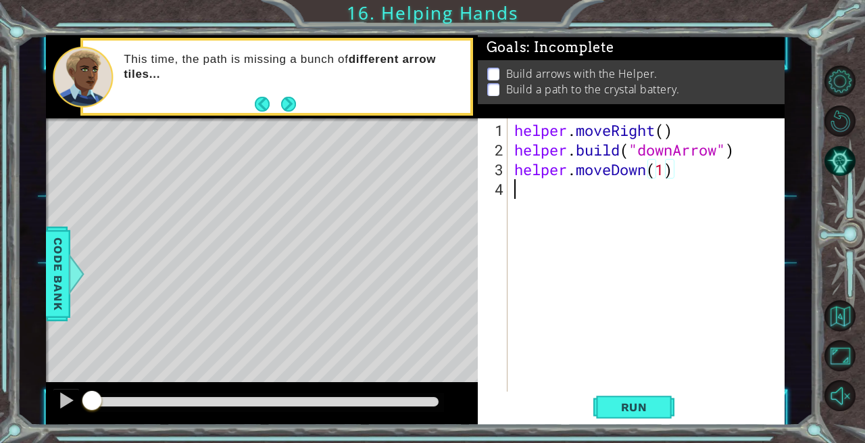
click at [525, 209] on div "helper . moveRight ( ) helper . build ( "downArrow" ) helper . moveDown ( 1 )" at bounding box center [650, 277] width 277 height 314
type textarea "m"
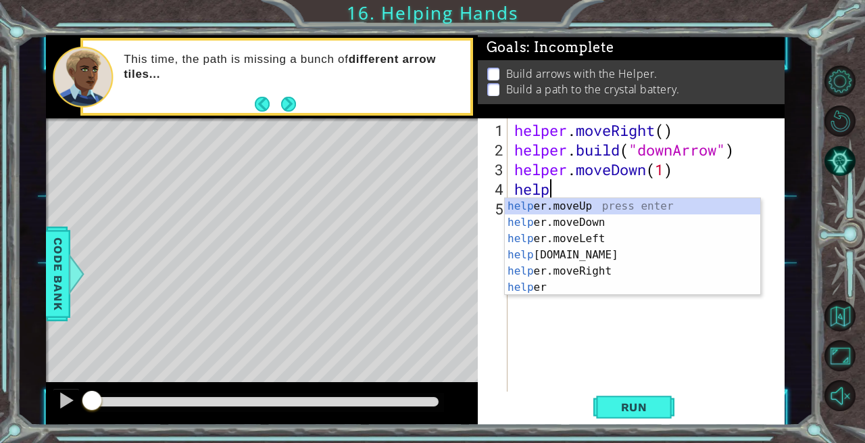
scroll to position [0, 1]
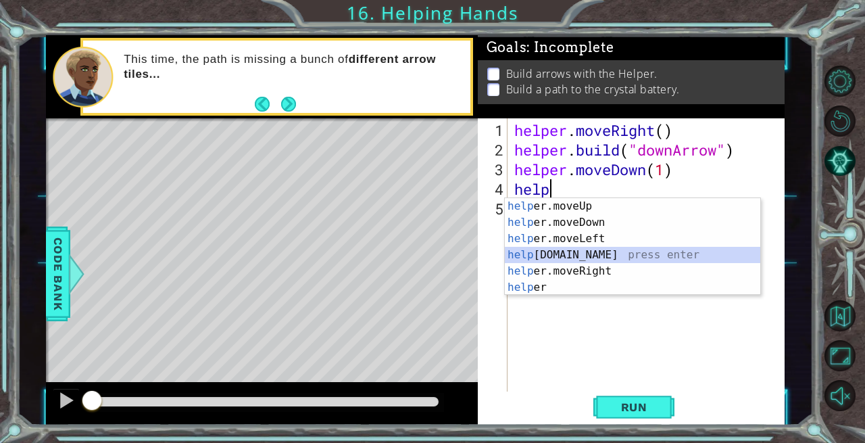
click at [583, 255] on div "help er.moveUp press enter help er.moveDown press enter help er.moveLeft press …" at bounding box center [633, 263] width 256 height 130
type textarea "[DOMAIN_NAME]("rightArrow")"
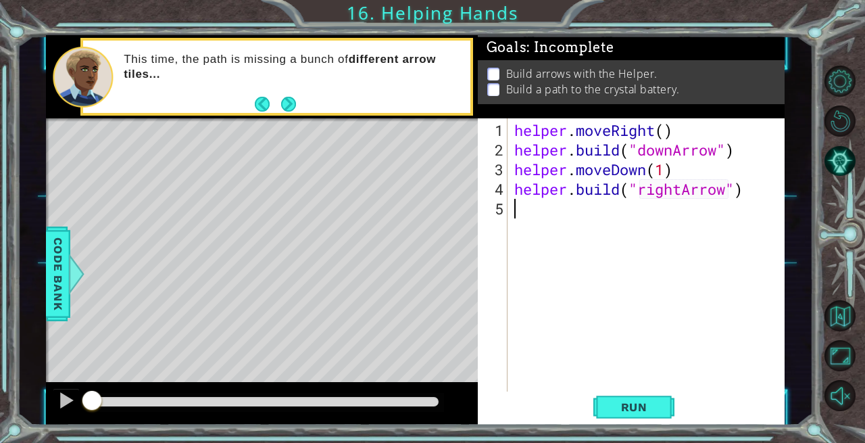
click at [530, 220] on div "helper . moveRight ( ) helper . build ( "downArrow" ) helper . moveDown ( 1 ) h…" at bounding box center [650, 277] width 277 height 314
click at [638, 412] on span "Run" at bounding box center [634, 407] width 53 height 14
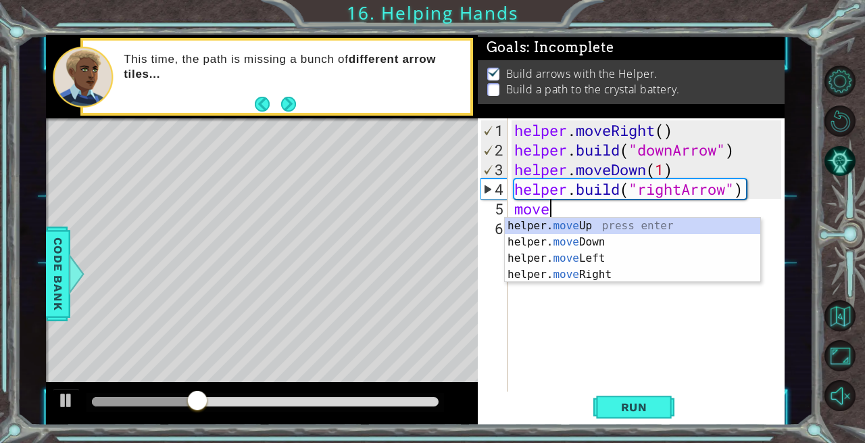
scroll to position [0, 1]
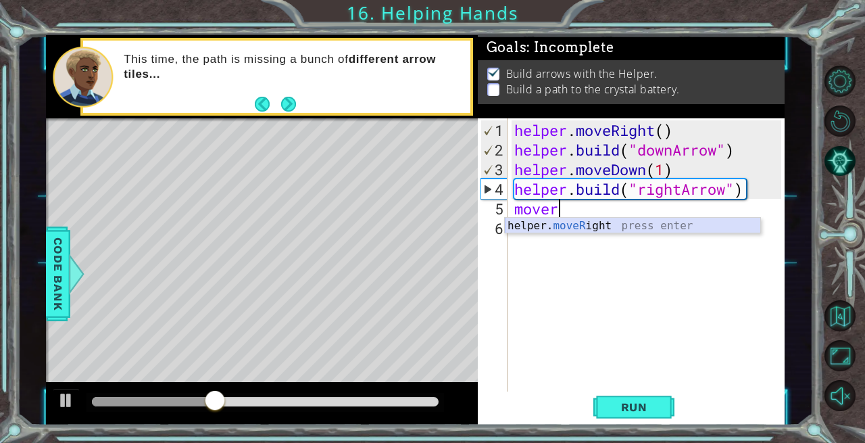
click at [579, 229] on div "helper. moveR ight press enter" at bounding box center [633, 242] width 256 height 49
type textarea "helper.moveRight(1)"
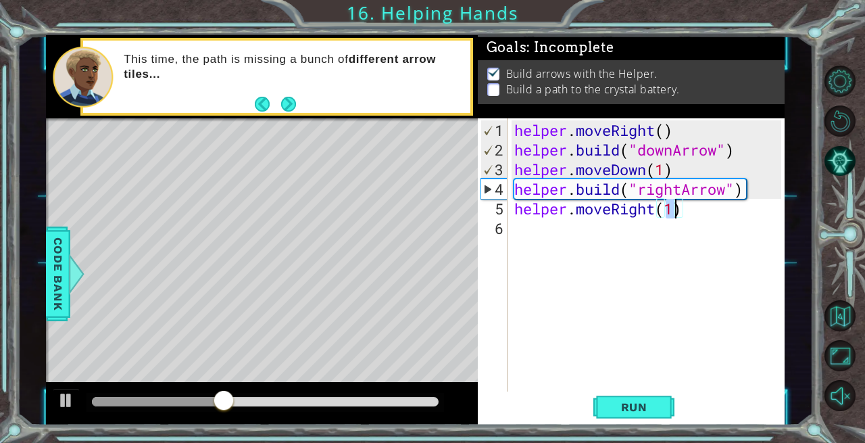
click at [537, 239] on div "helper . moveRight ( ) helper . build ( "downArrow" ) helper . moveDown ( 1 ) h…" at bounding box center [650, 277] width 277 height 314
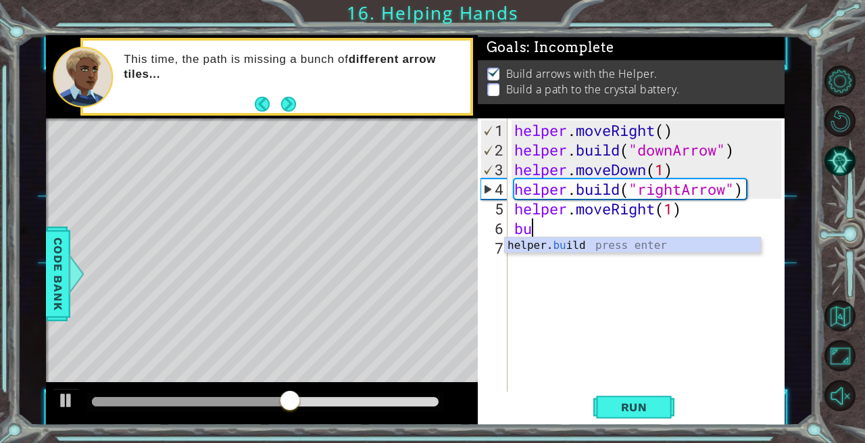
type textarea "[DOMAIN_NAME]("rightArrow")"
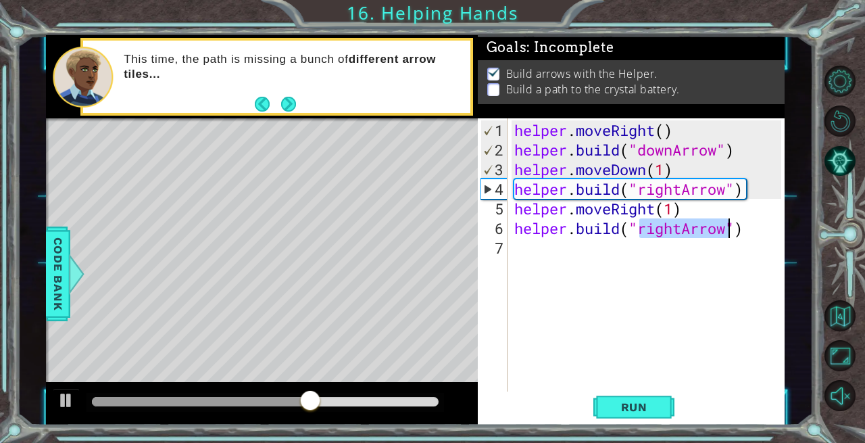
click at [529, 254] on div "helper . moveRight ( ) helper . build ( "downArrow" ) helper . moveDown ( 1 ) h…" at bounding box center [650, 277] width 277 height 314
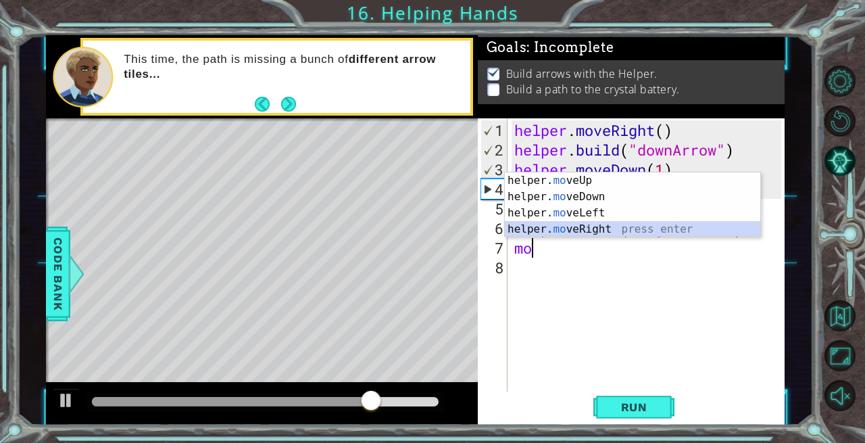
click at [581, 229] on div "helper. mo veUp press enter helper. mo veDown press enter helper. mo veLeft pre…" at bounding box center [633, 220] width 256 height 97
type textarea "helper.moveRight(1)"
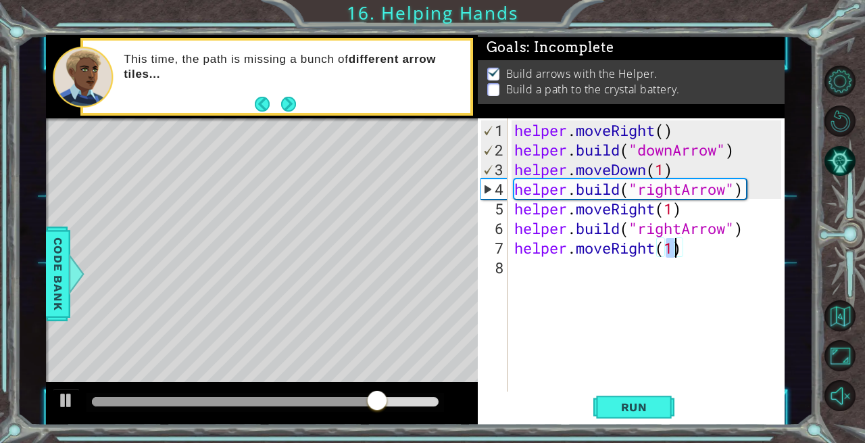
click at [532, 270] on div "helper . moveRight ( ) helper . build ( "downArrow" ) helper . moveDown ( 1 ) h…" at bounding box center [650, 277] width 277 height 314
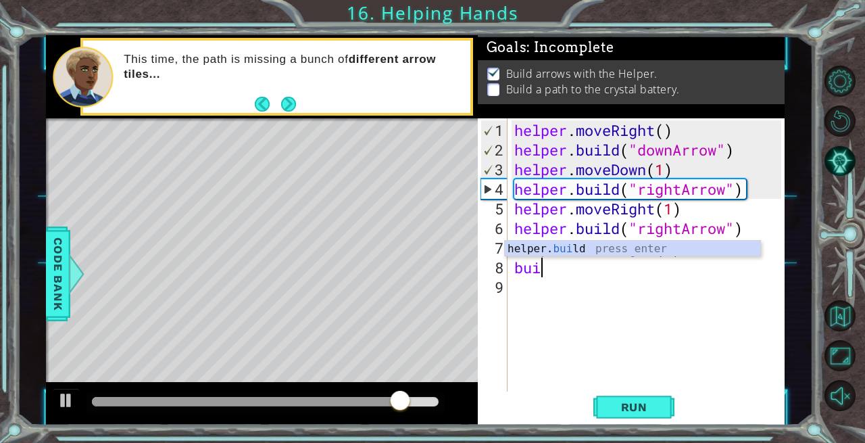
scroll to position [0, 1]
click at [602, 249] on div "helper. buil d press enter" at bounding box center [633, 265] width 256 height 49
type textarea "[DOMAIN_NAME]("rightArrow")"
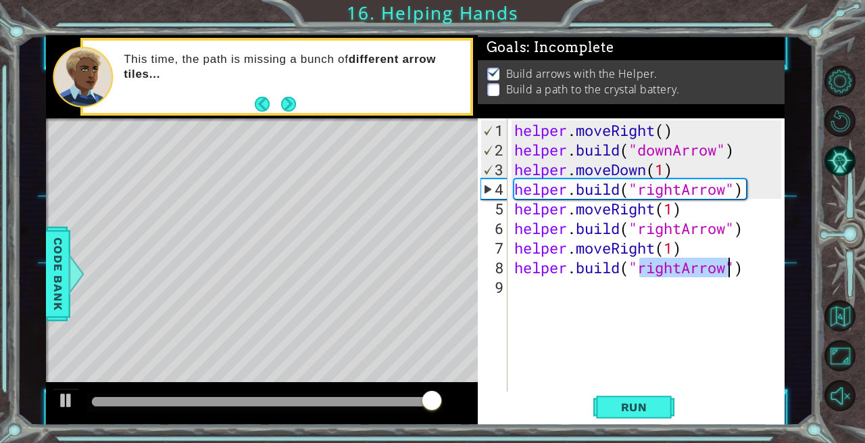
click at [546, 310] on div "helper . moveRight ( ) helper . build ( "downArrow" ) helper . moveDown ( 1 ) h…" at bounding box center [650, 277] width 277 height 314
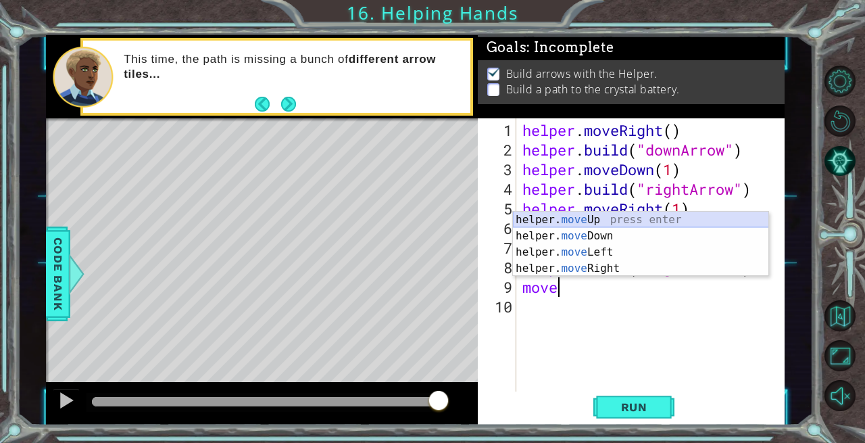
click at [590, 220] on div "helper. move Up press enter helper. move Down press enter helper. move Left pre…" at bounding box center [641, 260] width 256 height 97
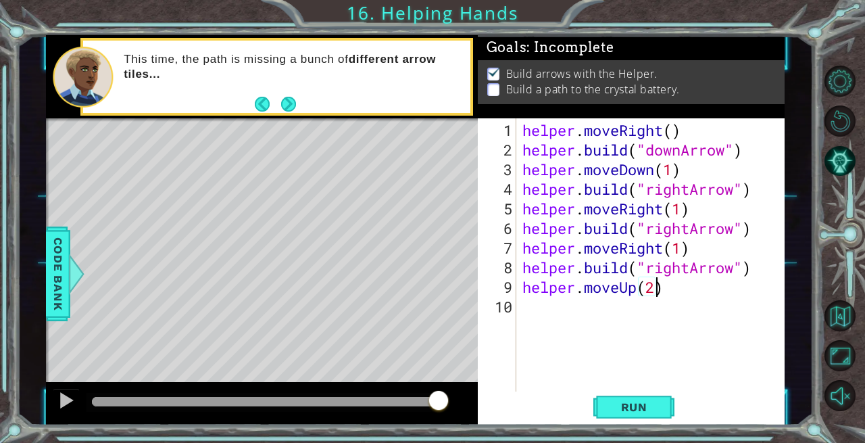
scroll to position [0, 5]
click at [631, 401] on span "Run" at bounding box center [634, 407] width 53 height 14
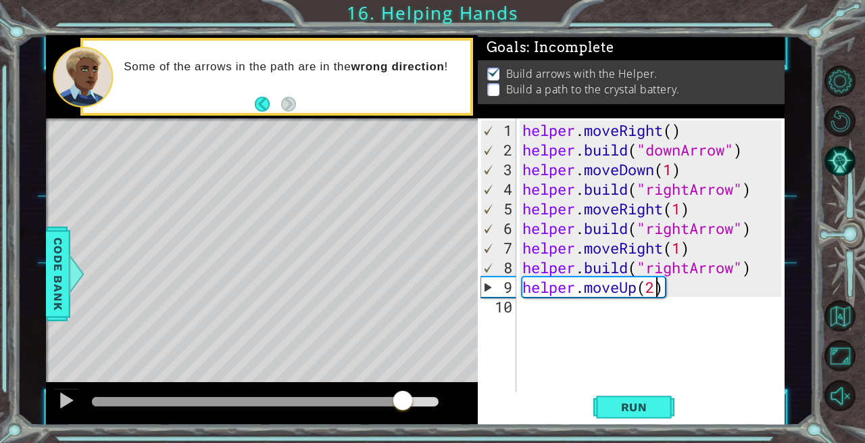
drag, startPoint x: 134, startPoint y: 391, endPoint x: 439, endPoint y: 423, distance: 307.2
click at [439, 423] on div at bounding box center [262, 403] width 432 height 43
click at [361, 397] on div at bounding box center [265, 401] width 347 height 9
drag, startPoint x: 736, startPoint y: 268, endPoint x: 649, endPoint y: 268, distance: 86.5
click at [649, 268] on div "helper . moveRight ( ) helper . build ( "downArrow" ) helper . moveDown ( 1 ) h…" at bounding box center [654, 277] width 269 height 314
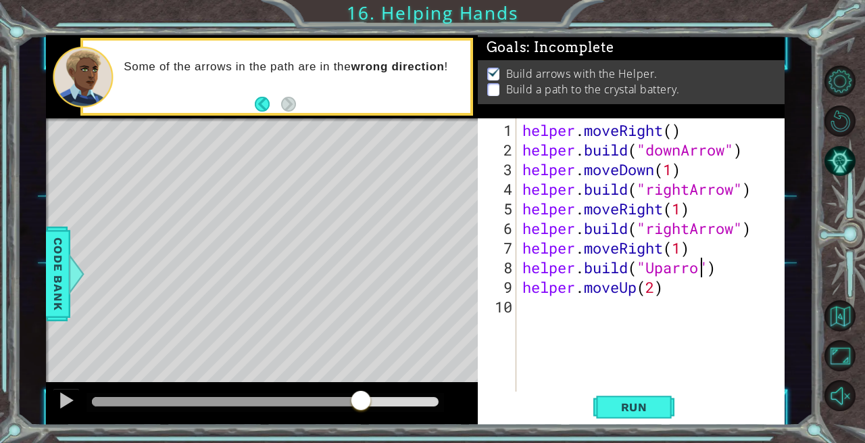
scroll to position [0, 8]
click at [642, 405] on span "Run" at bounding box center [634, 407] width 53 height 14
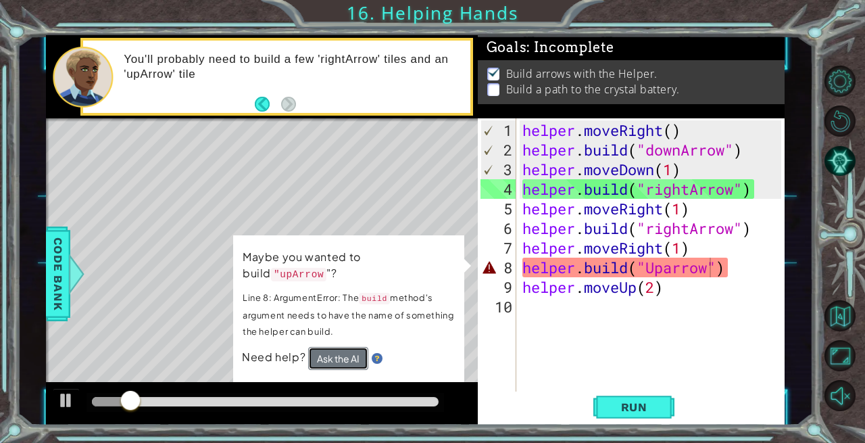
click at [349, 347] on button "Ask the AI" at bounding box center [338, 358] width 60 height 23
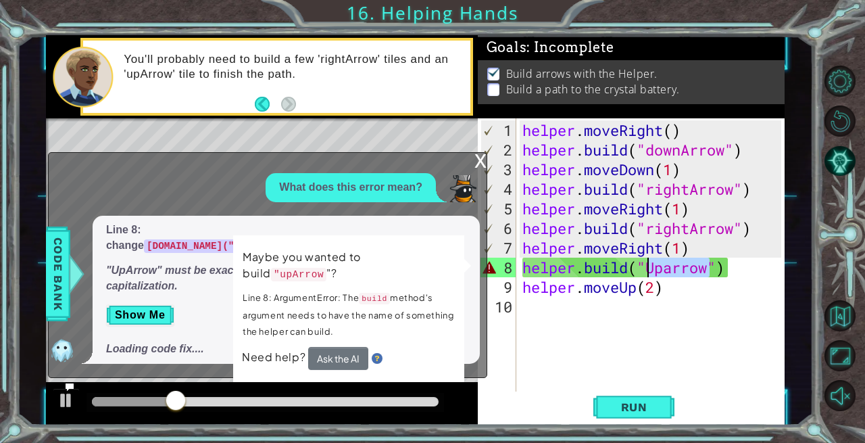
drag, startPoint x: 712, startPoint y: 266, endPoint x: 649, endPoint y: 268, distance: 62.9
click at [649, 268] on div "helper . moveRight ( ) helper . build ( "downArrow" ) helper . moveDown ( 1 ) h…" at bounding box center [654, 277] width 269 height 314
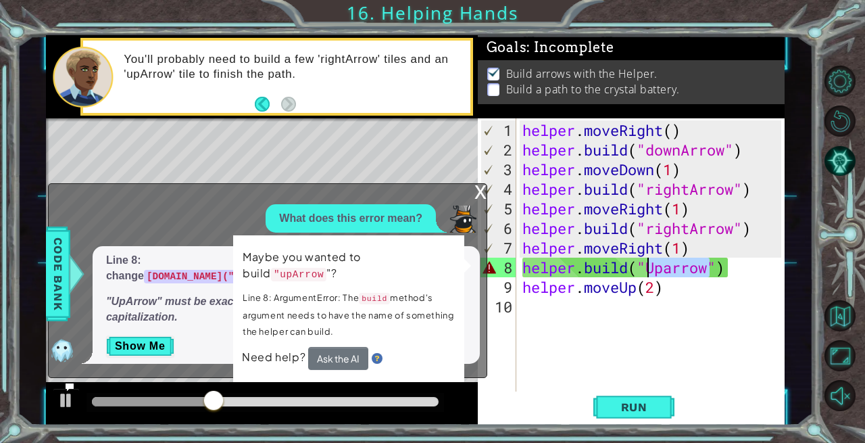
click at [485, 396] on div "Run" at bounding box center [634, 406] width 307 height 30
click at [479, 197] on div "x" at bounding box center [481, 191] width 12 height 14
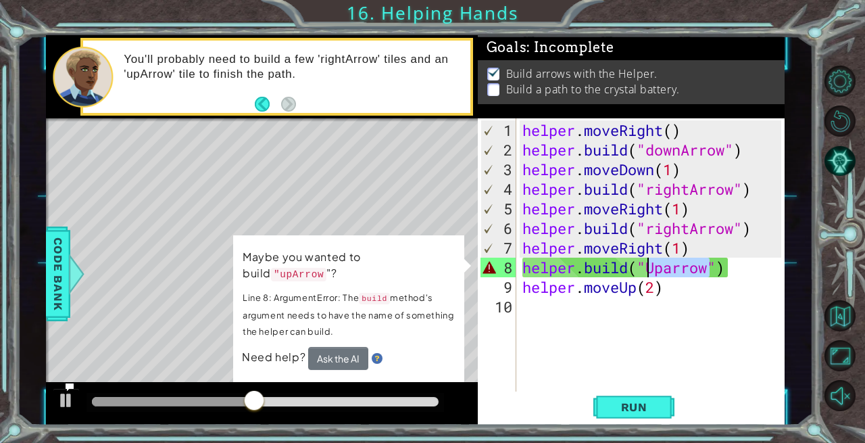
drag, startPoint x: 713, startPoint y: 270, endPoint x: 646, endPoint y: 270, distance: 66.3
click at [646, 270] on div "helper . moveRight ( ) helper . build ( "downArrow" ) helper . moveDown ( 1 ) h…" at bounding box center [654, 277] width 269 height 314
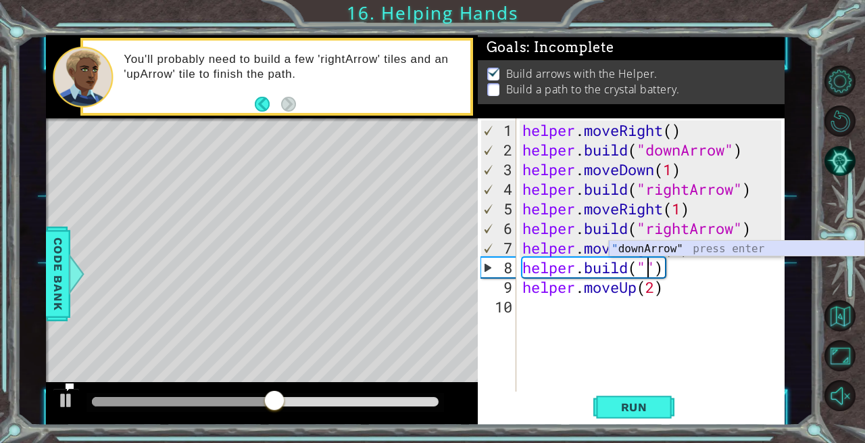
click at [713, 247] on div "" downArrow" press enter" at bounding box center [737, 265] width 256 height 49
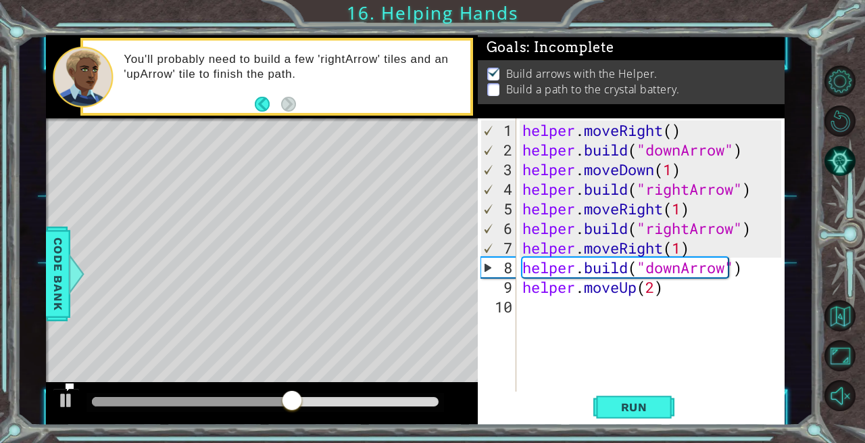
click at [636, 412] on span "Run" at bounding box center [634, 407] width 53 height 14
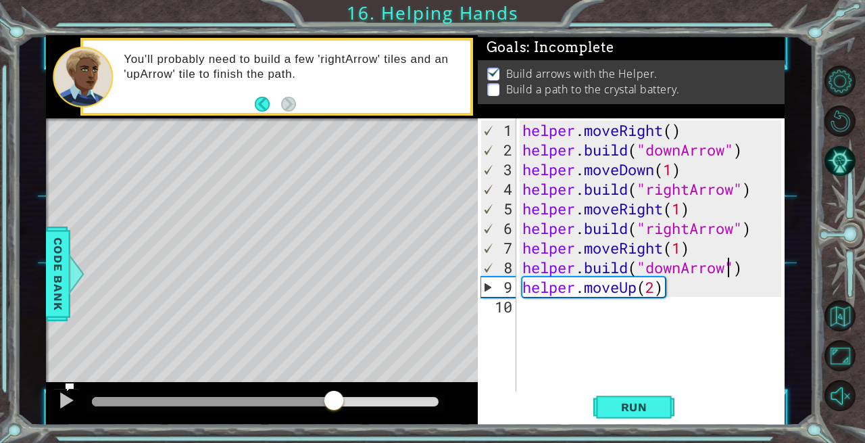
drag, startPoint x: 302, startPoint y: 402, endPoint x: 333, endPoint y: 401, distance: 31.8
click at [333, 401] on div at bounding box center [265, 401] width 347 height 9
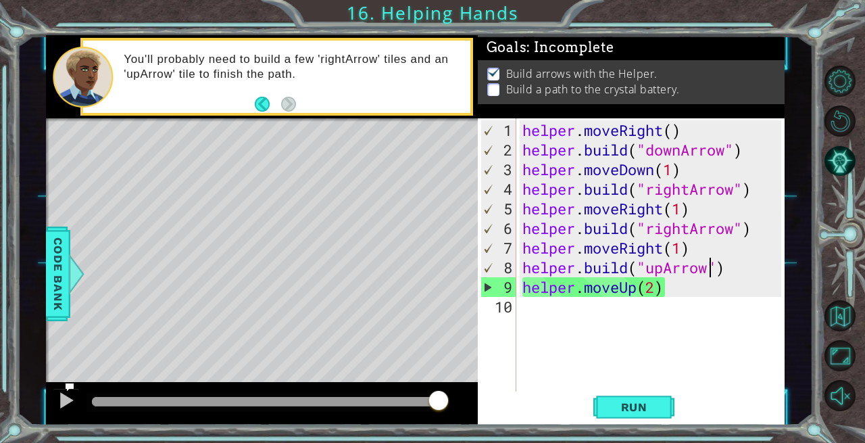
type textarea "[DOMAIN_NAME]("upArrow")"
click at [630, 407] on span "Run" at bounding box center [634, 407] width 53 height 14
drag, startPoint x: 148, startPoint y: 398, endPoint x: 529, endPoint y: 396, distance: 381.3
click at [529, 396] on body "1 2 3 4 5 6 helper . moveRight ( ) helper . build ( "downArrow " ) helper . mov…" at bounding box center [432, 221] width 865 height 443
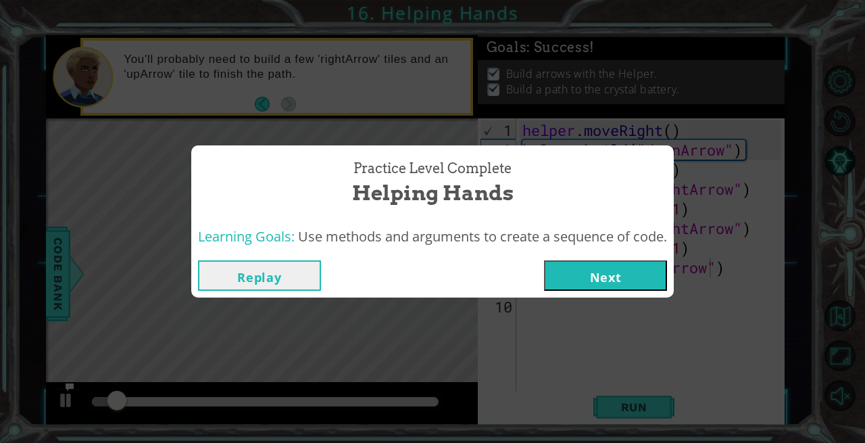
click at [615, 274] on button "Next" at bounding box center [605, 275] width 123 height 30
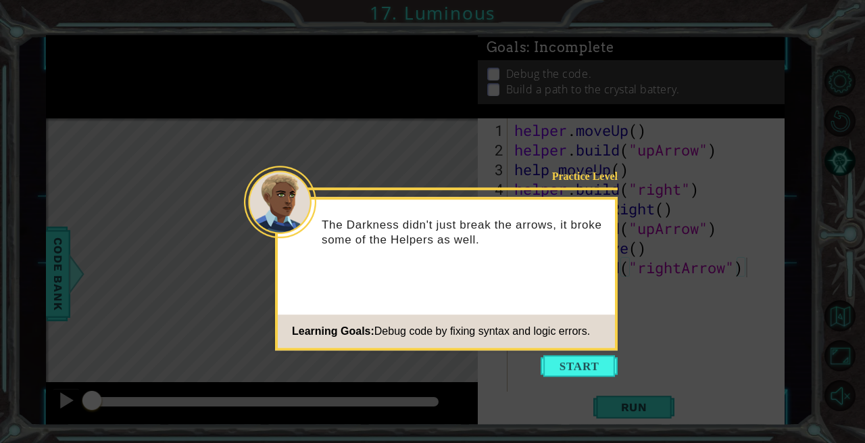
click at [581, 367] on button "Start" at bounding box center [579, 366] width 77 height 22
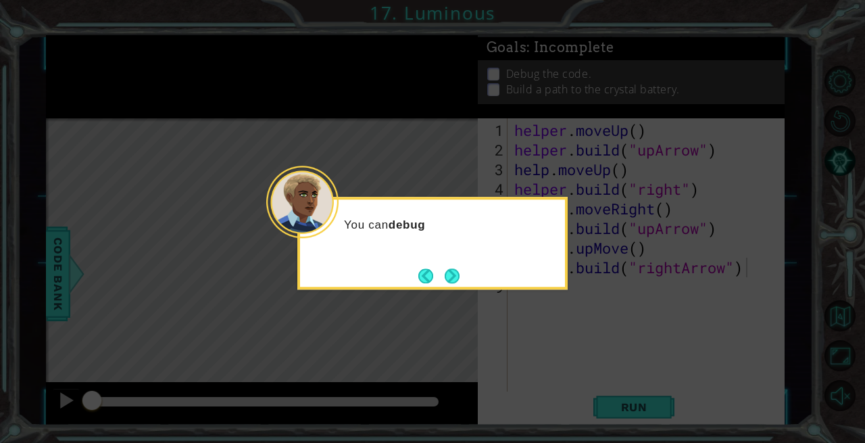
click at [610, 335] on icon at bounding box center [432, 221] width 865 height 443
click at [452, 275] on button "Next" at bounding box center [452, 276] width 16 height 16
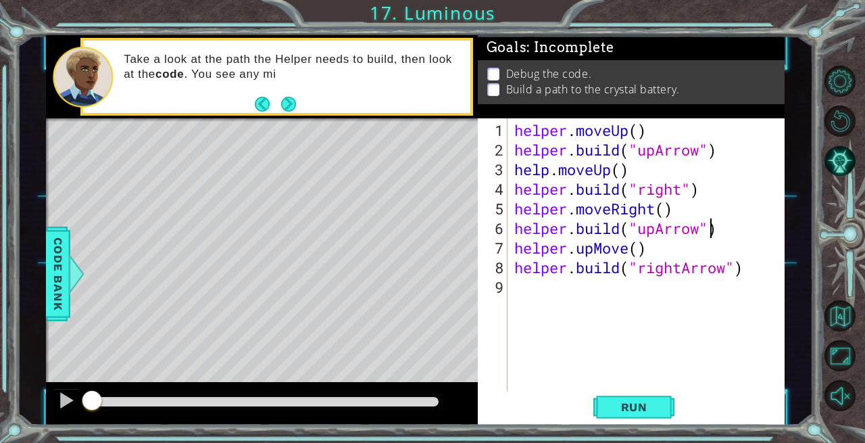
click at [713, 233] on div "helper . moveUp ( ) helper . build ( "upArrow" ) help . moveUp ( ) helper . bui…" at bounding box center [650, 277] width 277 height 314
click at [552, 171] on div "helper . moveUp ( ) helper . build ( "upArrow" ) help . moveUp ( ) helper . bui…" at bounding box center [650, 277] width 277 height 314
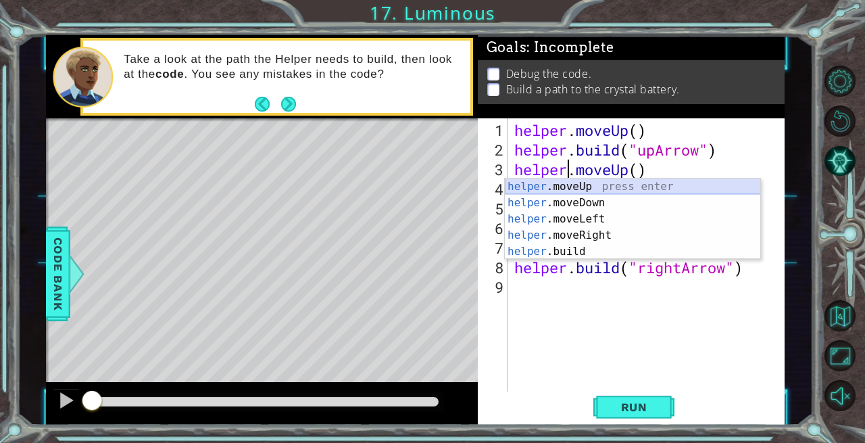
click at [609, 186] on div "helper .moveUp press enter helper .moveDown press enter helper .moveLeft press …" at bounding box center [633, 235] width 256 height 114
type textarea "helper.moveUp(1).moveUp()"
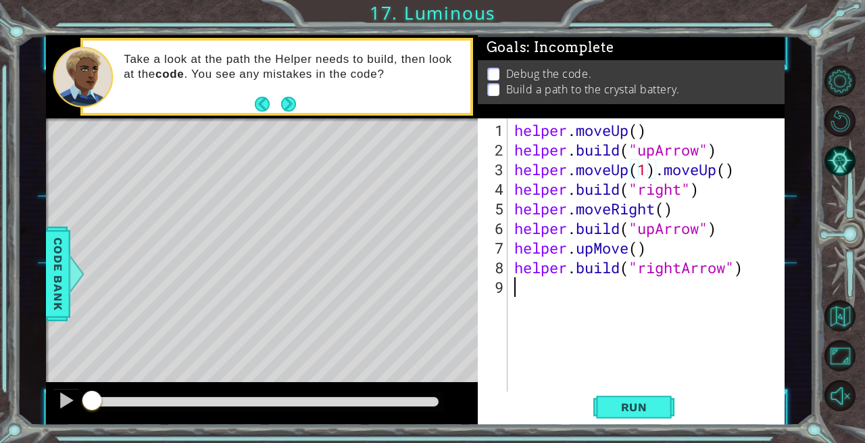
click at [687, 308] on div "helper . moveUp ( ) helper . build ( "upArrow" ) helper . moveUp ( 1 ) . moveUp…" at bounding box center [650, 277] width 277 height 314
drag, startPoint x: 661, startPoint y: 172, endPoint x: 738, endPoint y: 175, distance: 77.1
click at [738, 175] on div "helper . moveUp ( ) helper . build ( "upArrow" ) helper . moveUp ( 1 ) . moveUp…" at bounding box center [650, 277] width 277 height 314
click at [644, 130] on div "helper . moveUp ( ) helper . build ( "upArrow" ) helper . moveUp ( 1 ) helper .…" at bounding box center [650, 277] width 277 height 314
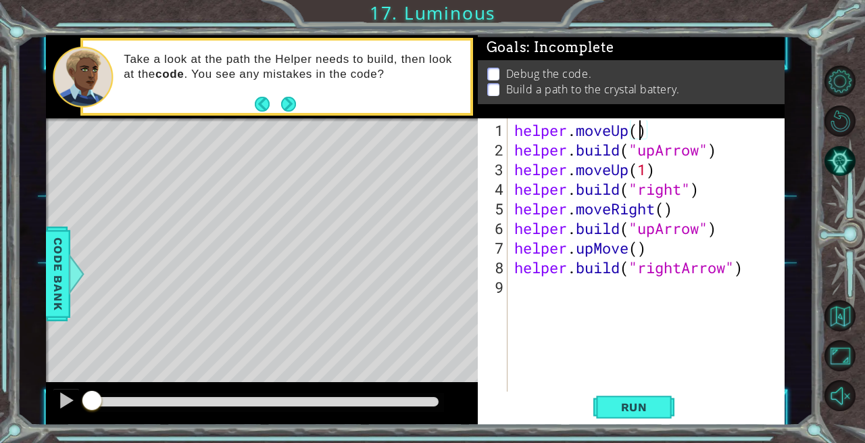
scroll to position [0, 5]
click at [639, 253] on div "helper . moveUp ( 1 ) helper . build ( "upArrow" ) helper . moveUp ( 1 ) helper…" at bounding box center [650, 277] width 277 height 314
click at [630, 411] on span "Run" at bounding box center [634, 407] width 53 height 14
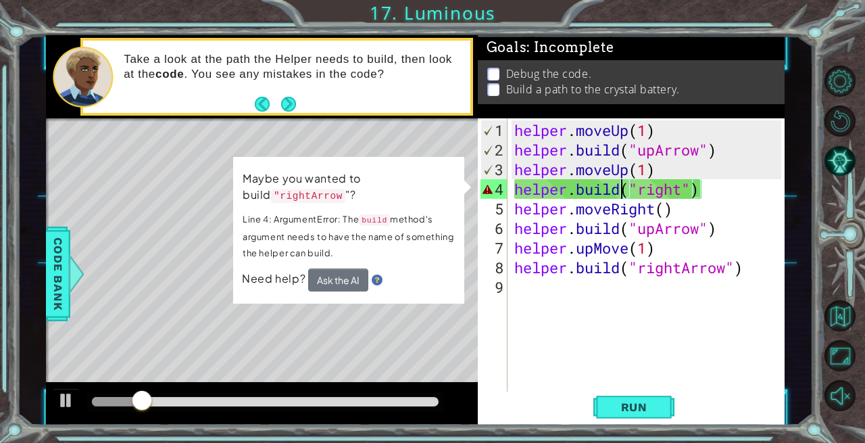
click at [621, 187] on div "helper . moveUp ( 1 ) helper . build ( "upArrow" ) helper . moveUp ( 1 ) helper…" at bounding box center [650, 277] width 277 height 314
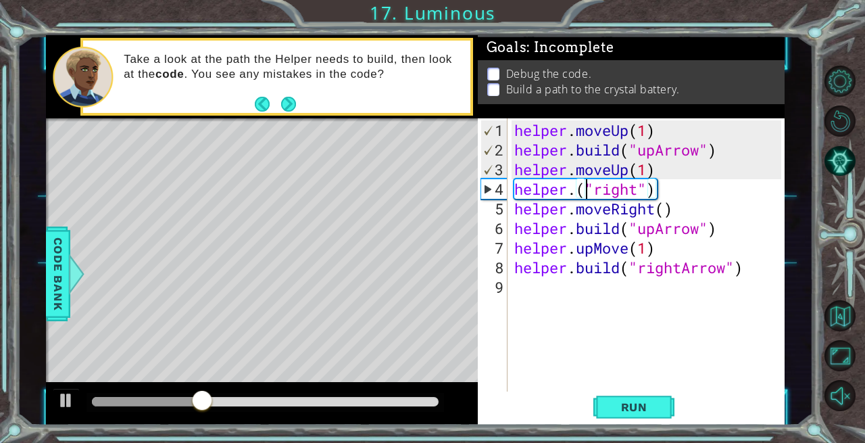
click at [588, 191] on div "helper . moveUp ( 1 ) helper . build ( "upArrow" ) helper . moveUp ( 1 ) helper…" at bounding box center [650, 277] width 277 height 314
click at [575, 189] on div "helper . moveUp ( 1 ) helper . build ( "upArrow" ) helper . moveUp ( 1 ) helper…" at bounding box center [650, 277] width 277 height 314
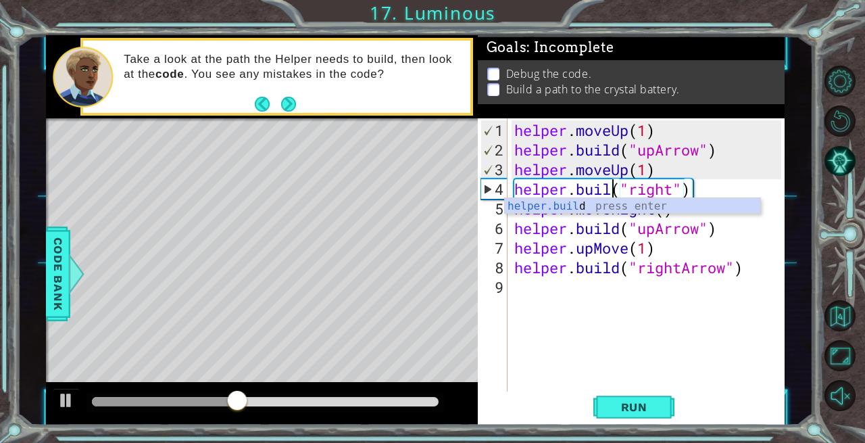
scroll to position [0, 5]
click at [684, 187] on div "helper . moveUp ( 1 ) helper . build ( "upArrow" ) helper . moveUp ( 1 ) helper…" at bounding box center [650, 277] width 277 height 314
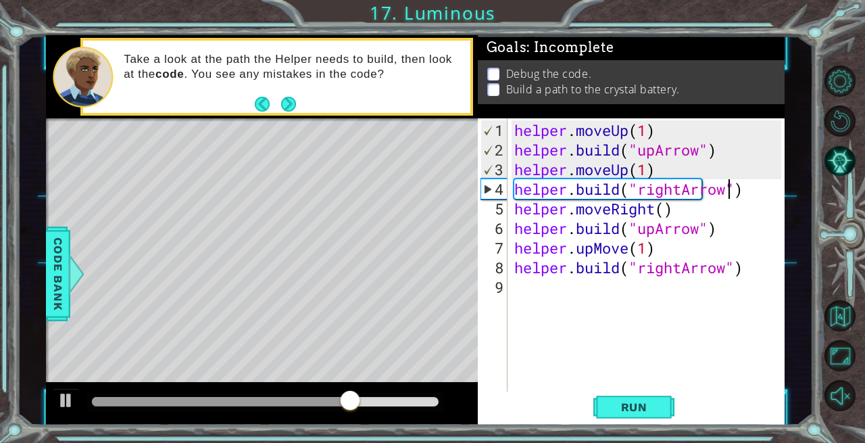
scroll to position [0, 9]
click at [619, 396] on button "Run" at bounding box center [634, 406] width 81 height 30
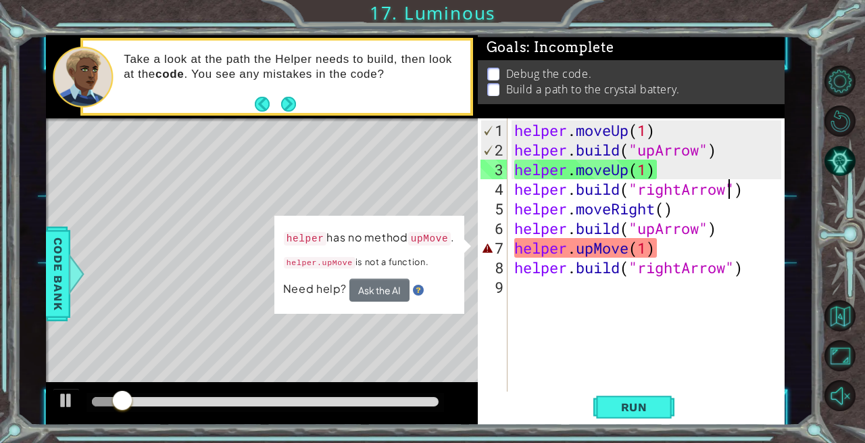
click at [594, 249] on div "helper . moveUp ( 1 ) helper . build ( "upArrow" ) helper . moveUp ( 1 ) helper…" at bounding box center [650, 277] width 277 height 314
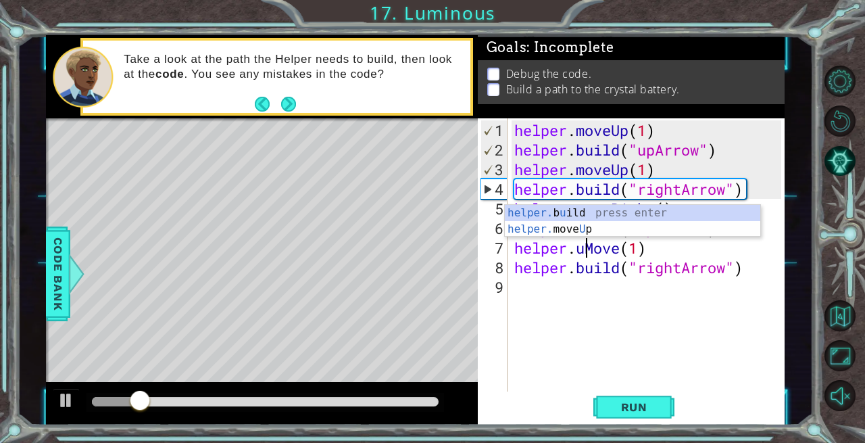
scroll to position [0, 5]
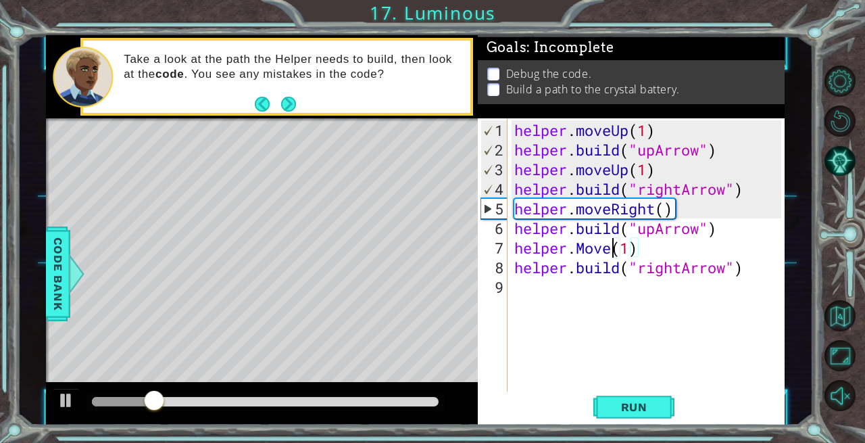
click at [612, 252] on div "helper . moveUp ( 1 ) helper . build ( "upArrow" ) helper . moveUp ( 1 ) helper…" at bounding box center [650, 277] width 277 height 314
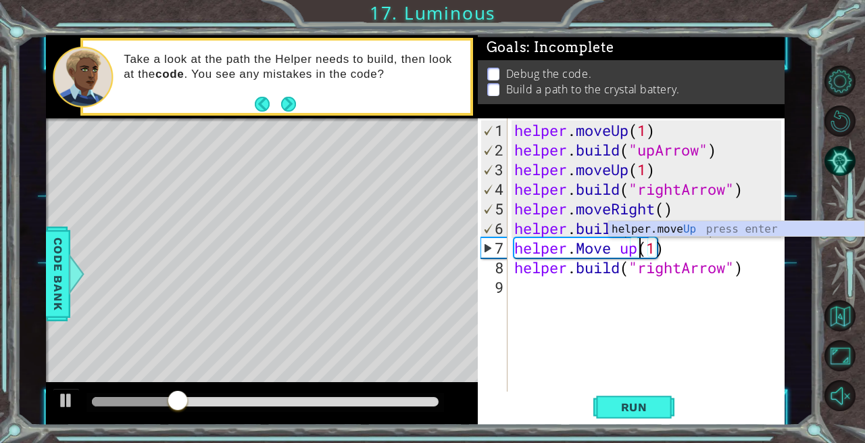
scroll to position [0, 5]
click at [670, 227] on div "helper.move Up press enter" at bounding box center [737, 245] width 256 height 49
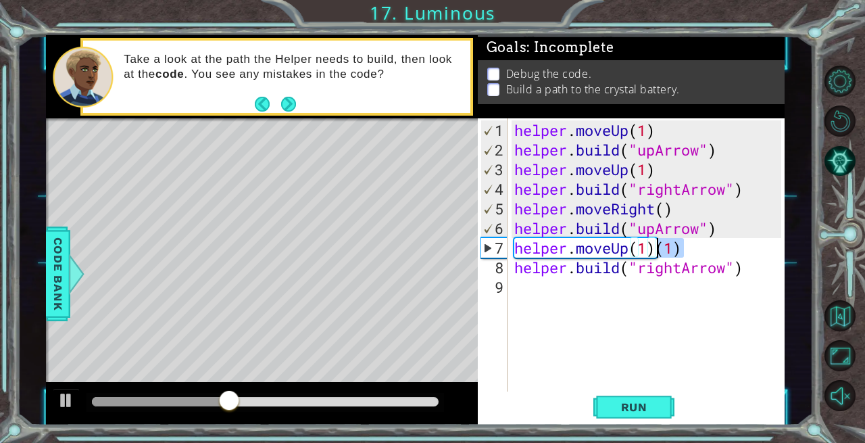
drag, startPoint x: 686, startPoint y: 249, endPoint x: 659, endPoint y: 254, distance: 26.8
click at [659, 254] on div "helper . moveUp ( 1 ) helper . build ( "upArrow" ) helper . moveUp ( 1 ) helper…" at bounding box center [650, 277] width 277 height 314
type textarea "helper.moveUp(1)"
click at [631, 411] on span "Run" at bounding box center [634, 407] width 53 height 14
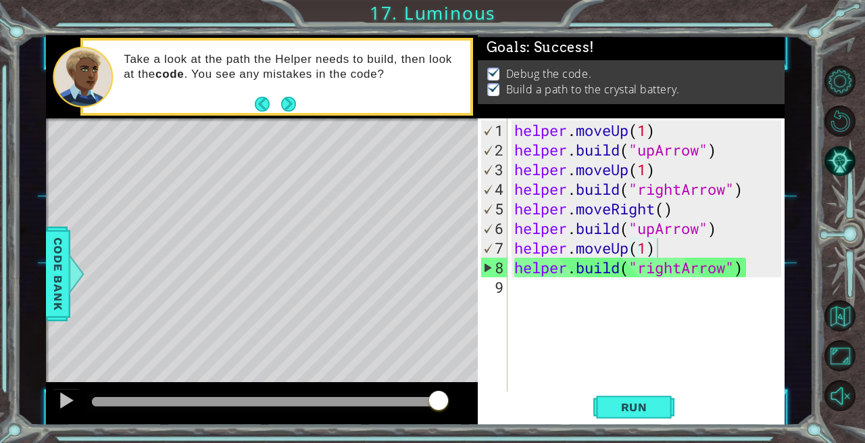
drag, startPoint x: 156, startPoint y: 396, endPoint x: 468, endPoint y: 398, distance: 312.4
click at [468, 398] on body "1 ההההההההההההההההההההההההההההההההההההההההההההההההההההההההההההההההההההההההההההה…" at bounding box center [432, 221] width 865 height 443
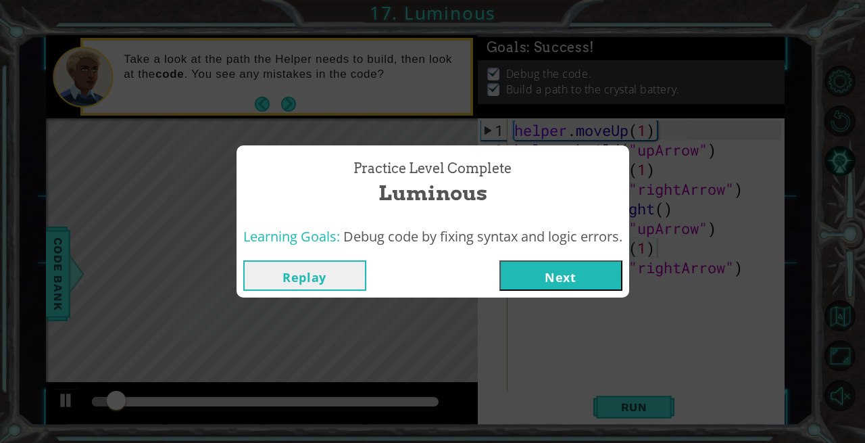
click at [579, 279] on button "Next" at bounding box center [561, 275] width 123 height 30
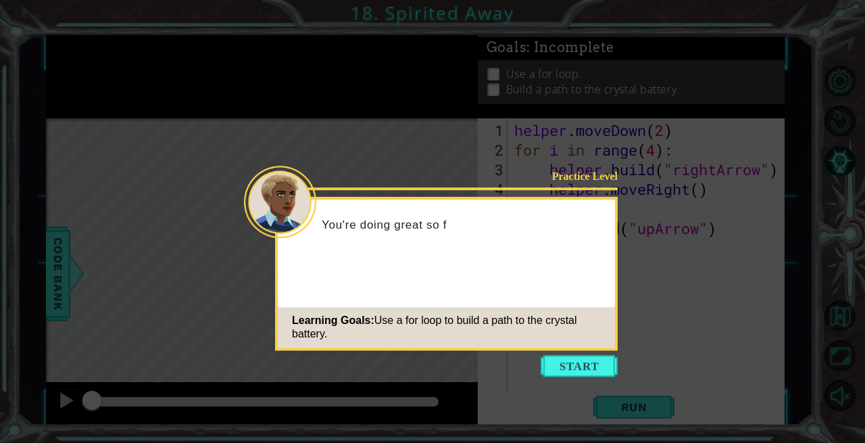
click at [562, 361] on button "Start" at bounding box center [579, 366] width 77 height 22
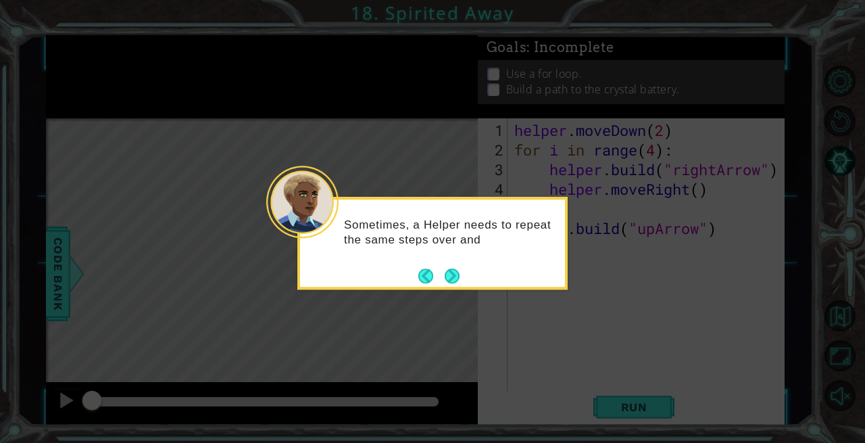
click at [450, 270] on button "Next" at bounding box center [452, 276] width 22 height 22
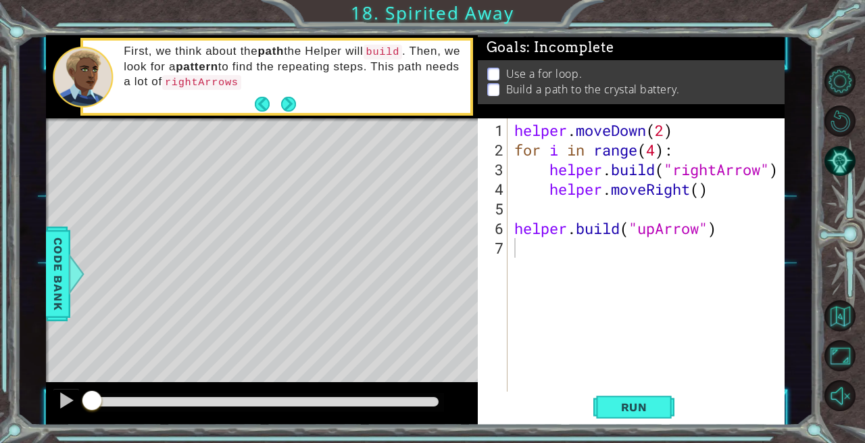
click at [288, 101] on button "Next" at bounding box center [289, 104] width 18 height 18
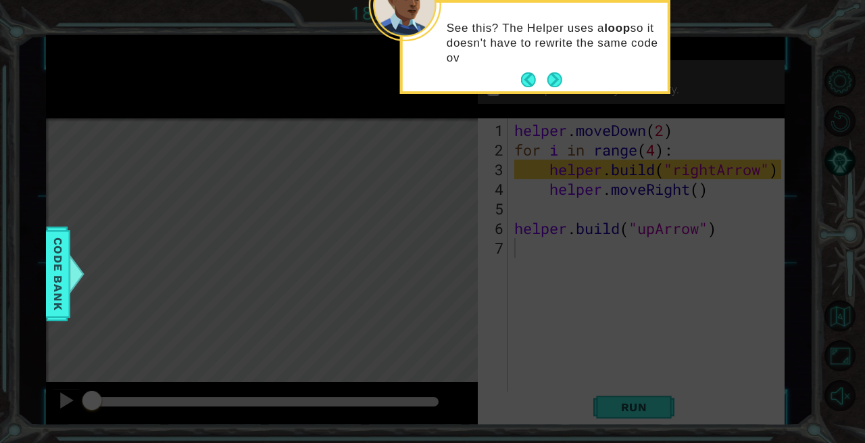
click at [548, 73] on button "Next" at bounding box center [554, 80] width 21 height 21
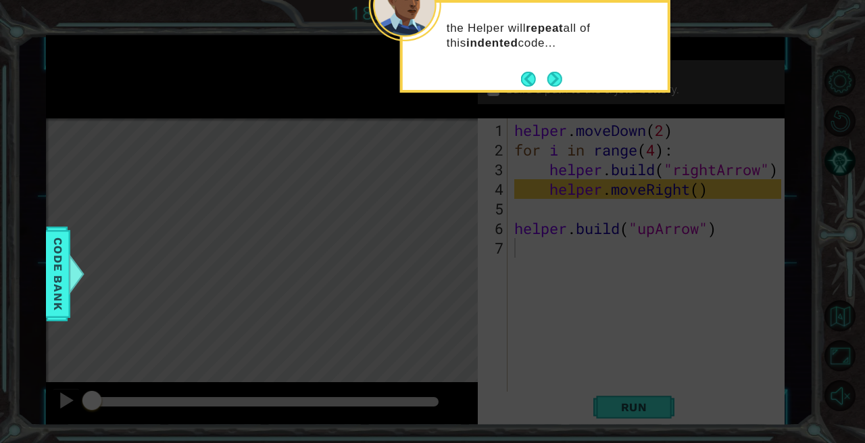
click at [563, 76] on button "Next" at bounding box center [555, 79] width 24 height 24
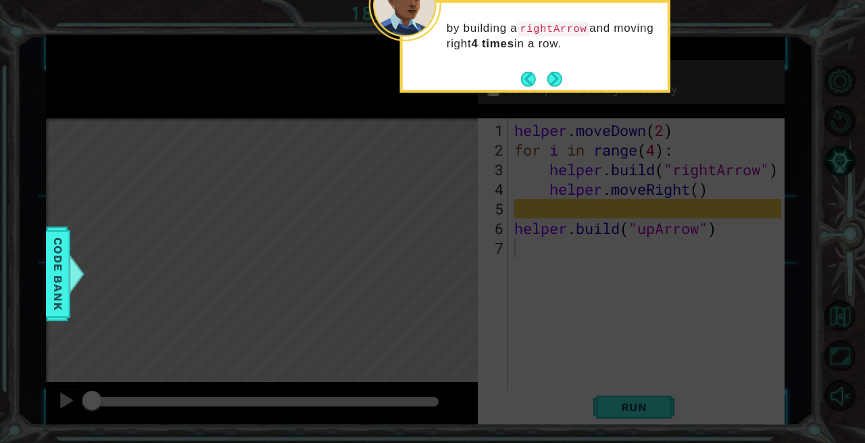
click at [563, 76] on button "Next" at bounding box center [555, 79] width 23 height 23
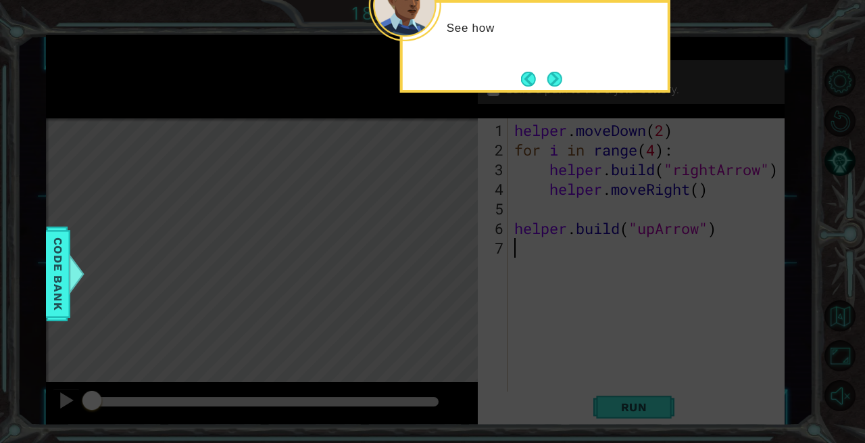
click at [546, 75] on button "Next" at bounding box center [555, 79] width 22 height 22
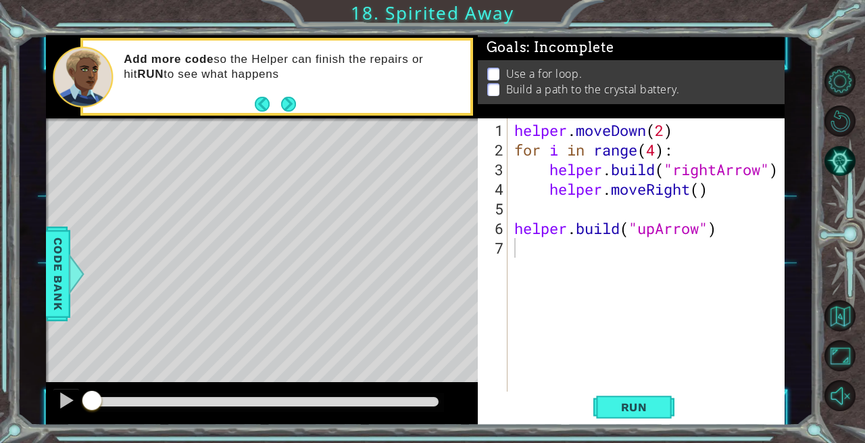
click at [613, 398] on button "Run" at bounding box center [634, 406] width 81 height 30
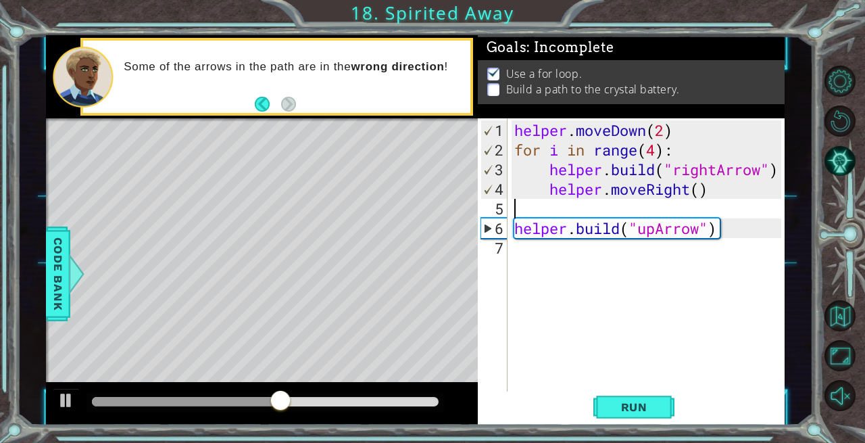
click at [519, 211] on div "helper . moveDown ( 2 ) for i in range ( 4 ) : helper . build ( "rightArrow" ) …" at bounding box center [650, 277] width 277 height 314
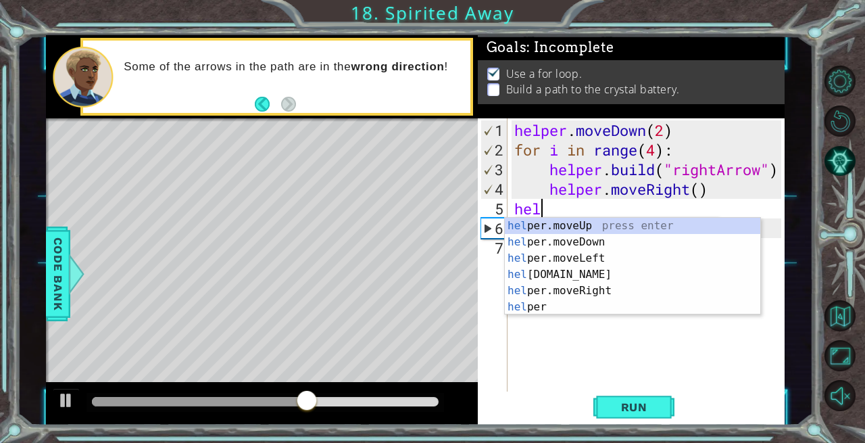
scroll to position [0, 1]
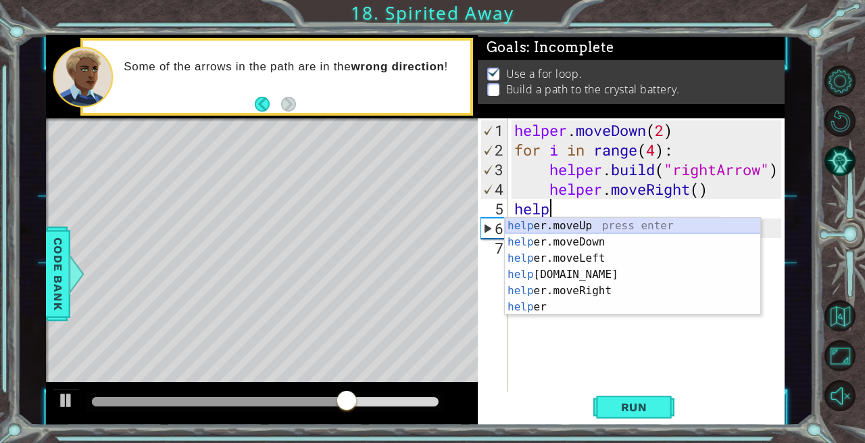
click at [582, 224] on div "help er.moveUp press enter help er.moveDown press enter help er.moveLeft press …" at bounding box center [633, 283] width 256 height 130
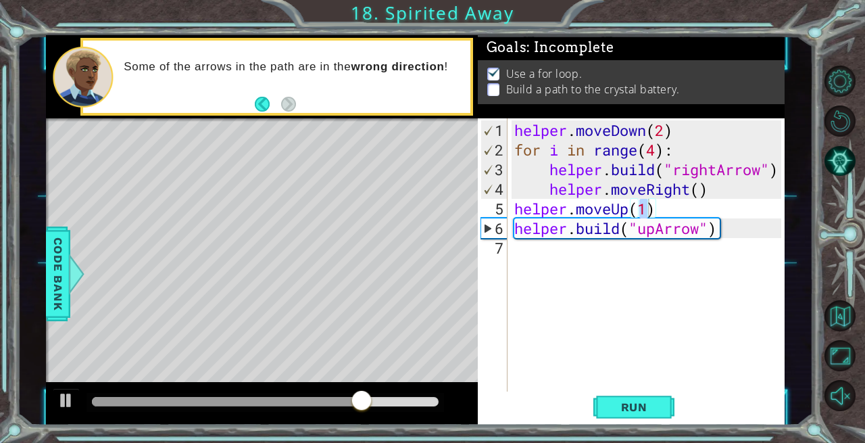
click at [642, 408] on span "Run" at bounding box center [634, 407] width 53 height 14
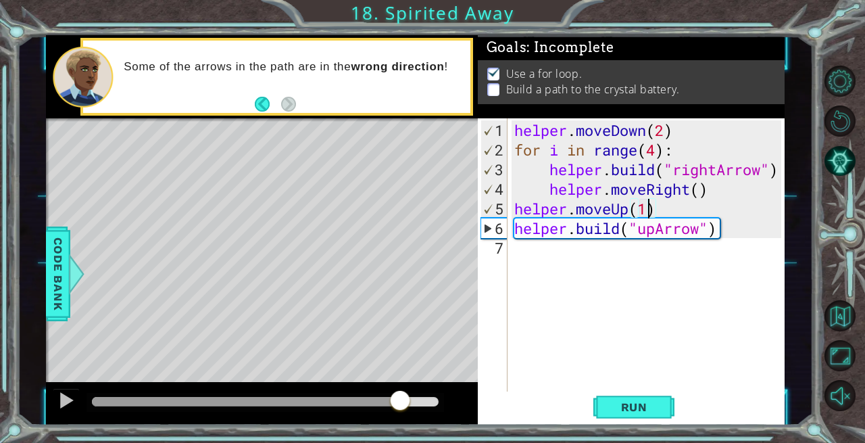
drag, startPoint x: 222, startPoint y: 398, endPoint x: 400, endPoint y: 406, distance: 177.3
click at [400, 406] on div at bounding box center [265, 401] width 347 height 9
click at [512, 229] on div "helper . moveDown ( 2 ) for i in range ( 4 ) : helper . build ( "rightArrow" ) …" at bounding box center [650, 277] width 277 height 314
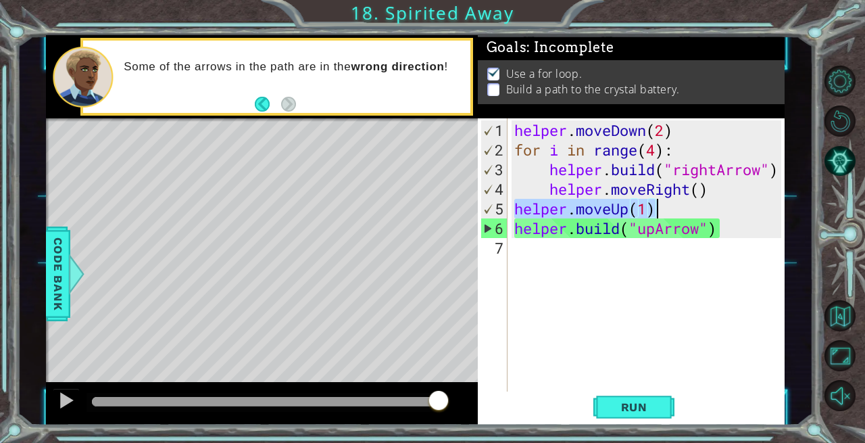
drag, startPoint x: 517, startPoint y: 208, endPoint x: 679, endPoint y: 208, distance: 162.9
click at [679, 208] on div "helper . moveDown ( 2 ) for i in range ( 4 ) : helper . build ( "rightArrow" ) …" at bounding box center [650, 277] width 277 height 314
type textarea "helper.moveUp(1)"
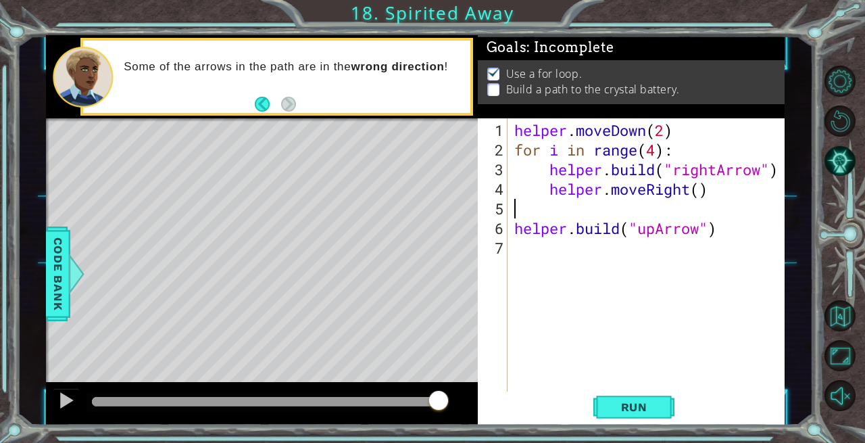
click at [521, 256] on div "helper . moveDown ( 2 ) for i in range ( 4 ) : helper . build ( "rightArrow" ) …" at bounding box center [650, 277] width 277 height 314
paste textarea "helper.moveUp(1)"
type textarea "helper.moveUp(1)"
click at [642, 403] on span "Run" at bounding box center [634, 407] width 53 height 14
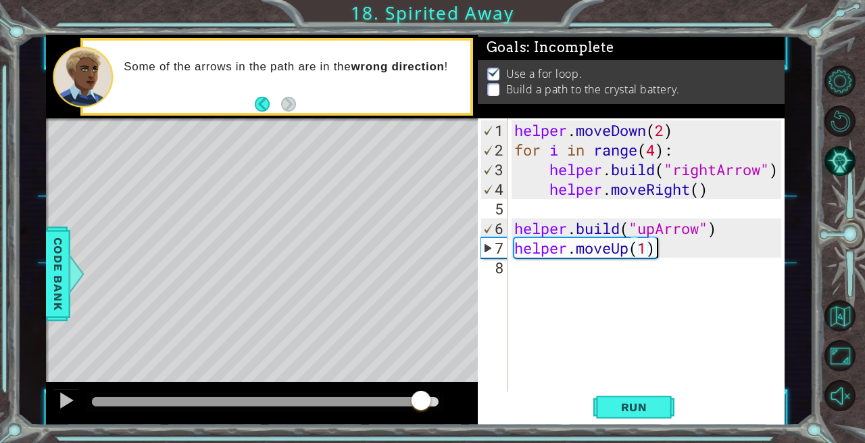
drag, startPoint x: 194, startPoint y: 402, endPoint x: 421, endPoint y: 404, distance: 227.2
click at [421, 404] on div at bounding box center [265, 401] width 347 height 9
click at [514, 249] on div "helper . moveDown ( 2 ) for i in range ( 4 ) : helper . build ( "rightArrow" ) …" at bounding box center [650, 277] width 277 height 314
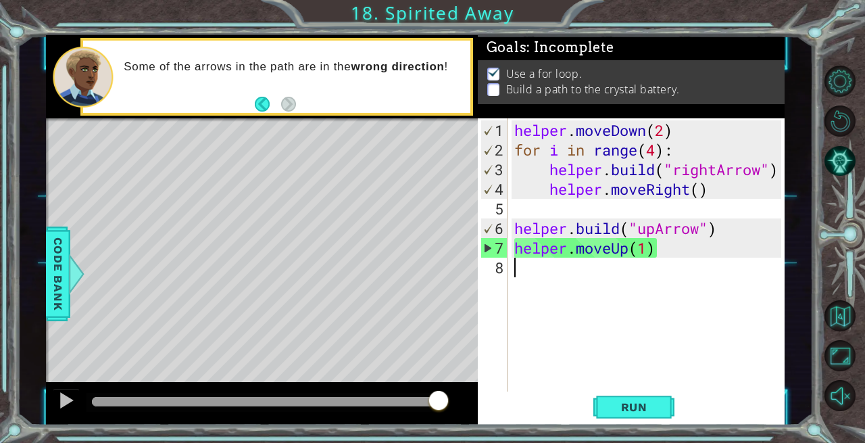
click at [514, 285] on div "helper . moveDown ( 2 ) for i in range ( 4 ) : helper . build ( "rightArrow" ) …" at bounding box center [650, 277] width 277 height 314
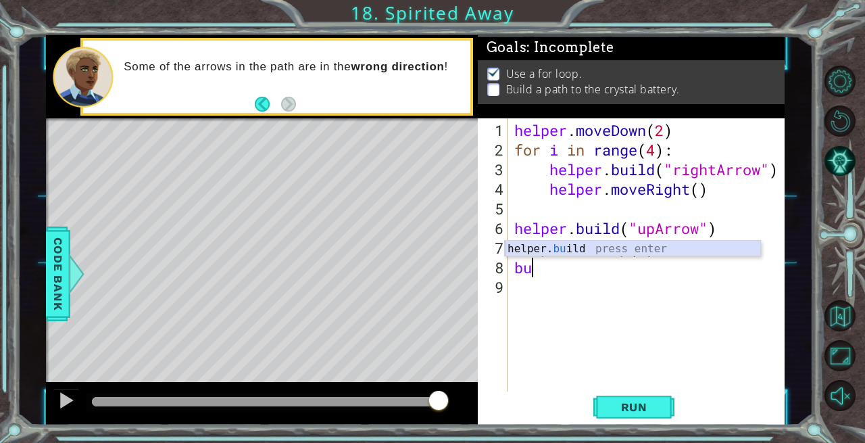
click at [590, 249] on div "helper. bu ild press enter" at bounding box center [633, 265] width 256 height 49
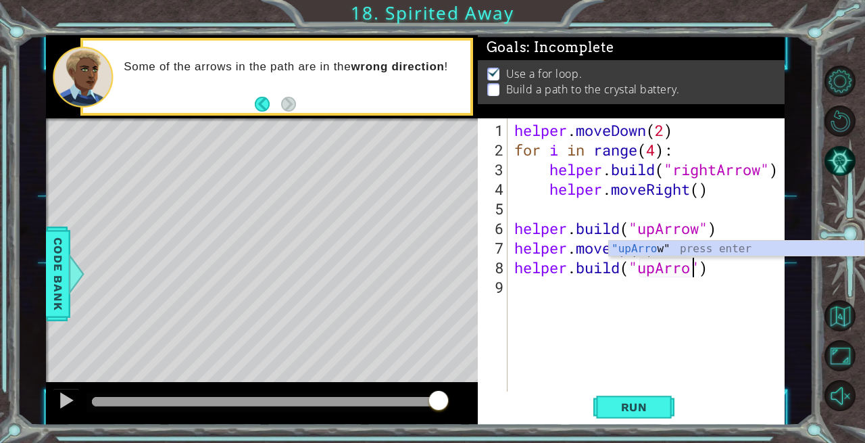
scroll to position [0, 8]
type textarea "[DOMAIN_NAME]("upArrow")"
click at [610, 402] on span "Run" at bounding box center [634, 407] width 53 height 14
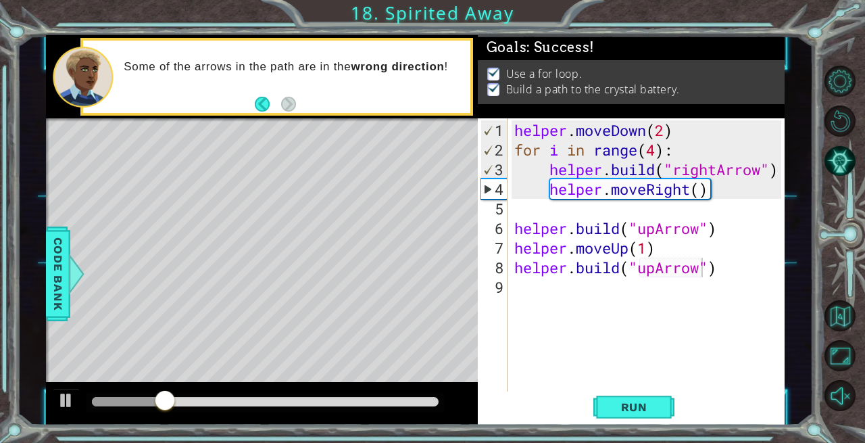
drag, startPoint x: 281, startPoint y: 396, endPoint x: 331, endPoint y: 397, distance: 50.7
click at [331, 397] on div at bounding box center [266, 402] width 358 height 19
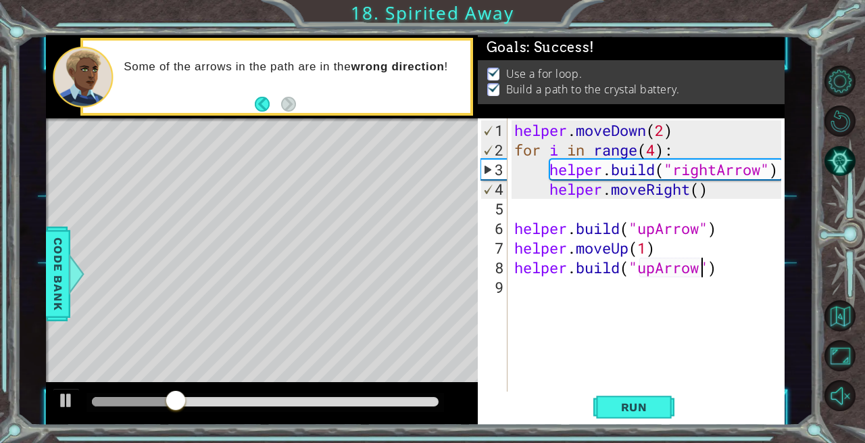
drag, startPoint x: 334, startPoint y: 397, endPoint x: 383, endPoint y: 401, distance: 48.8
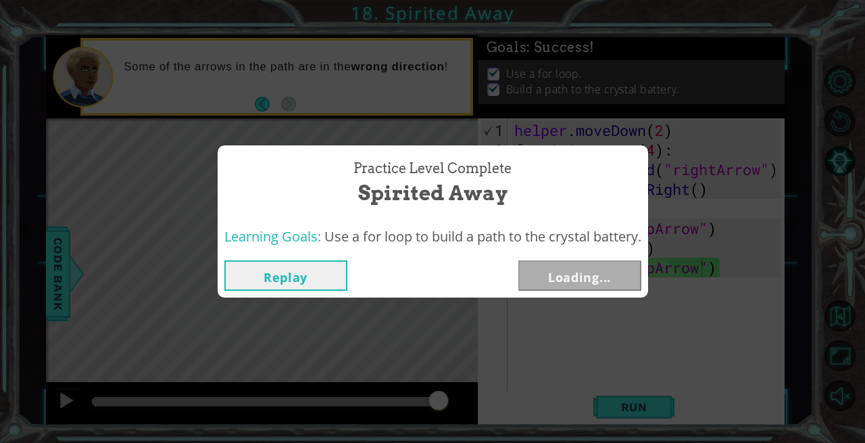
drag, startPoint x: 383, startPoint y: 401, endPoint x: 464, endPoint y: 383, distance: 83.0
click at [464, 383] on body "1 ההההההההההההההההההההההההההההההההההההההההההההההההההההההההההההההההההההההההההההה…" at bounding box center [432, 221] width 865 height 443
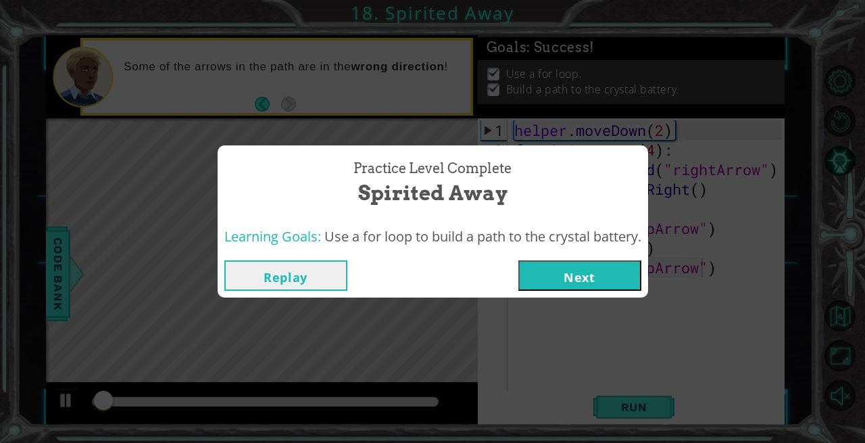
click at [586, 279] on button "Next" at bounding box center [580, 275] width 123 height 30
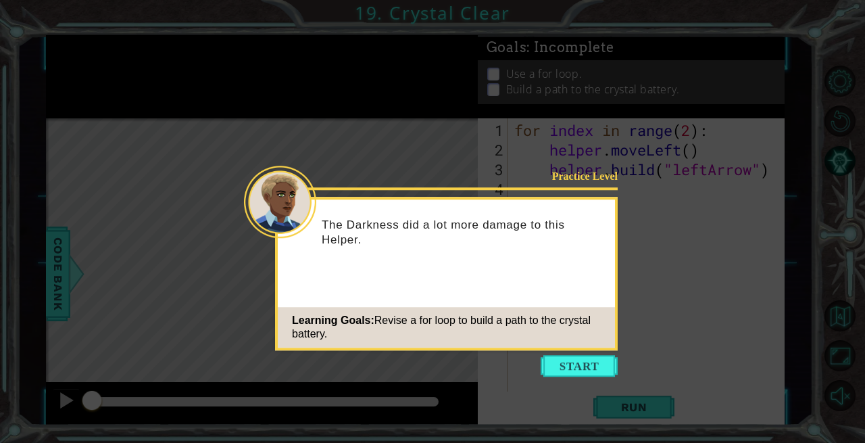
click at [584, 366] on button "Start" at bounding box center [579, 366] width 77 height 22
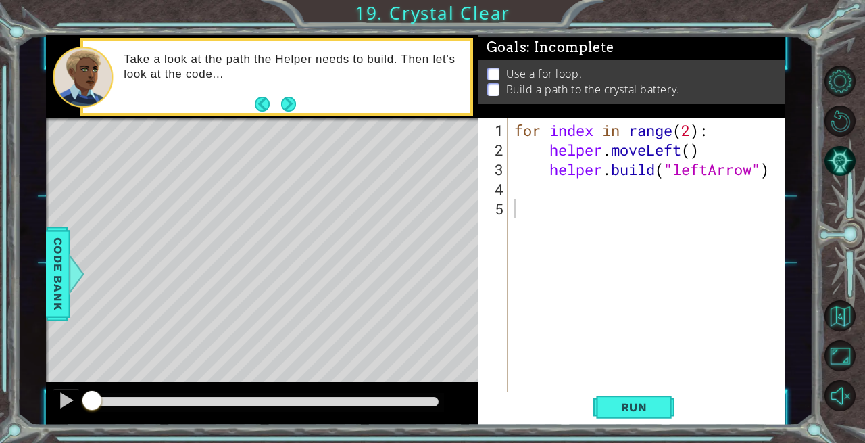
click at [630, 408] on span "Run" at bounding box center [634, 407] width 53 height 14
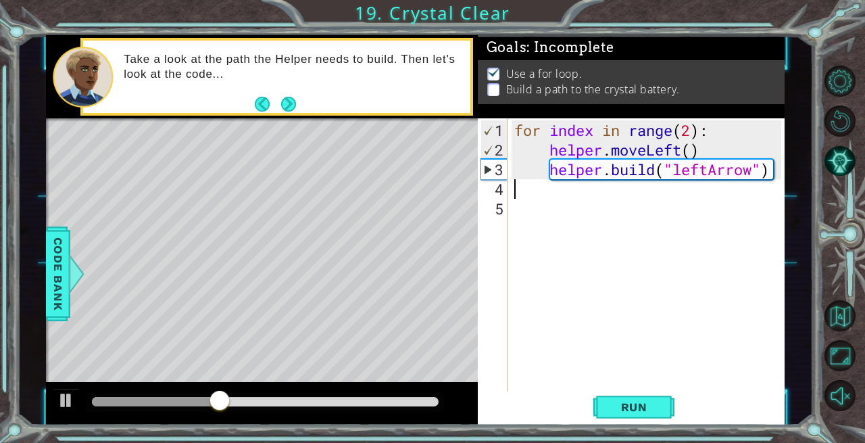
click at [561, 196] on div "for index in range ( 2 ) : helper . moveLeft ( ) helper . build ( "leftArrow" )" at bounding box center [650, 277] width 277 height 314
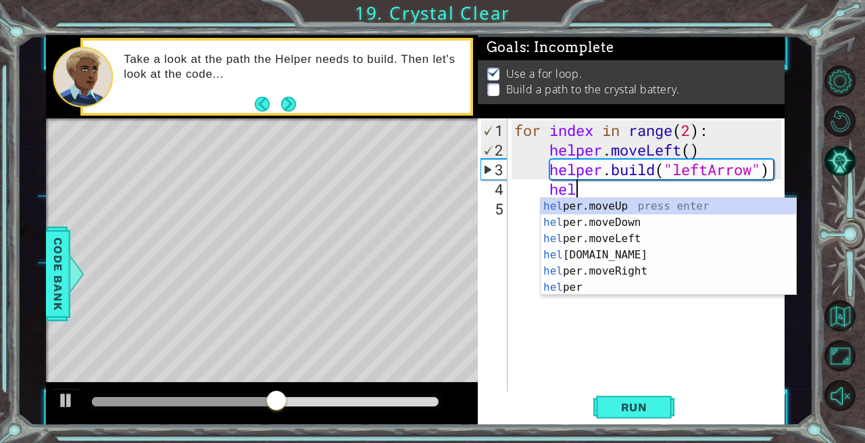
scroll to position [0, 2]
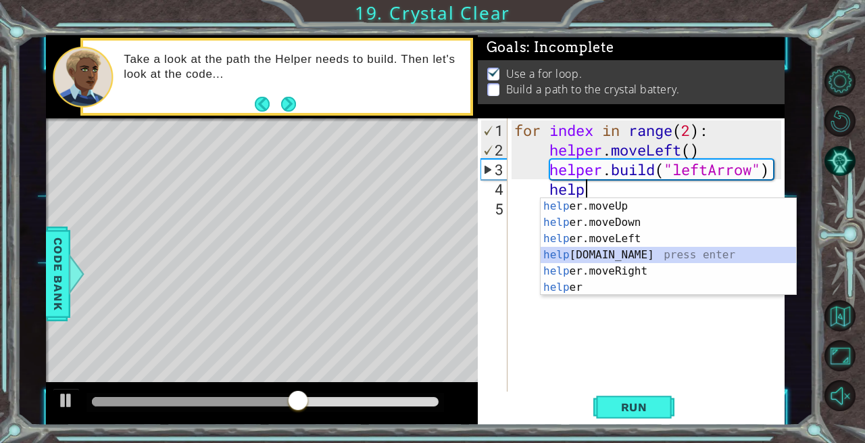
click at [617, 255] on div "help er.moveUp press enter help er.moveDown press enter help er.moveLeft press …" at bounding box center [669, 263] width 256 height 130
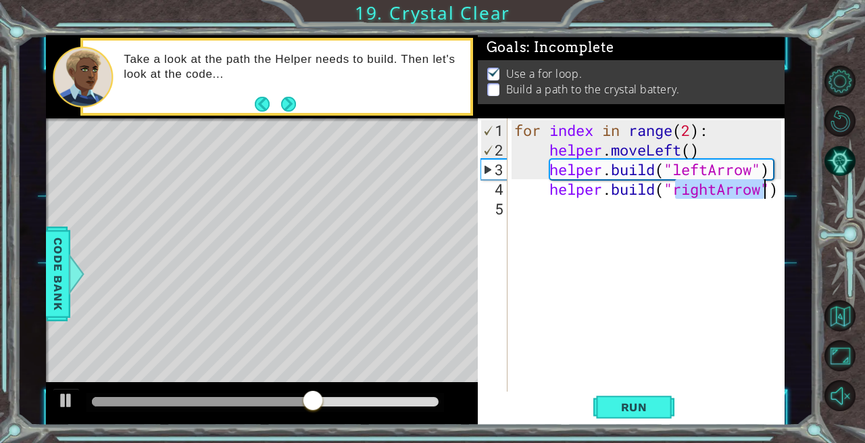
click at [706, 185] on div "for index in range ( 2 ) : helper . moveLeft ( ) helper . build ( "leftArrow" )…" at bounding box center [647, 255] width 270 height 274
click at [721, 187] on div "for index in range ( 2 ) : helper . moveLeft ( ) helper . build ( "leftArrow" )…" at bounding box center [650, 277] width 277 height 314
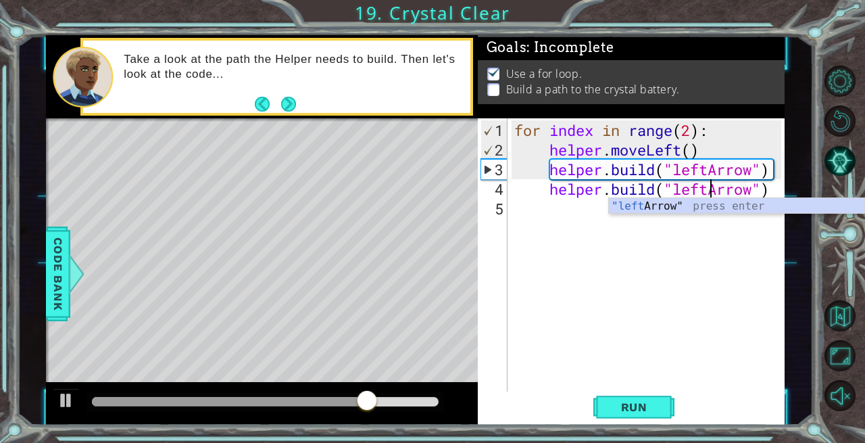
scroll to position [0, 9]
click at [686, 212] on div ""left Arrow" press enter" at bounding box center [737, 222] width 256 height 49
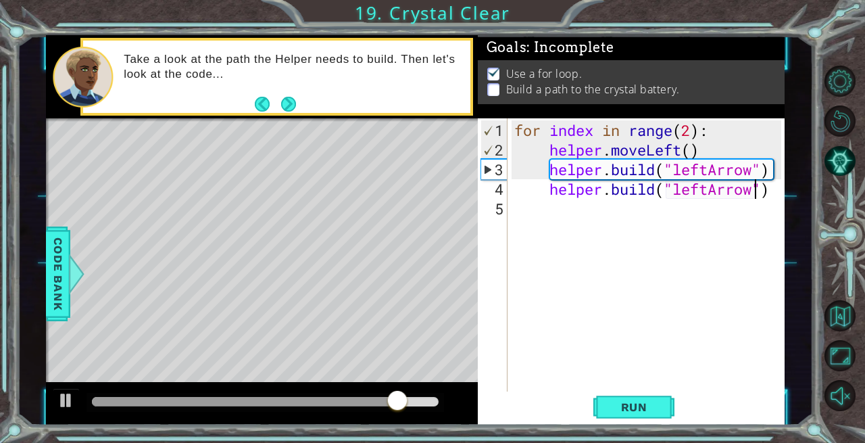
type textarea "[DOMAIN_NAME]("leftArrow")"
click at [640, 407] on span "Run" at bounding box center [634, 407] width 53 height 14
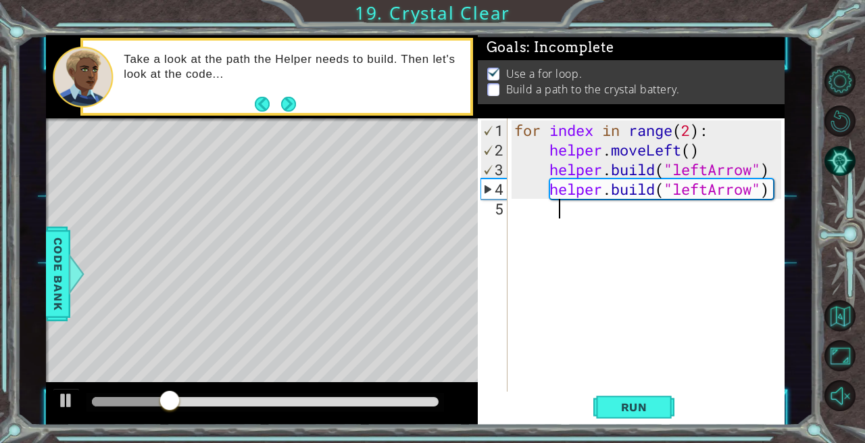
click at [551, 218] on div "for index in range ( 2 ) : helper . moveLeft ( ) helper . build ( "leftArrow" )…" at bounding box center [650, 277] width 277 height 314
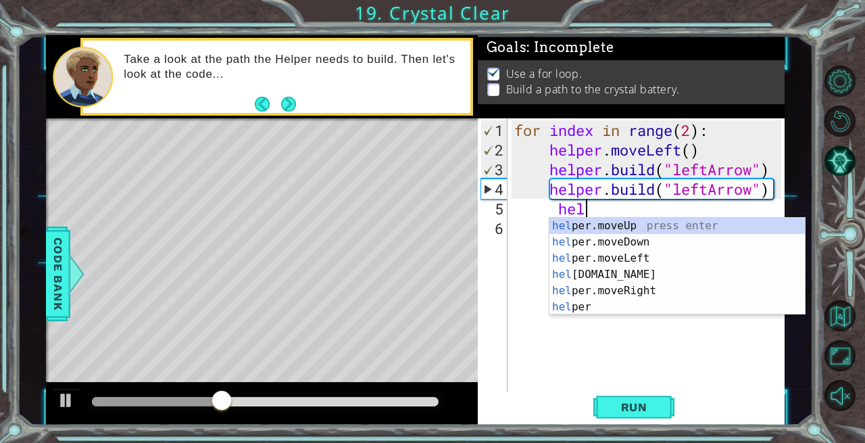
scroll to position [0, 3]
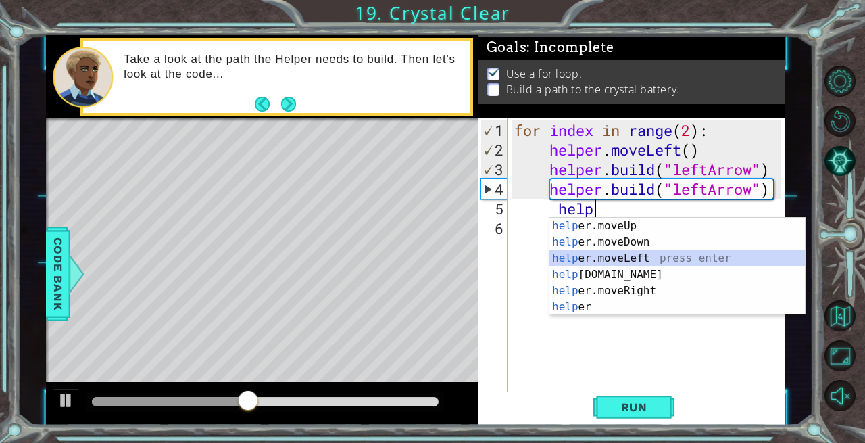
click at [593, 256] on div "help er.moveUp press enter help er.moveDown press enter help er.moveLeft press …" at bounding box center [678, 283] width 256 height 130
type textarea "helper.moveLeft(1)"
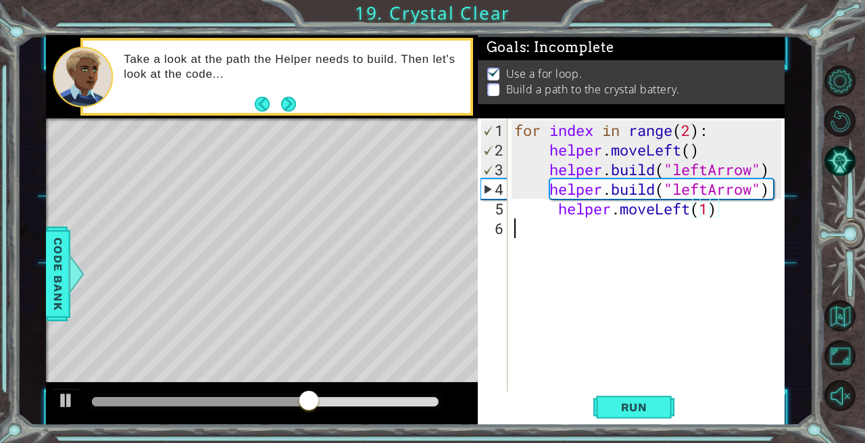
click at [561, 238] on div "for index in range ( 2 ) : helper . moveLeft ( ) helper . build ( "leftArrow" )…" at bounding box center [650, 277] width 277 height 314
click at [571, 225] on div "for index in range ( 2 ) : helper . moveLeft ( ) helper . build ( "leftArrow" )…" at bounding box center [650, 277] width 277 height 314
drag, startPoint x: 566, startPoint y: 219, endPoint x: 523, endPoint y: 225, distance: 43.0
click at [523, 225] on div "for index in range ( 2 ) : helper . moveLeft ( ) helper . build ( "leftArrow" )…" at bounding box center [650, 277] width 277 height 314
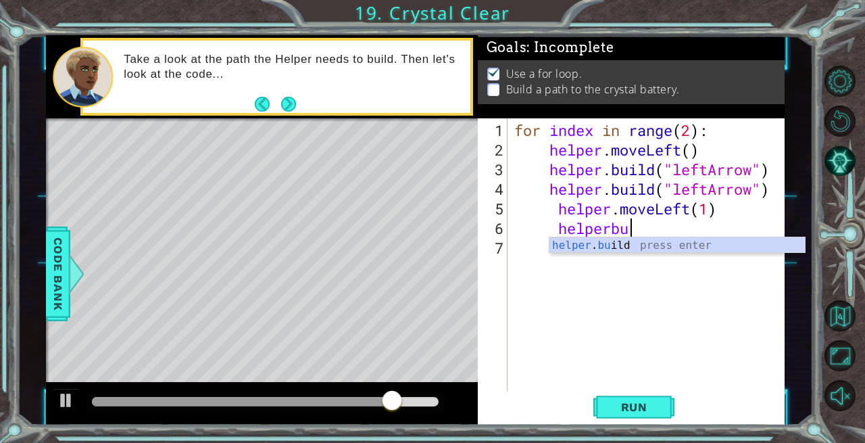
scroll to position [0, 5]
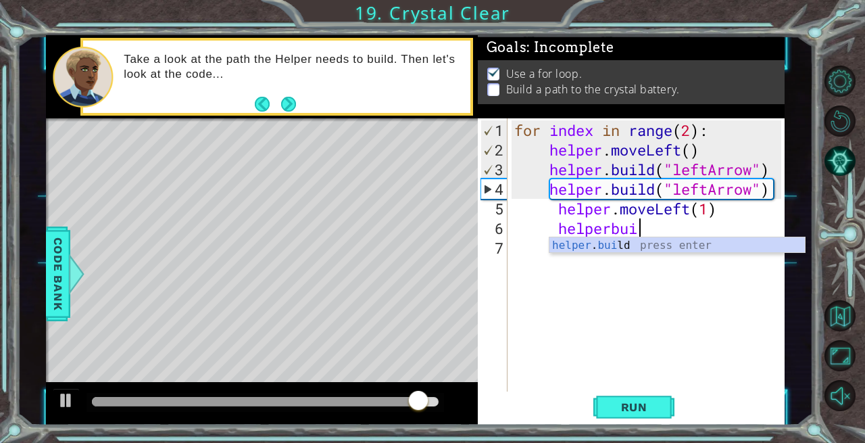
click at [584, 252] on div "helper . [PERSON_NAME] press enter" at bounding box center [678, 261] width 256 height 49
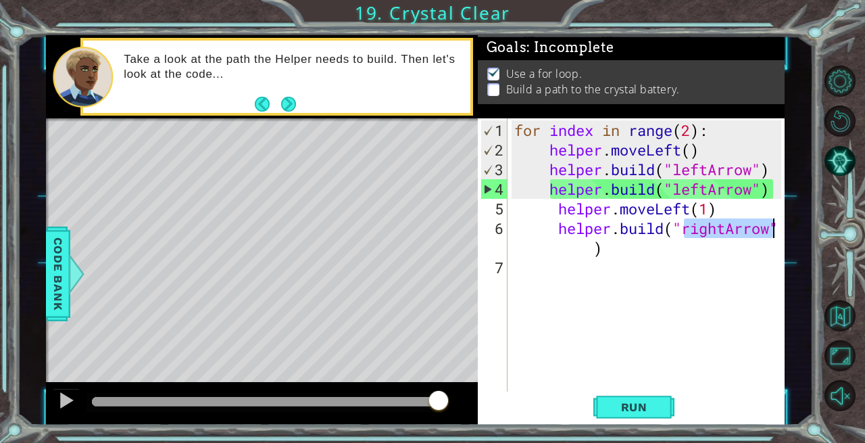
click at [724, 229] on div "for index in range ( 2 ) : helper . moveLeft ( ) helper . build ( "leftArrow" )…" at bounding box center [647, 255] width 270 height 274
click at [733, 229] on div "for index in range ( 2 ) : helper . moveLeft ( ) helper . build ( "leftArrow" )…" at bounding box center [650, 277] width 277 height 314
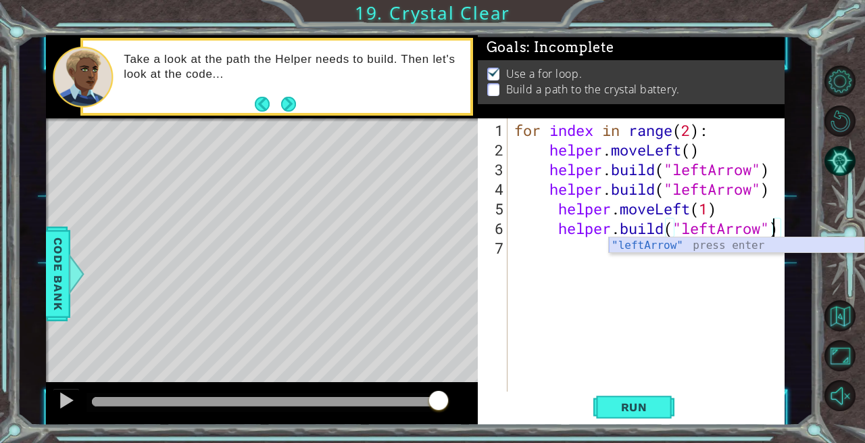
click at [723, 245] on div ""leftArrow" press enter" at bounding box center [737, 261] width 256 height 49
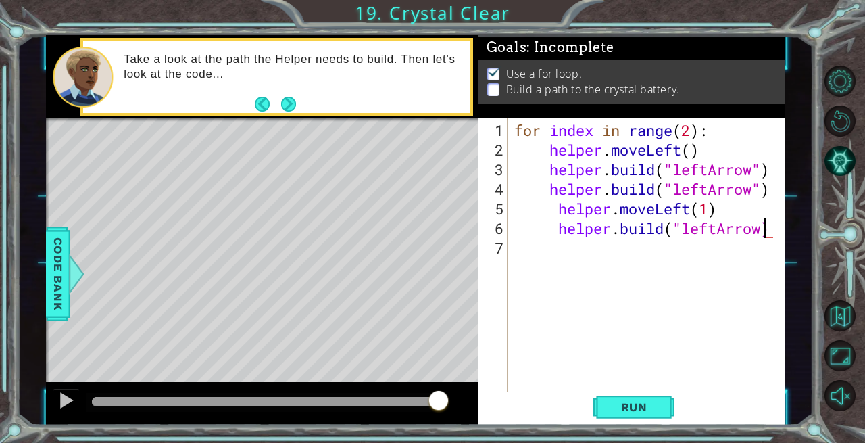
click at [635, 396] on button "Run" at bounding box center [634, 406] width 81 height 30
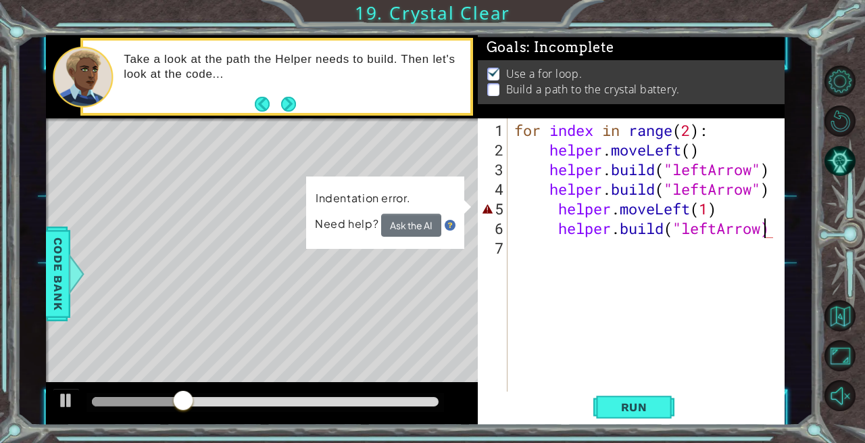
click at [685, 228] on div "for index in range ( 2 ) : helper . moveLeft ( ) helper . build ( "leftArrow" )…" at bounding box center [650, 277] width 277 height 314
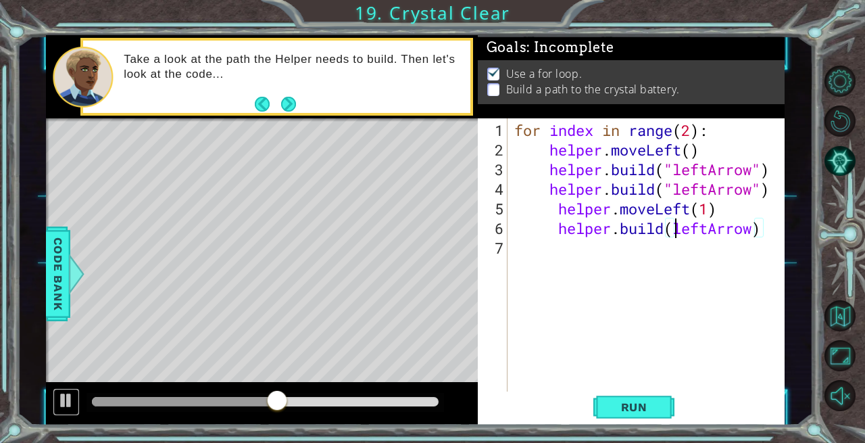
click at [62, 399] on div at bounding box center [66, 400] width 18 height 18
click at [704, 210] on div "for index in range ( 2 ) : helper . moveLeft ( ) helper . build ( "leftArrow" )…" at bounding box center [650, 277] width 277 height 314
drag, startPoint x: 675, startPoint y: 231, endPoint x: 755, endPoint y: 229, distance: 79.8
click at [755, 229] on div "for index in range ( 2 ) : helper . moveLeft ( ) helper . build ( "leftArrow" )…" at bounding box center [650, 277] width 277 height 314
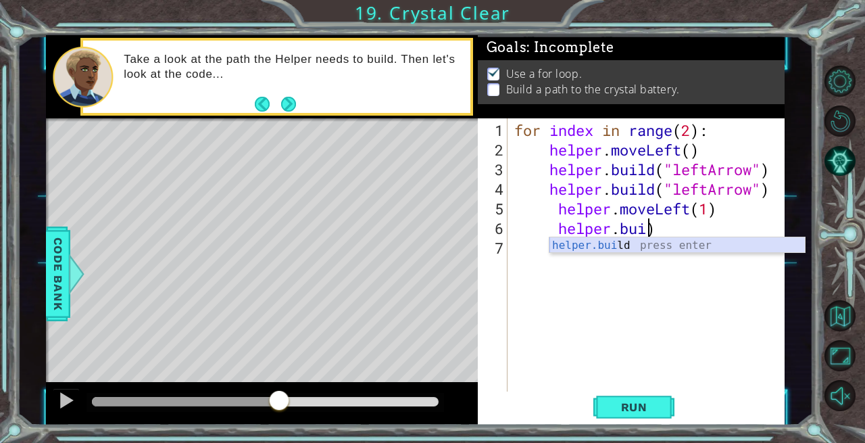
click at [719, 245] on div "helper.[PERSON_NAME] press enter" at bounding box center [678, 261] width 256 height 49
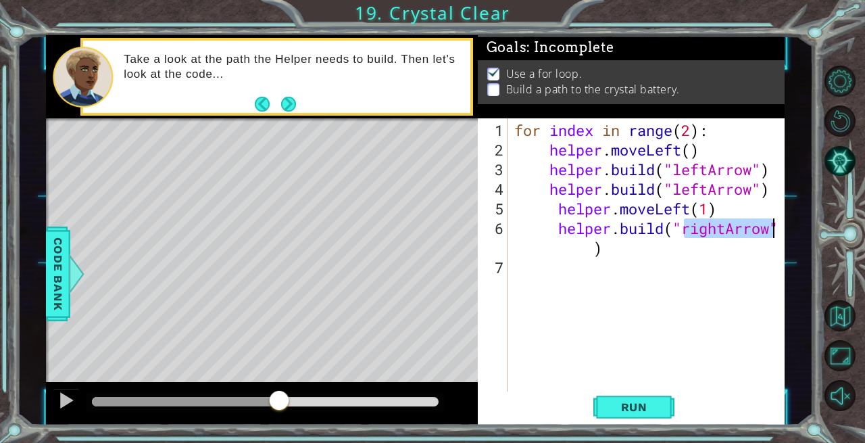
click at [727, 224] on div "for index in range ( 2 ) : helper . moveLeft ( ) helper . build ( "leftArrow" )…" at bounding box center [647, 255] width 270 height 274
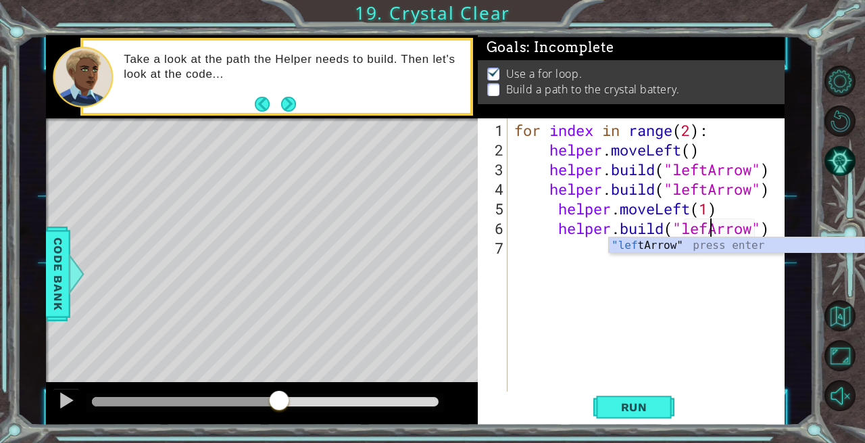
scroll to position [0, 9]
type textarea "[DOMAIN_NAME]("leftArrow")"
click at [715, 247] on div ""left Arrow" press enter" at bounding box center [737, 261] width 256 height 49
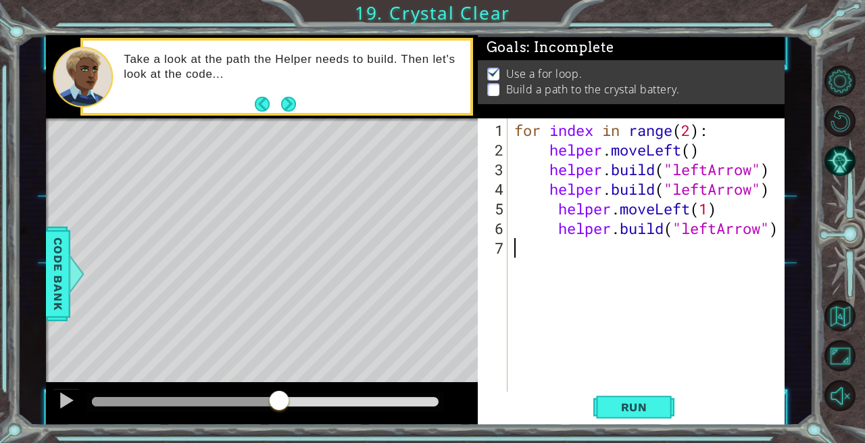
click at [591, 253] on div "for index in range ( 2 ) : helper . moveLeft ( ) helper . build ( "leftArrow" )…" at bounding box center [650, 277] width 277 height 314
click at [639, 399] on button "Run" at bounding box center [634, 406] width 81 height 30
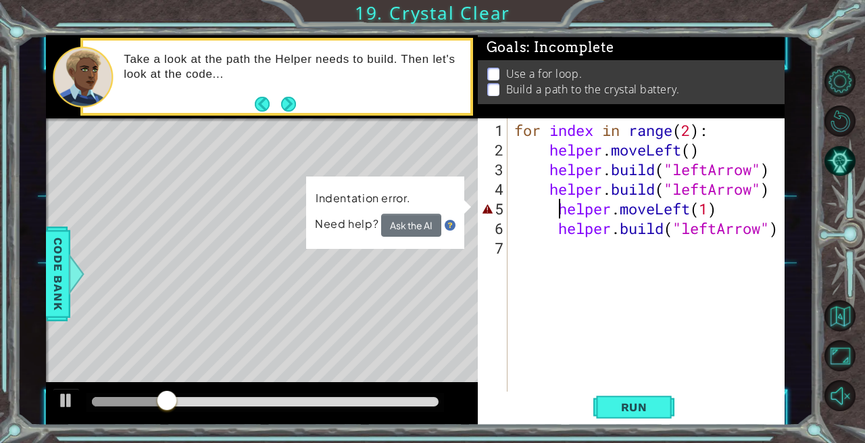
click at [557, 210] on div "for index in range ( 2 ) : helper . moveLeft ( ) helper . build ( "leftArrow" )…" at bounding box center [650, 277] width 277 height 314
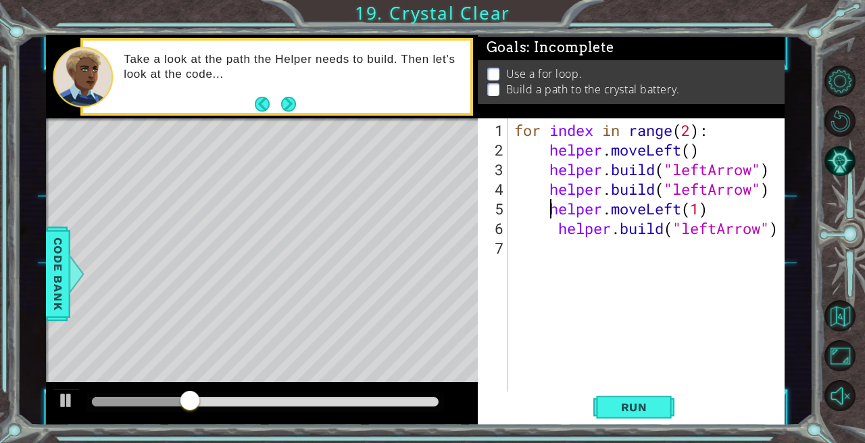
click at [558, 226] on div "for index in range ( 2 ) : helper . moveLeft ( ) helper . build ( "leftArrow" )…" at bounding box center [650, 277] width 277 height 314
type textarea "[DOMAIN_NAME]("leftArrow")"
click at [652, 407] on span "Run" at bounding box center [634, 407] width 53 height 14
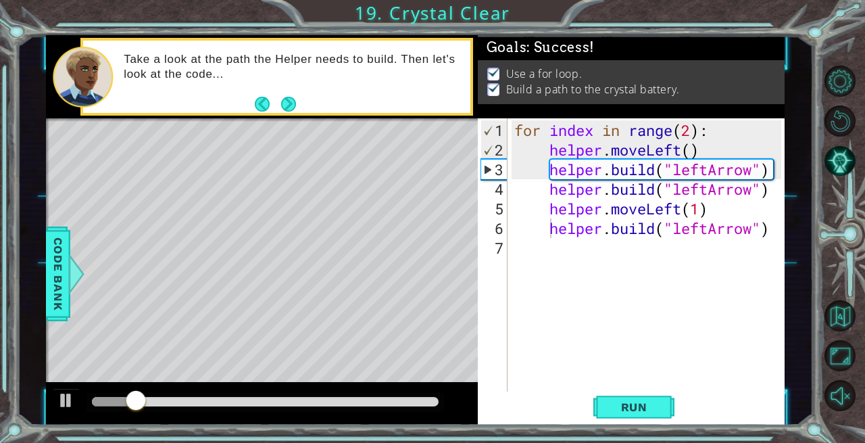
click at [302, 393] on div at bounding box center [266, 402] width 358 height 19
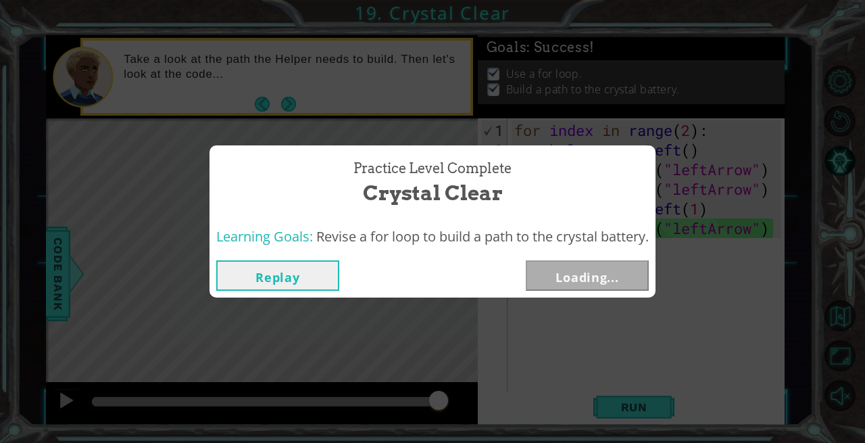
drag, startPoint x: 148, startPoint y: 393, endPoint x: 521, endPoint y: 408, distance: 373.5
click at [521, 408] on body "1 ההההההההההההההההההההההההההההההההההההההההההההההההההההההההההההההההההההההההההההה…" at bounding box center [432, 221] width 865 height 443
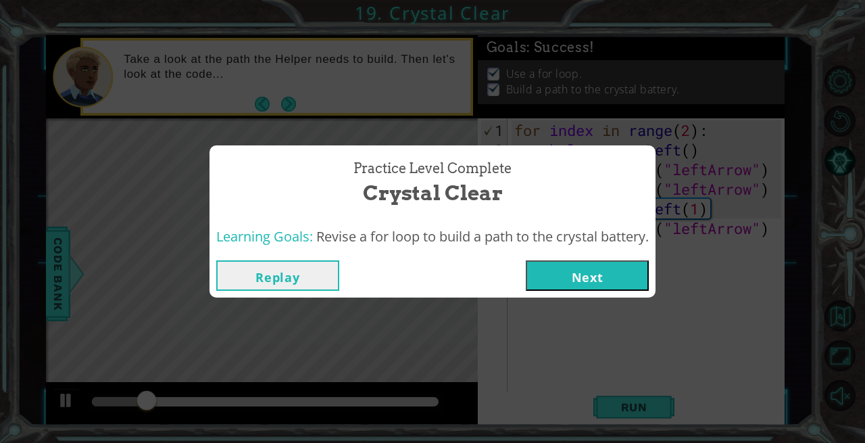
click at [604, 266] on button "Next" at bounding box center [587, 275] width 123 height 30
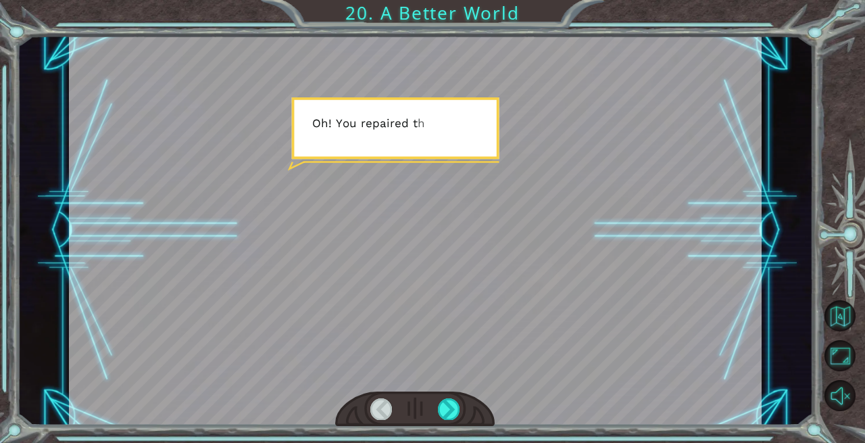
click at [421, 224] on div at bounding box center [416, 230] width 694 height 390
click at [448, 406] on div at bounding box center [449, 408] width 22 height 21
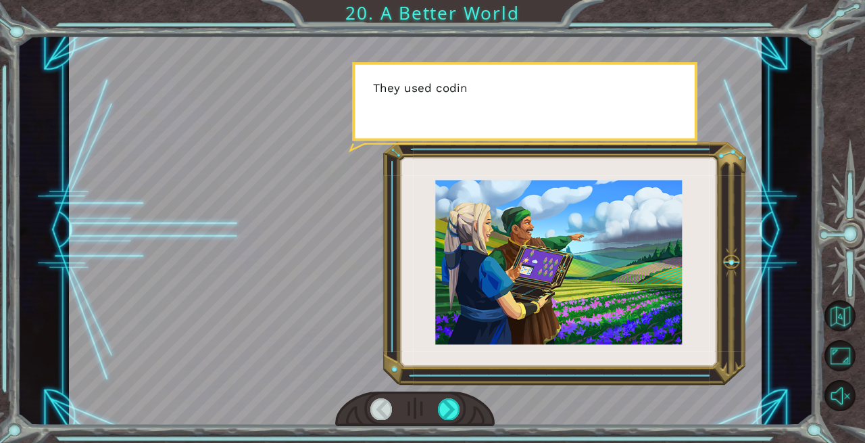
click at [448, 406] on div at bounding box center [449, 408] width 22 height 21
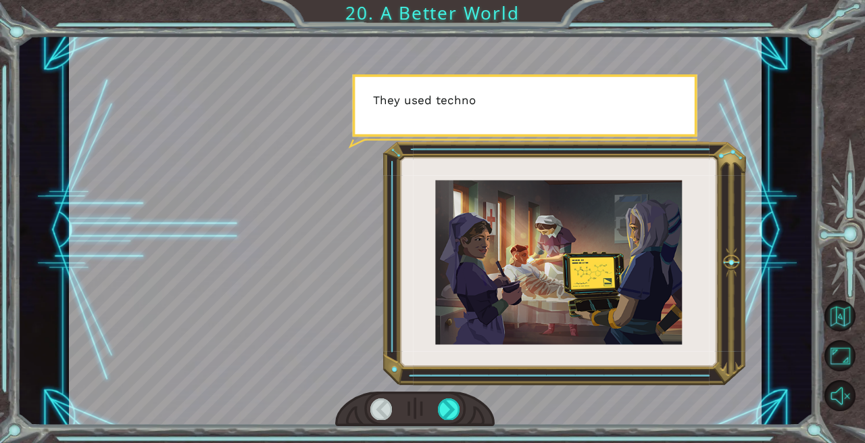
click at [448, 406] on div at bounding box center [449, 408] width 22 height 21
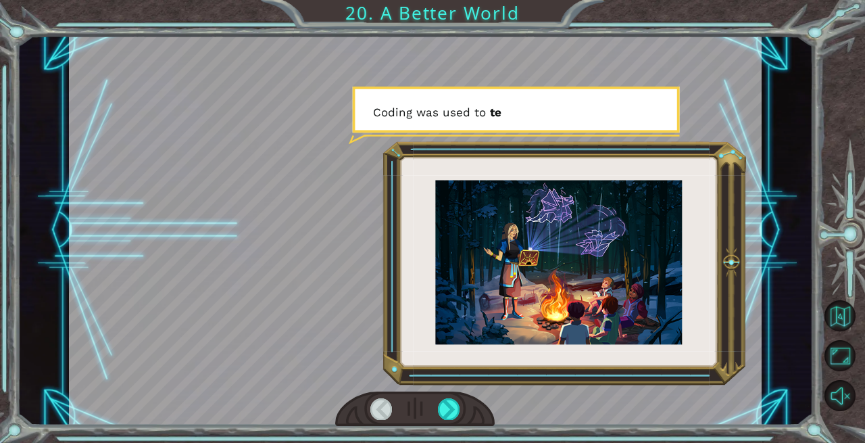
click at [448, 406] on div at bounding box center [449, 408] width 22 height 21
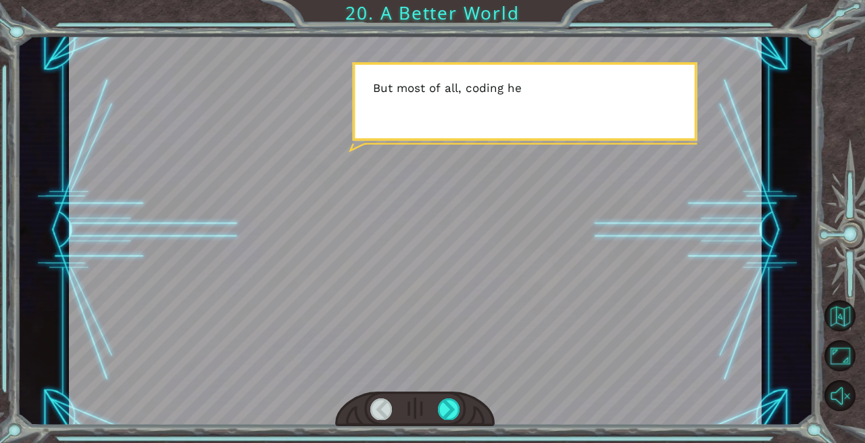
click at [454, 388] on div at bounding box center [416, 230] width 694 height 390
click at [441, 394] on div at bounding box center [415, 408] width 160 height 35
click at [443, 400] on div at bounding box center [449, 408] width 22 height 21
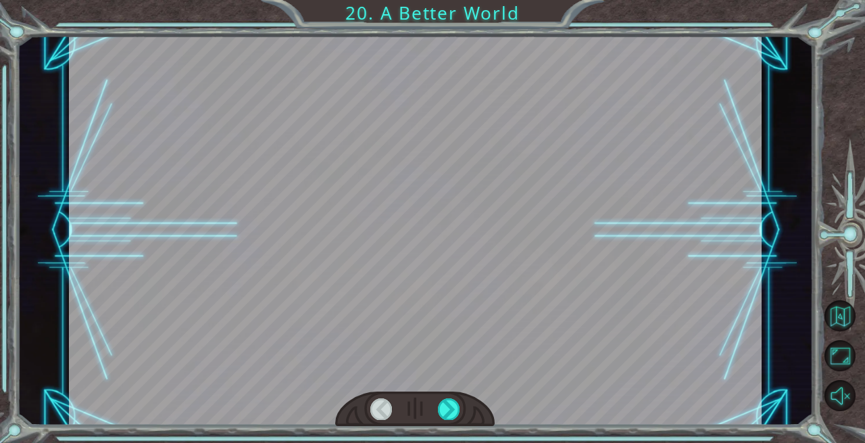
click at [443, 400] on div at bounding box center [449, 408] width 22 height 21
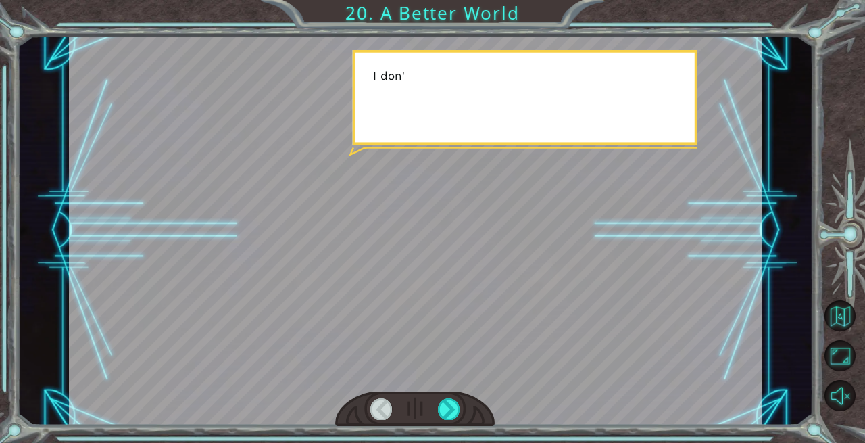
click at [443, 400] on div at bounding box center [449, 408] width 22 height 21
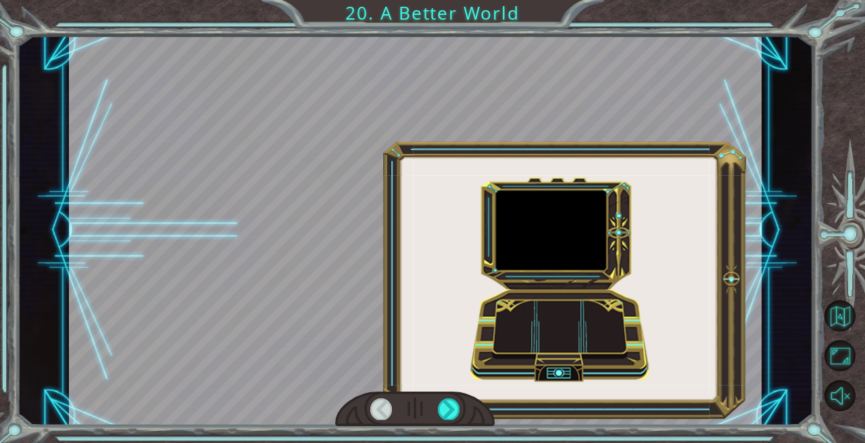
click at [443, 400] on div at bounding box center [449, 408] width 22 height 21
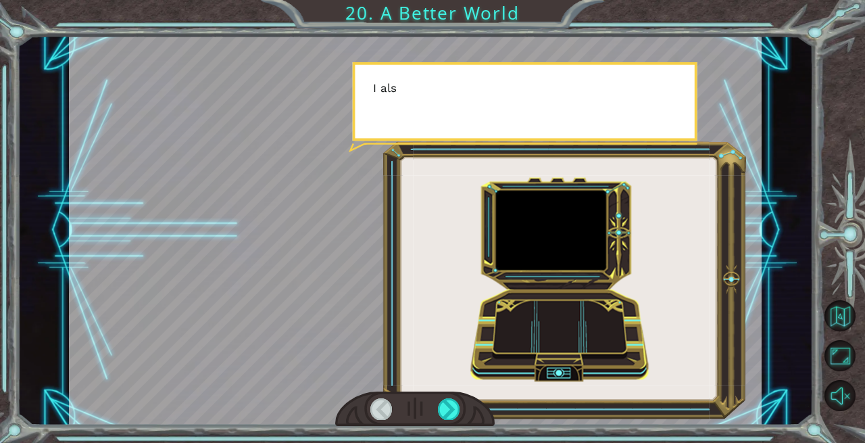
click at [443, 400] on div at bounding box center [449, 408] width 22 height 21
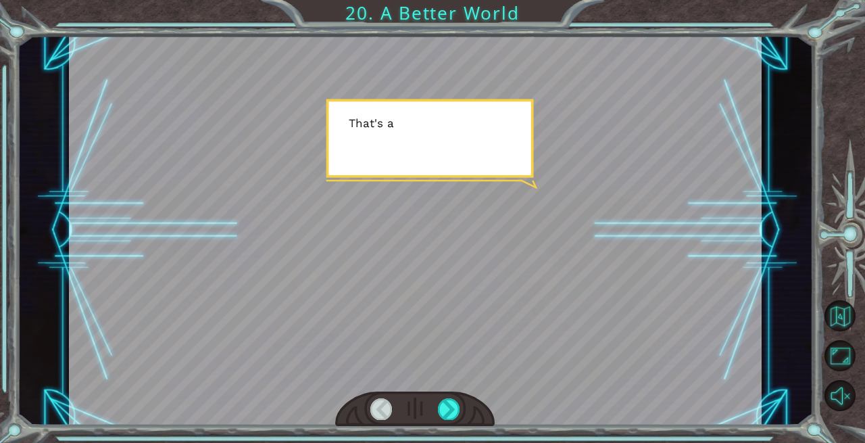
click at [443, 400] on div at bounding box center [449, 408] width 22 height 21
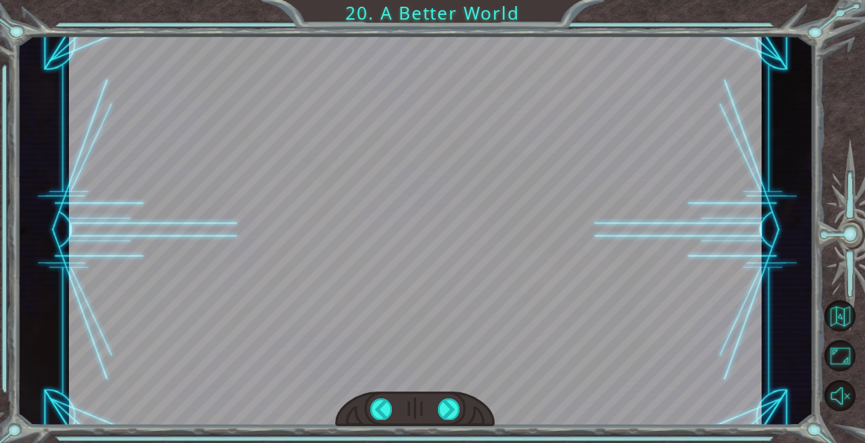
click at [443, 400] on div at bounding box center [449, 408] width 22 height 21
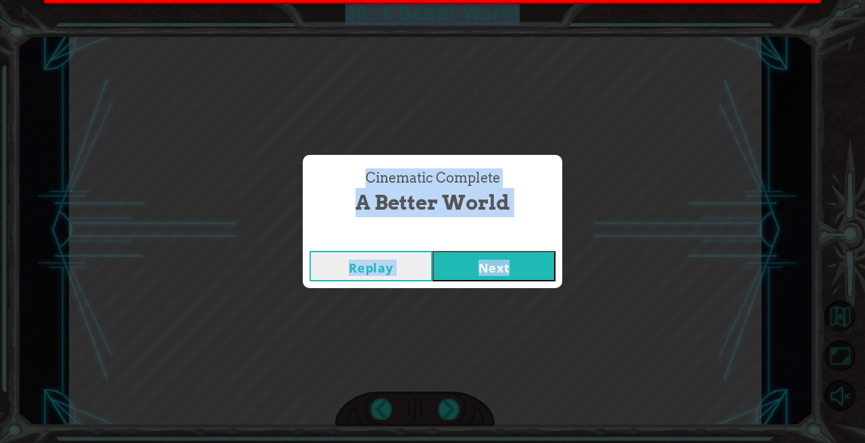
click at [443, 400] on div "Cinematic Complete A Better World Replay Next" at bounding box center [432, 221] width 865 height 443
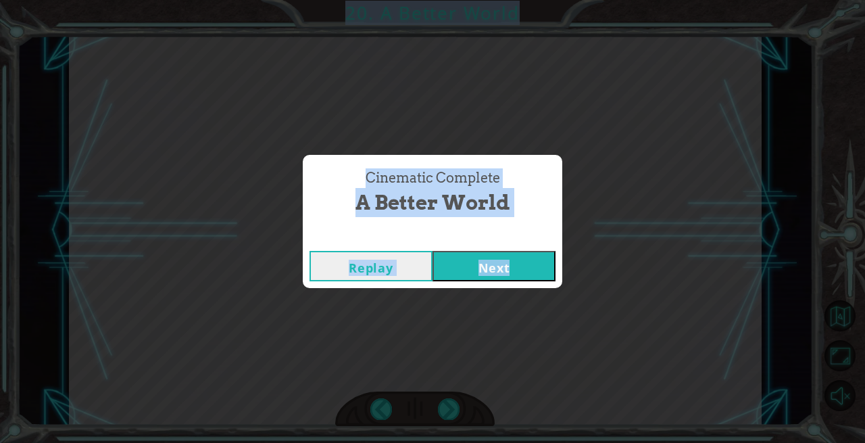
click at [477, 259] on button "Next" at bounding box center [494, 266] width 123 height 30
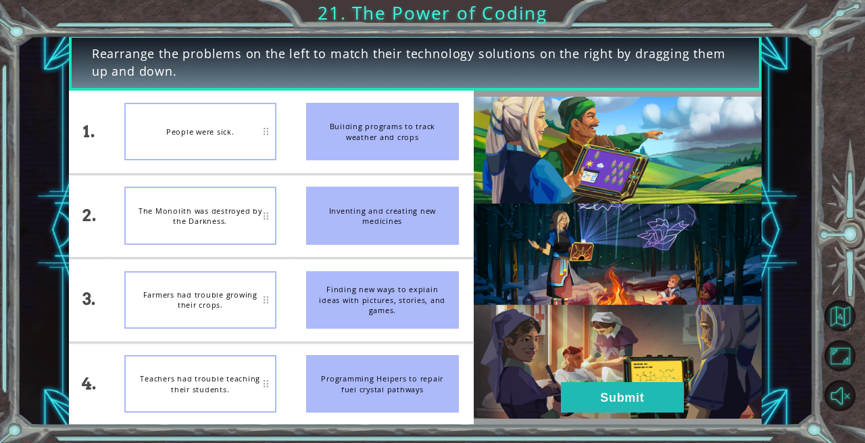
drag, startPoint x: 506, startPoint y: 10, endPoint x: 356, endPoint y: 10, distance: 150.1
click at [263, 13] on div "Rearrange the problems on the left to match their technology solutions on the r…" at bounding box center [432, 221] width 865 height 443
